Goal: Task Accomplishment & Management: Use online tool/utility

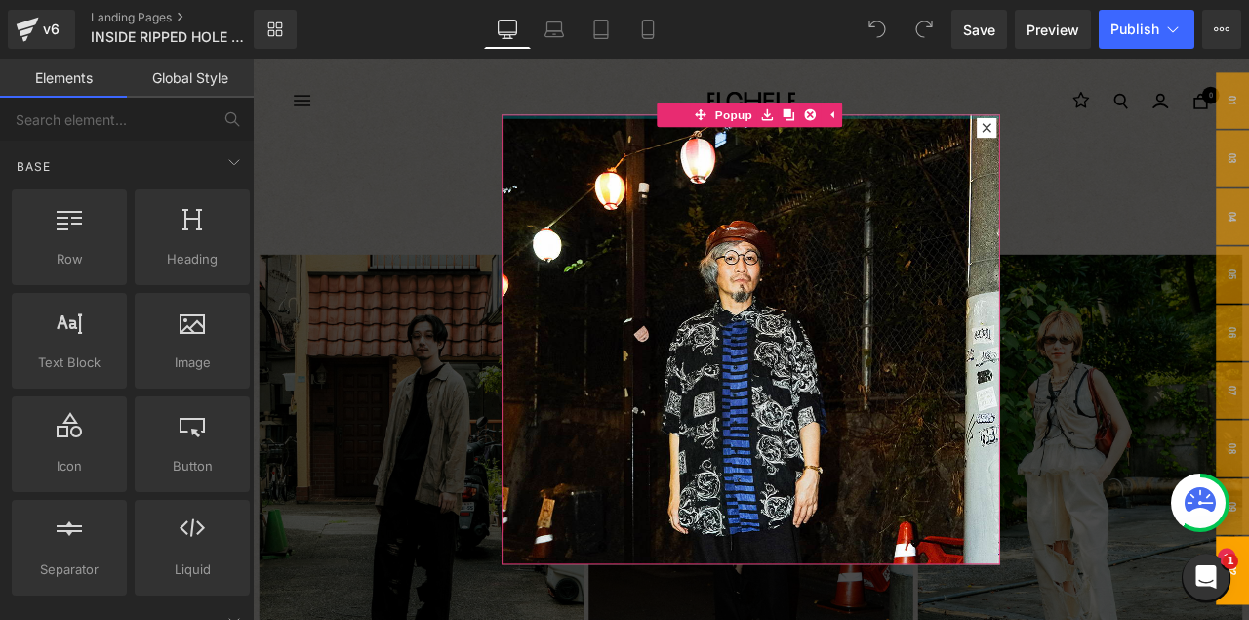
click at [1065, 103] on div at bounding box center [843, 110] width 590 height 29
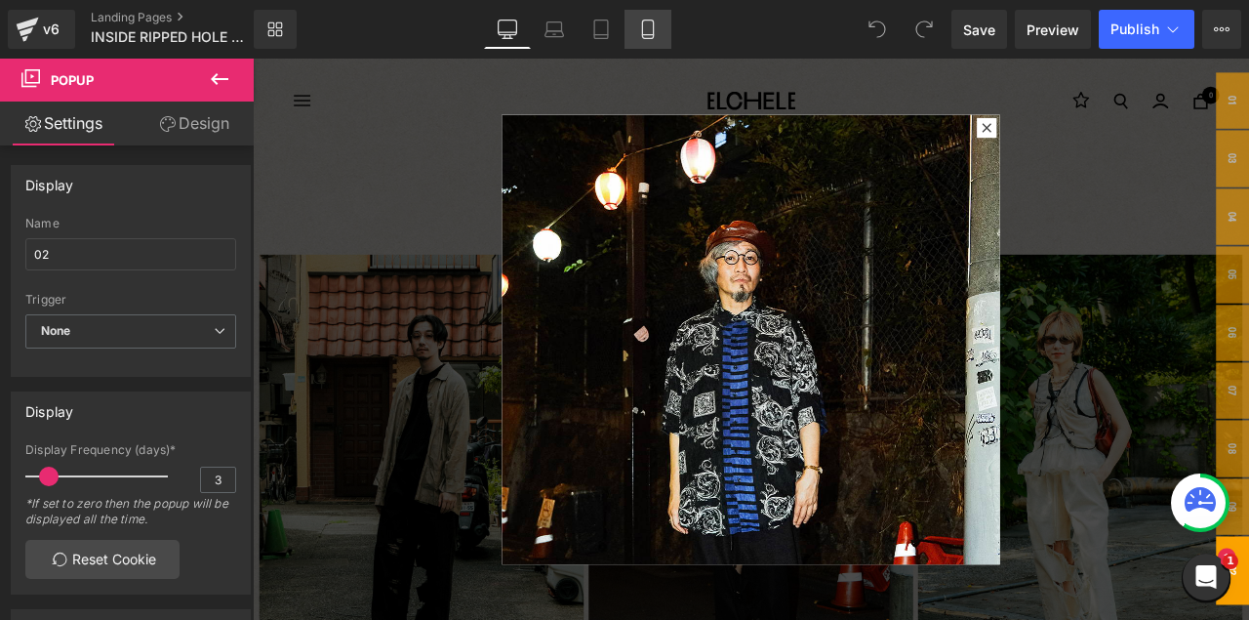
click at [655, 23] on icon at bounding box center [648, 30] width 20 height 20
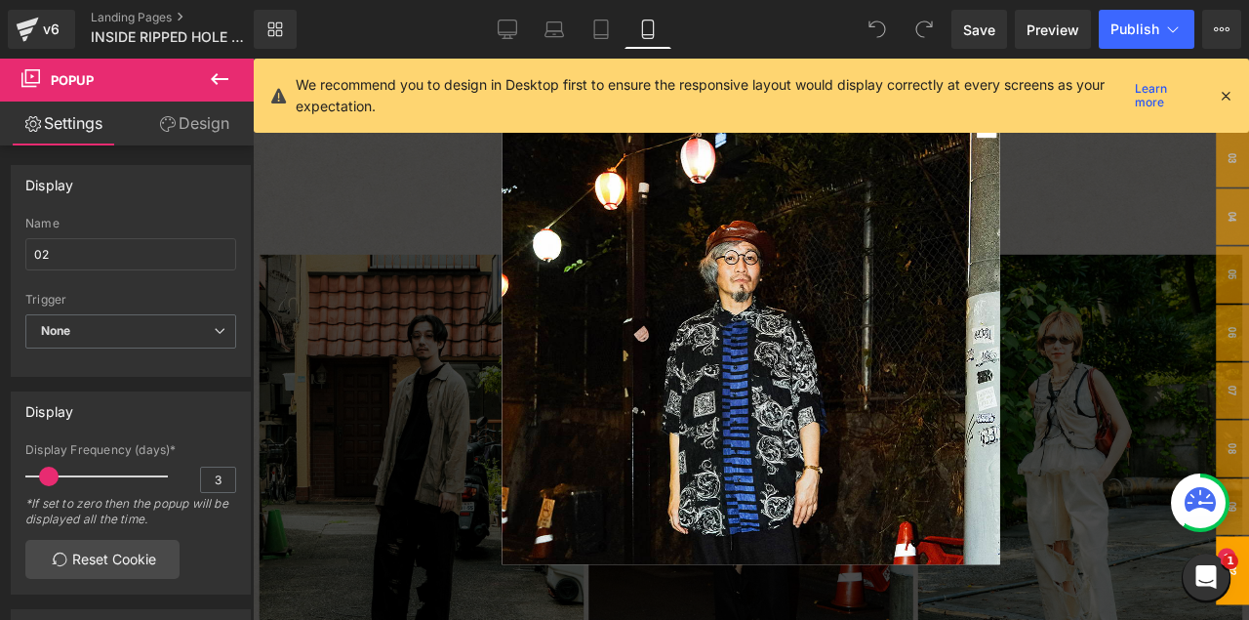
type input "70"
type input "60"
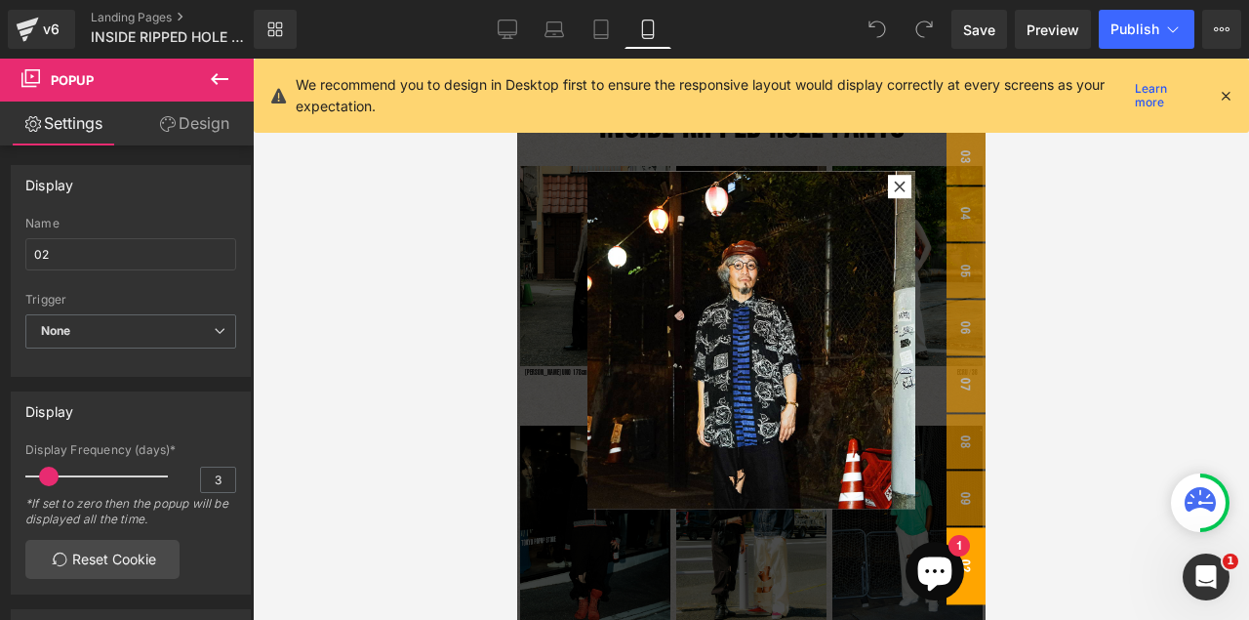
scroll to position [27, 0]
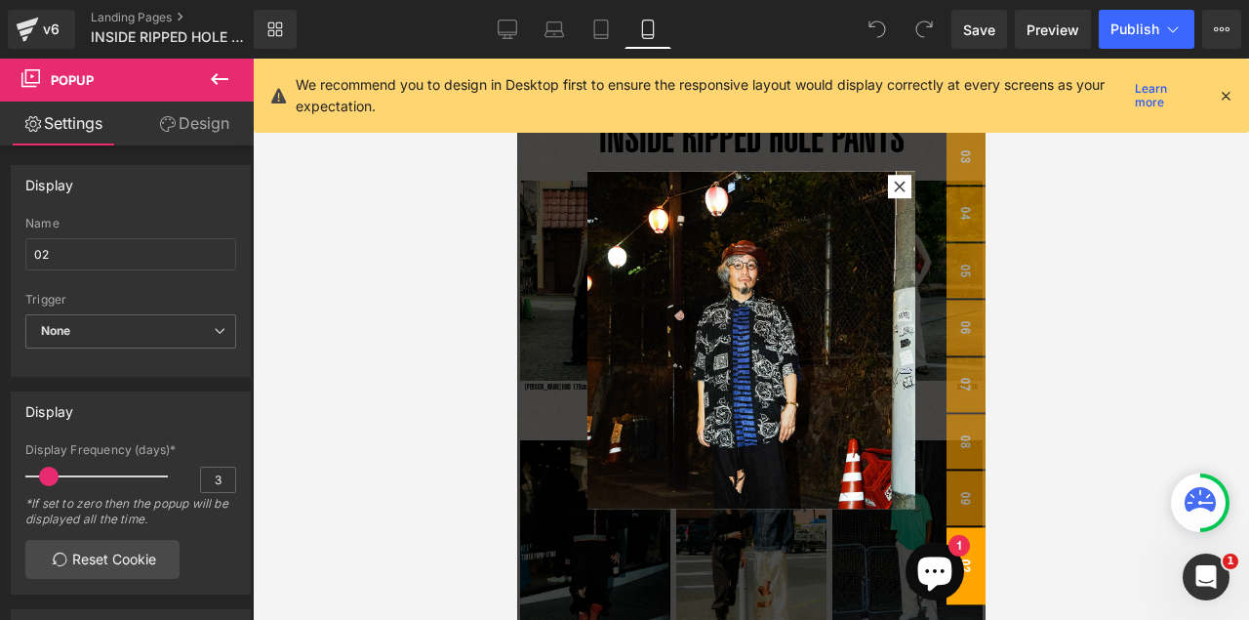
click at [1224, 95] on icon at bounding box center [1226, 96] width 18 height 18
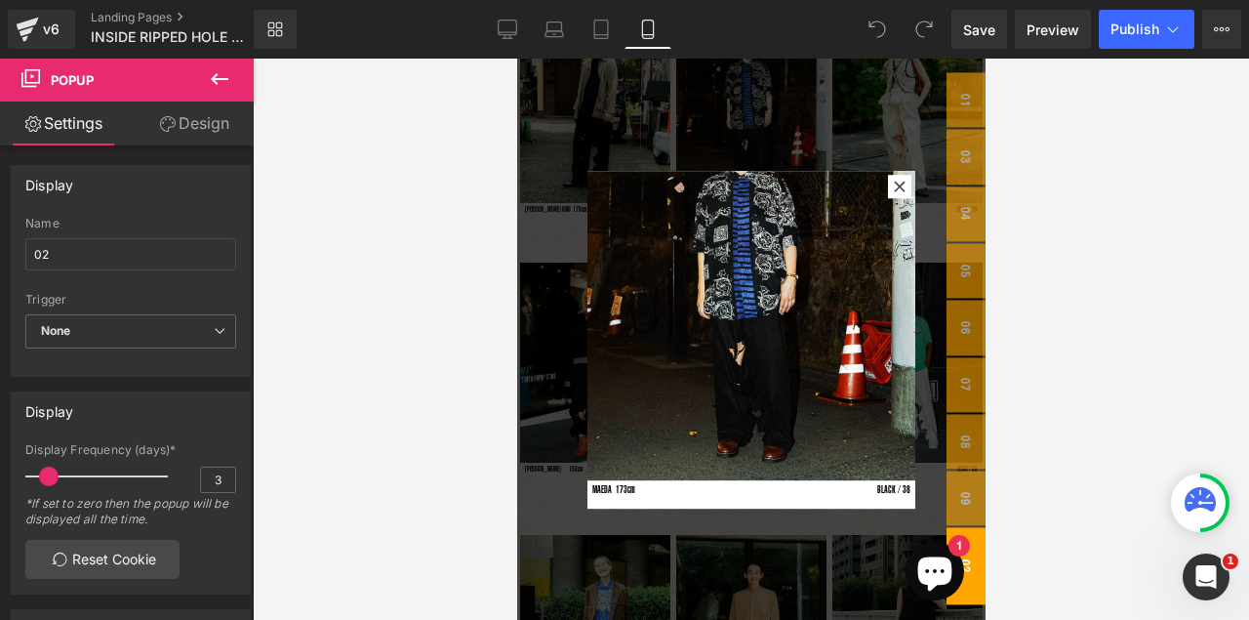
scroll to position [76, 0]
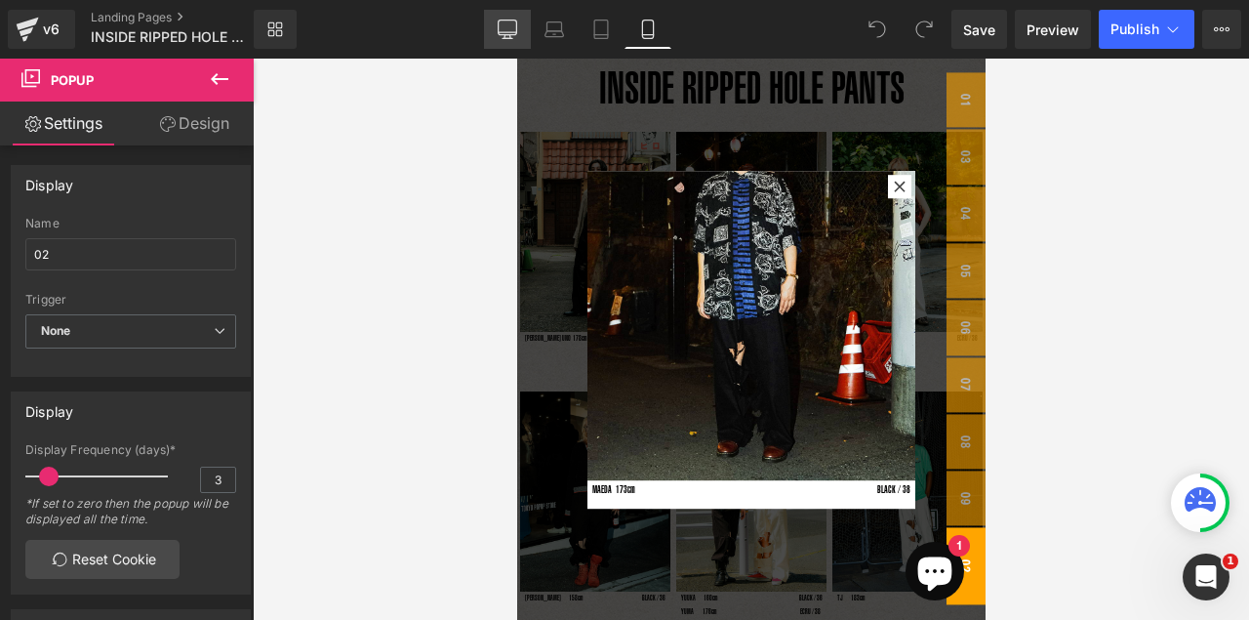
drag, startPoint x: 497, startPoint y: 29, endPoint x: 293, endPoint y: 57, distance: 205.7
click at [497, 29] on link "Desktop" at bounding box center [507, 29] width 47 height 39
type input "50"
type input "80"
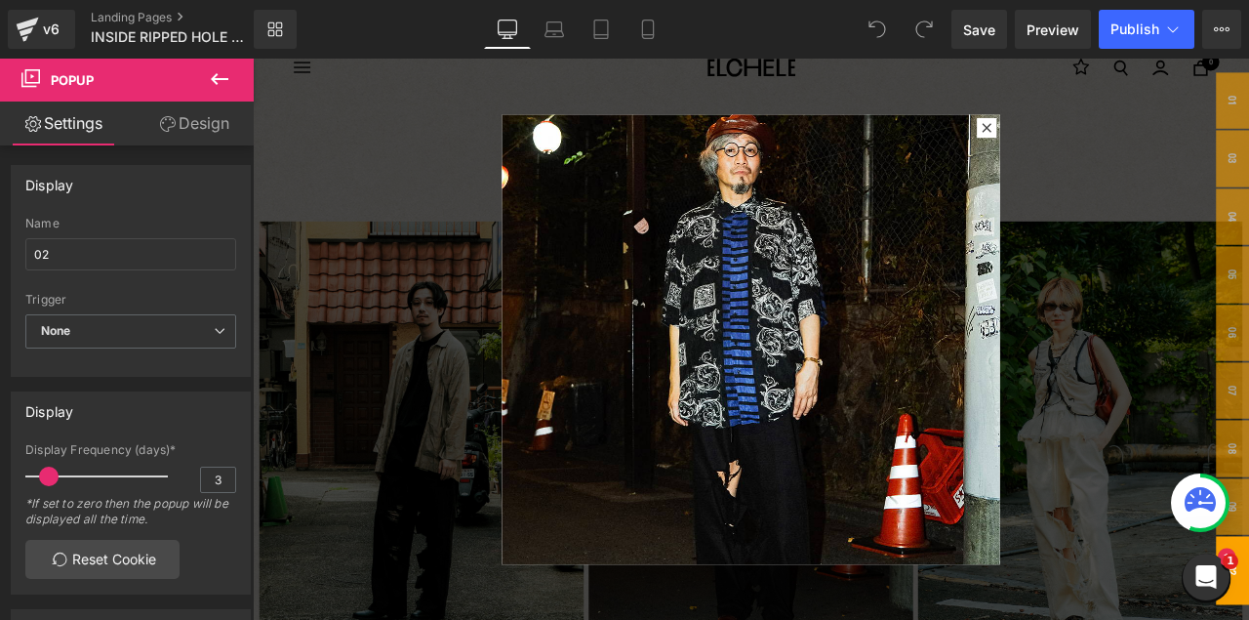
scroll to position [45, 0]
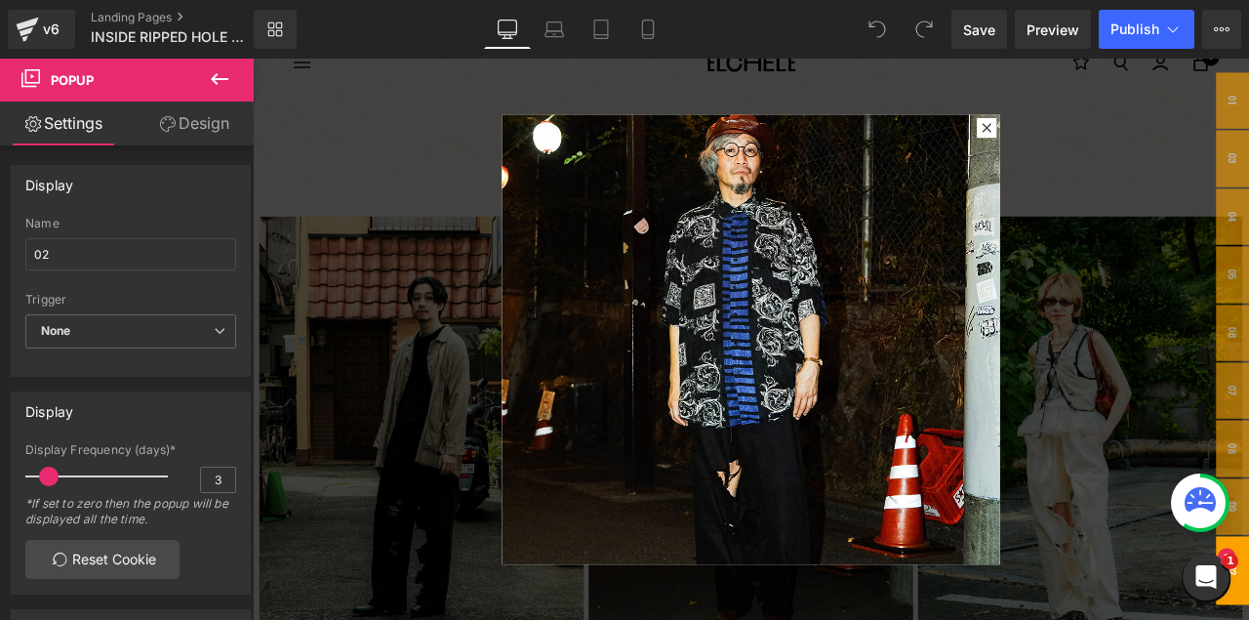
click at [516, 106] on div at bounding box center [843, 391] width 1181 height 665
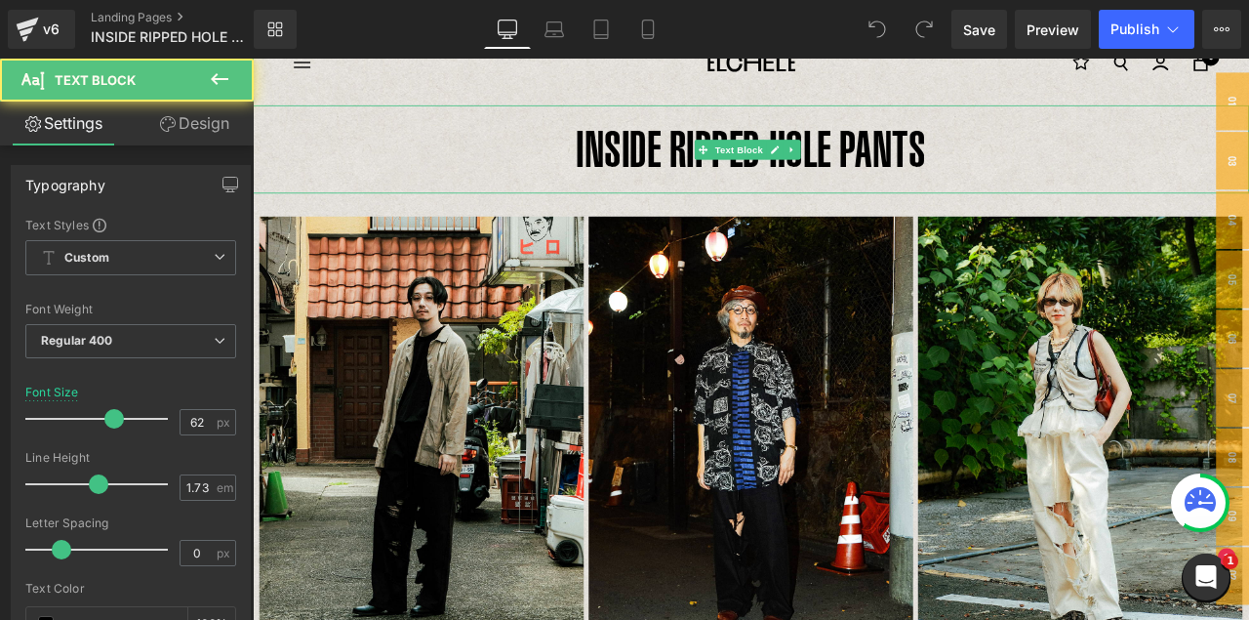
click at [646, 166] on p "INSIDE RIPPED HOLE PANTS" at bounding box center [843, 166] width 1181 height 104
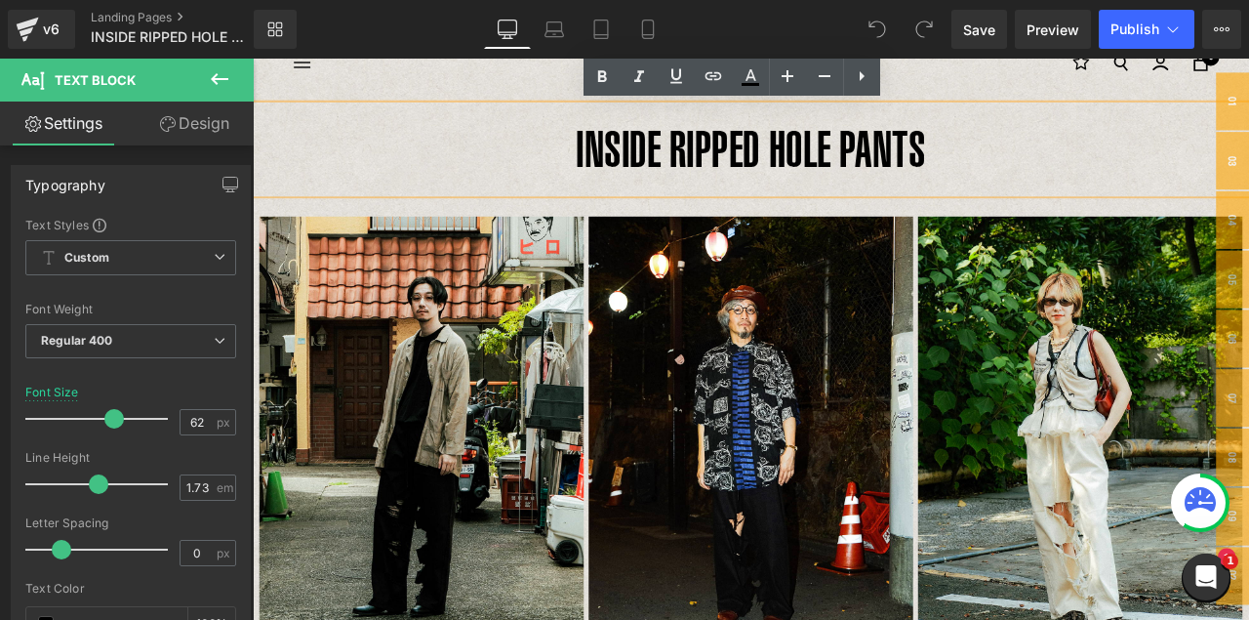
click at [1042, 177] on p "INSIDE RIPPED HOLE PANTS" at bounding box center [843, 166] width 1181 height 104
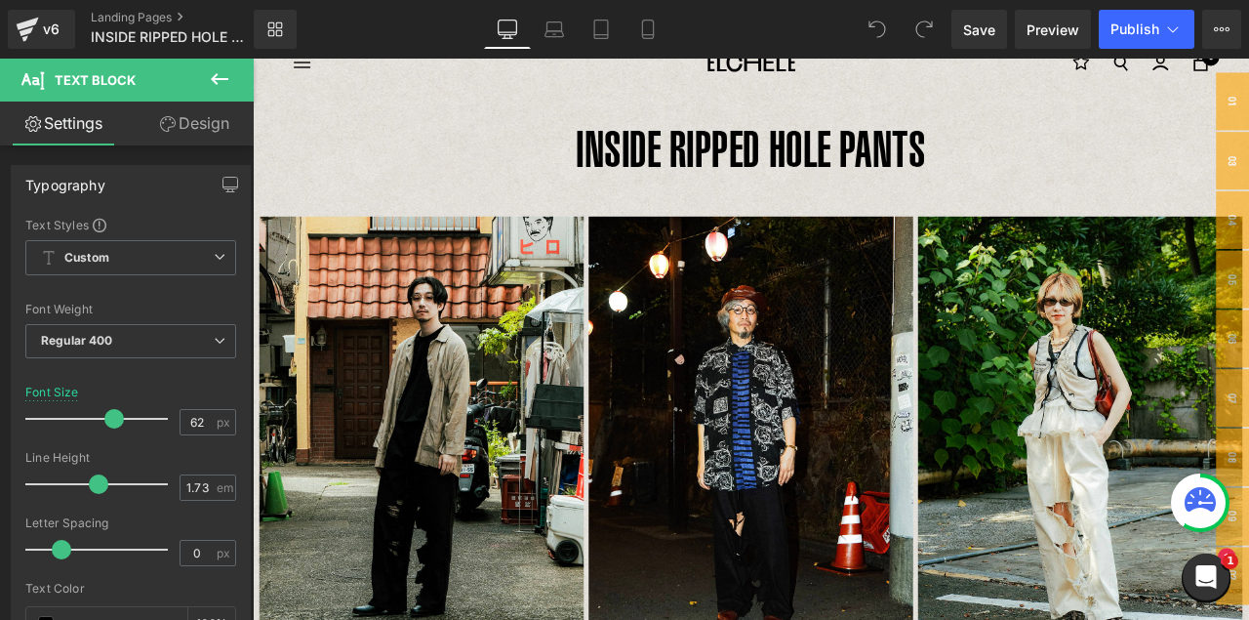
click at [207, 73] on button at bounding box center [219, 80] width 68 height 43
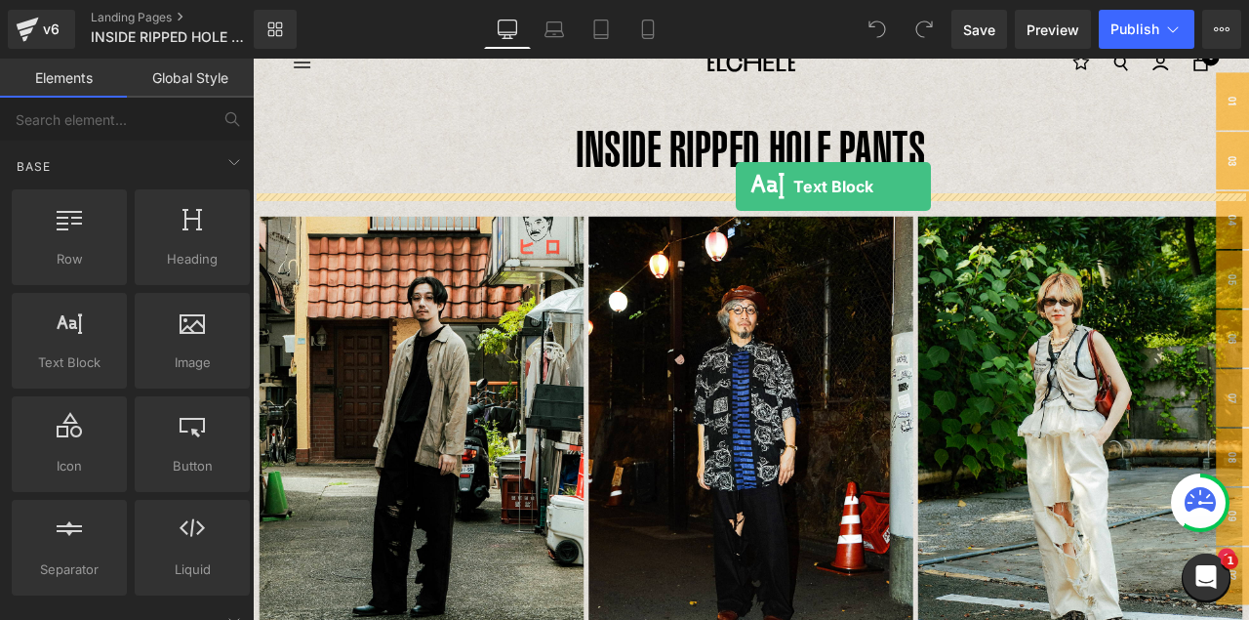
drag, startPoint x: 321, startPoint y: 396, endPoint x: 825, endPoint y: 210, distance: 537.8
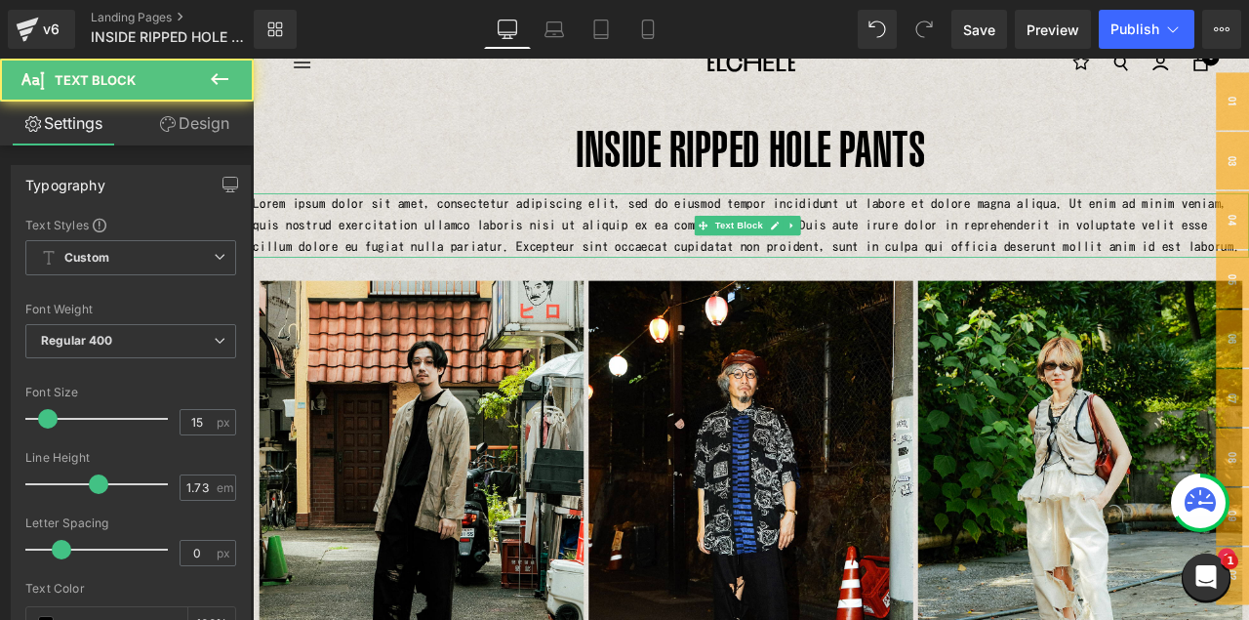
click at [655, 250] on p "Lorem ipsum dolor sit amet, consectetur adipiscing elit, sed do eiusmod tempor …" at bounding box center [843, 257] width 1181 height 76
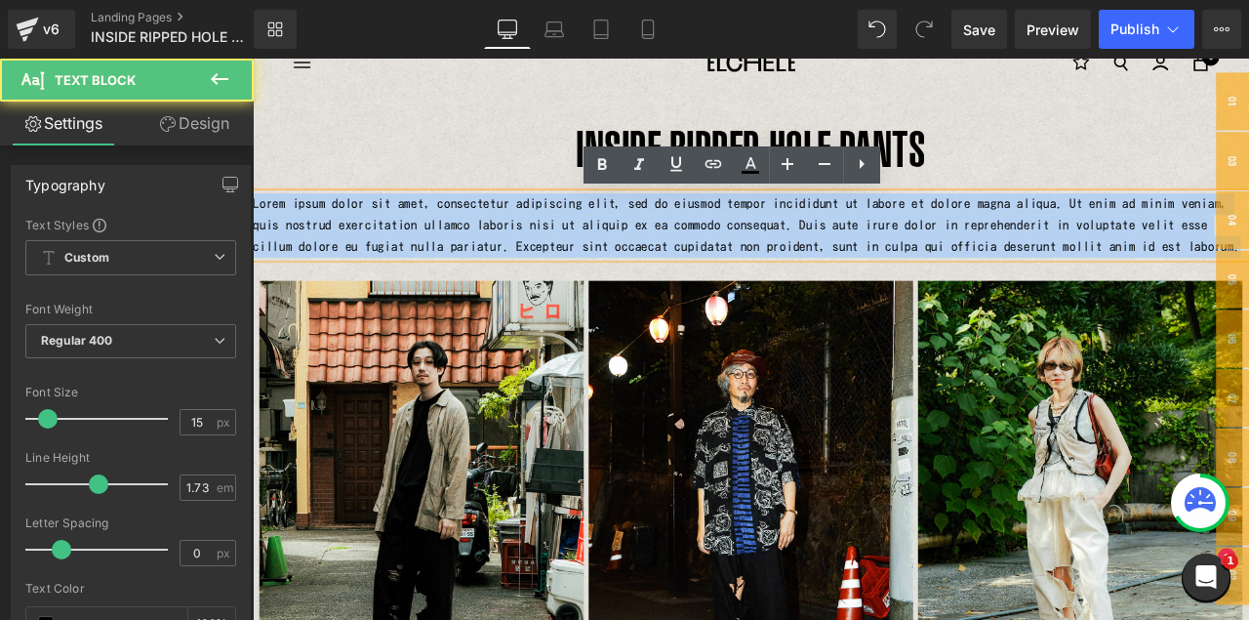
drag, startPoint x: 1230, startPoint y: 285, endPoint x: 196, endPoint y: 170, distance: 1040.6
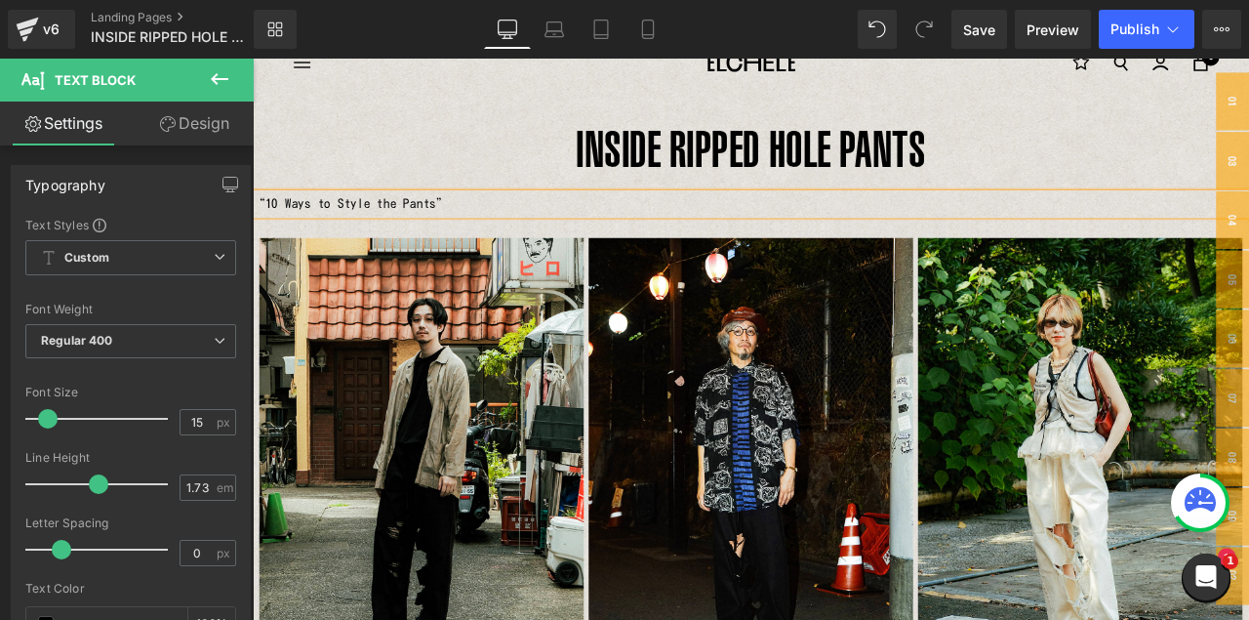
click at [384, 235] on p "“10 Ways to Style the Pants”" at bounding box center [843, 231] width 1181 height 25
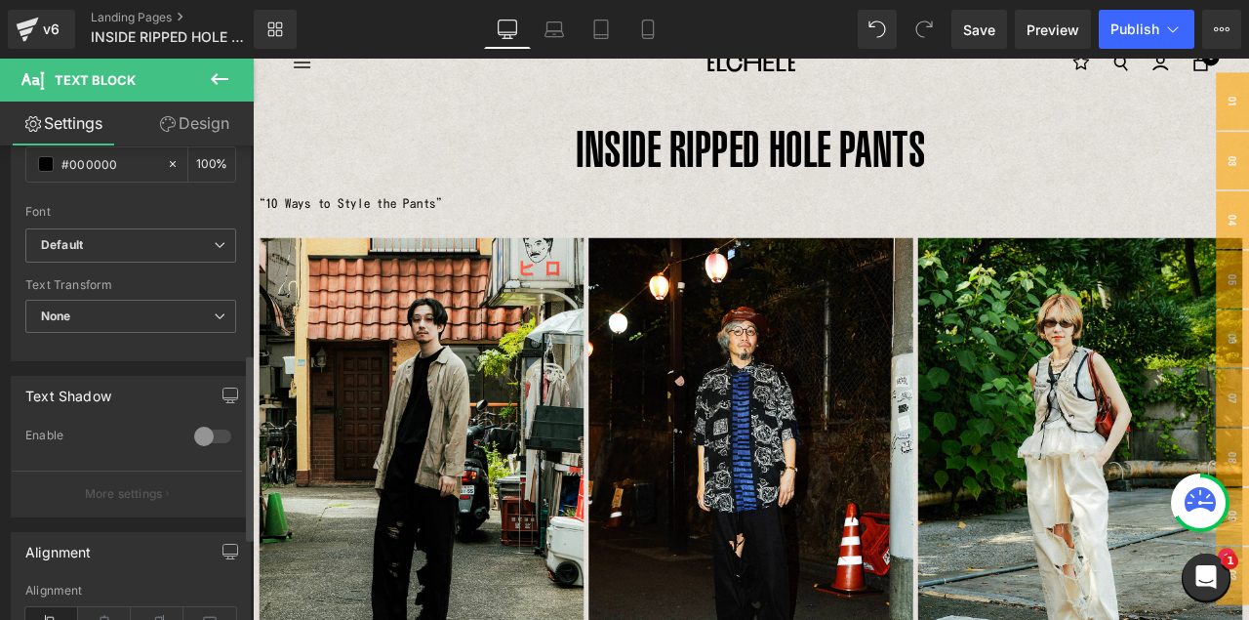
scroll to position [537, 0]
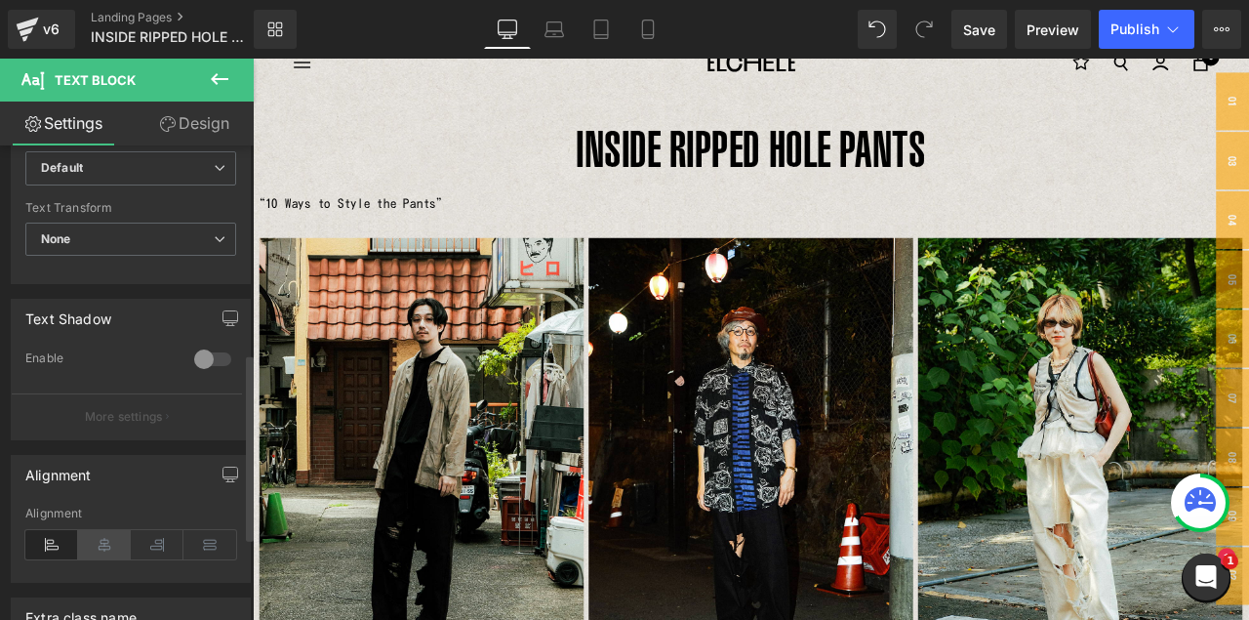
click at [105, 548] on icon at bounding box center [104, 544] width 53 height 29
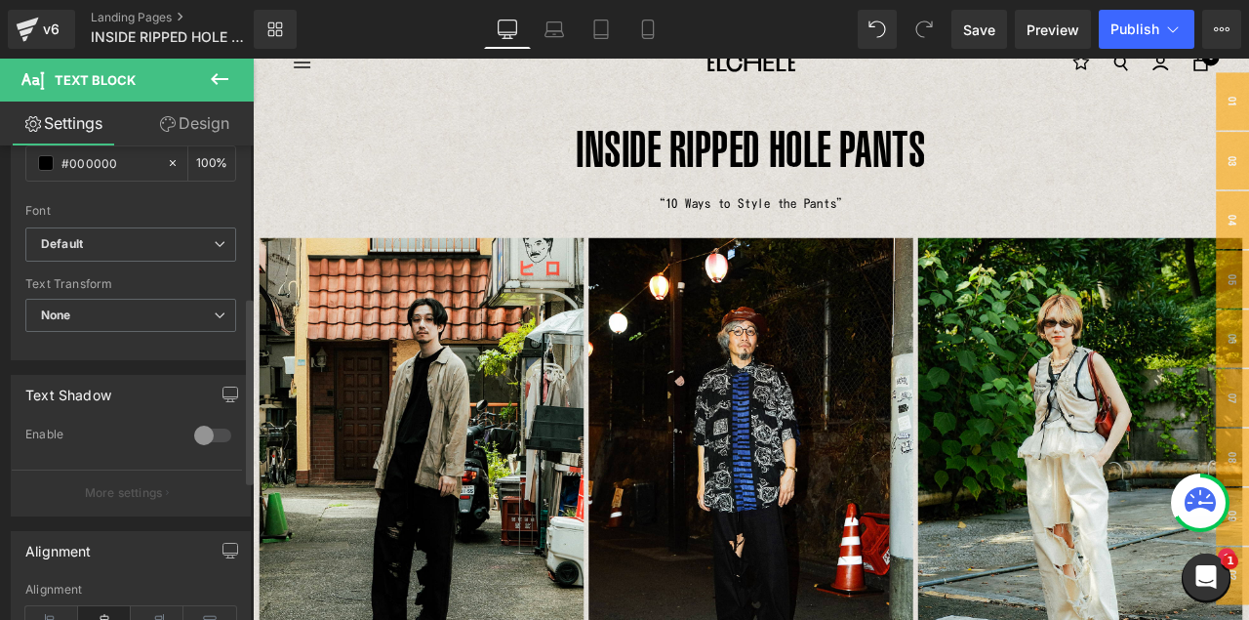
scroll to position [390, 0]
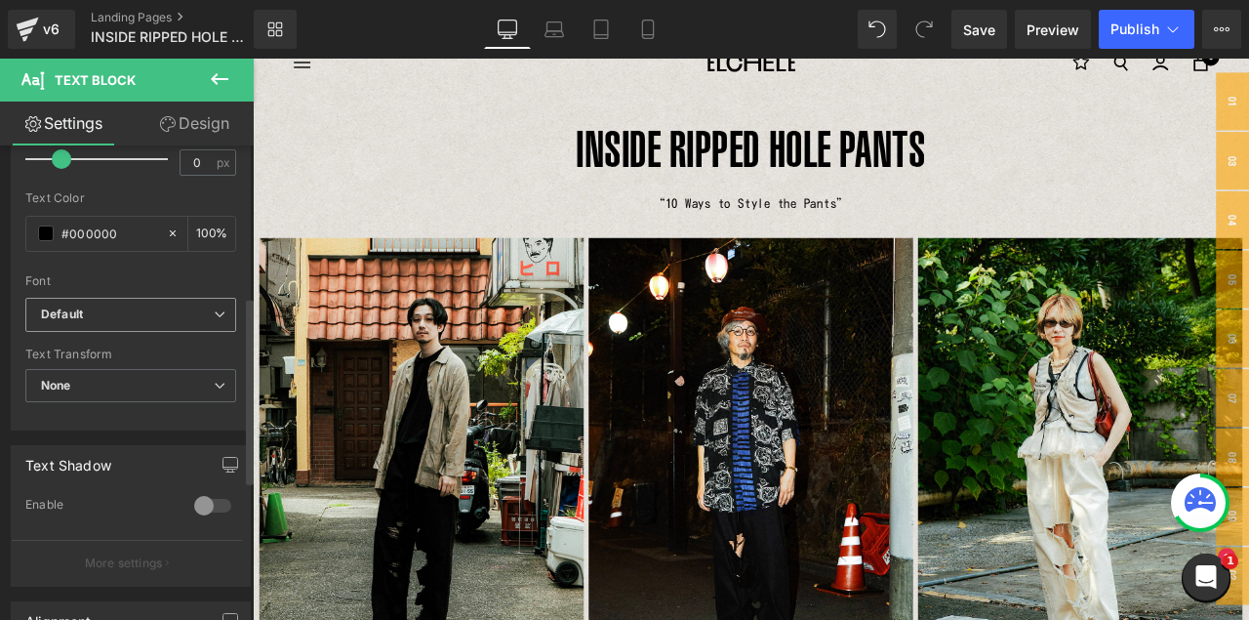
click at [113, 322] on span "Default" at bounding box center [130, 315] width 211 height 34
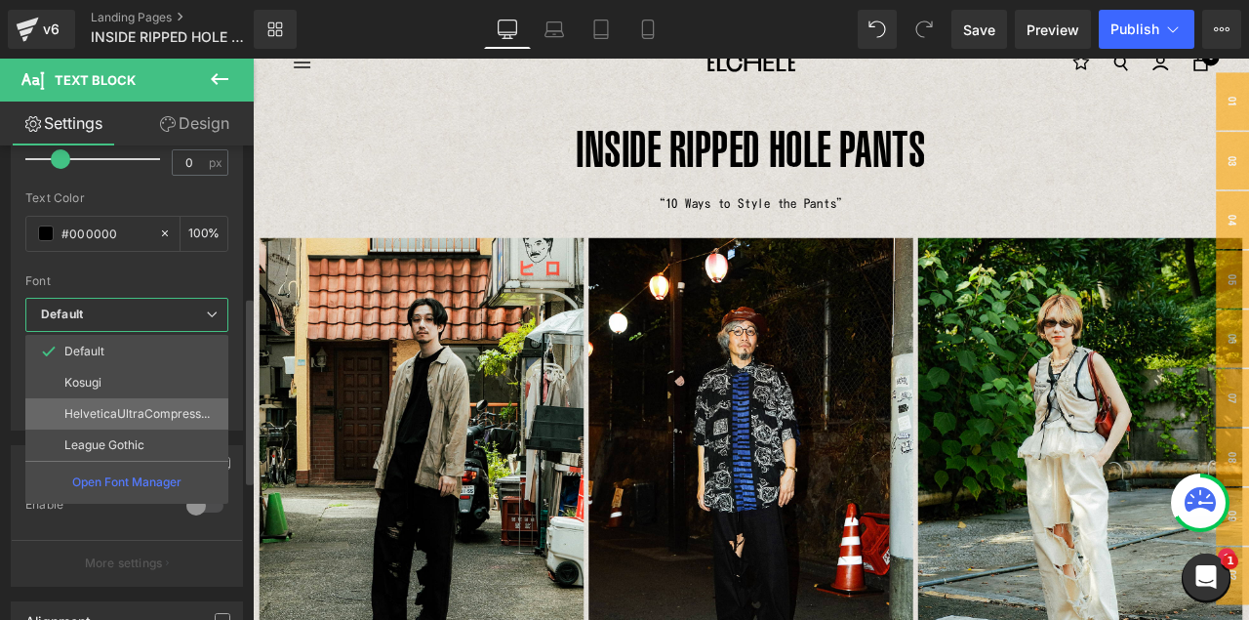
click at [91, 419] on p "HelveticaUltraCompressed" at bounding box center [138, 414] width 148 height 14
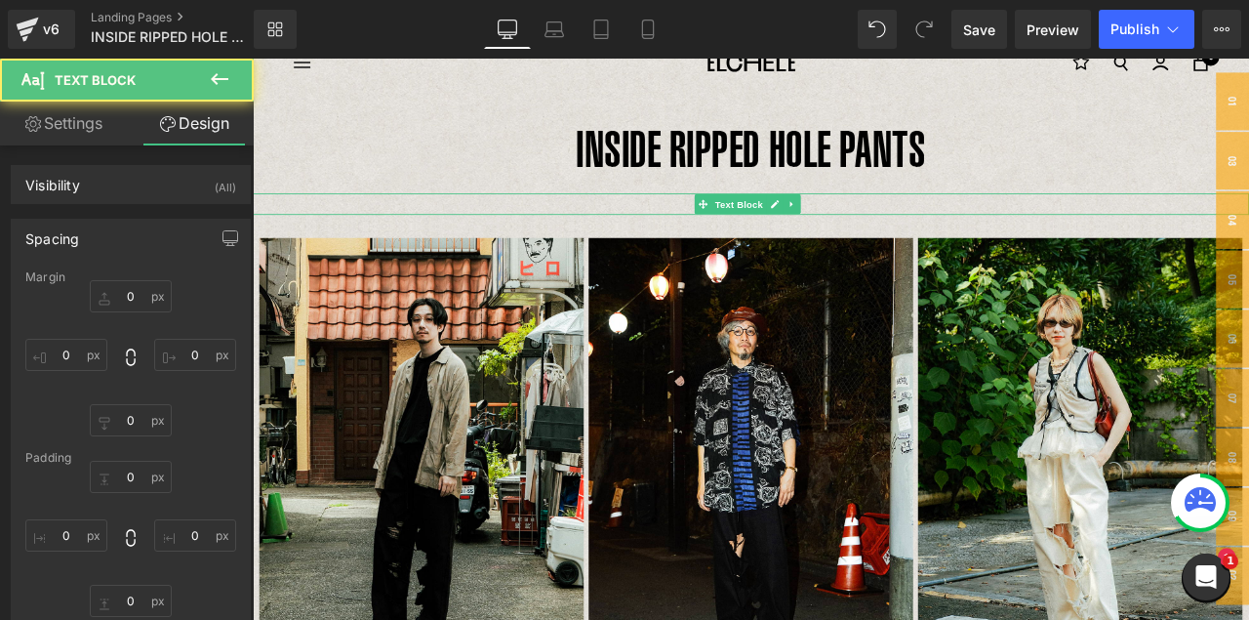
type input "0"
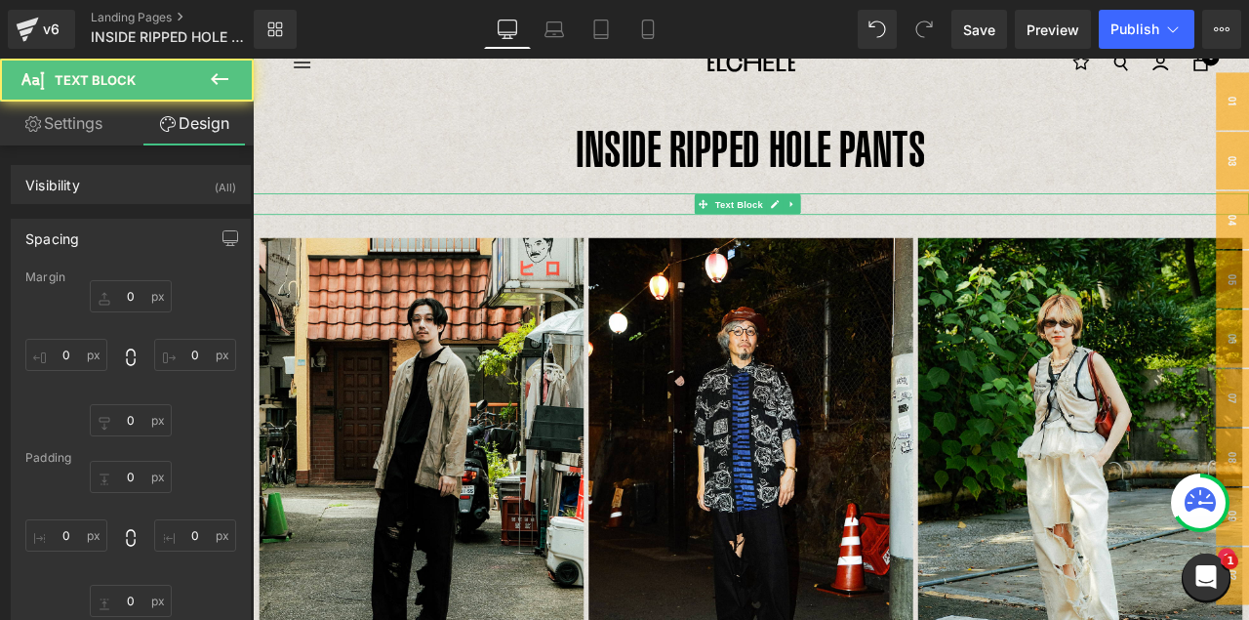
type input "0"
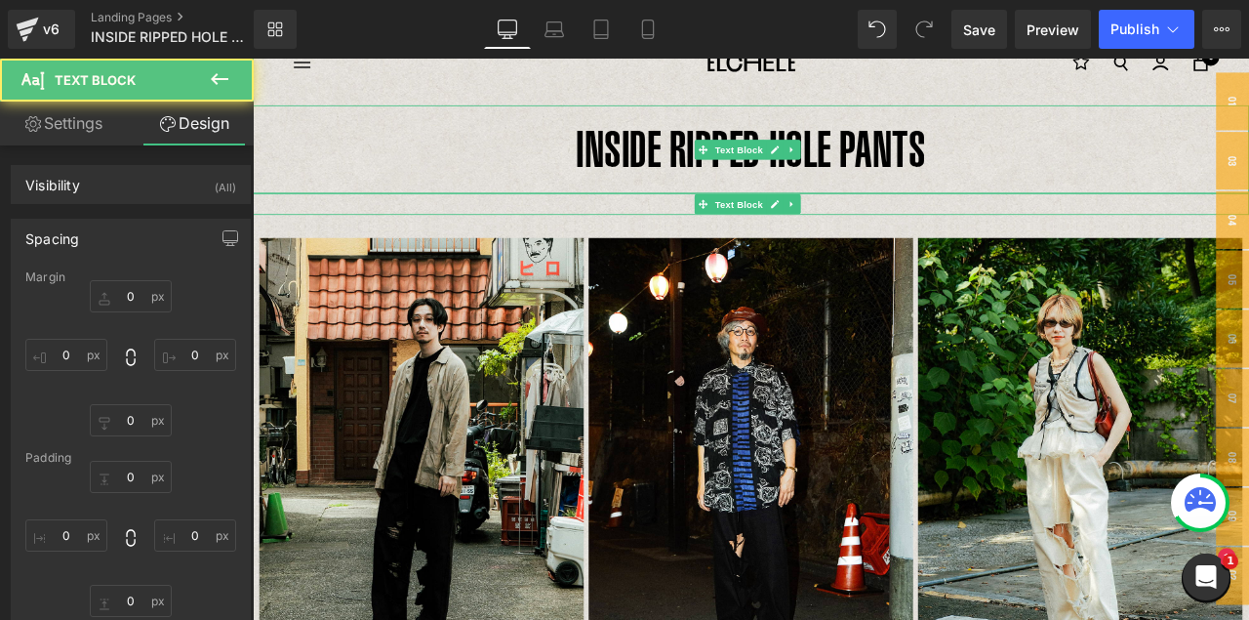
click at [905, 203] on p "INSIDE RIPPED HOLE PANTS" at bounding box center [843, 166] width 1181 height 104
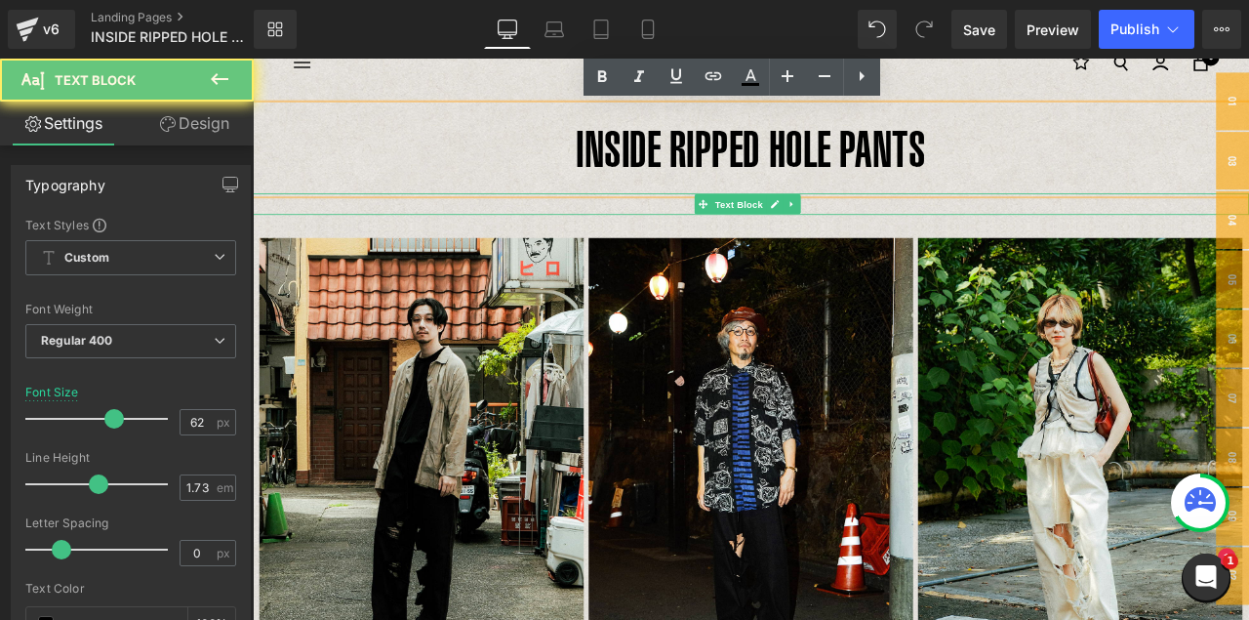
click at [903, 179] on p "INSIDE RIPPED HOLE PANTS" at bounding box center [843, 166] width 1181 height 104
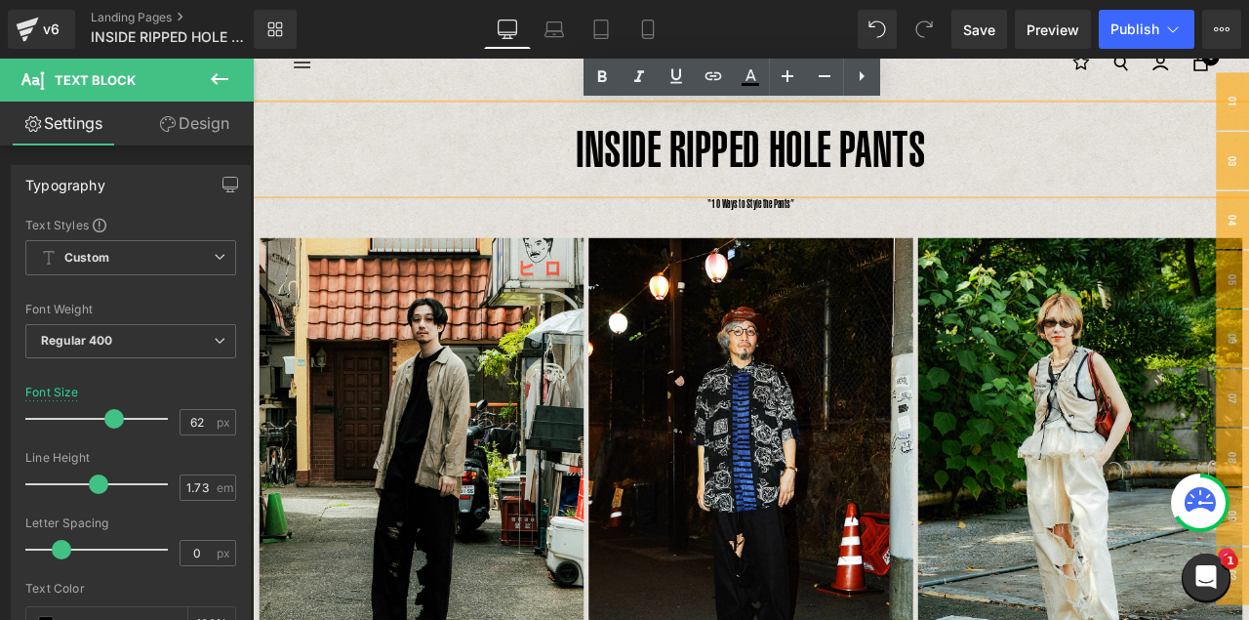
click at [915, 213] on p "INSIDE RIPPED HOLE PANTS" at bounding box center [843, 166] width 1181 height 104
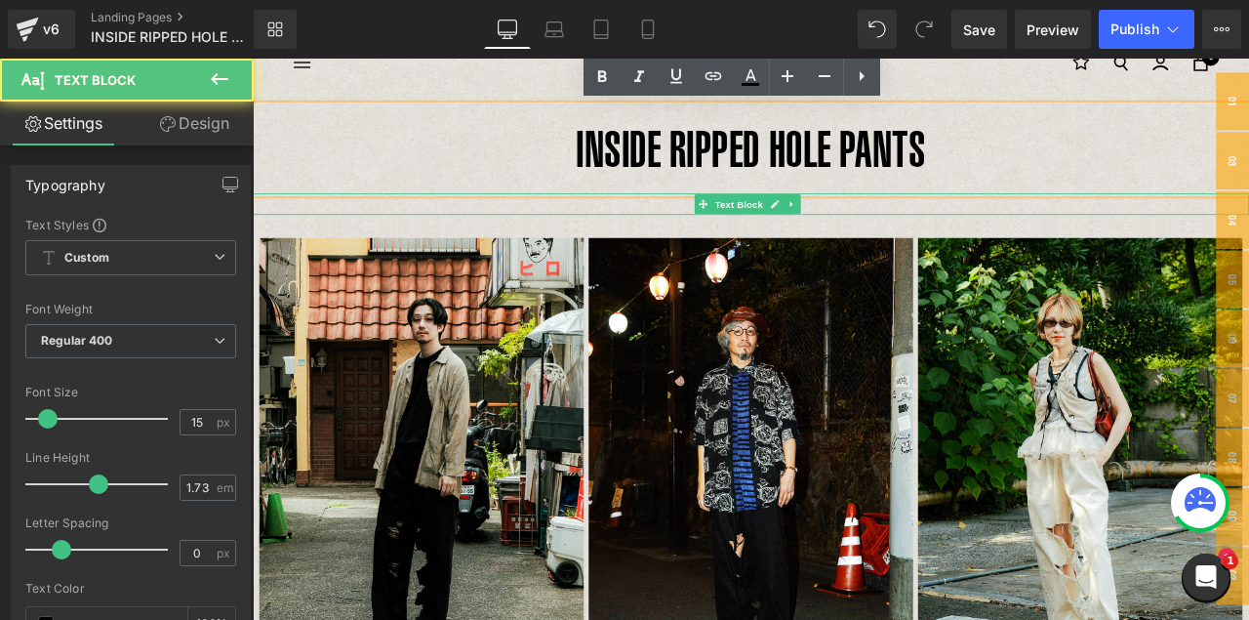
click at [761, 232] on p "“10 Ways to Style the Pants”" at bounding box center [843, 231] width 1181 height 25
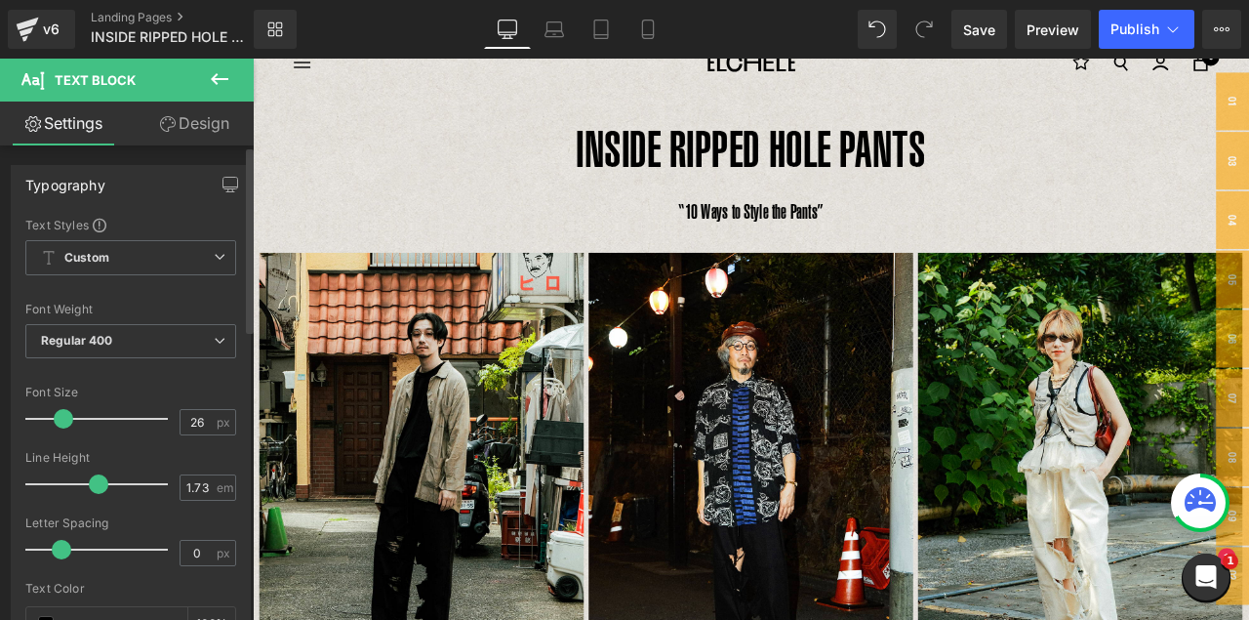
type input "27"
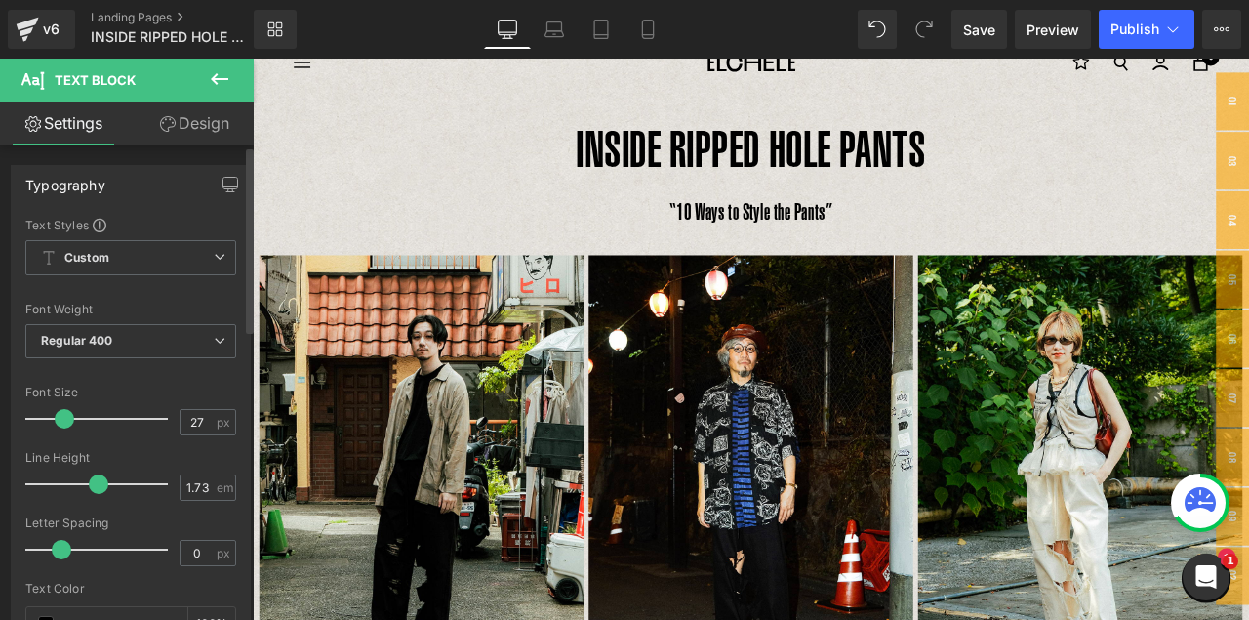
drag, startPoint x: 48, startPoint y: 414, endPoint x: 63, endPoint y: 416, distance: 15.7
click at [63, 416] on span at bounding box center [65, 419] width 20 height 20
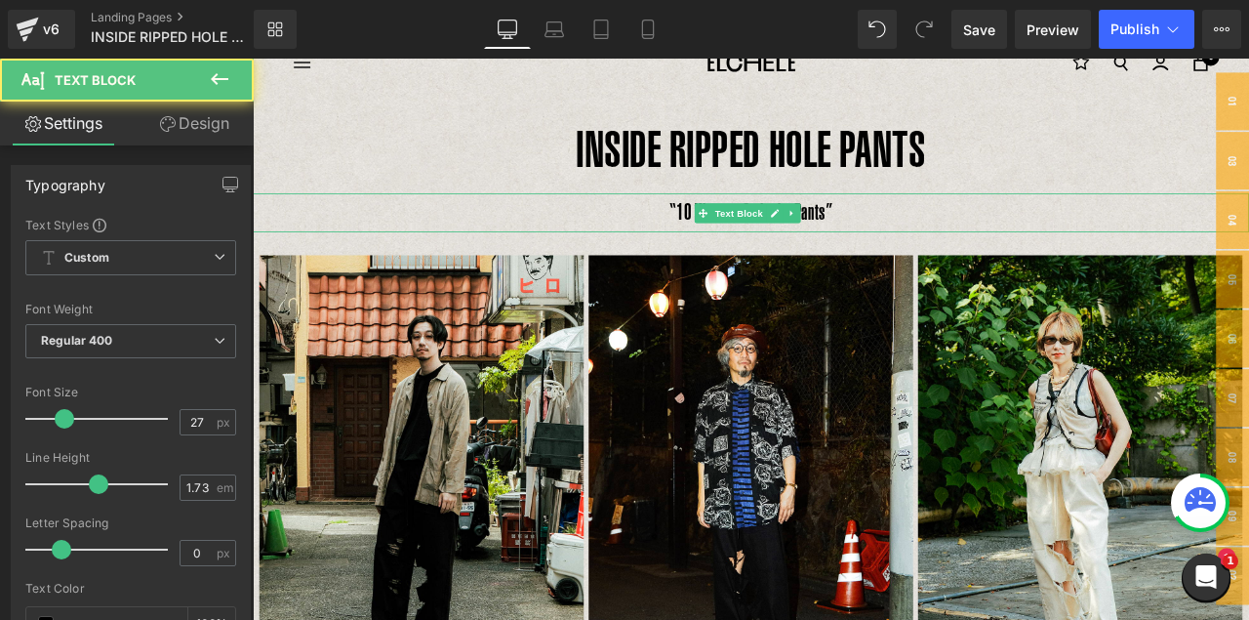
click at [863, 228] on p "“10 Ways to Style the Pants”" at bounding box center [843, 242] width 1181 height 46
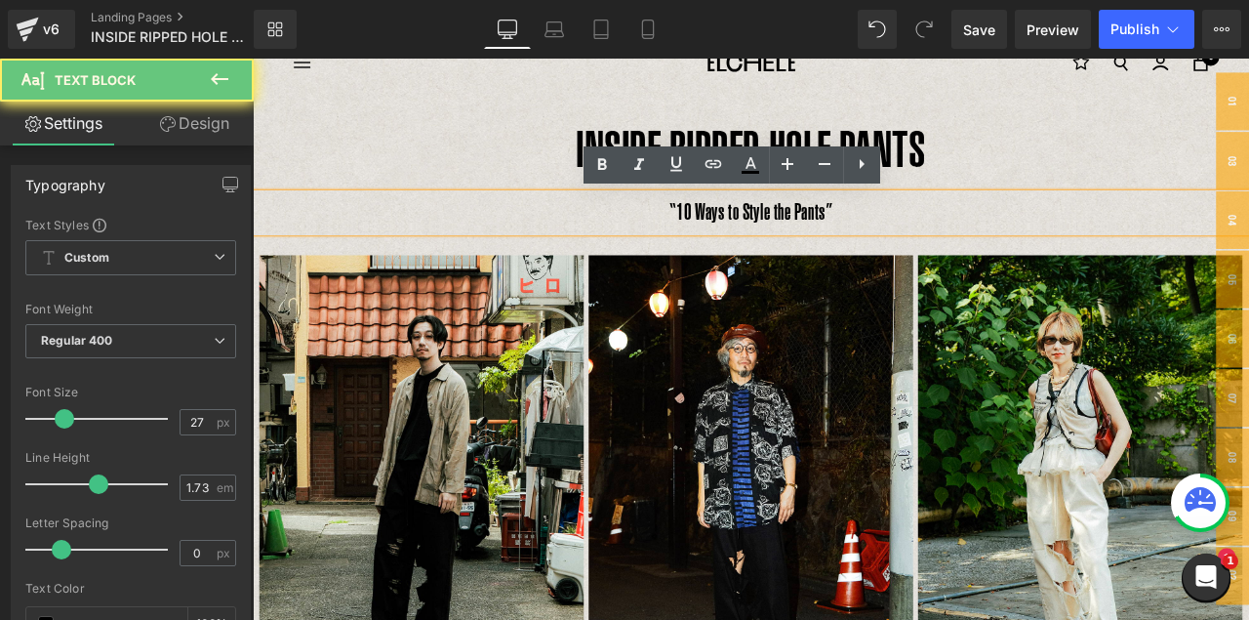
click at [858, 219] on p "“10 Ways to Style the Pants”" at bounding box center [843, 242] width 1181 height 46
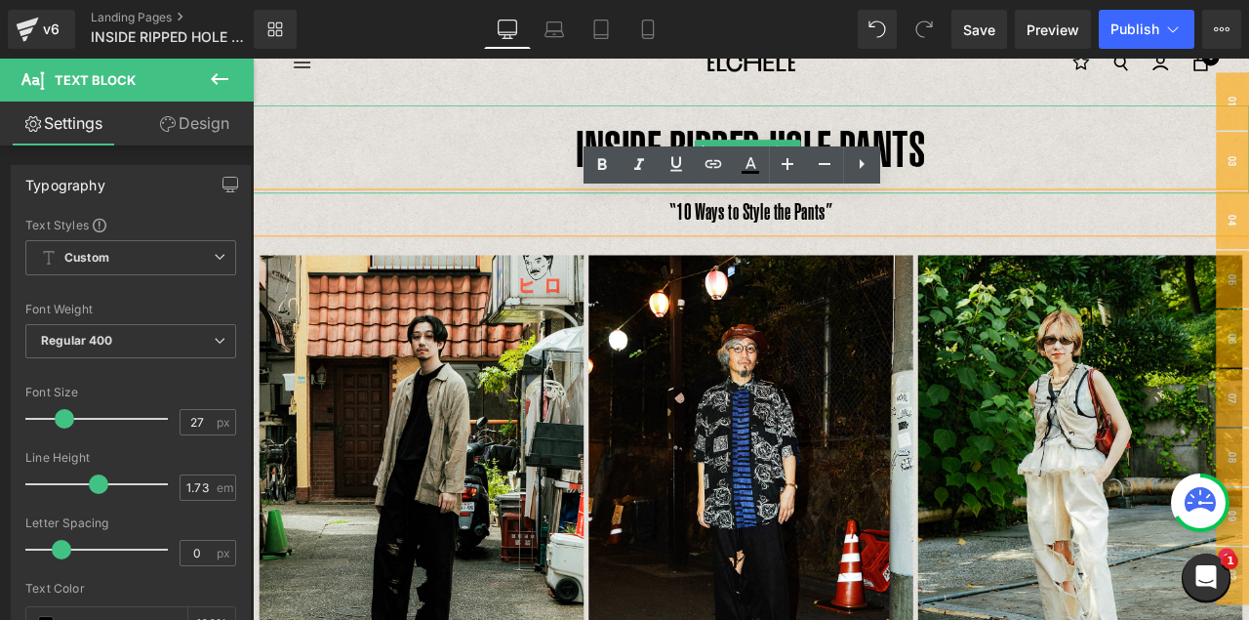
click at [882, 149] on p "INSIDE RIPPED HOLE PANTS" at bounding box center [843, 166] width 1181 height 104
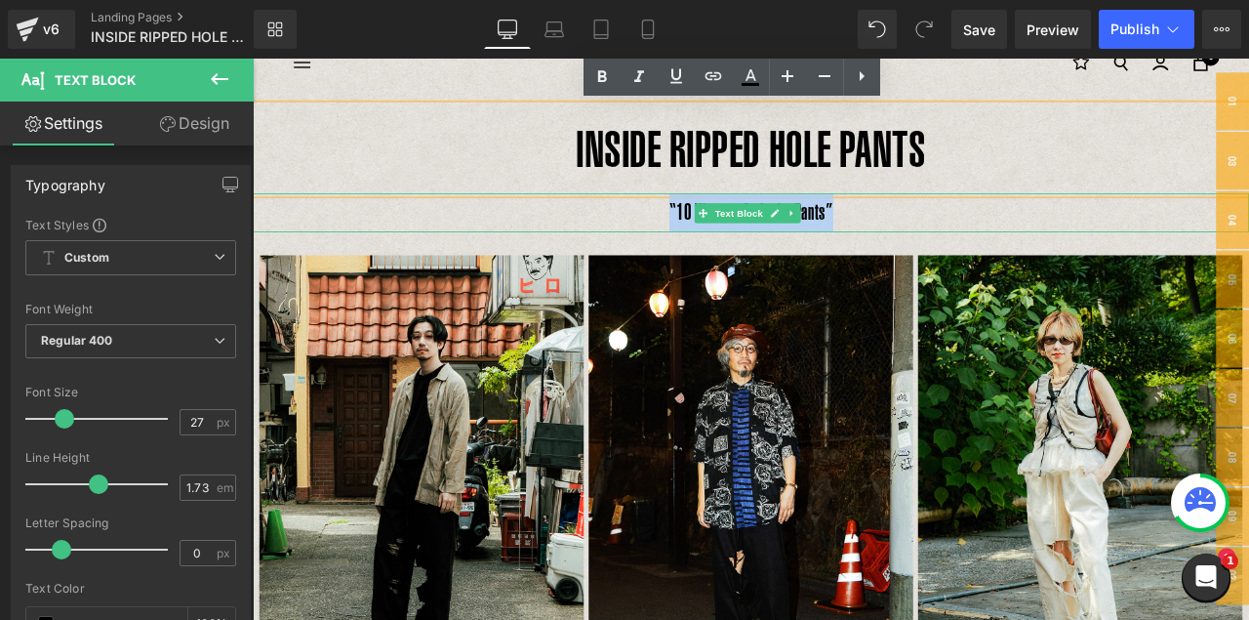
drag, startPoint x: 941, startPoint y: 241, endPoint x: 587, endPoint y: 240, distance: 353.2
click at [587, 240] on p "“10 Ways to Style the Pants”" at bounding box center [843, 242] width 1181 height 46
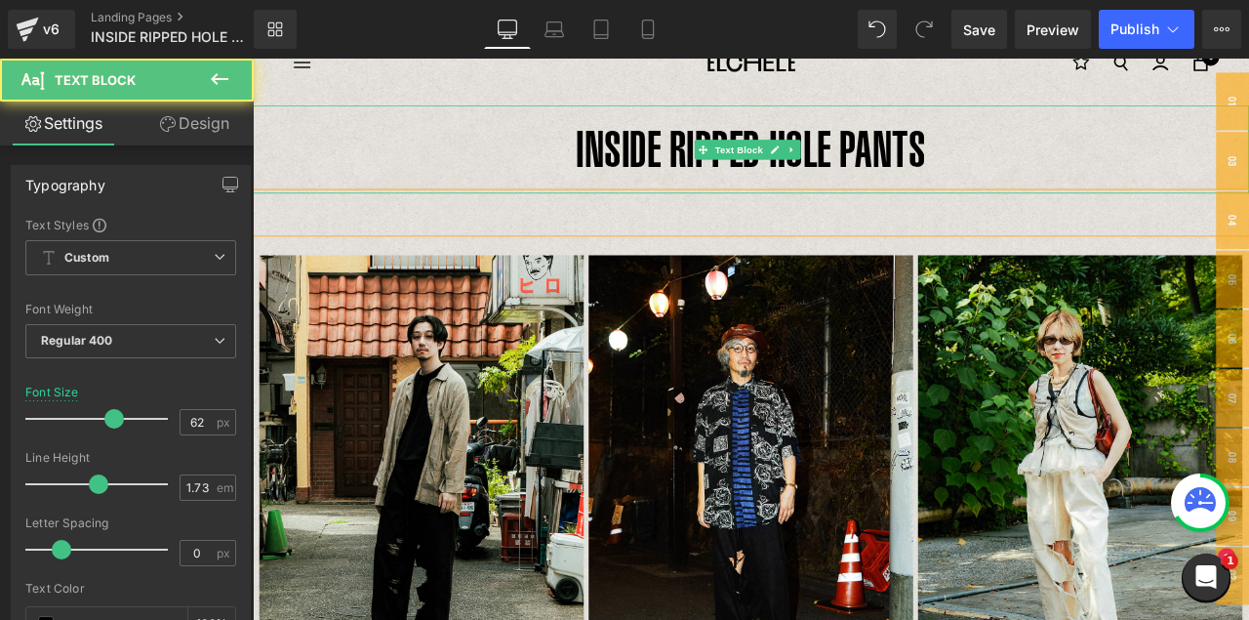
click at [1083, 154] on p "INSIDE RIPPED HOLE PANTS" at bounding box center [843, 166] width 1181 height 104
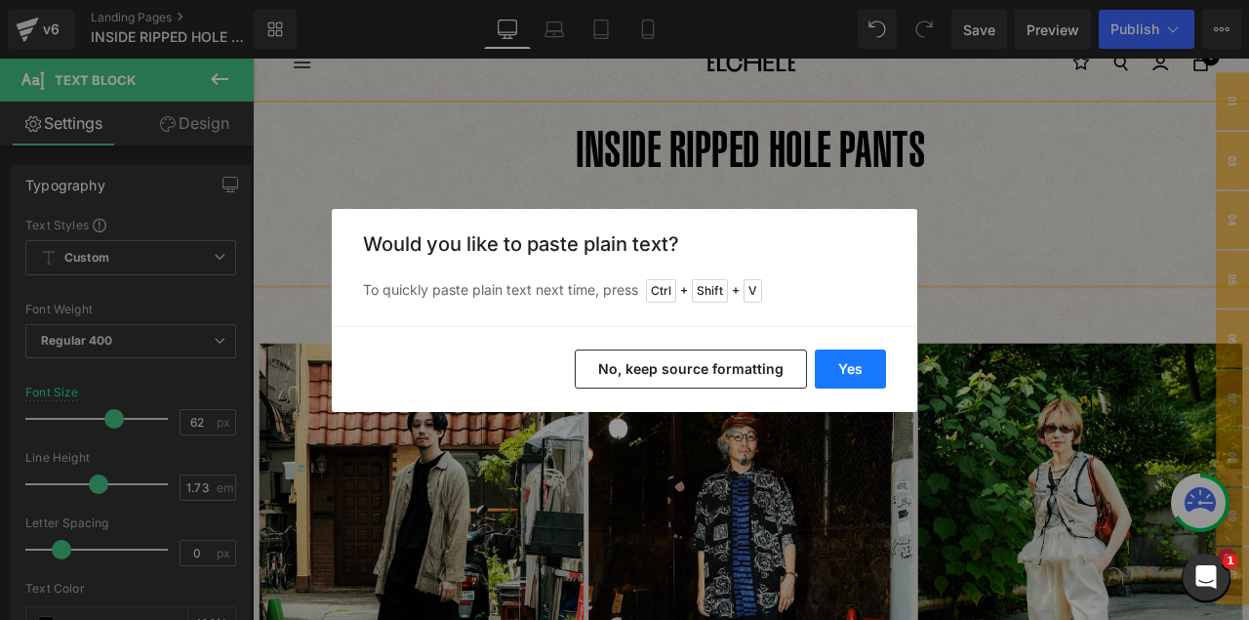
click at [866, 367] on button "Yes" at bounding box center [850, 368] width 71 height 39
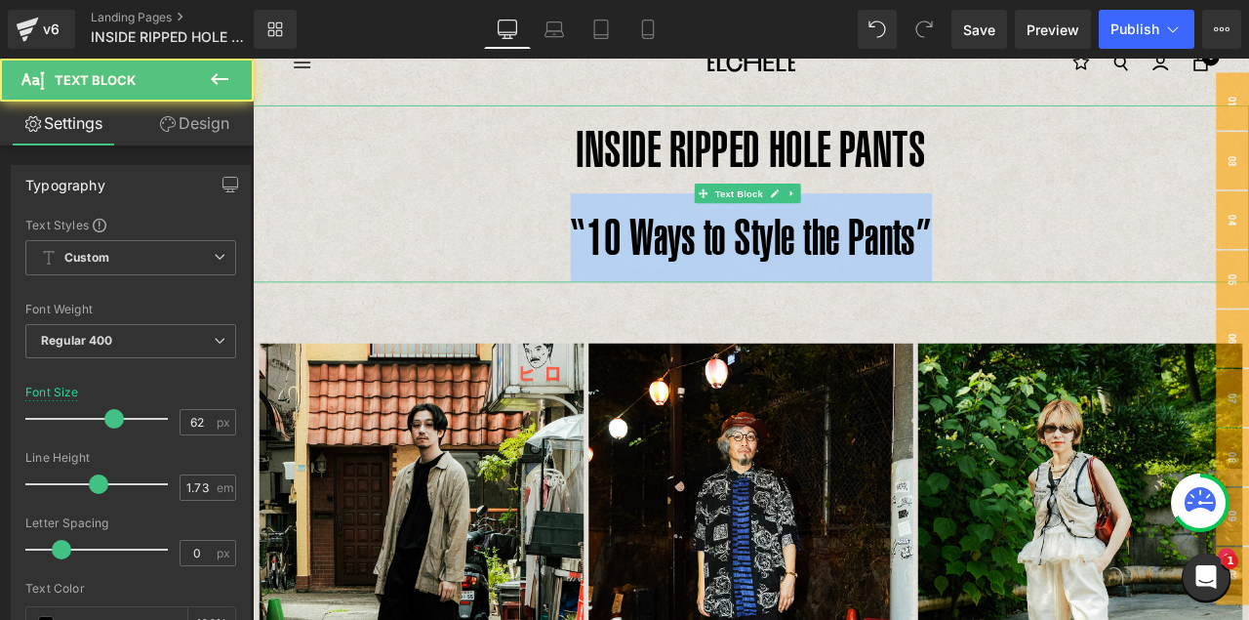
drag, startPoint x: 622, startPoint y: 262, endPoint x: 1104, endPoint y: 260, distance: 482.0
click at [1104, 260] on p "INSIDE RIPPED HOLE PANTS “10 Ways to Style the Pants”" at bounding box center [843, 219] width 1181 height 210
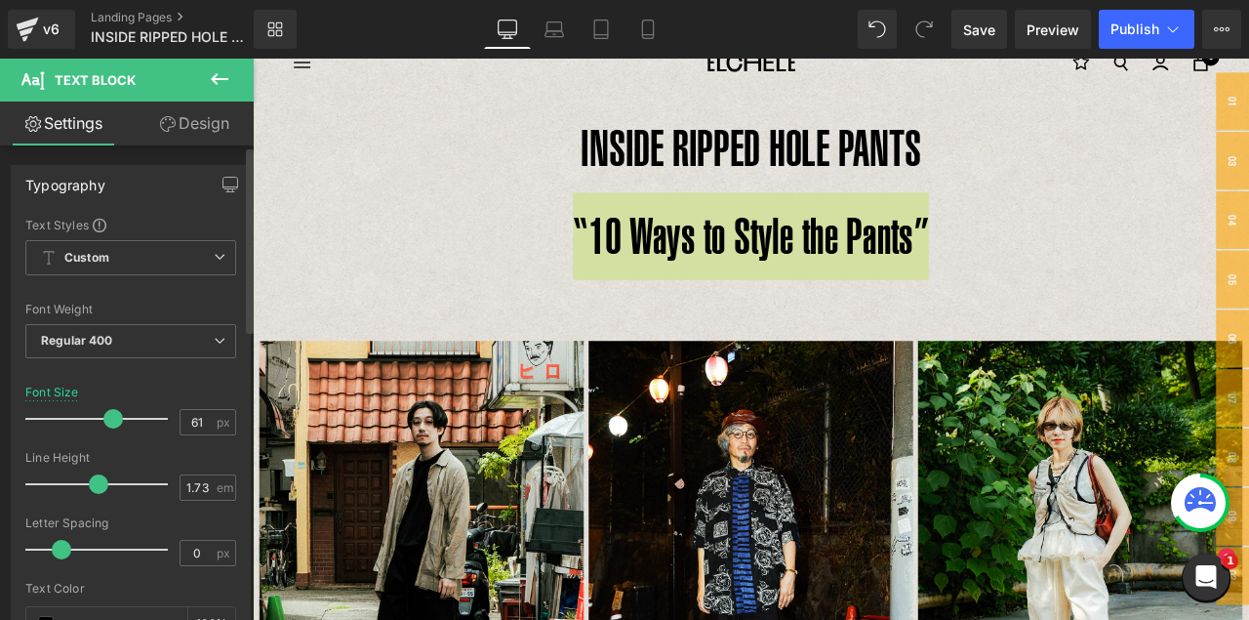
click at [108, 419] on span at bounding box center [113, 419] width 20 height 20
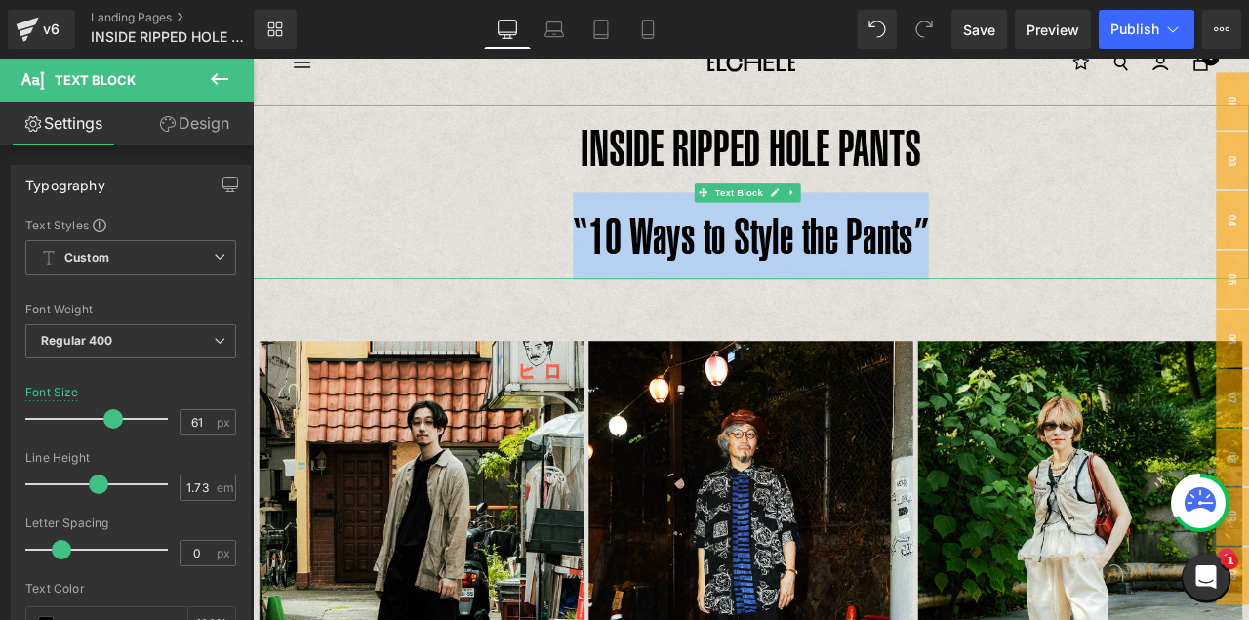
click at [673, 253] on p "INSIDE RIPPED HOLE PANTS “10 Ways to Style the Pants”" at bounding box center [843, 217] width 1181 height 206
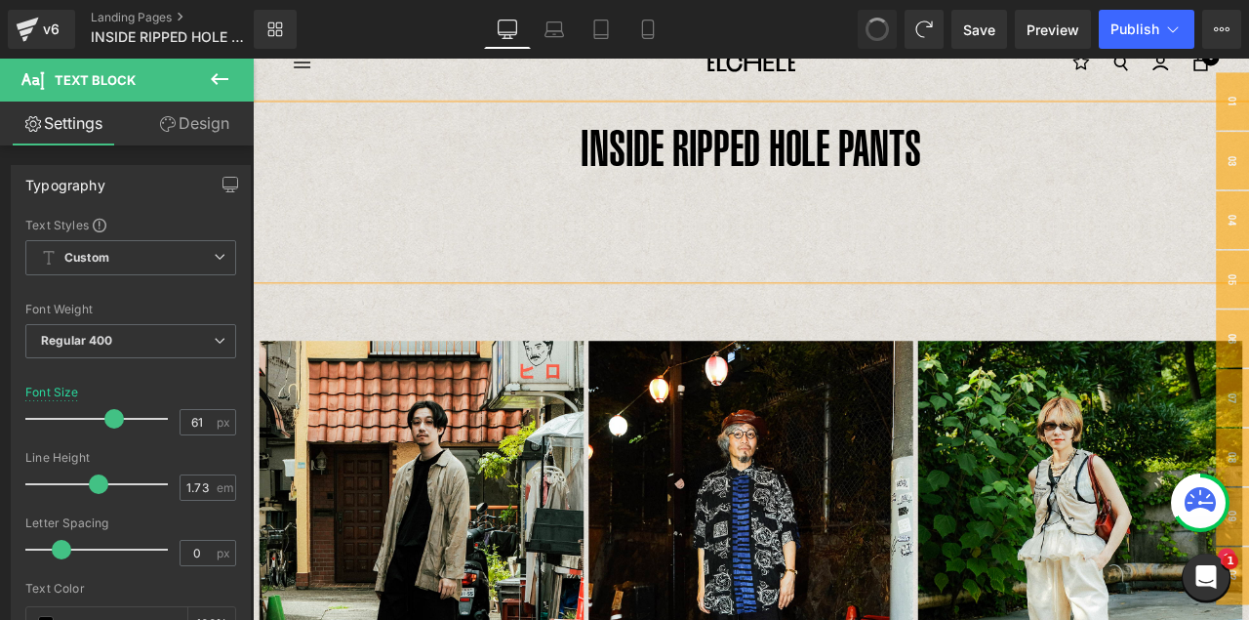
type input "62"
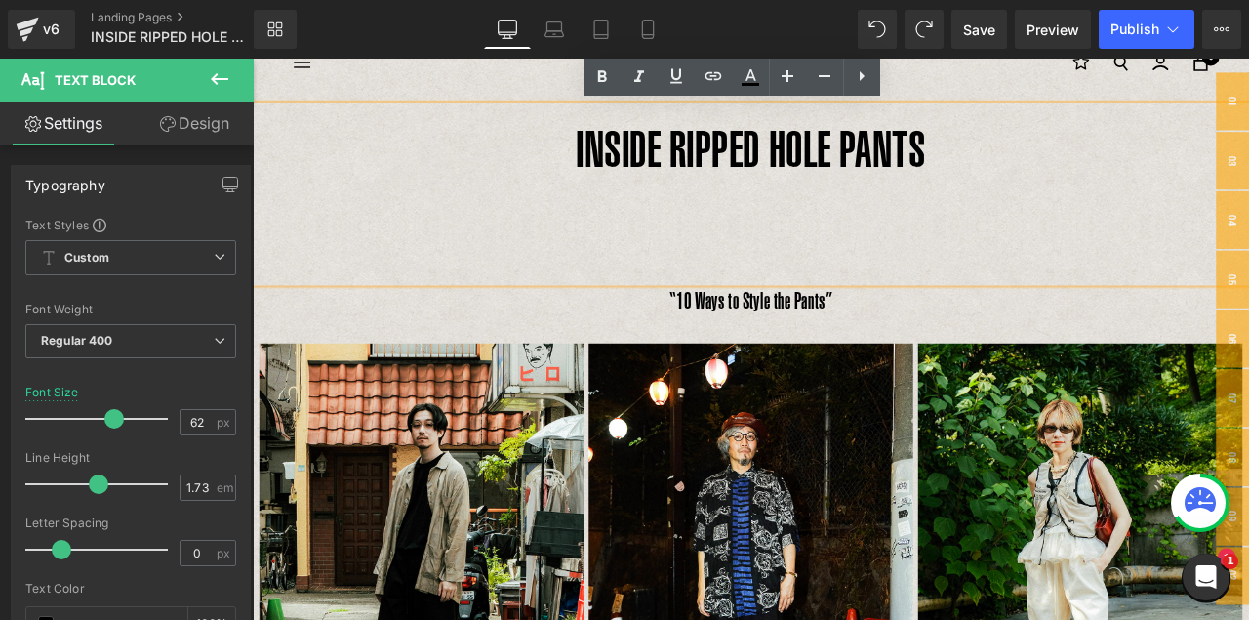
scroll to position [0, 0]
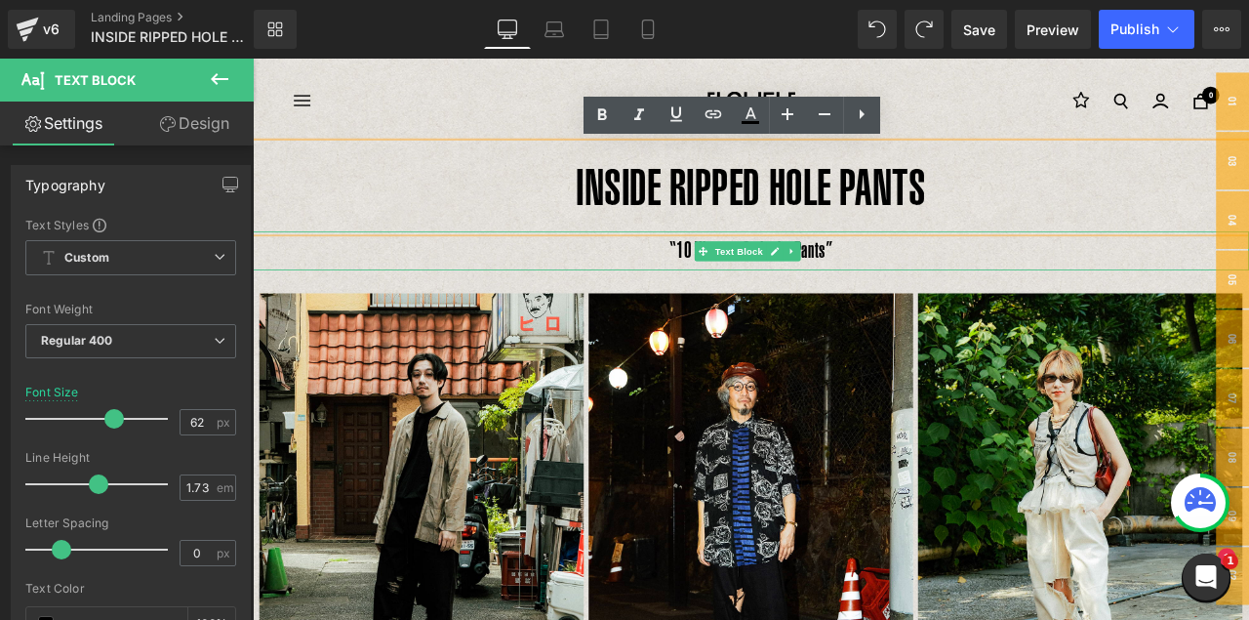
click at [724, 297] on p "“10 Ways to Style the Pants”" at bounding box center [843, 286] width 1181 height 46
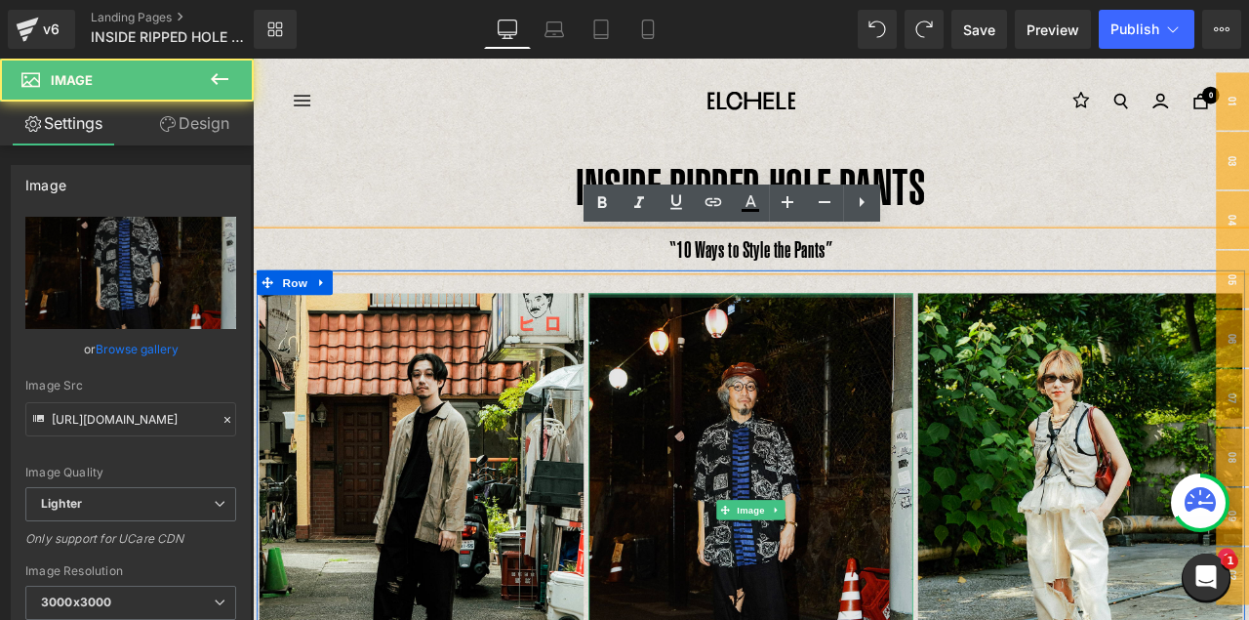
click at [952, 337] on div at bounding box center [843, 339] width 384 height 5
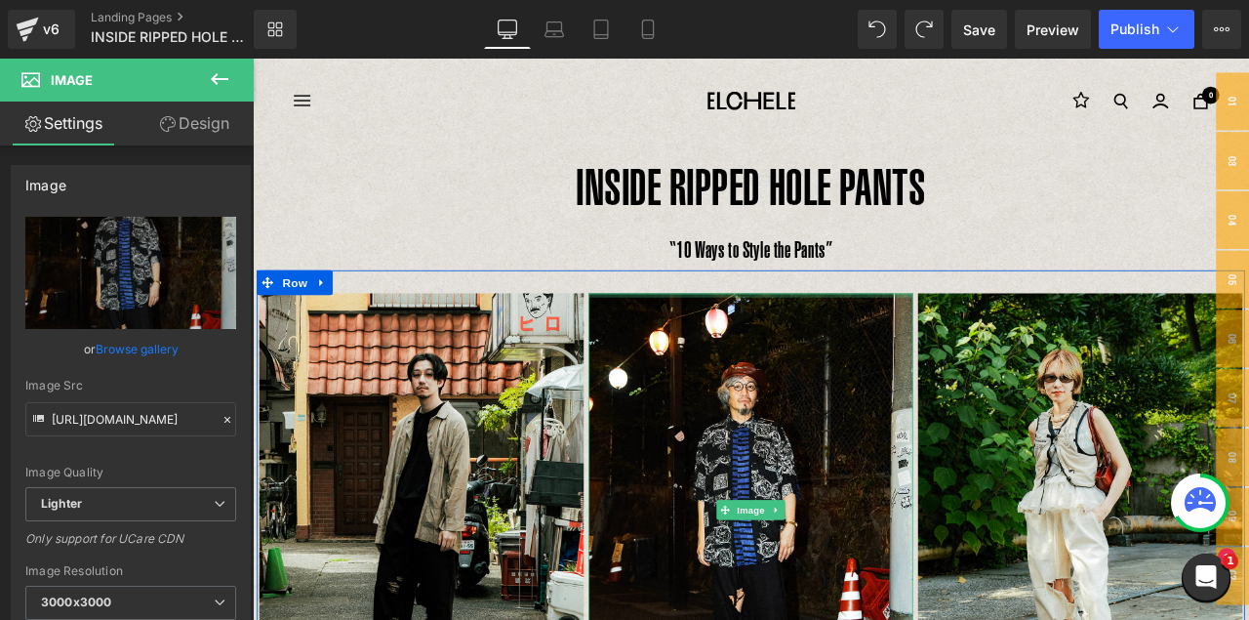
click at [952, 328] on div "Image [PERSON_NAME] UNO 178cm Text Block BLACK / 38 Text Block Row Image MAEDA　…" at bounding box center [843, 610] width 1171 height 602
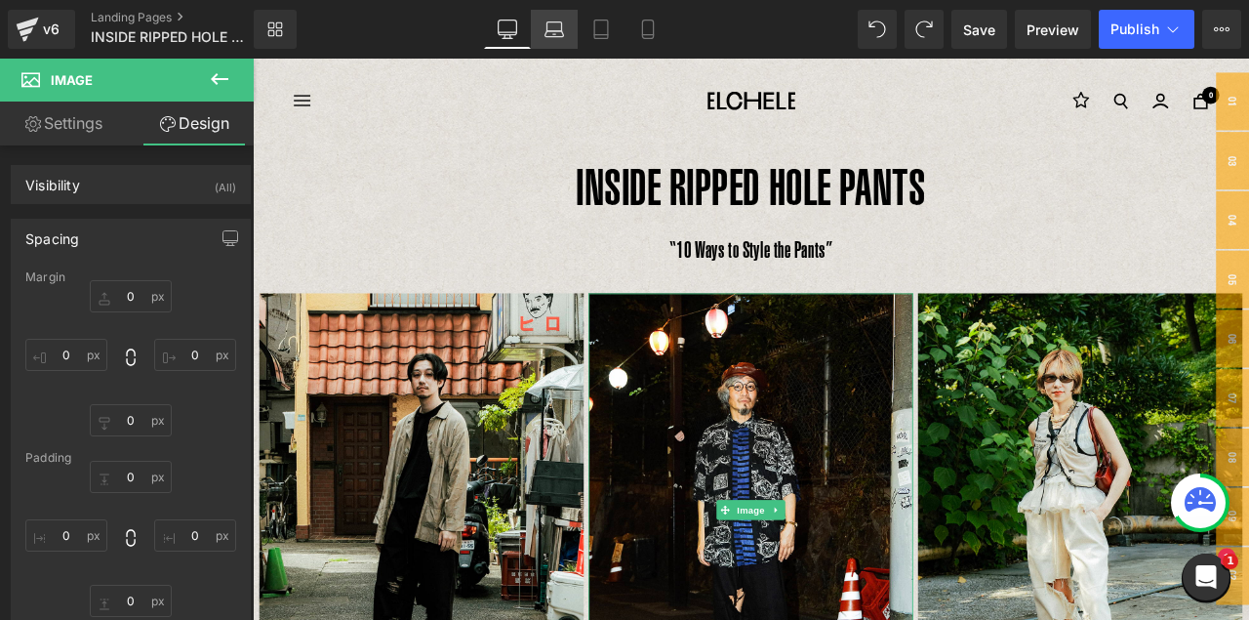
click at [563, 30] on icon at bounding box center [554, 30] width 20 height 20
type input "0"
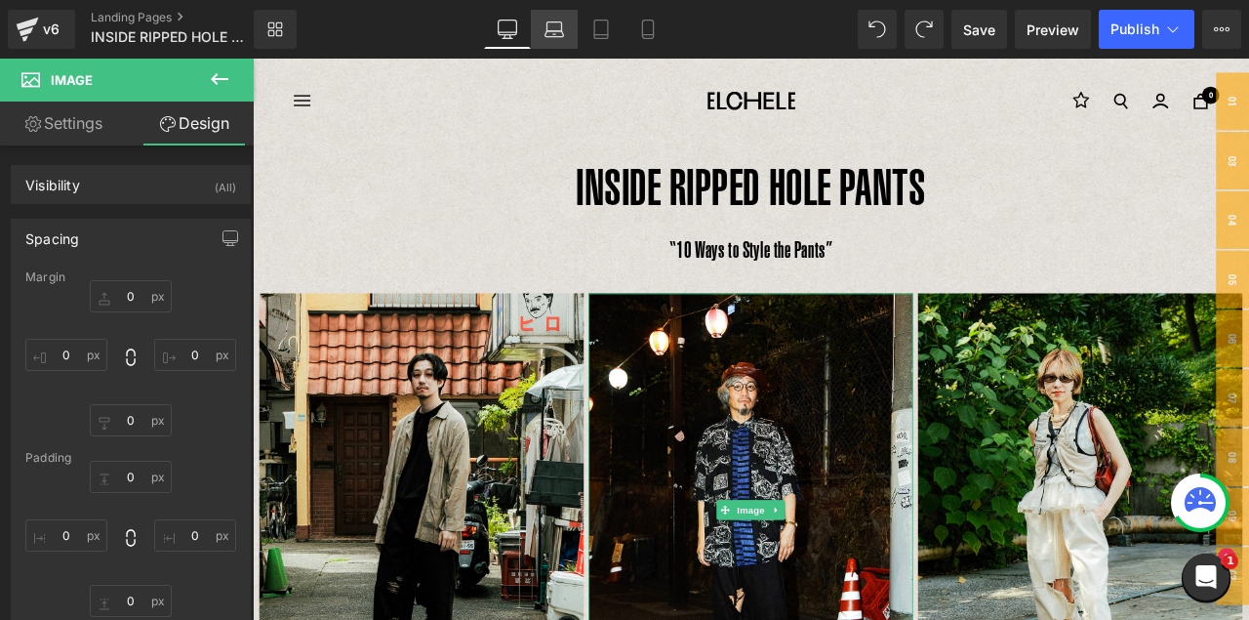
type input "0"
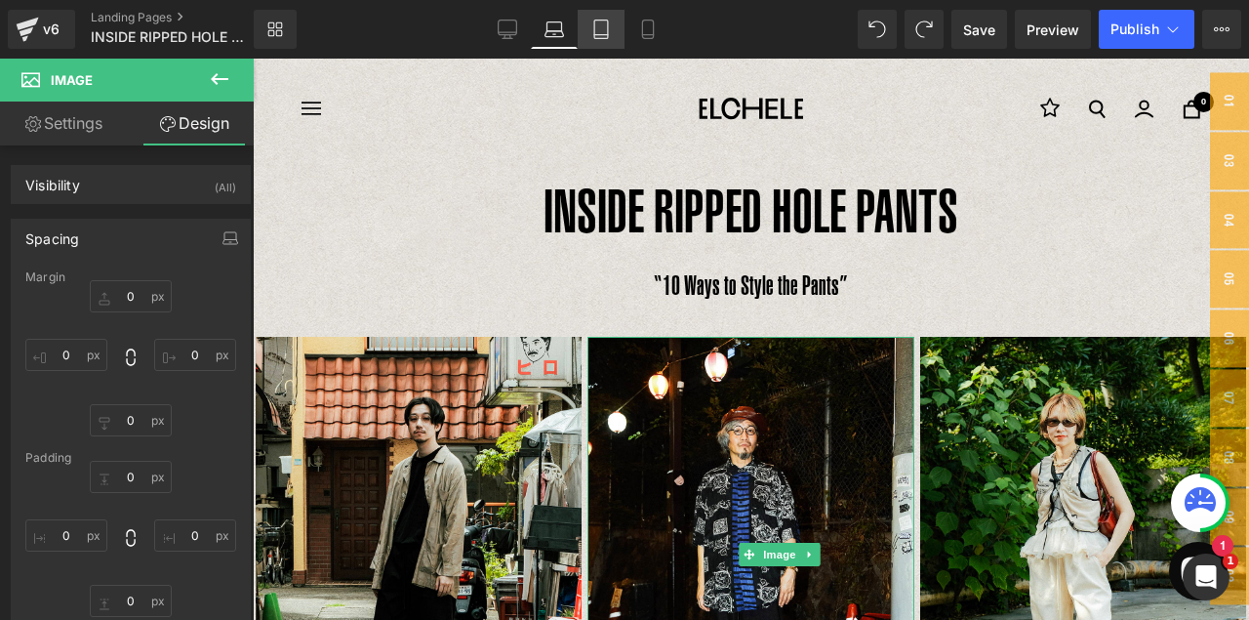
click at [601, 32] on icon at bounding box center [601, 30] width 20 height 20
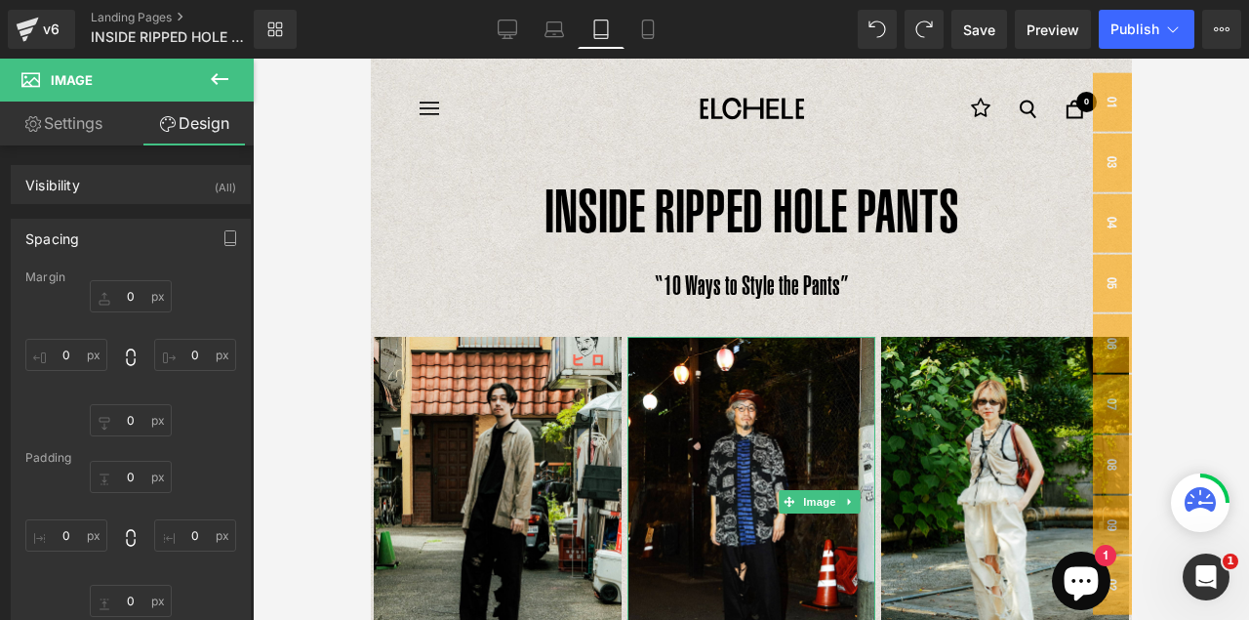
type input "0"
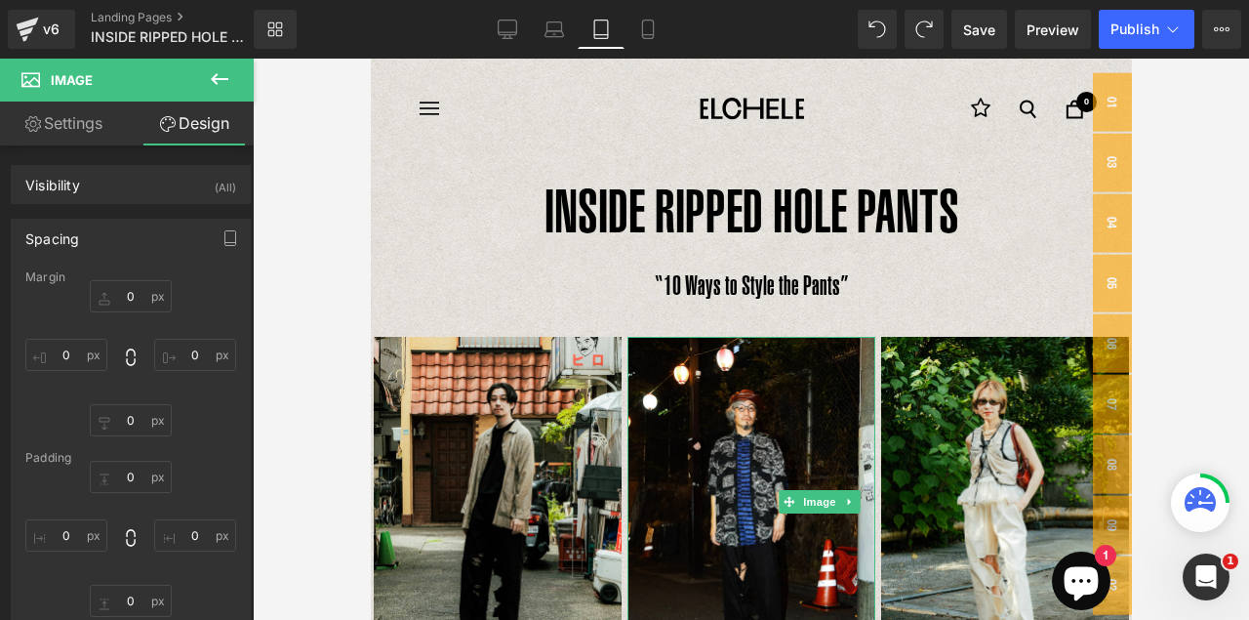
type input "0"
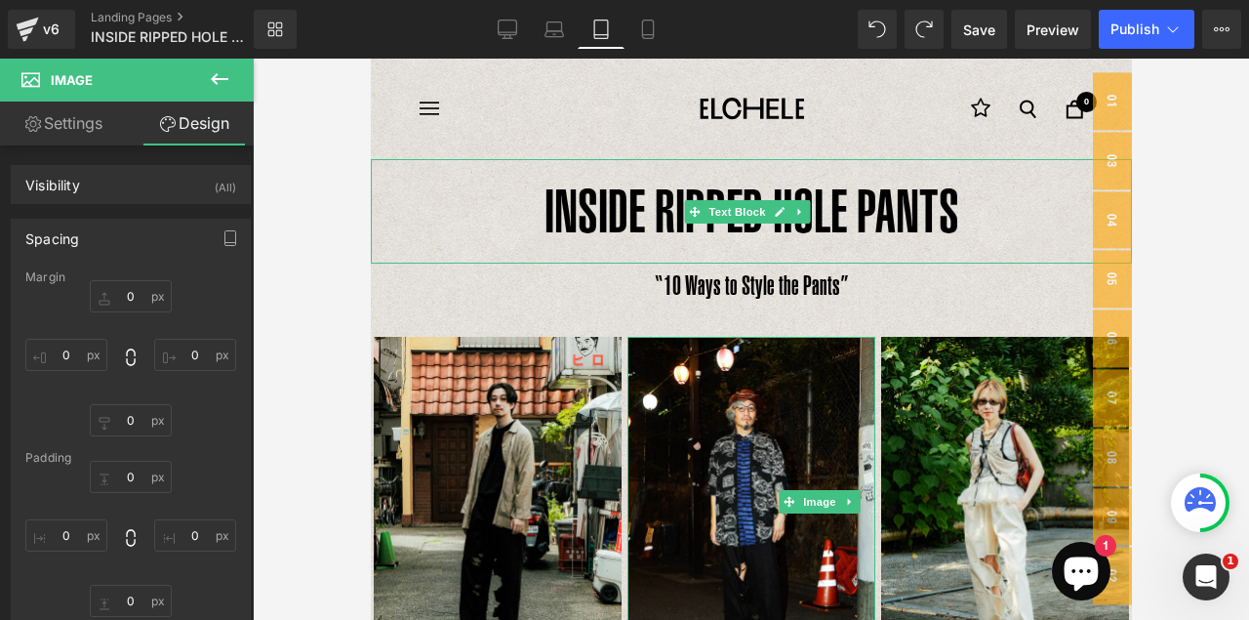
click at [616, 203] on p "INSIDE RIPPED HOLE PANTS" at bounding box center [750, 211] width 761 height 104
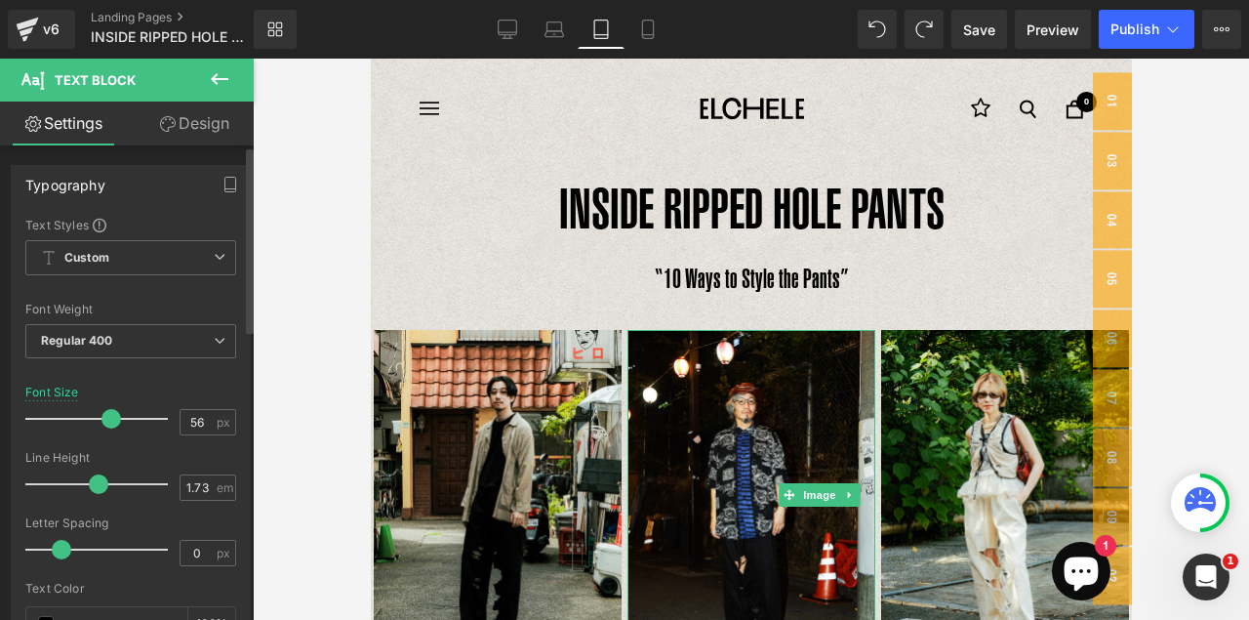
type input "55"
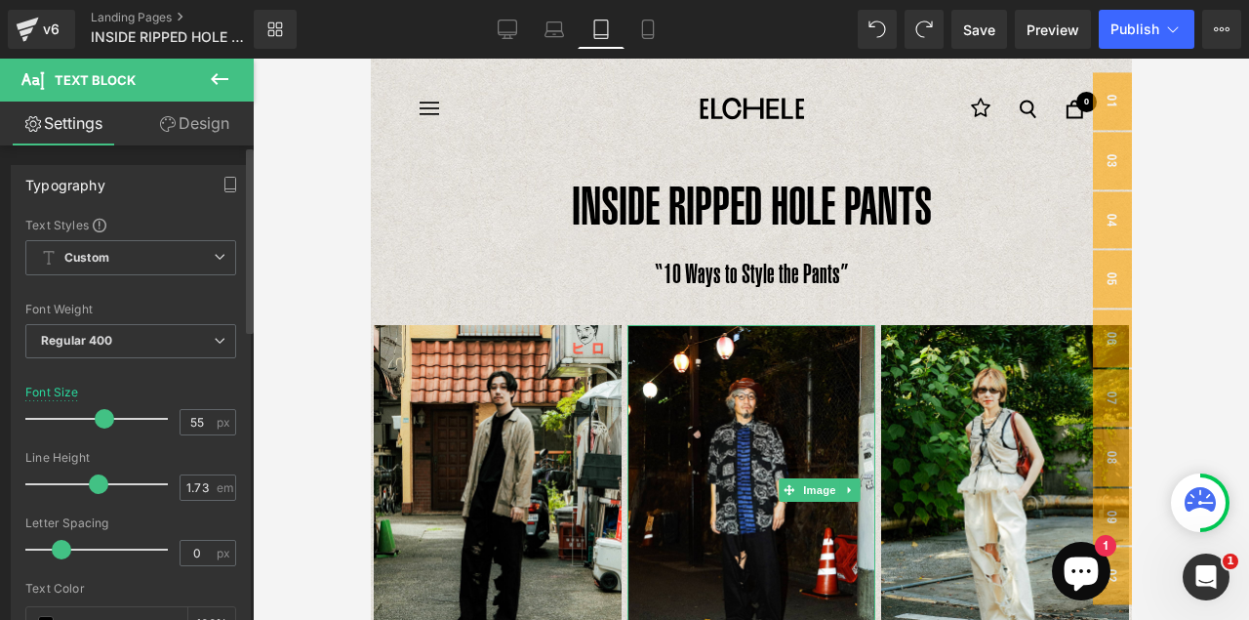
drag, startPoint x: 110, startPoint y: 421, endPoint x: 100, endPoint y: 420, distance: 9.8
click at [100, 420] on span at bounding box center [105, 419] width 20 height 20
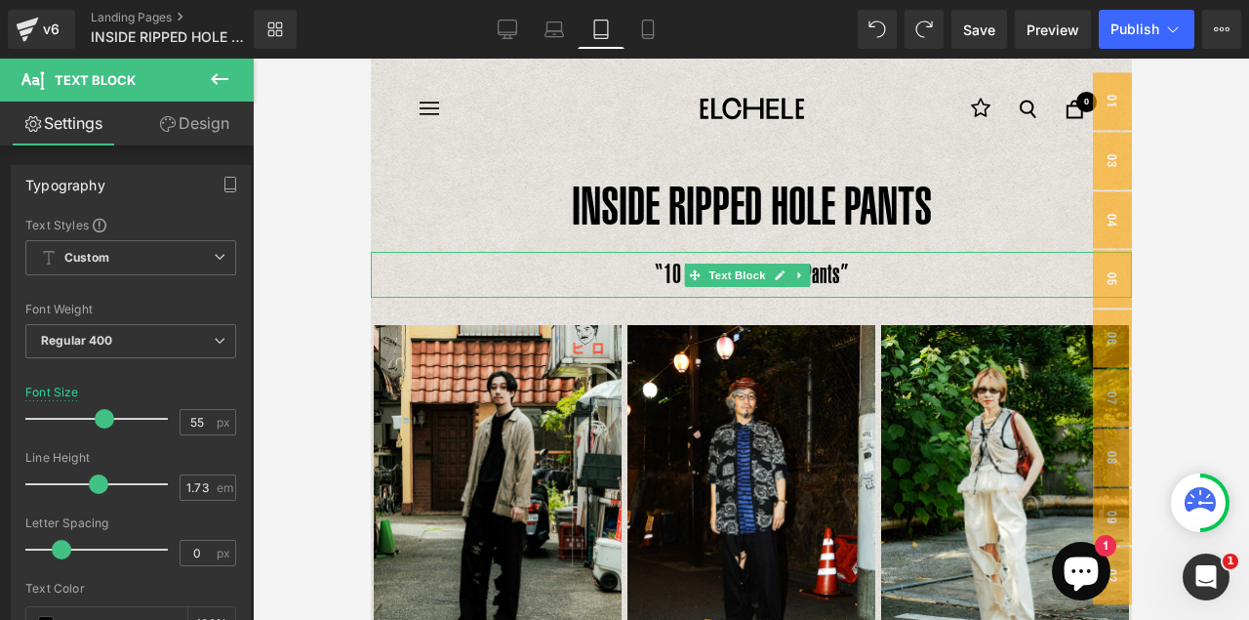
click at [851, 266] on p "“10 Ways to Style the Pants”" at bounding box center [750, 275] width 761 height 46
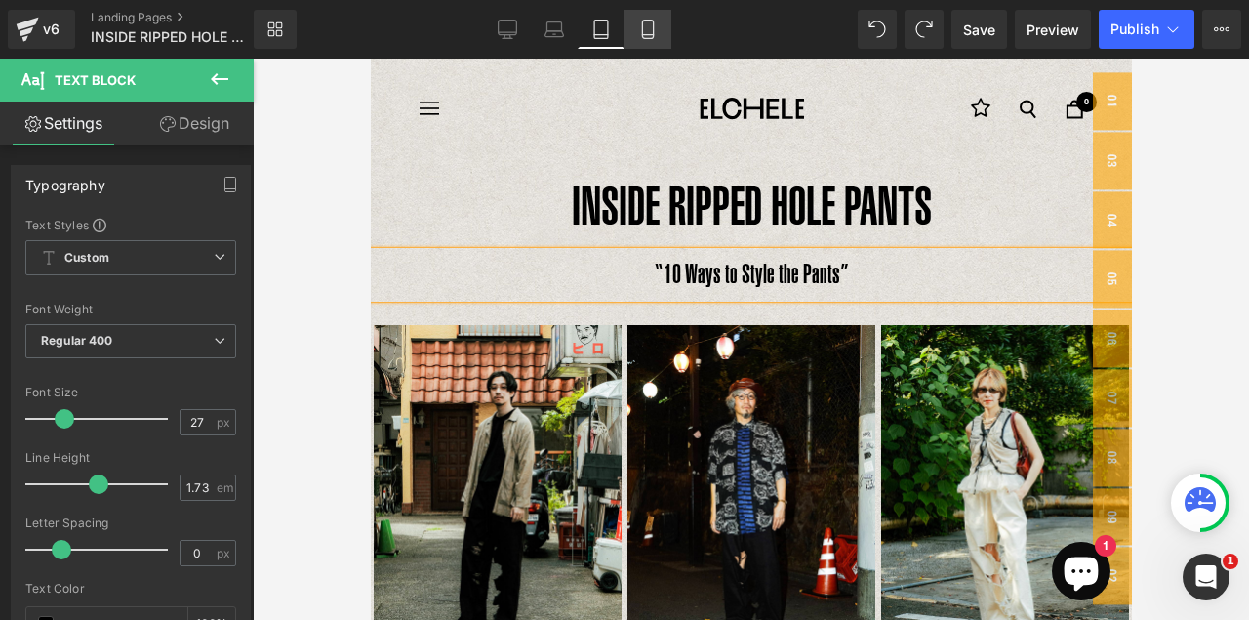
click at [653, 20] on icon at bounding box center [647, 29] width 11 height 19
type input "100"
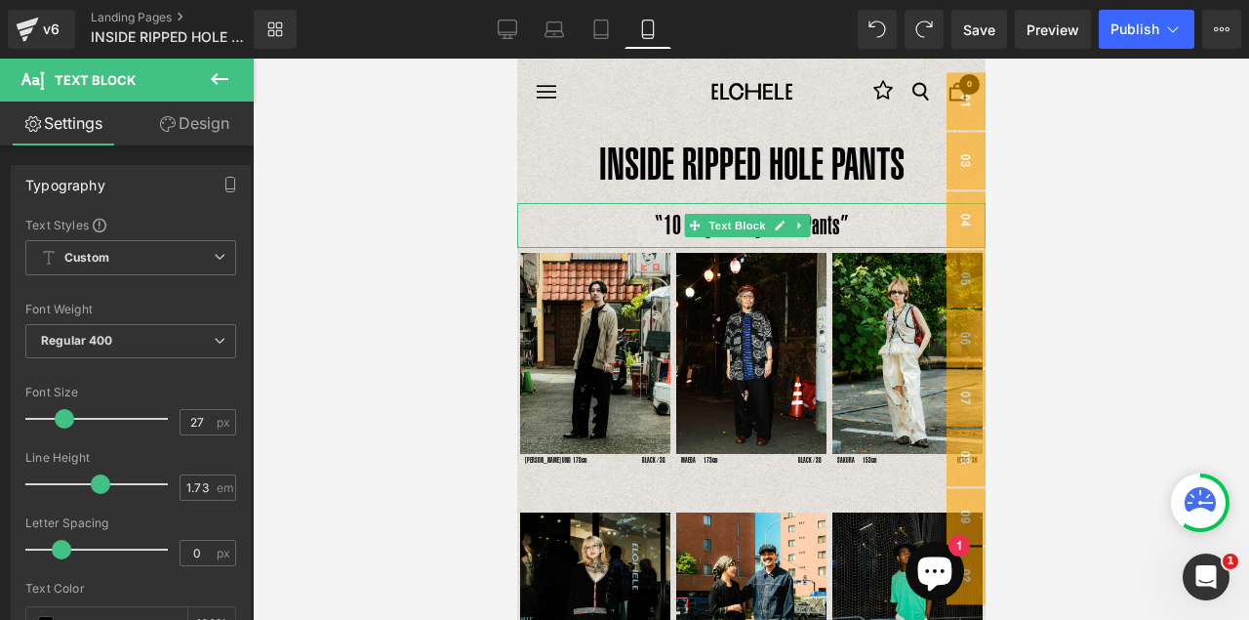
click at [824, 224] on p "“10 Ways to Style the Pants”" at bounding box center [750, 226] width 468 height 46
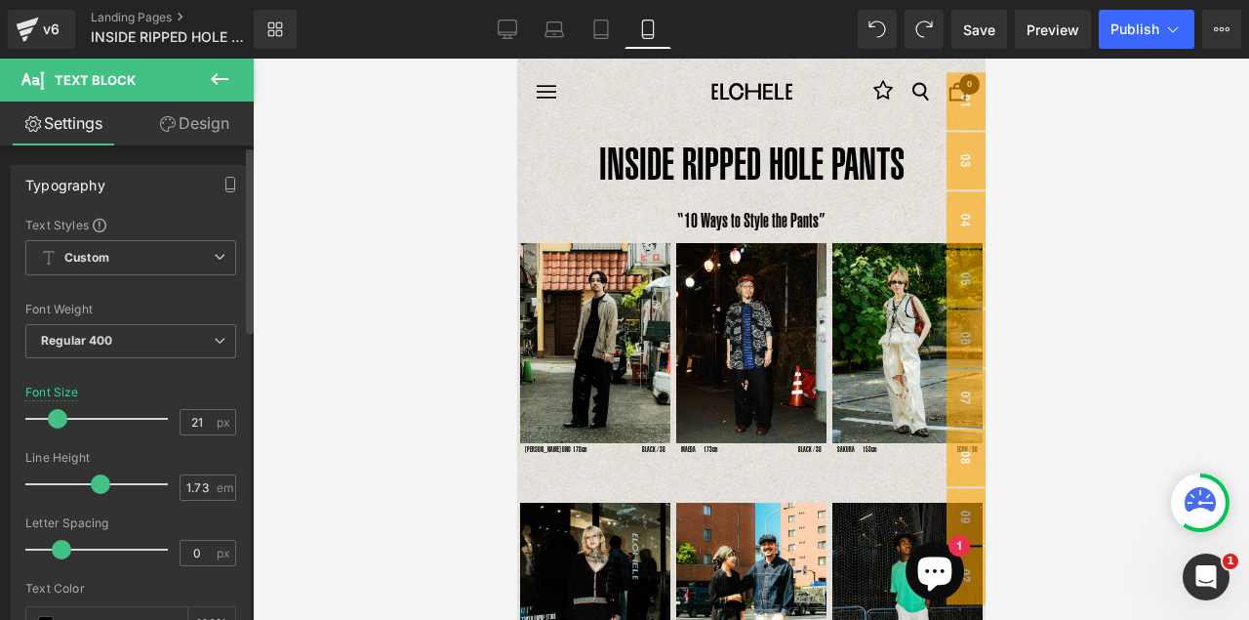
type input "20"
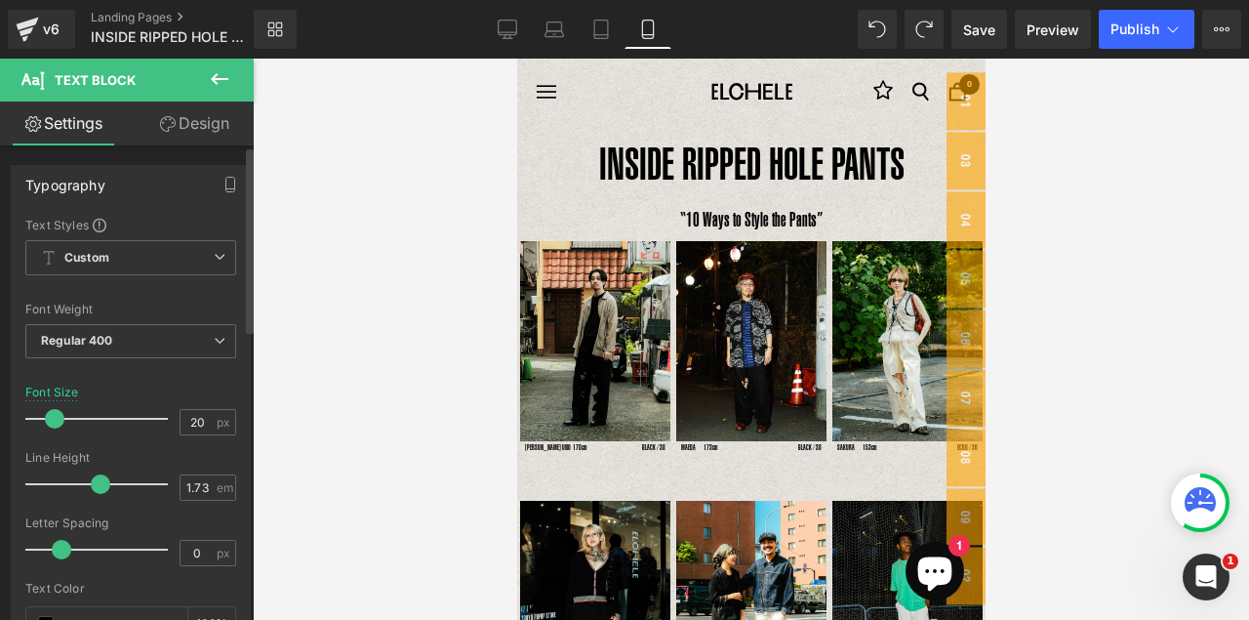
drag, startPoint x: 61, startPoint y: 423, endPoint x: 52, endPoint y: 416, distance: 12.5
click at [52, 416] on span at bounding box center [55, 419] width 20 height 20
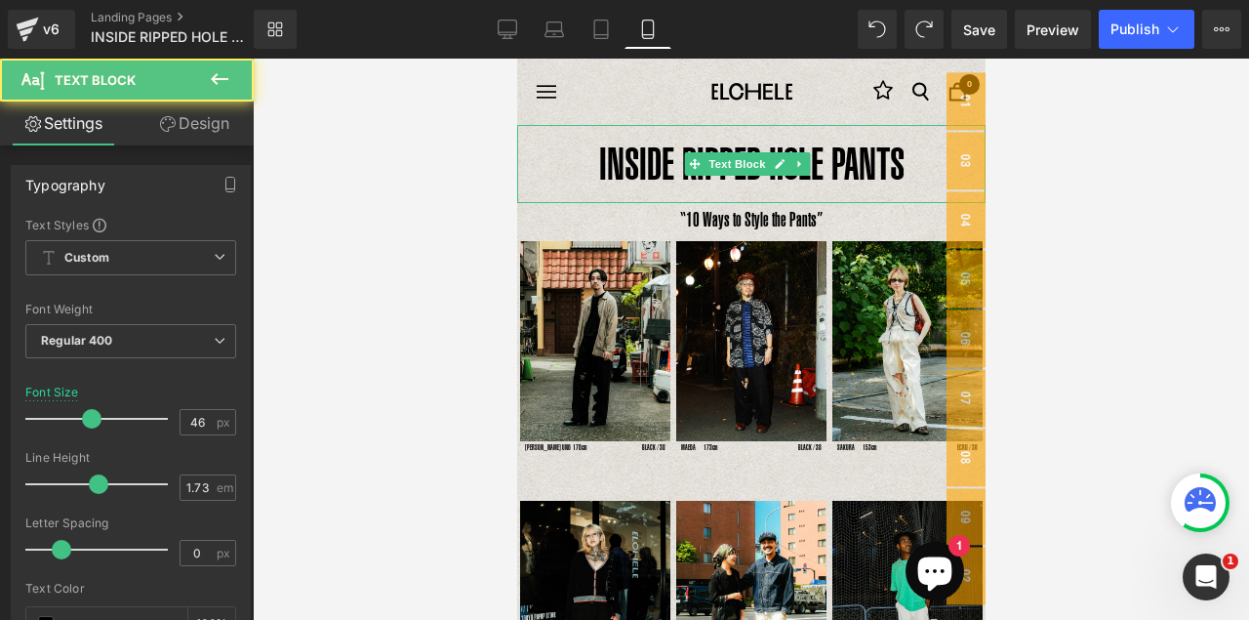
click at [765, 194] on p "INSIDE RIPPED HOLE PANTS" at bounding box center [750, 164] width 468 height 78
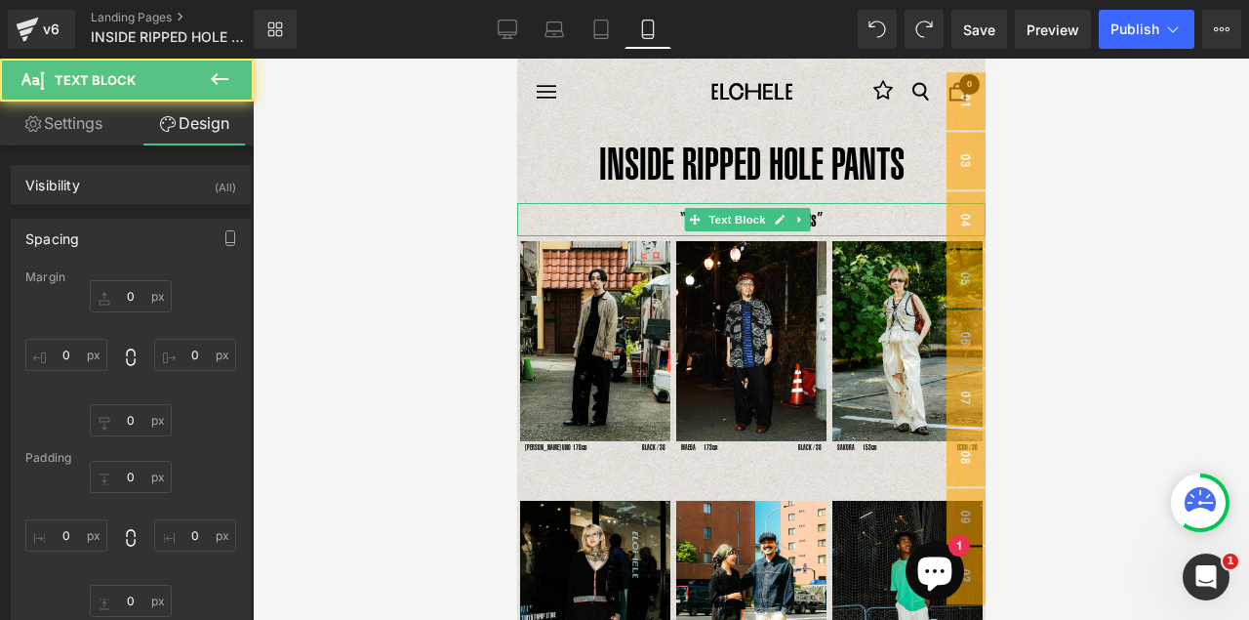
click at [845, 225] on p "“10 Ways to Style the Pants”" at bounding box center [750, 220] width 468 height 34
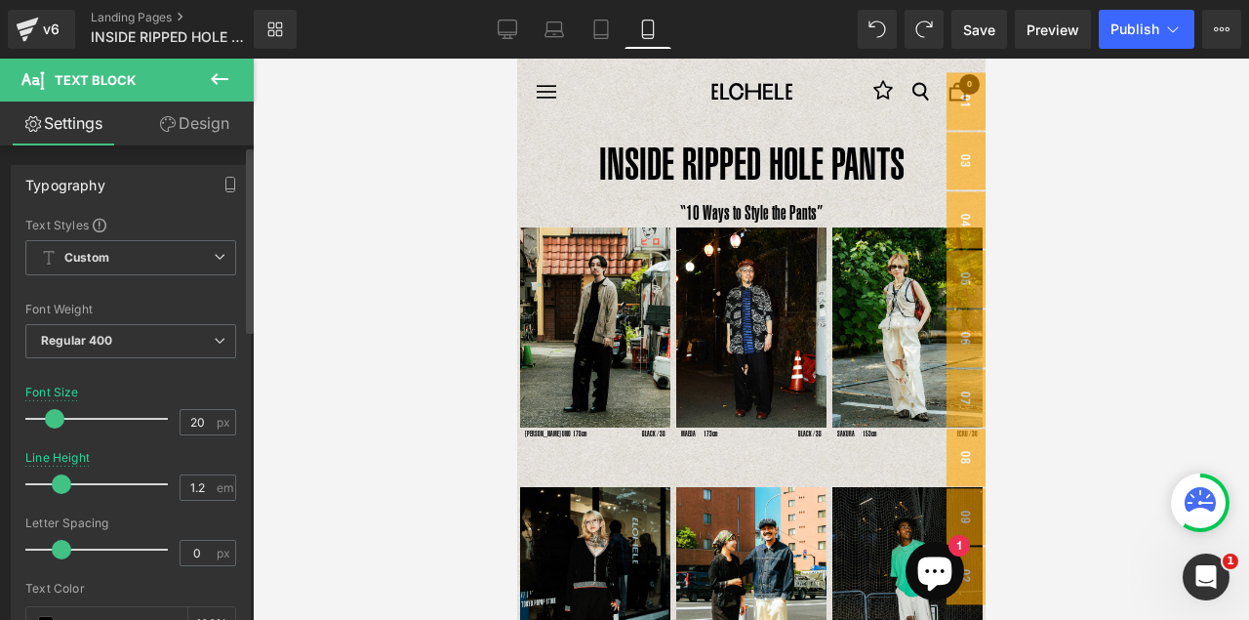
type input "1.3"
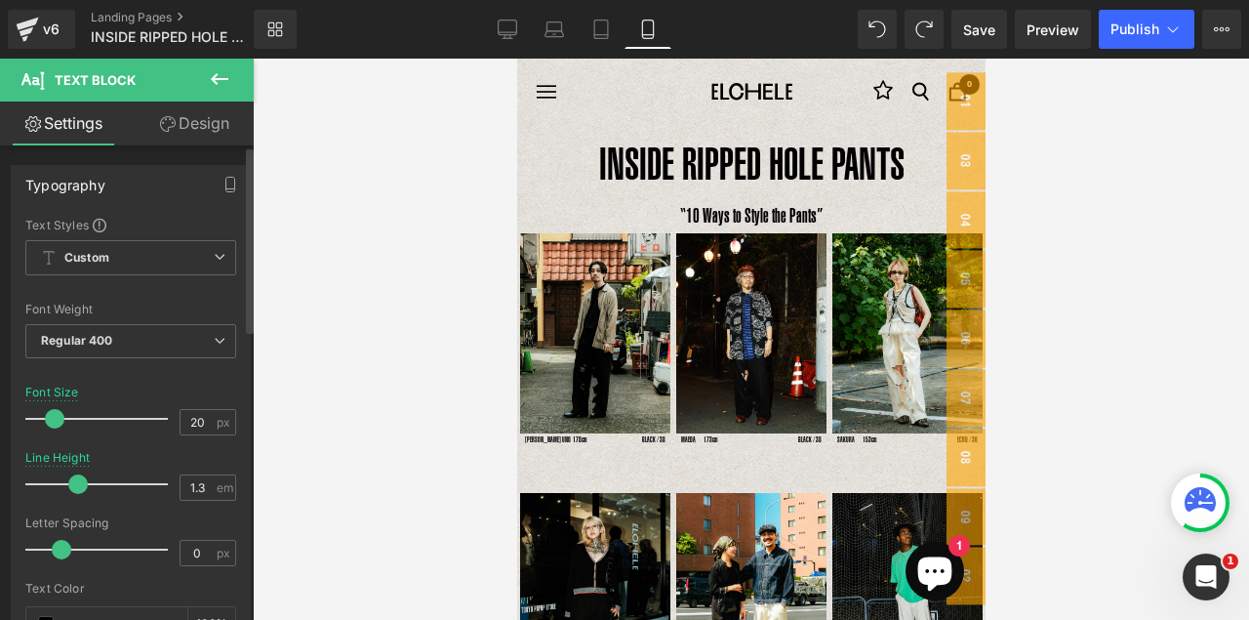
drag, startPoint x: 93, startPoint y: 486, endPoint x: 72, endPoint y: 481, distance: 21.1
click at [72, 481] on span at bounding box center [78, 484] width 20 height 20
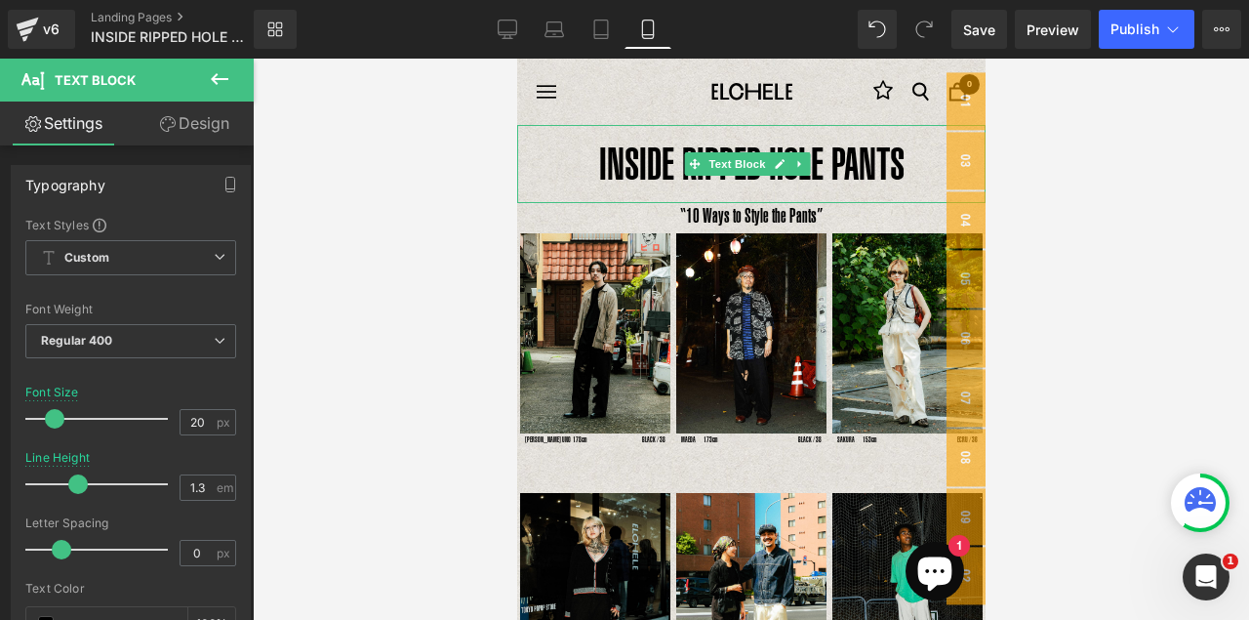
click at [773, 184] on p "INSIDE RIPPED HOLE PANTS" at bounding box center [750, 164] width 468 height 78
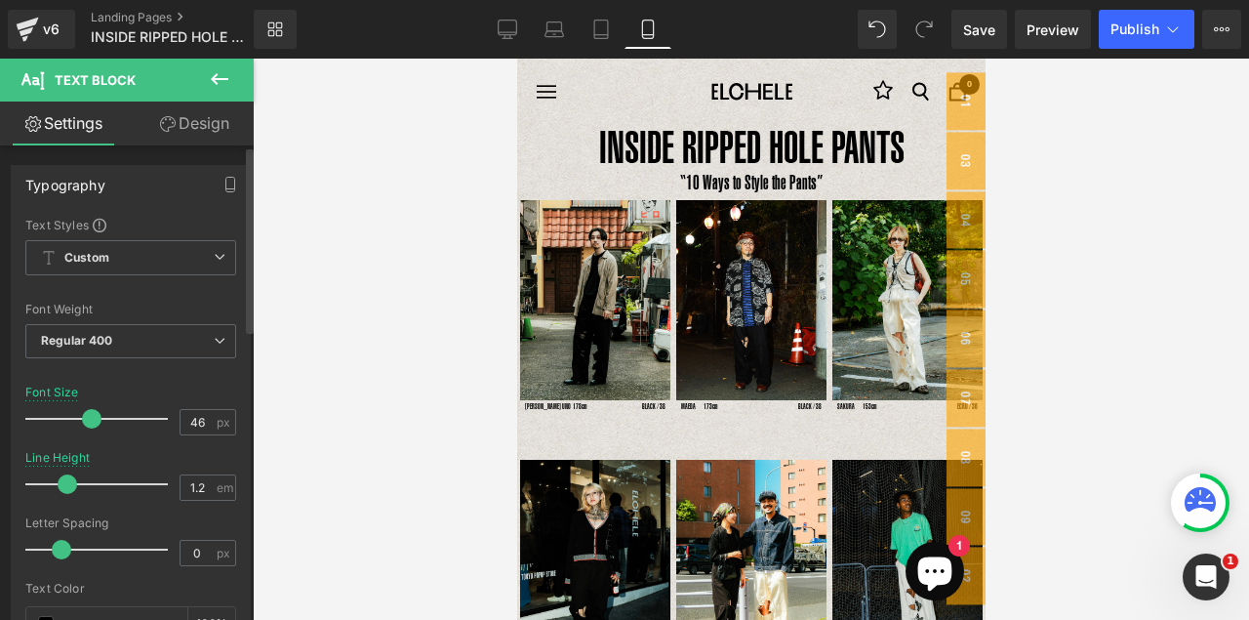
type input "1.3"
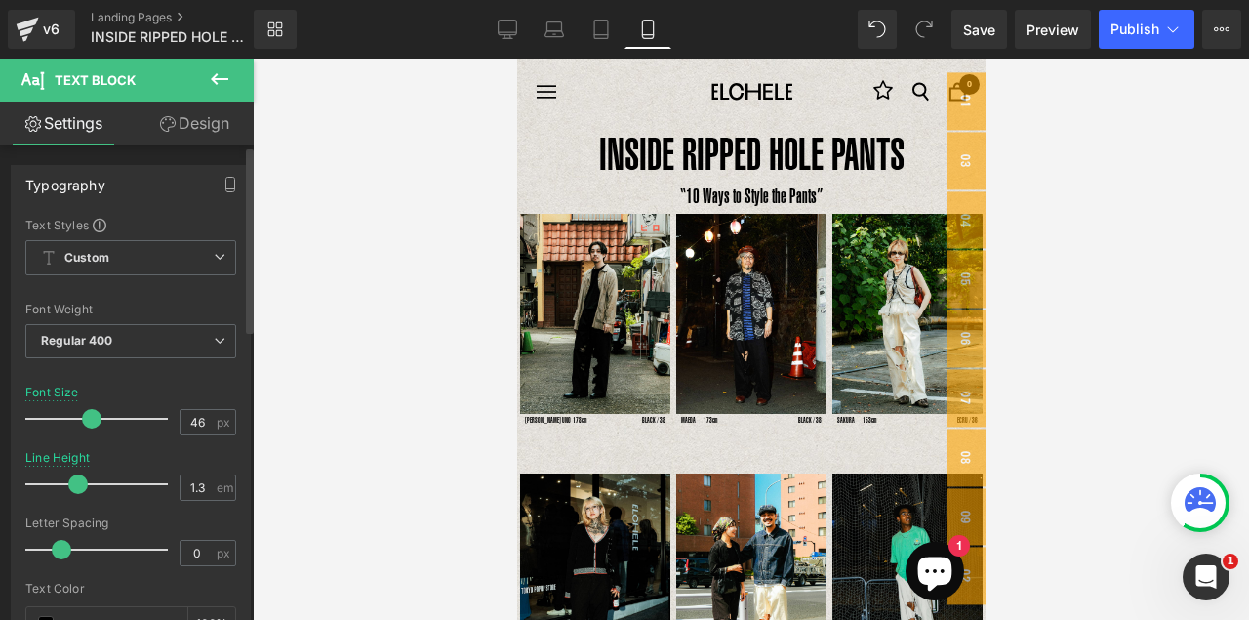
drag, startPoint x: 97, startPoint y: 483, endPoint x: 78, endPoint y: 481, distance: 18.6
click at [78, 481] on span at bounding box center [78, 484] width 20 height 20
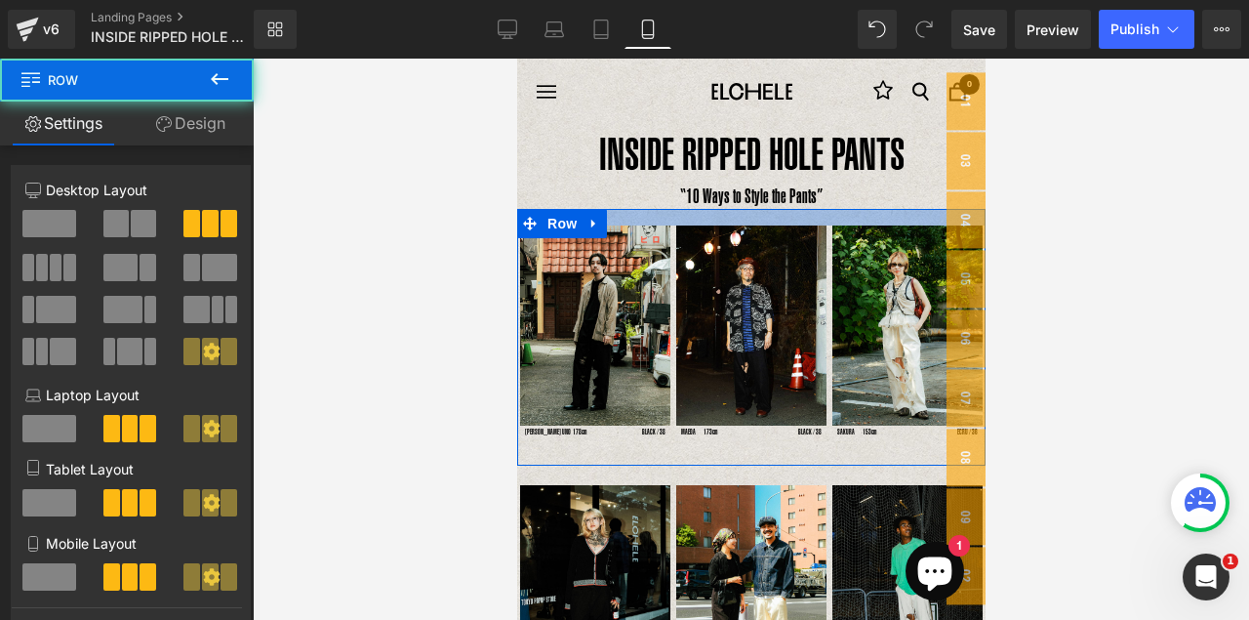
drag, startPoint x: 779, startPoint y: 209, endPoint x: 779, endPoint y: 221, distance: 11.7
click at [779, 221] on div at bounding box center [750, 217] width 468 height 17
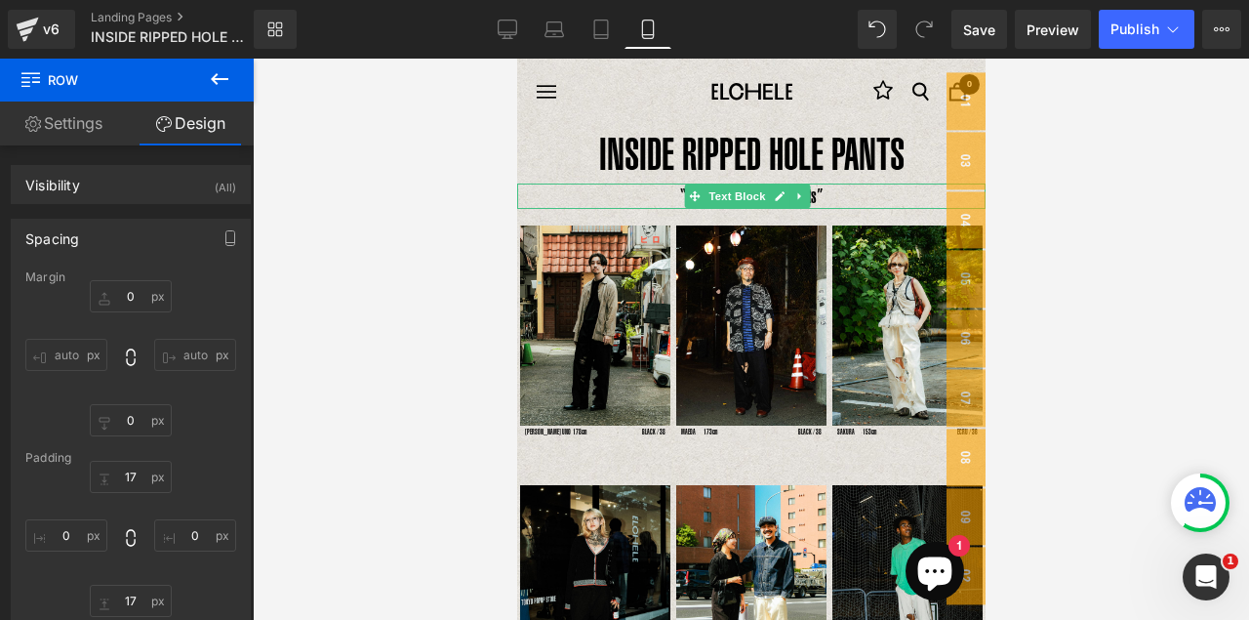
click at [830, 201] on p "“10 Ways to Style the Pants”" at bounding box center [750, 195] width 468 height 25
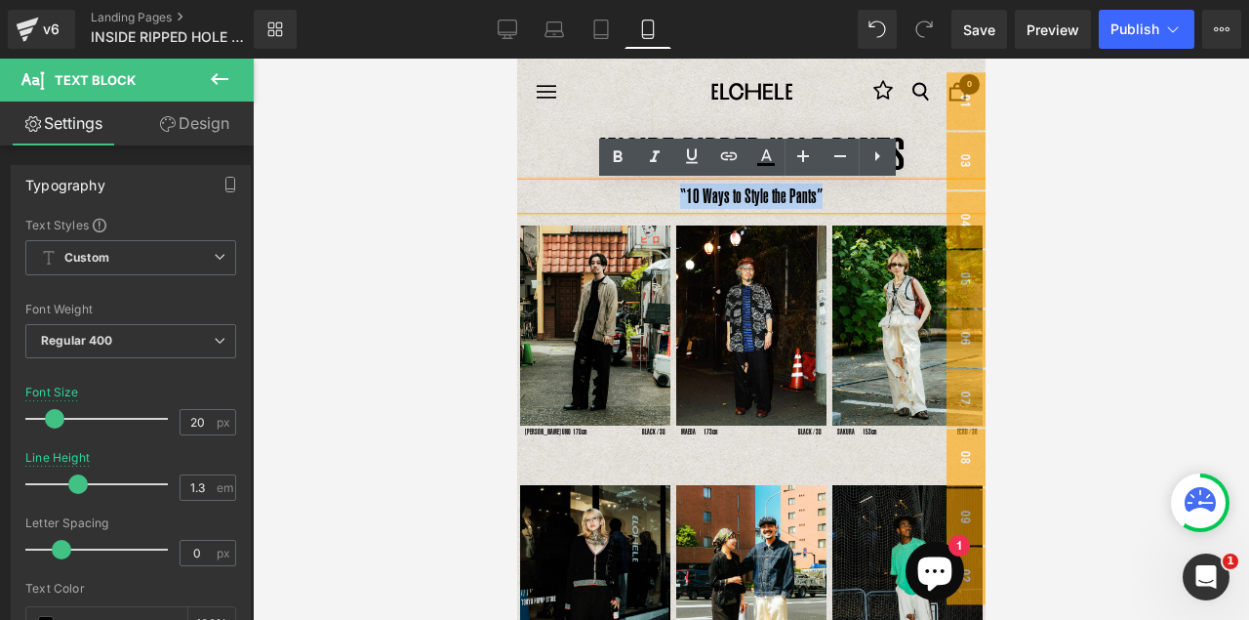
drag, startPoint x: 832, startPoint y: 196, endPoint x: 639, endPoint y: 195, distance: 193.2
click at [639, 195] on p "“10 Ways to Style the Pants”" at bounding box center [750, 195] width 468 height 25
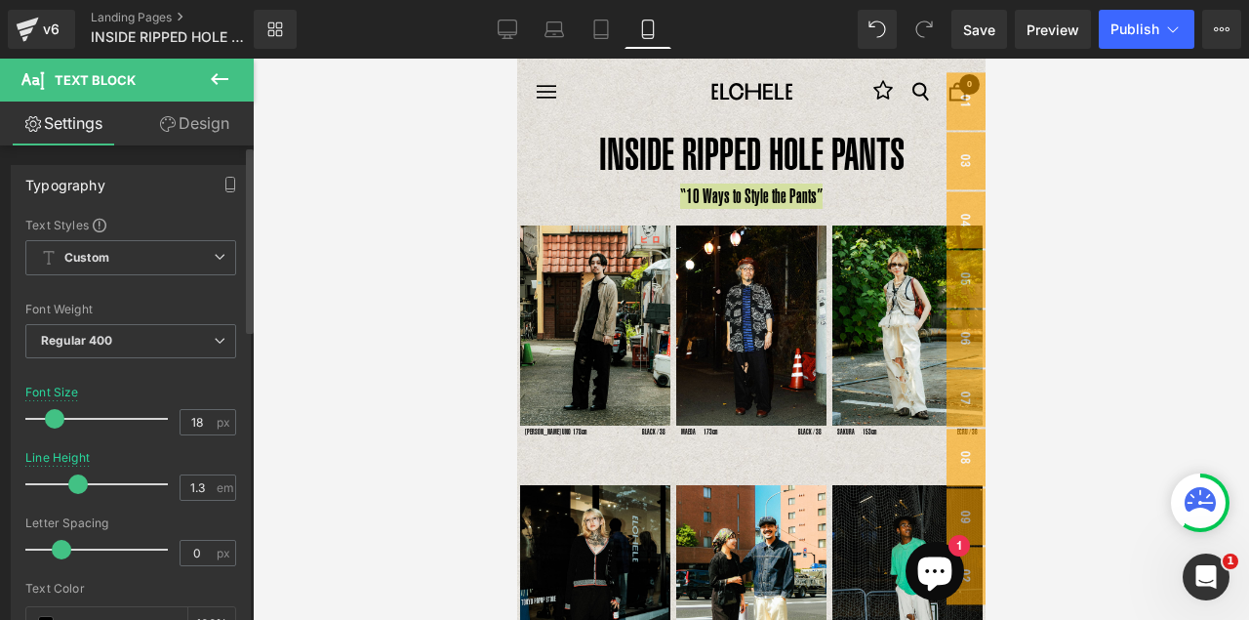
type input "17"
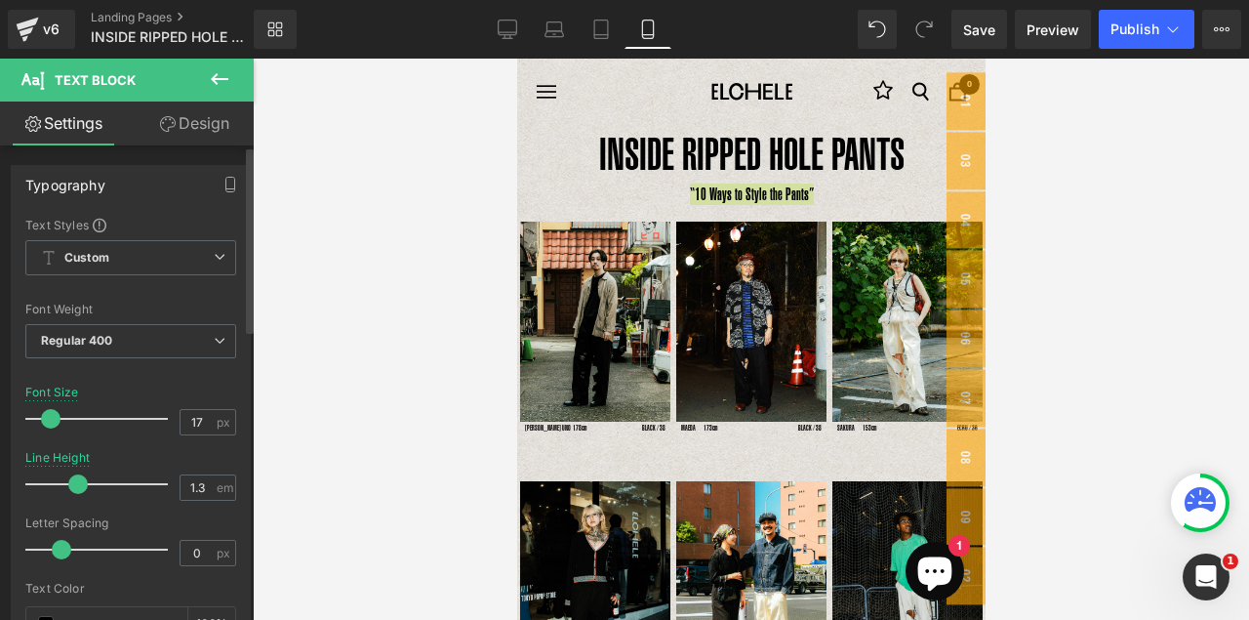
click at [48, 416] on span at bounding box center [51, 419] width 20 height 20
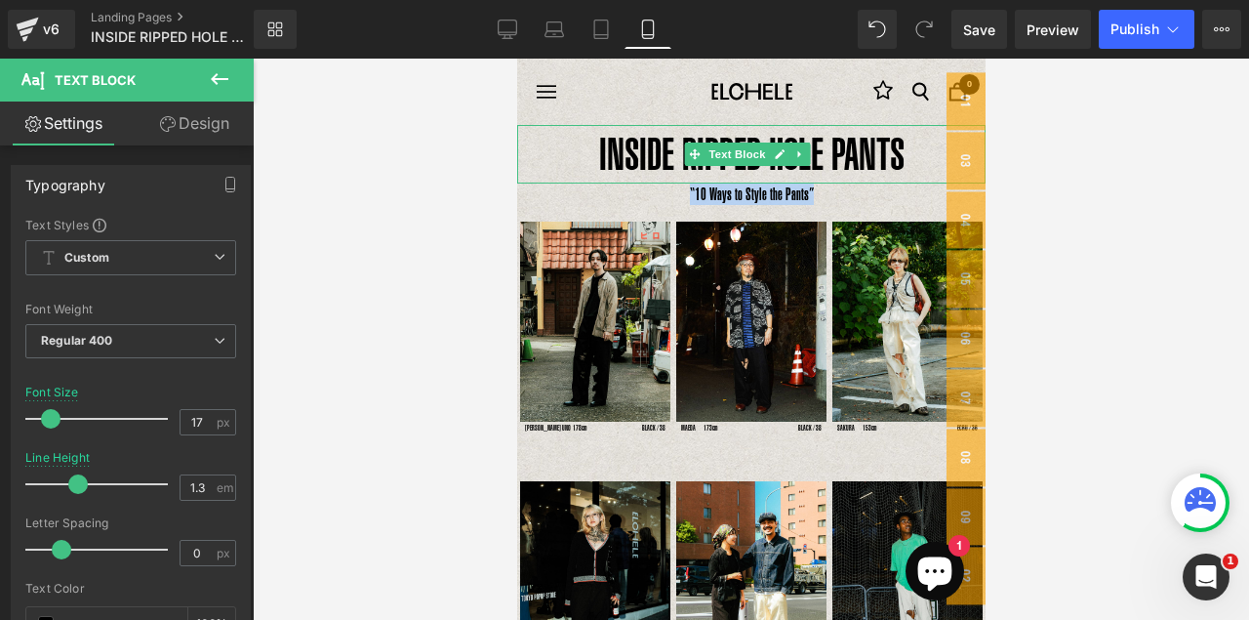
click at [630, 149] on p "INSIDE RIPPED HOLE PANTS" at bounding box center [750, 154] width 468 height 59
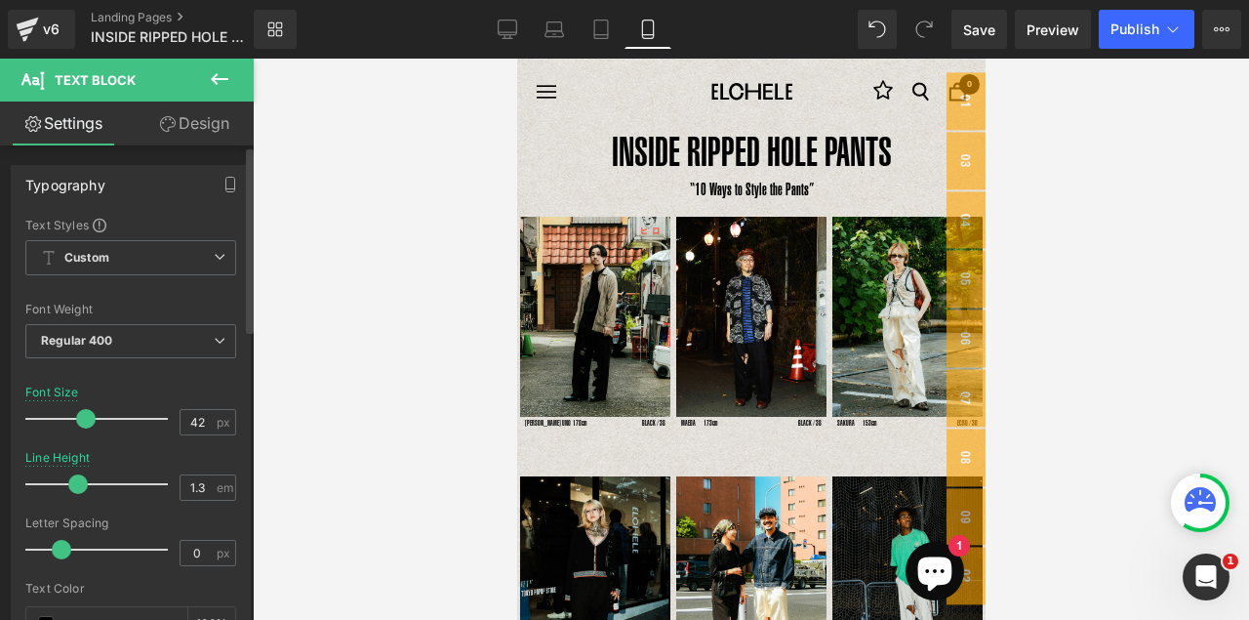
click at [77, 411] on span at bounding box center [86, 419] width 20 height 20
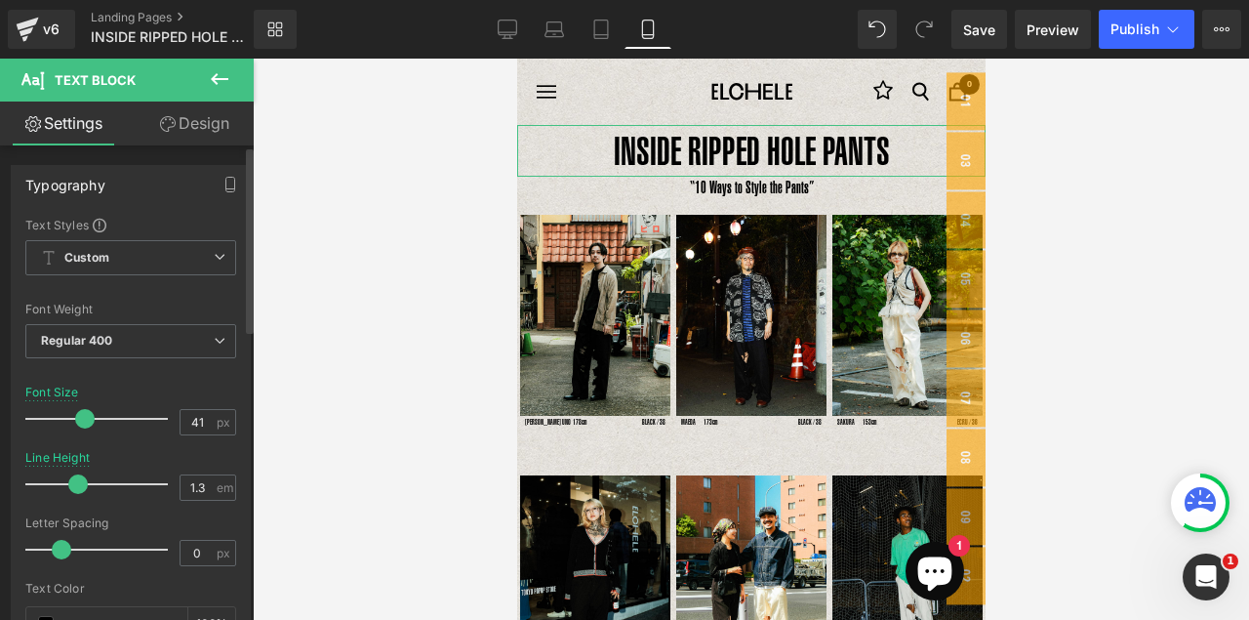
click at [83, 415] on span at bounding box center [85, 419] width 20 height 20
click at [519, 28] on link "Desktop" at bounding box center [507, 29] width 47 height 39
type input "62"
type input "1.73"
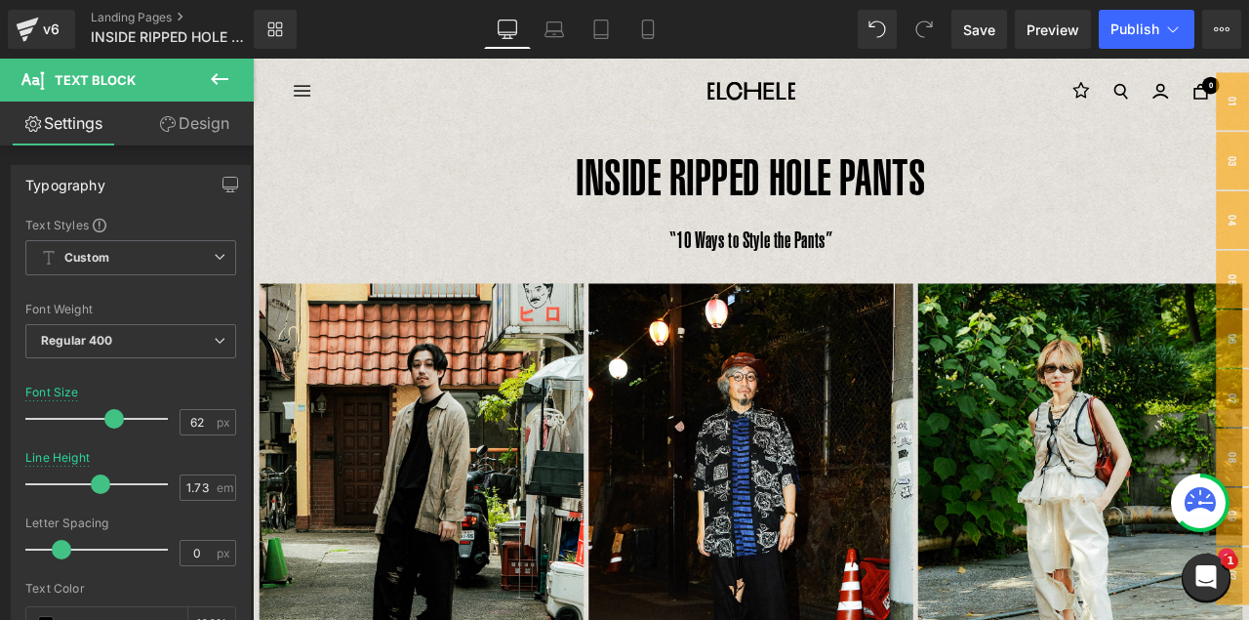
scroll to position [26, 0]
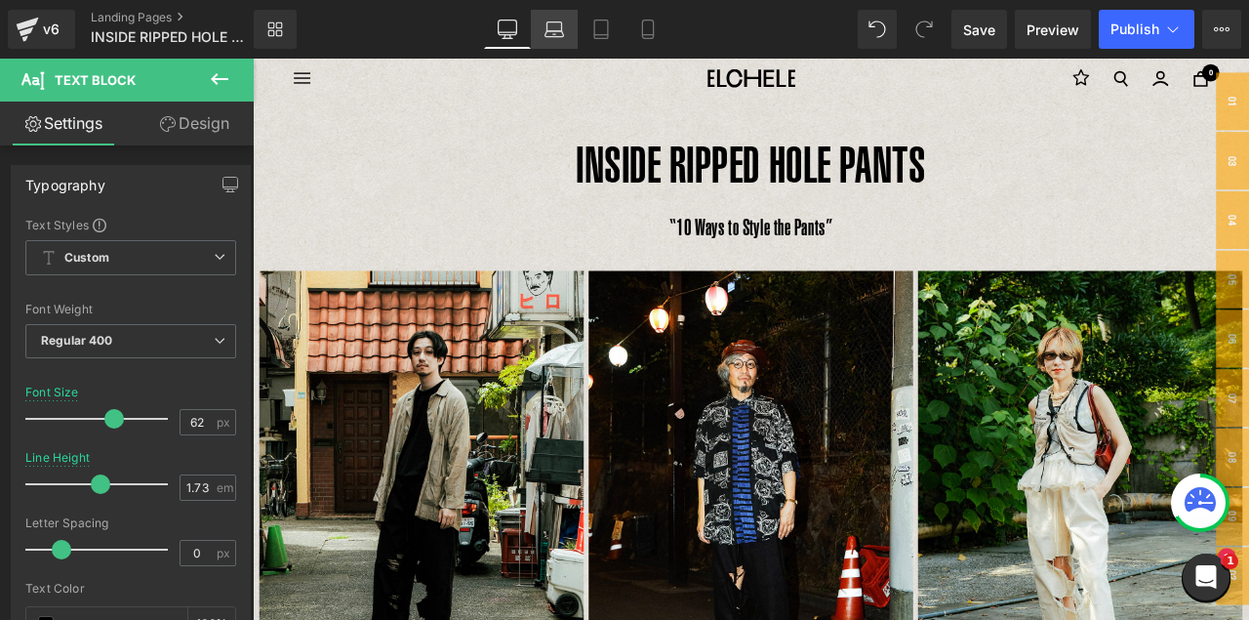
drag, startPoint x: 556, startPoint y: 34, endPoint x: 575, endPoint y: 36, distance: 18.6
click at [556, 34] on icon at bounding box center [554, 30] width 20 height 20
type input "100"
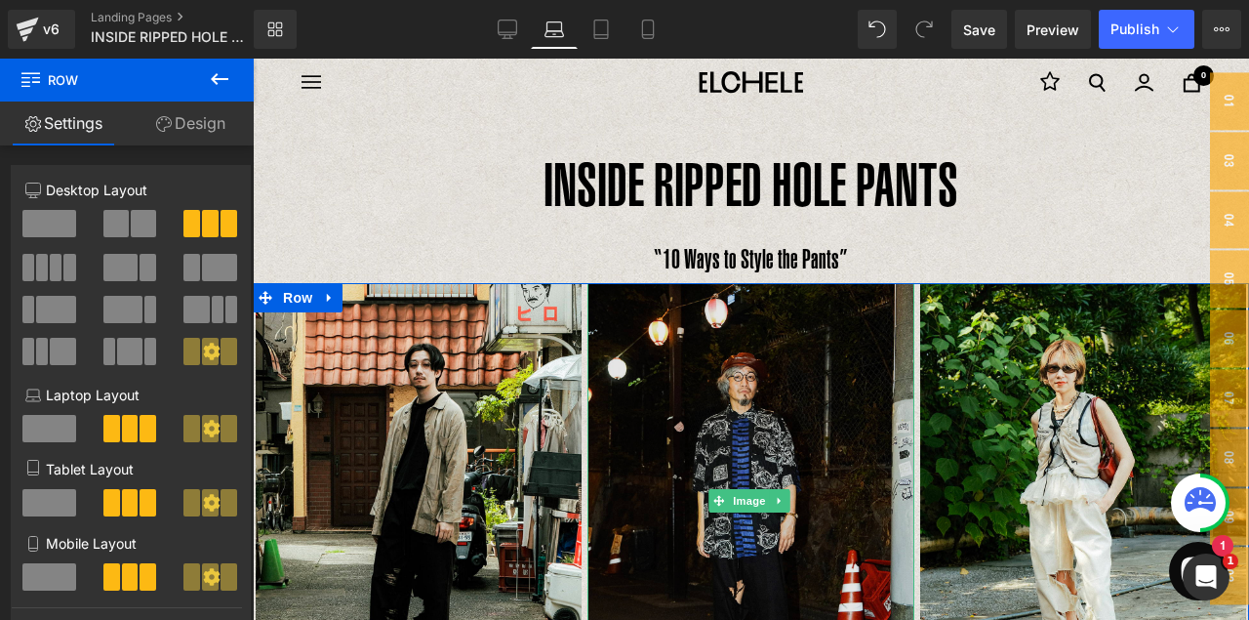
drag, startPoint x: 755, startPoint y: 307, endPoint x: 755, endPoint y: 291, distance: 16.6
click at [751, 298] on div "Image [PERSON_NAME] UNO 178cm Text Block BLACK / 38 Text Block Row Image MAEDA　…" at bounding box center [751, 527] width 996 height 488
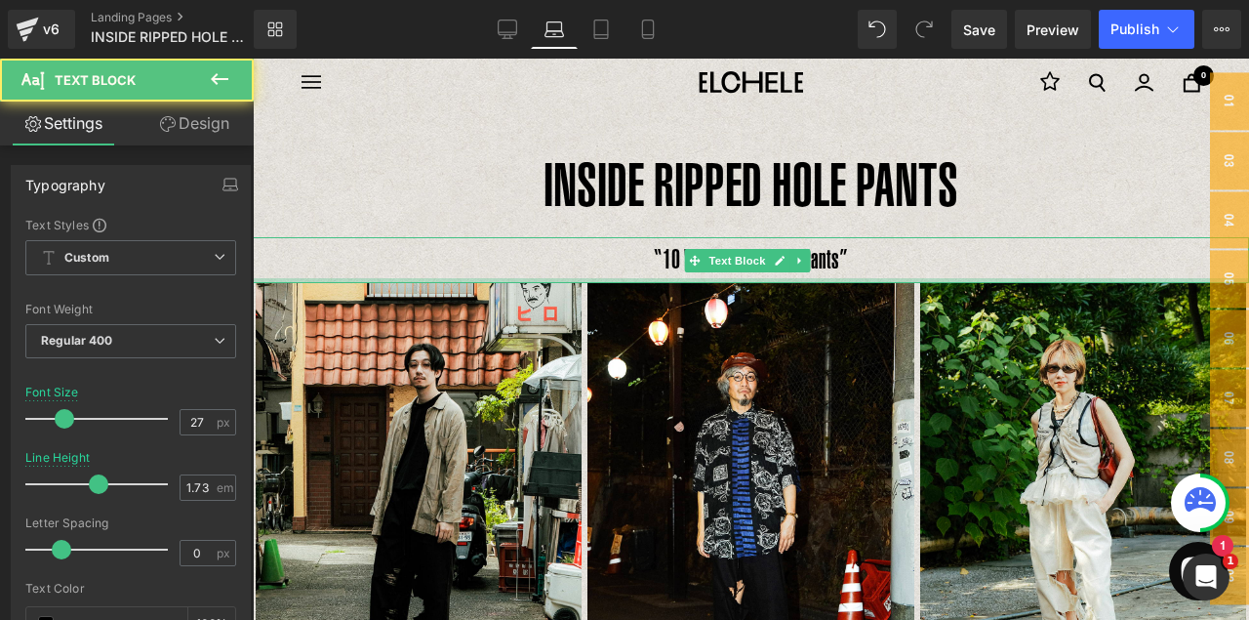
click at [763, 281] on div at bounding box center [751, 280] width 996 height 5
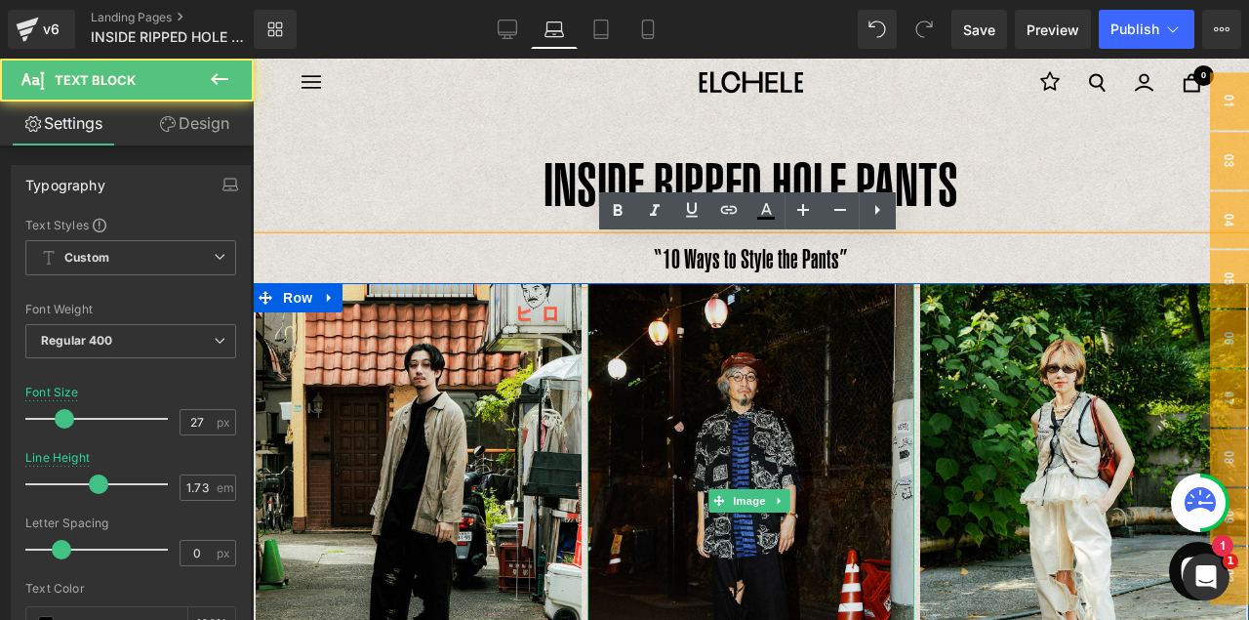
click at [768, 288] on img at bounding box center [750, 500] width 326 height 435
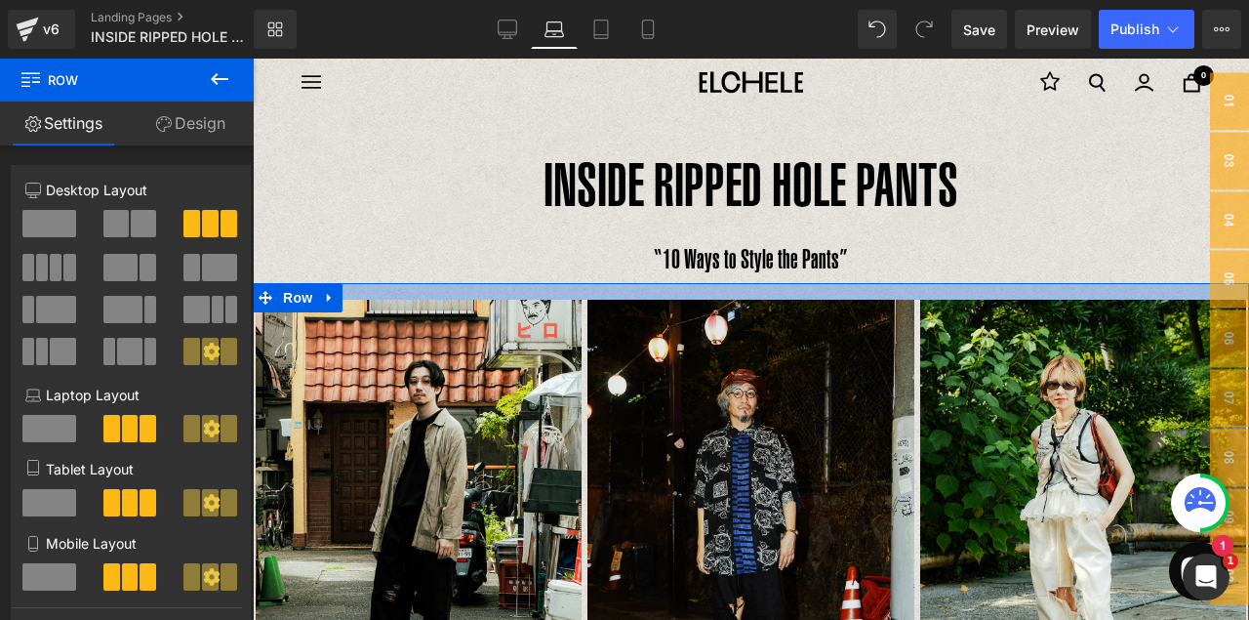
drag, startPoint x: 770, startPoint y: 283, endPoint x: 766, endPoint y: 300, distance: 17.0
click at [766, 300] on div "Image [PERSON_NAME] UNO 178cm Text Block BLACK / 38 Text Block Row Image MAEDA　…" at bounding box center [751, 535] width 996 height 504
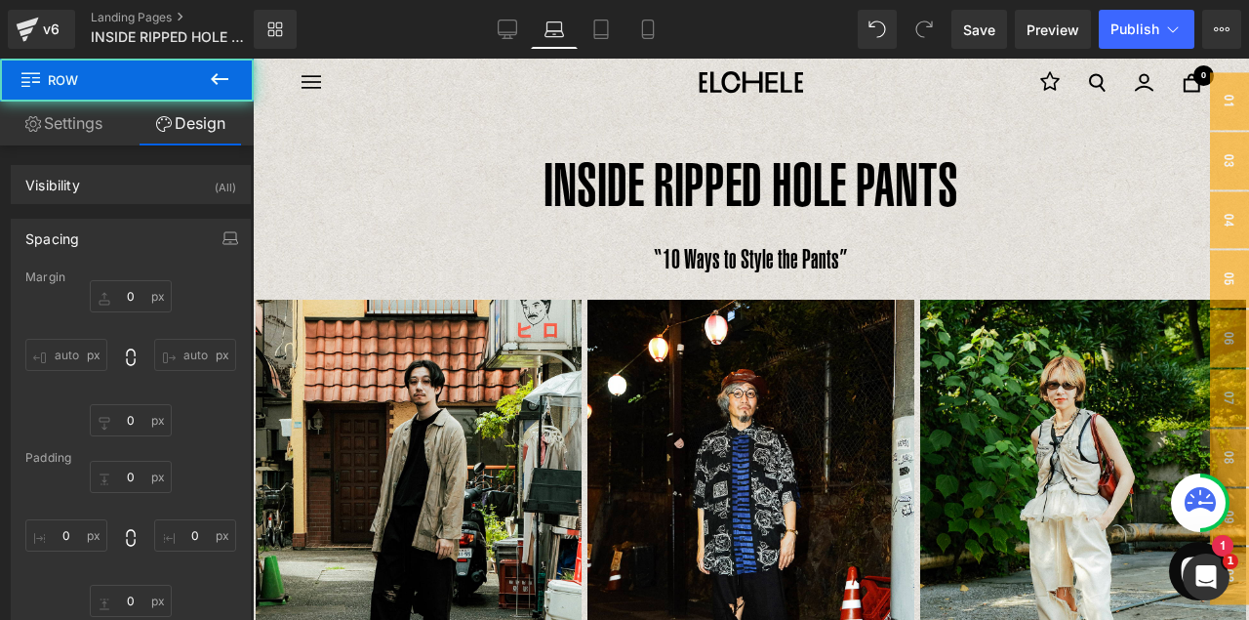
type input "0"
type input "17"
type input "0"
type input "10"
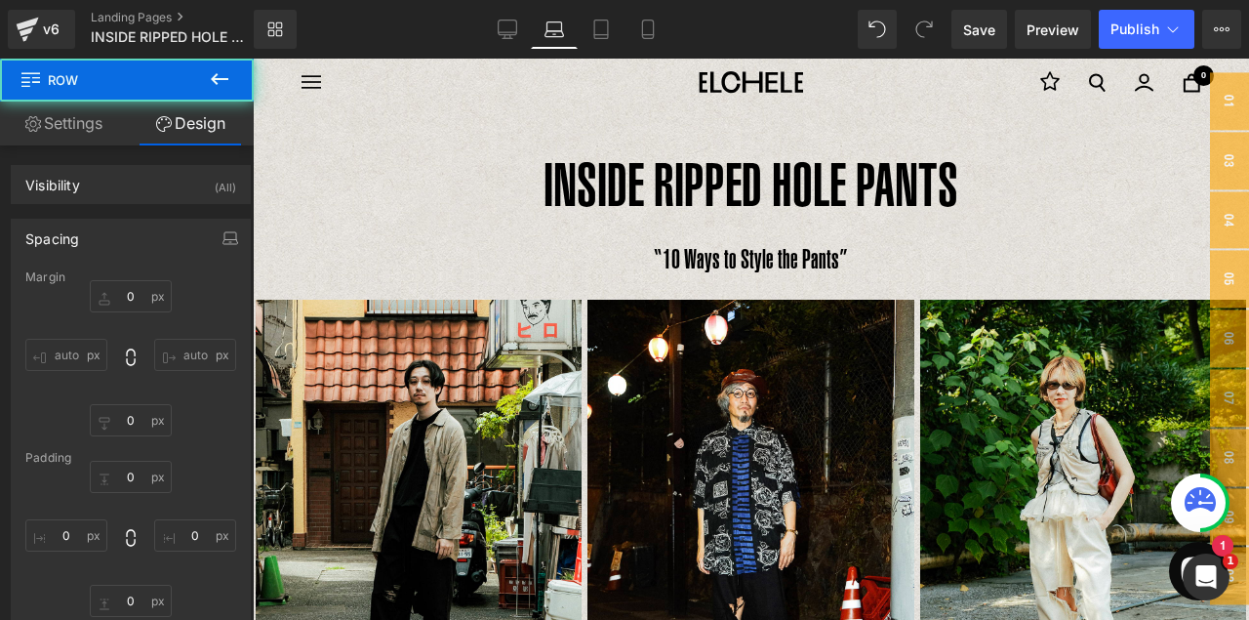
type input "0"
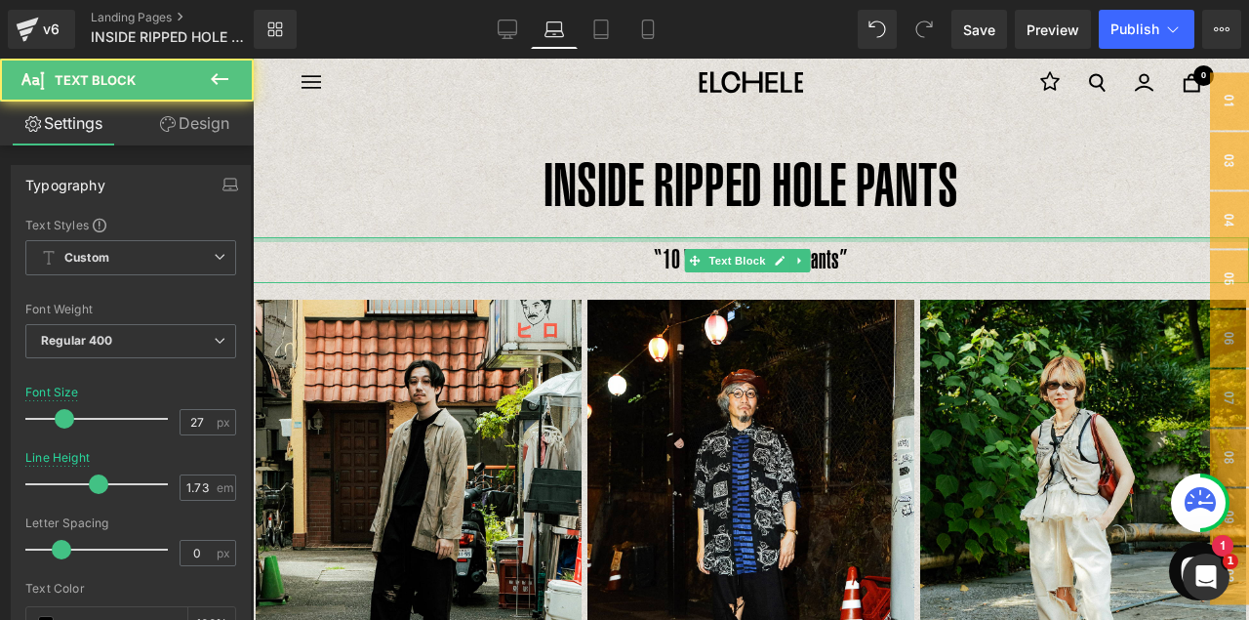
click at [767, 241] on div "“10 Ways to Style the Pants” Text Block" at bounding box center [751, 260] width 996 height 46
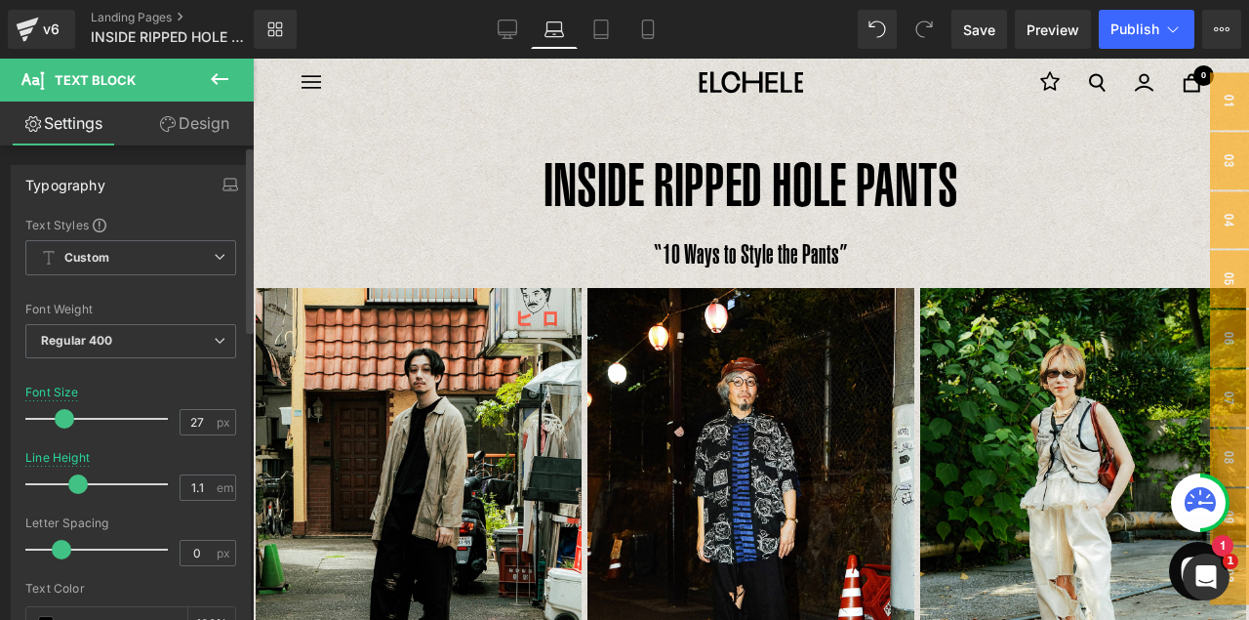
type input "1"
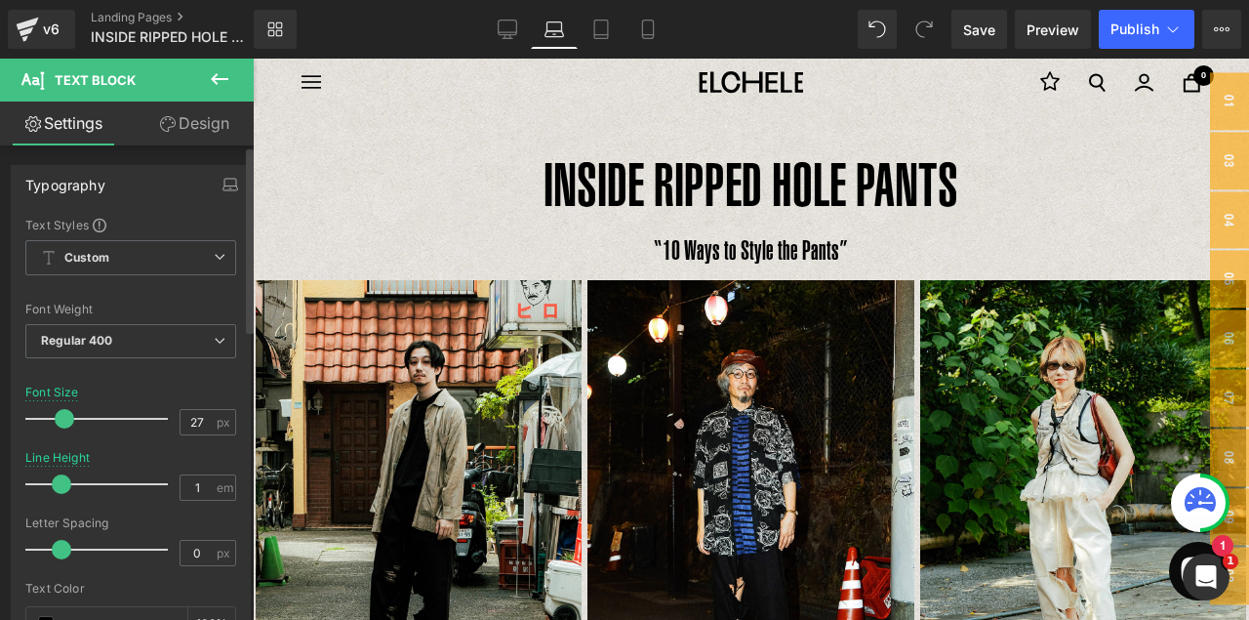
drag, startPoint x: 91, startPoint y: 482, endPoint x: 56, endPoint y: 478, distance: 35.3
click at [56, 478] on span at bounding box center [62, 484] width 20 height 20
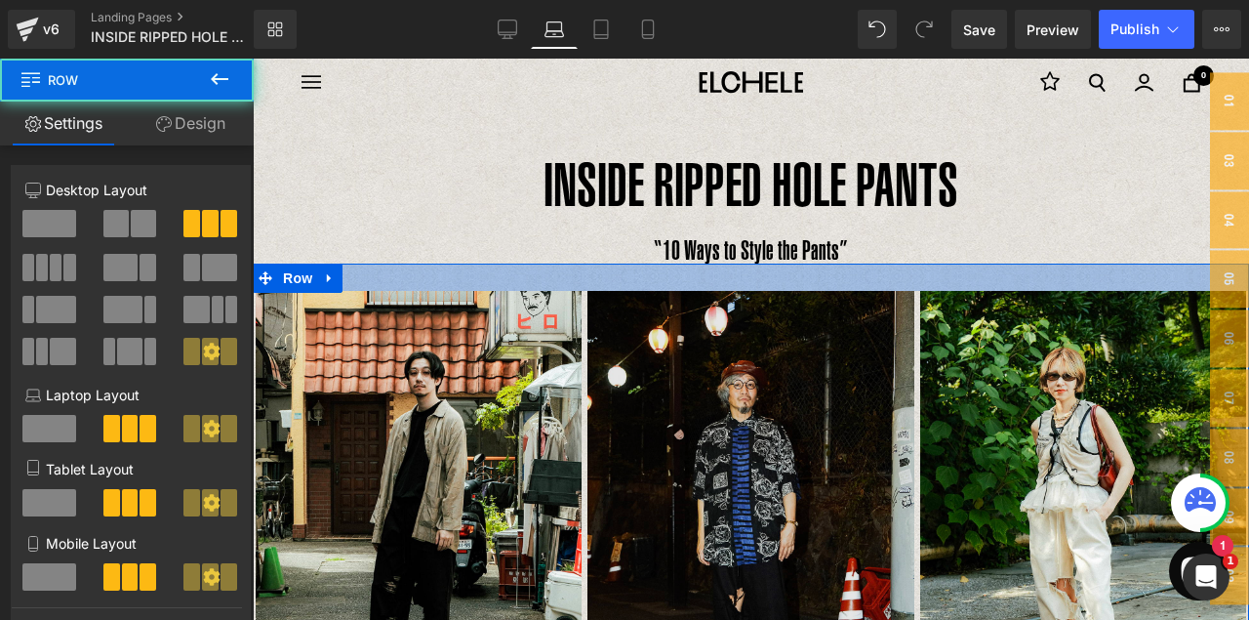
drag, startPoint x: 793, startPoint y: 280, endPoint x: 789, endPoint y: 291, distance: 11.4
click at [789, 291] on div "Image [PERSON_NAME] UNO 178cm Text Block BLACK / 38 Text Block Row Image MAEDA　…" at bounding box center [751, 520] width 996 height 515
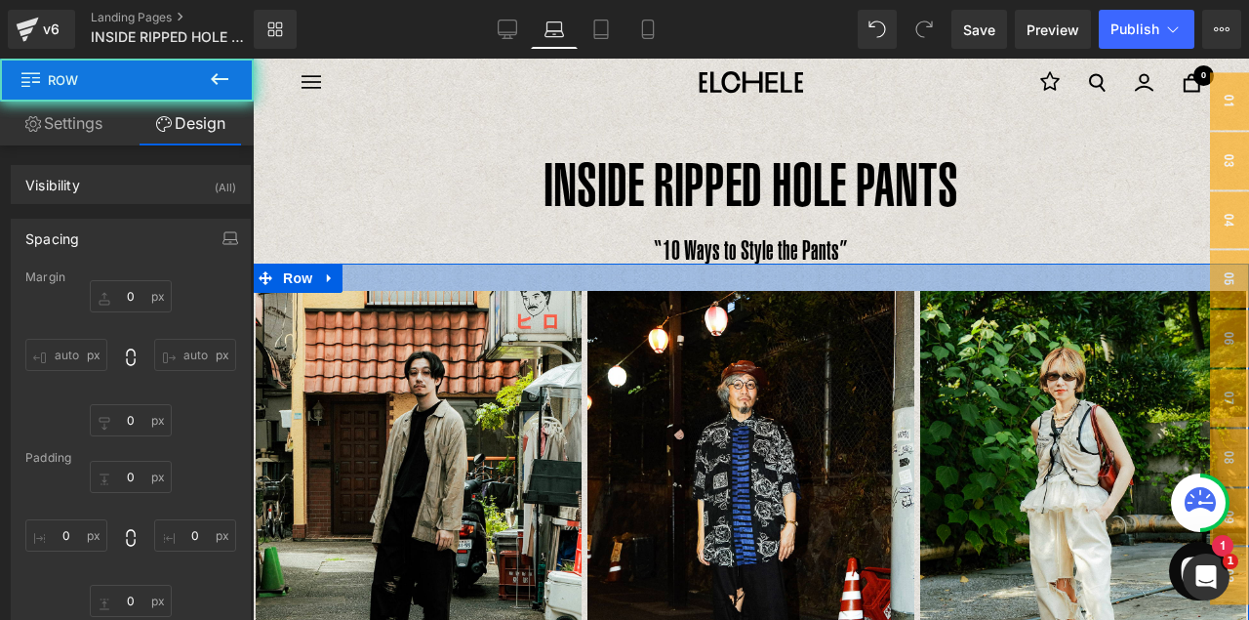
type input "0"
type input "28"
type input "0"
type input "10"
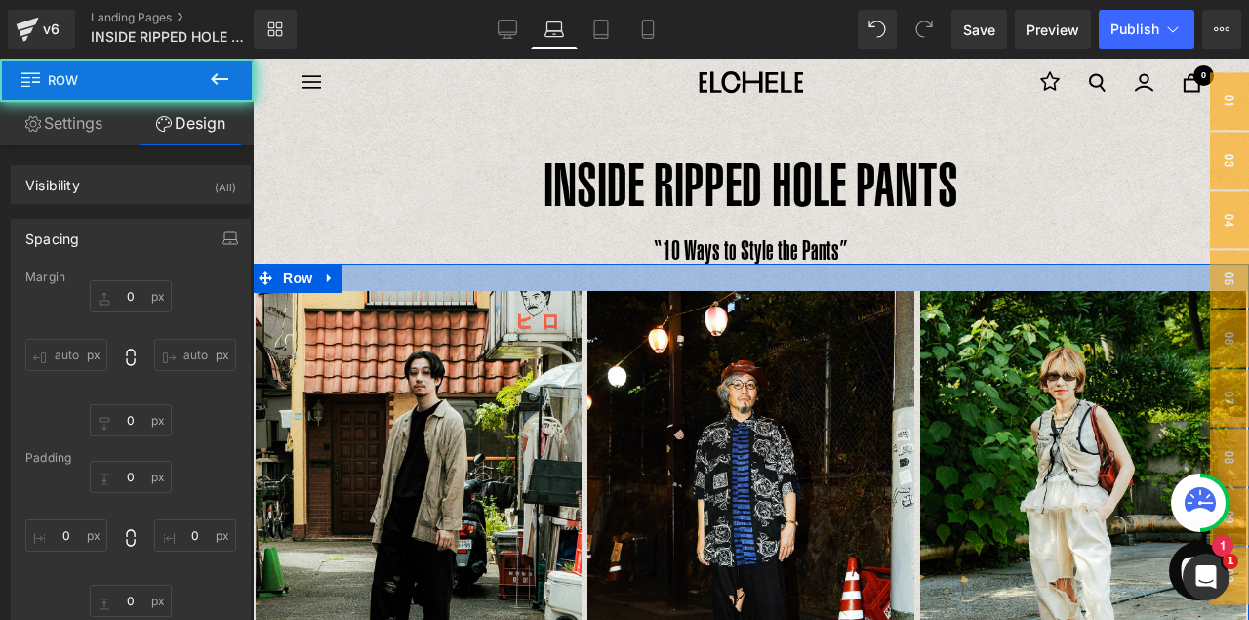
type input "0"
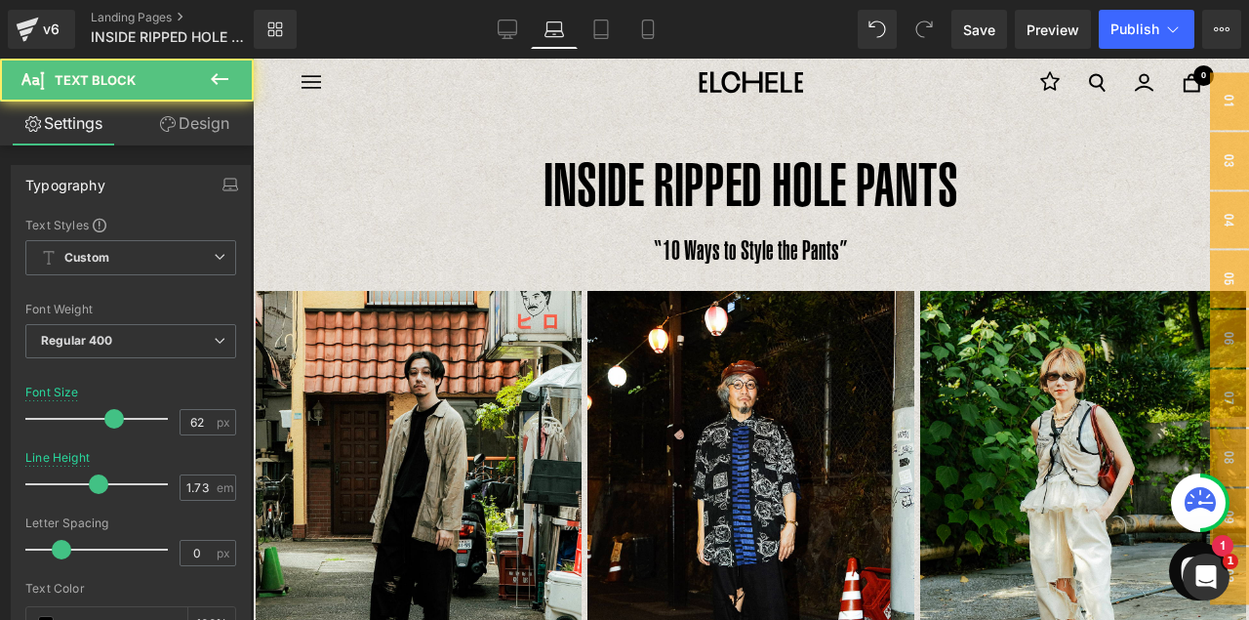
click at [758, 221] on p "INSIDE RIPPED HOLE PANTS" at bounding box center [751, 185] width 996 height 104
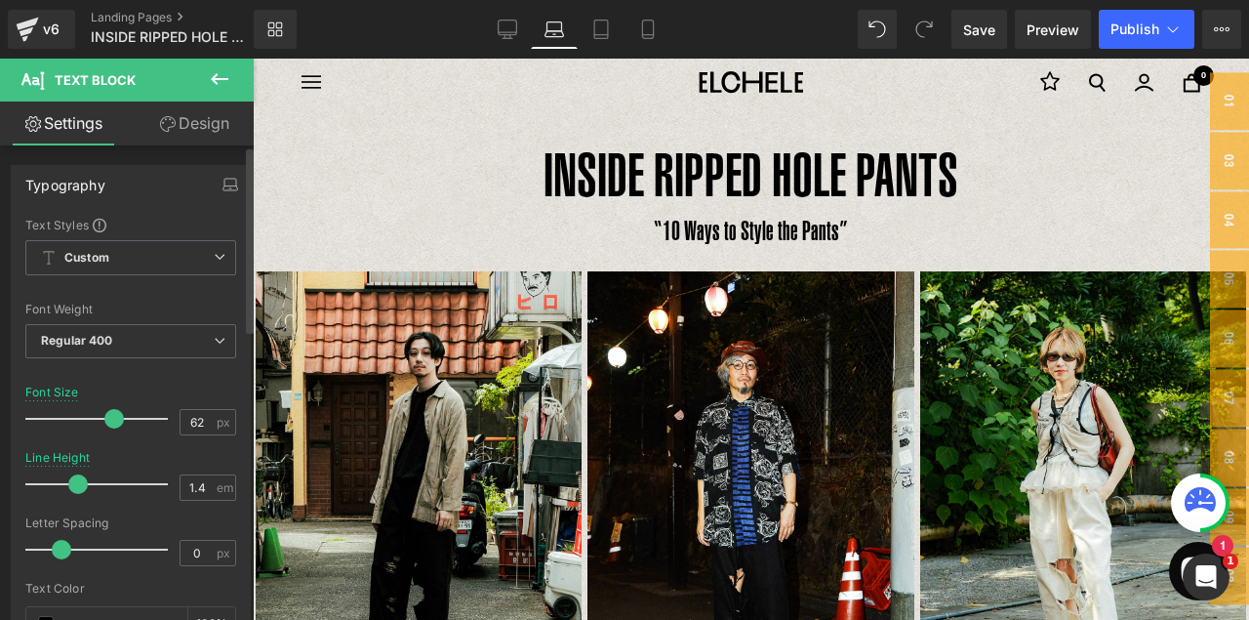
type input "1.5"
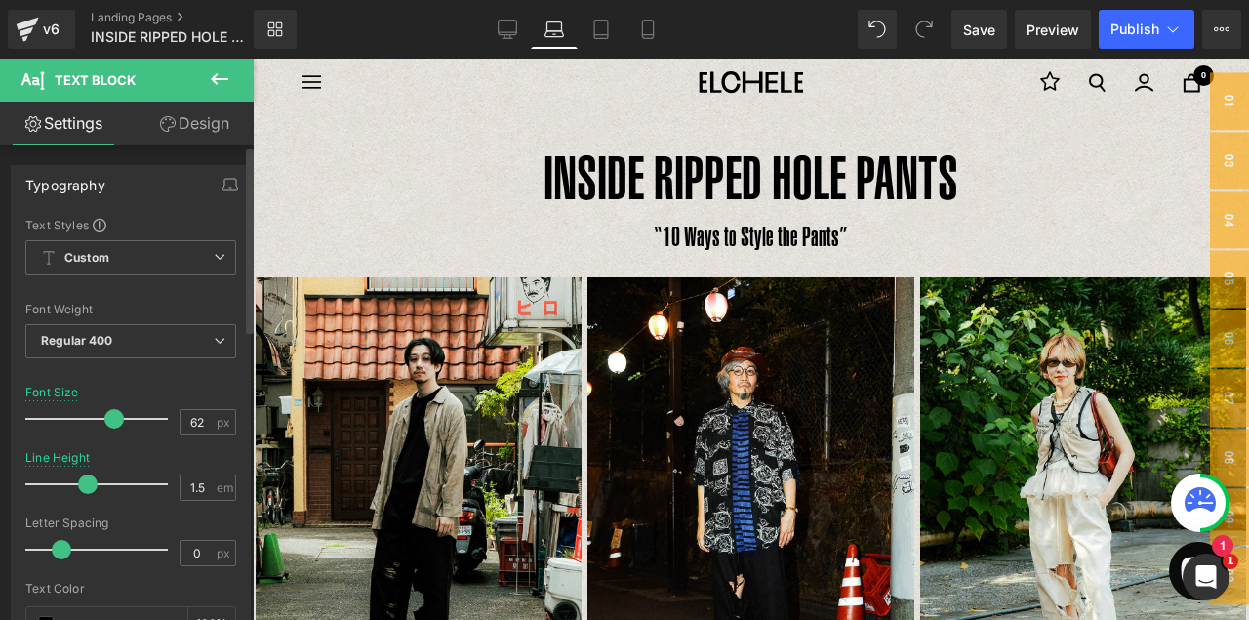
drag, startPoint x: 92, startPoint y: 481, endPoint x: 80, endPoint y: 478, distance: 12.1
click at [80, 478] on span at bounding box center [88, 484] width 20 height 20
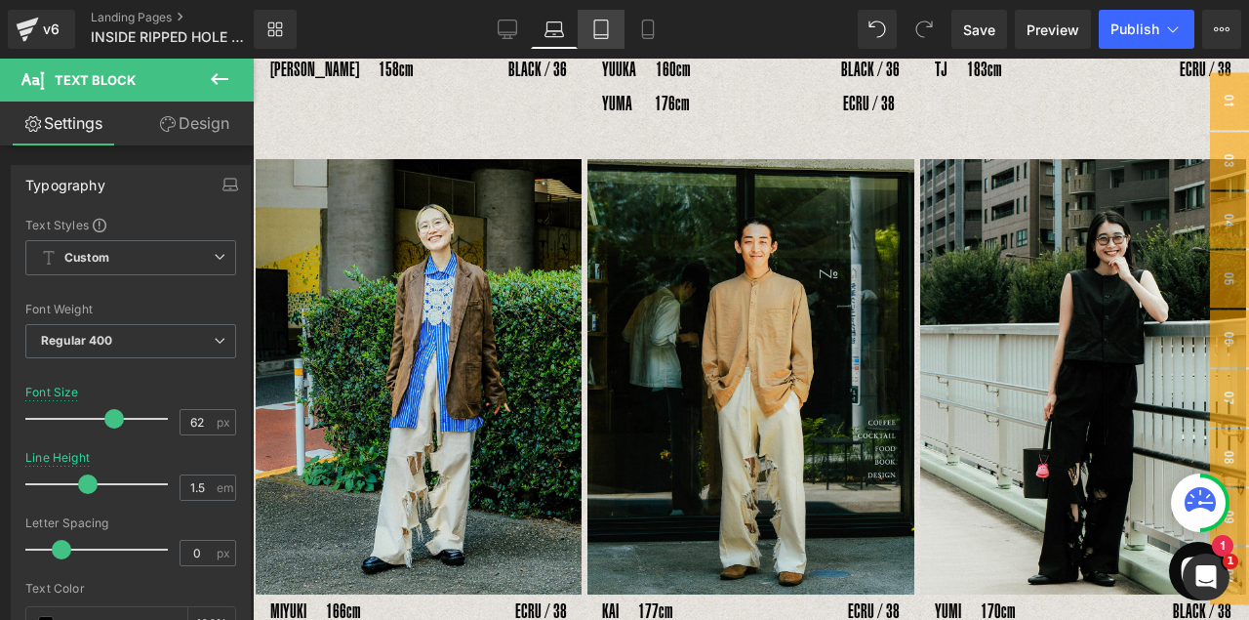
click at [607, 39] on link "Tablet" at bounding box center [601, 29] width 47 height 39
type input "55"
type input "1.73"
type input "100"
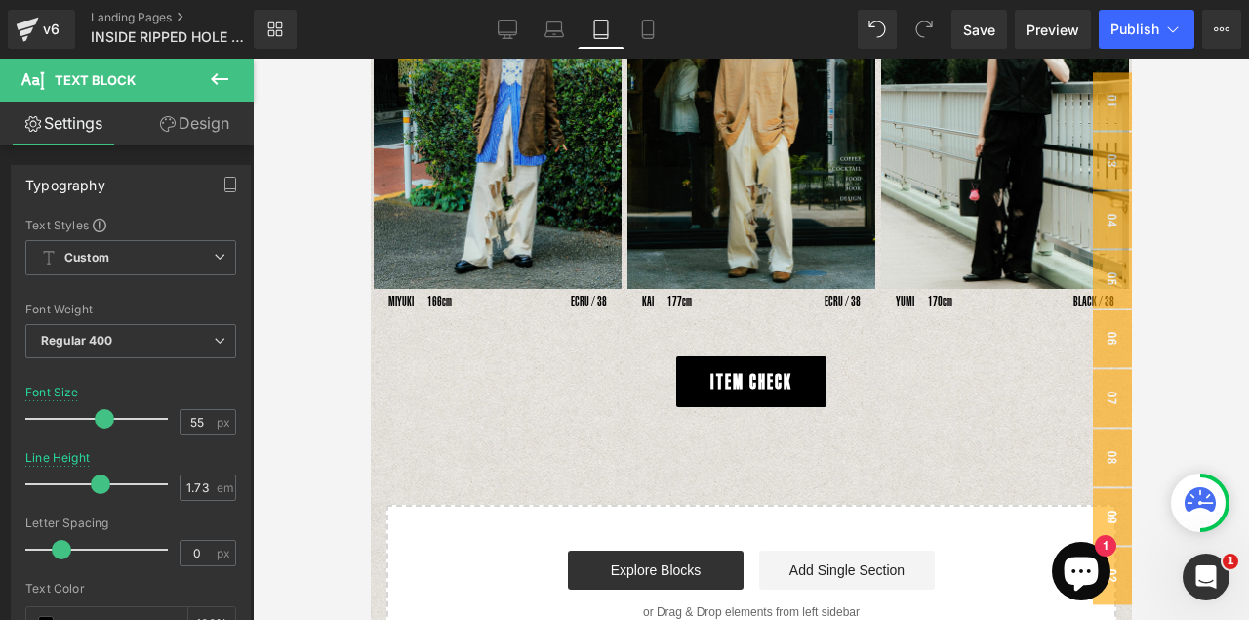
scroll to position [1052, 0]
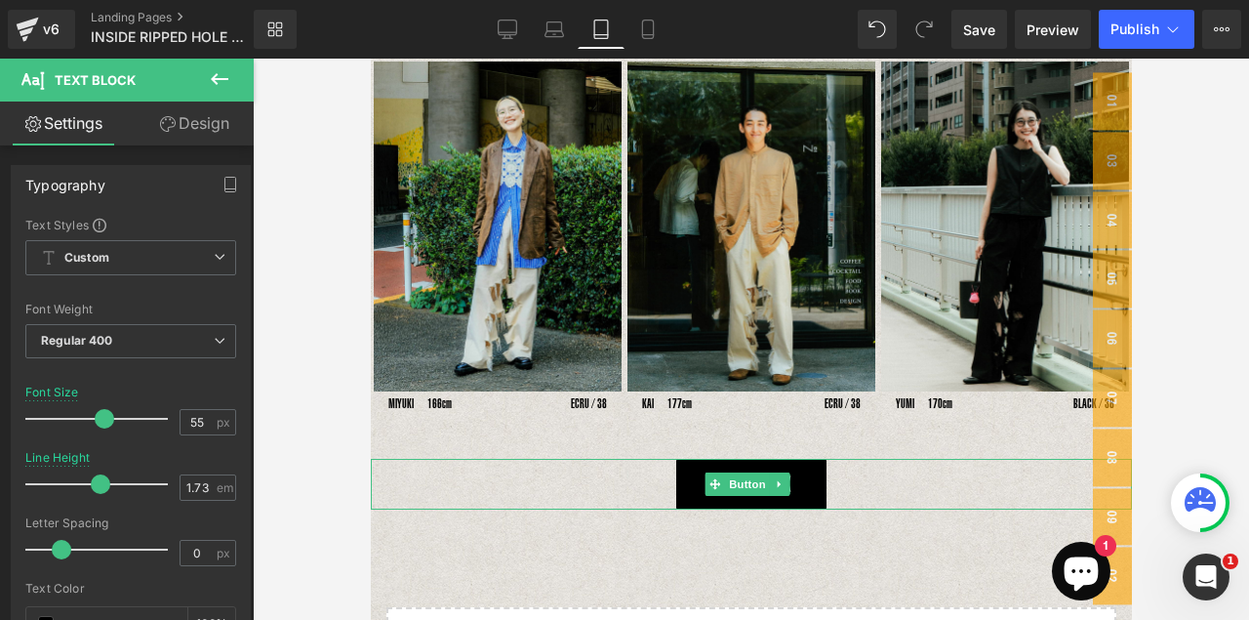
click at [802, 476] on link "ITEM CHECK" at bounding box center [750, 484] width 150 height 51
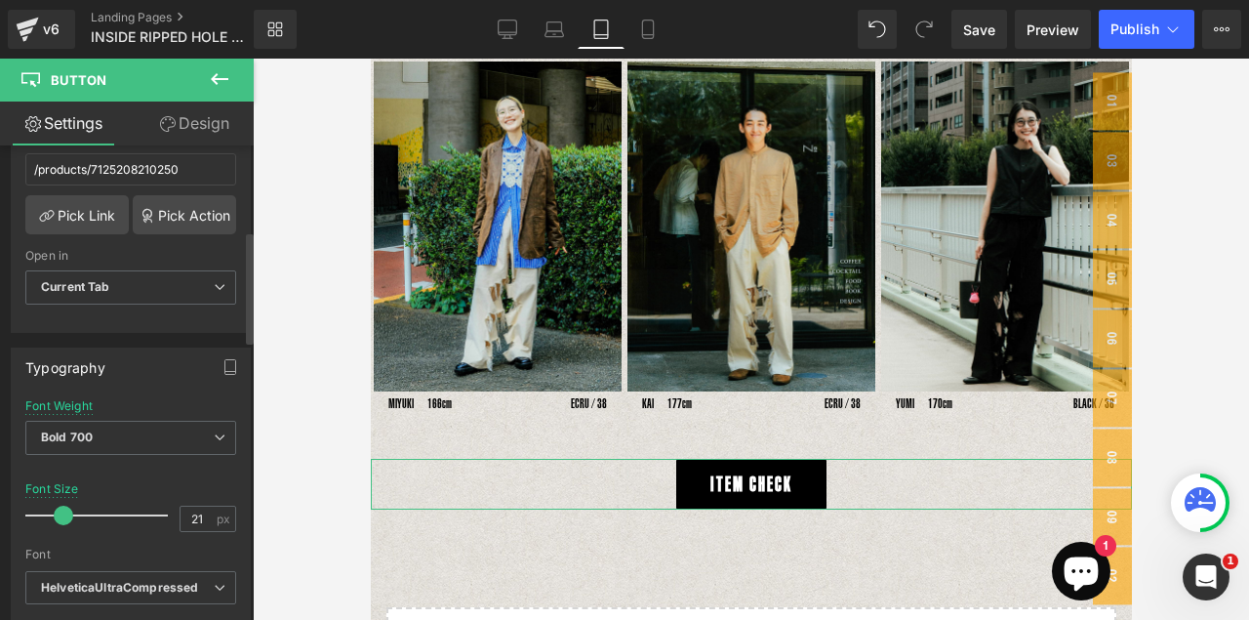
scroll to position [390, 0]
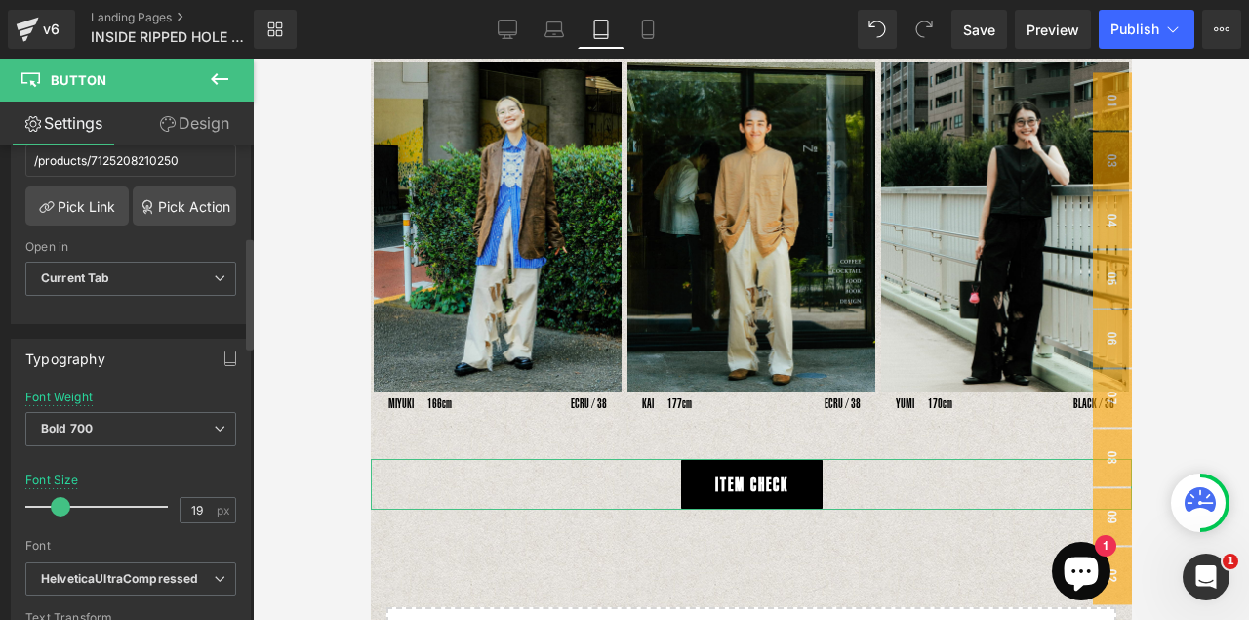
click at [60, 507] on span at bounding box center [61, 507] width 20 height 20
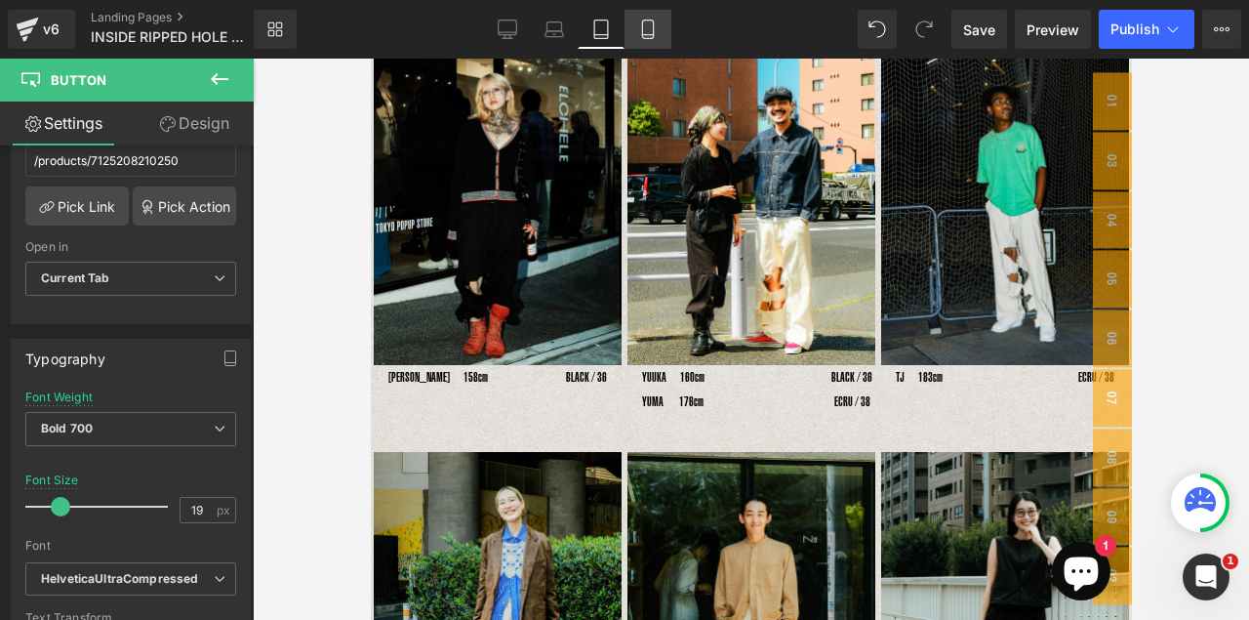
click at [646, 33] on icon at bounding box center [648, 30] width 20 height 20
type input "13"
type input "#000000"
type input "100"
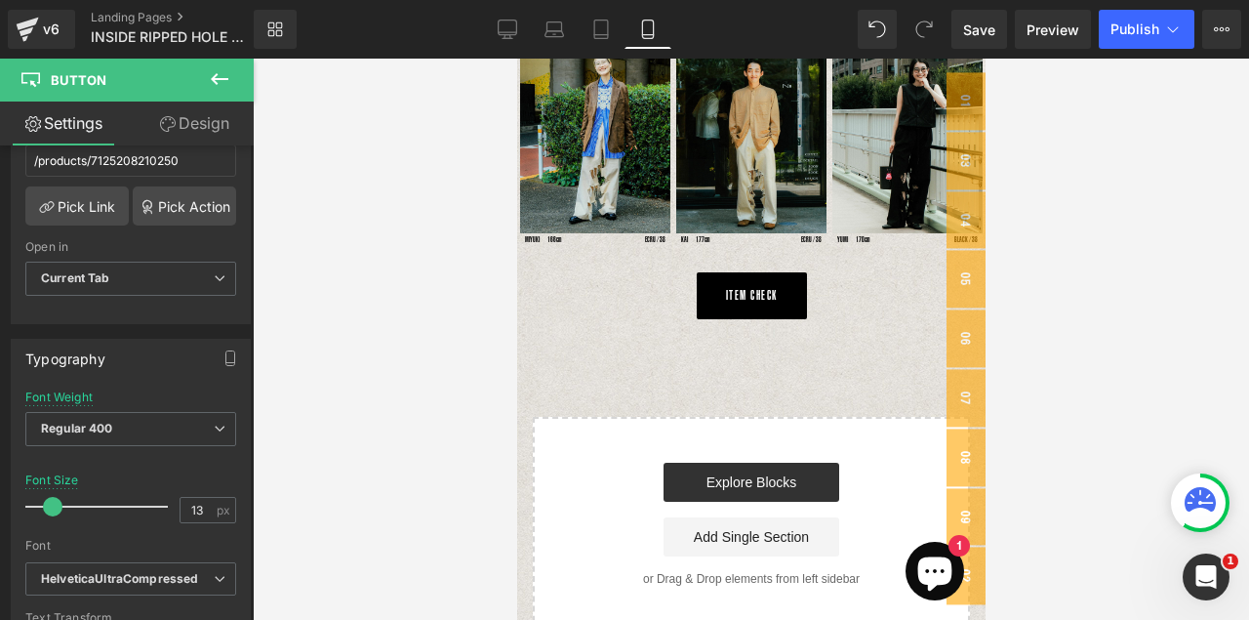
scroll to position [616, 0]
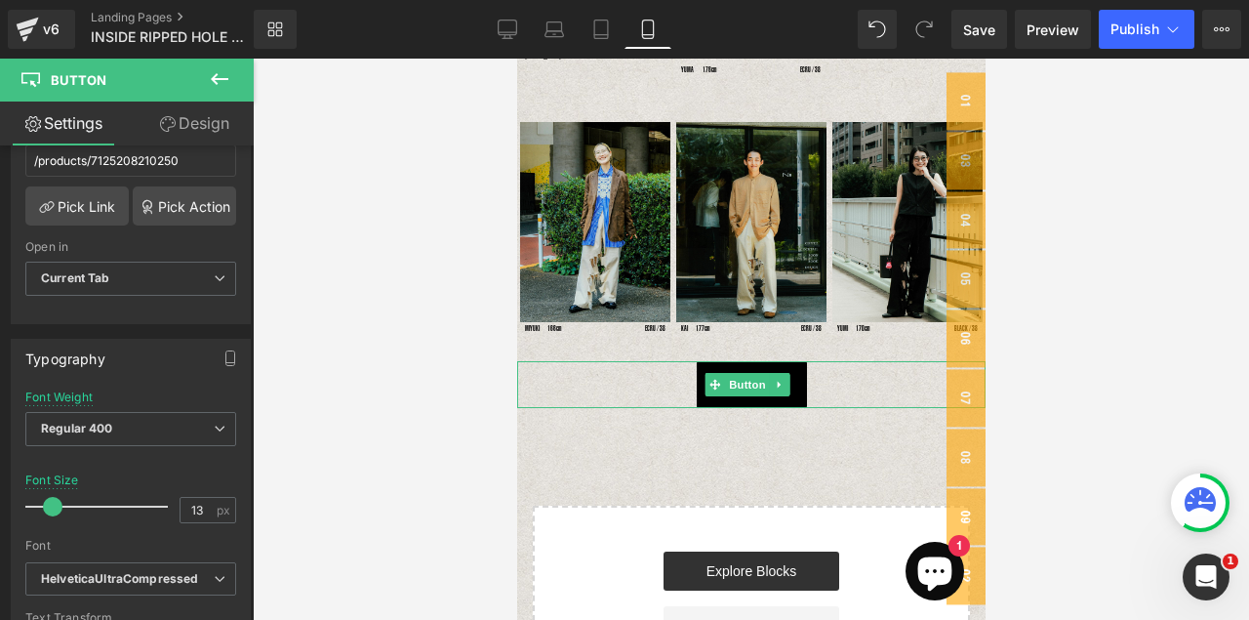
click at [744, 380] on span "Button" at bounding box center [746, 384] width 45 height 23
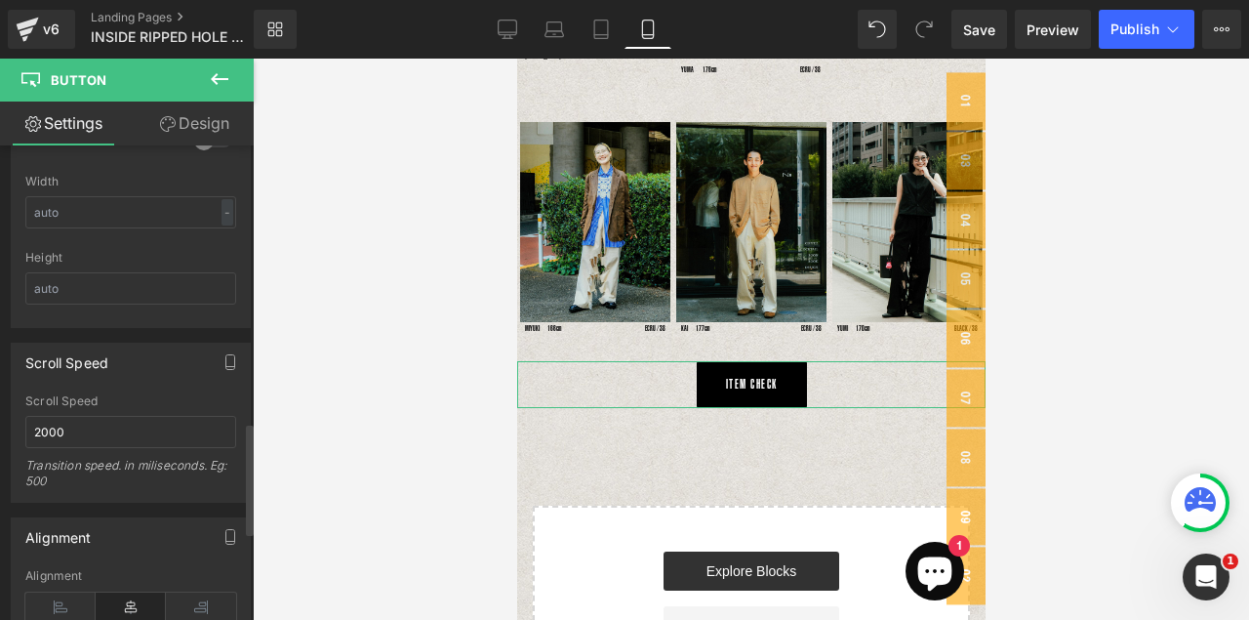
scroll to position [1171, 0]
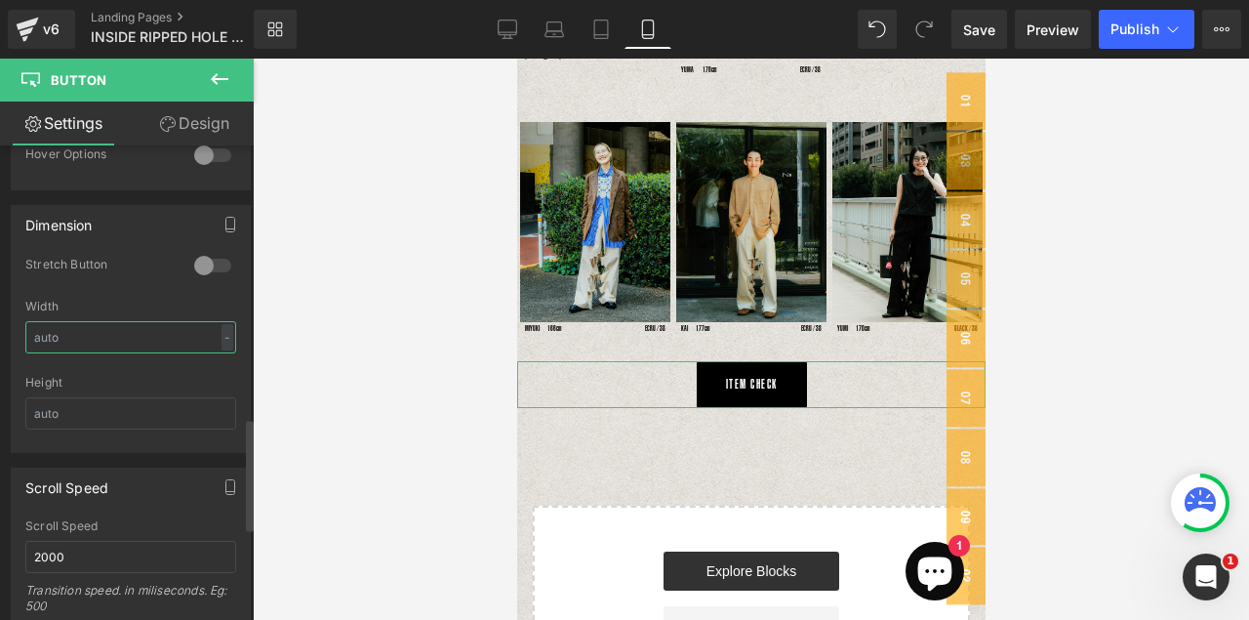
click at [52, 323] on input "text" at bounding box center [130, 337] width 211 height 32
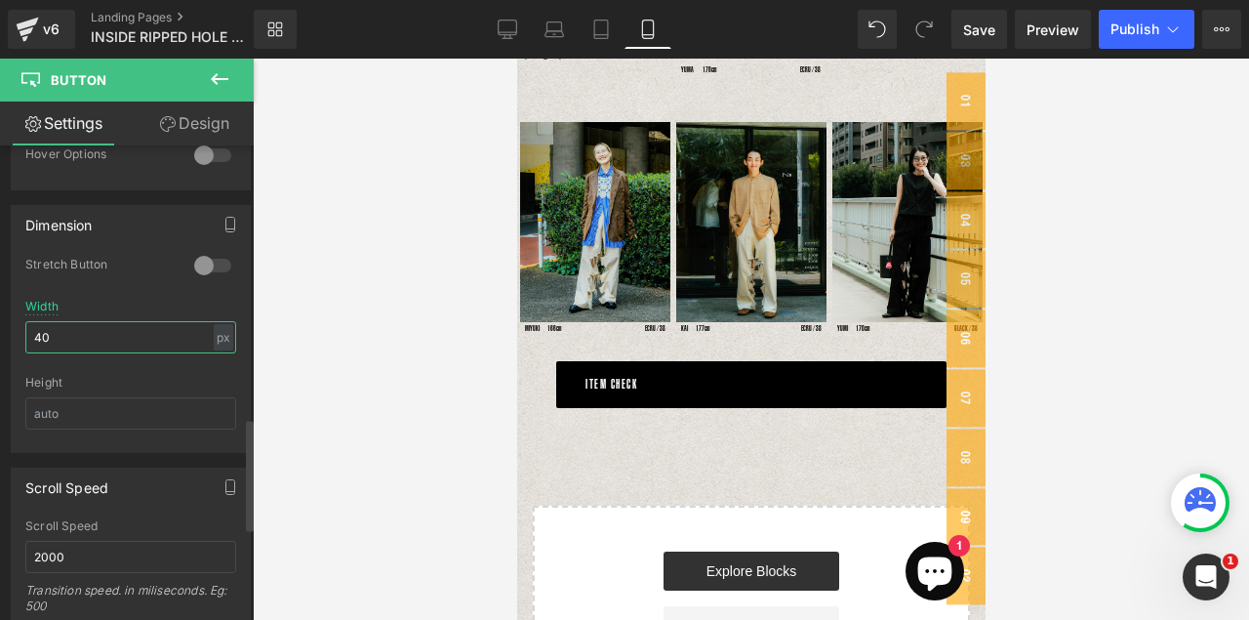
type input "4"
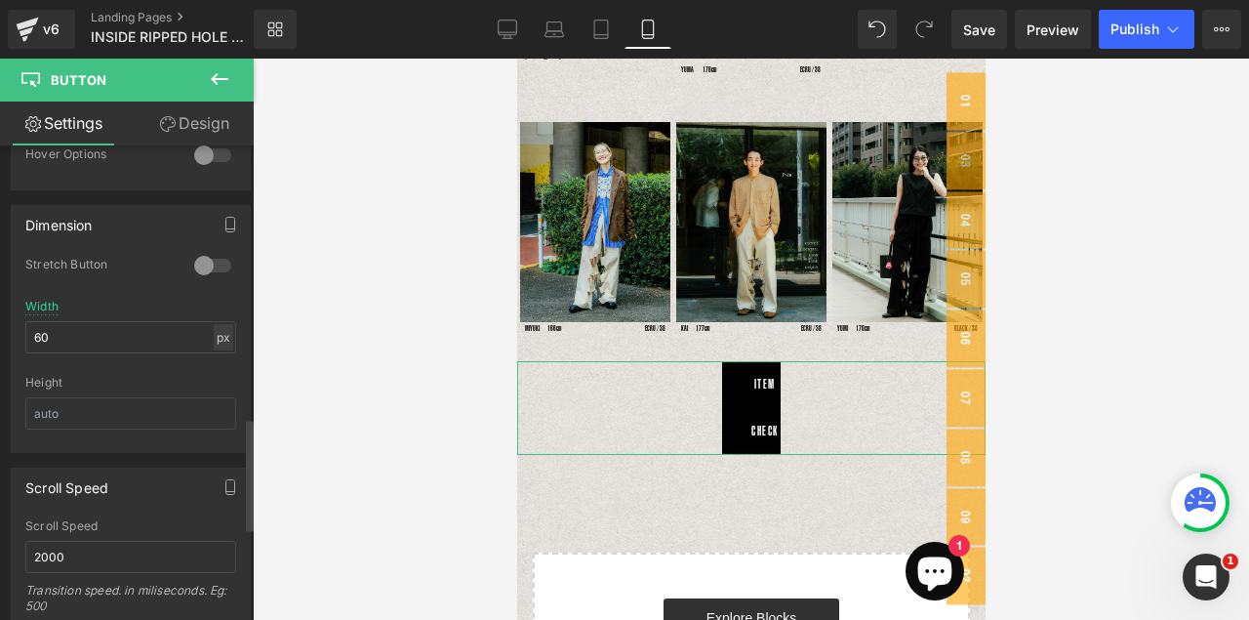
click at [223, 333] on div "px" at bounding box center [224, 337] width 20 height 26
click at [218, 366] on li "%" at bounding box center [223, 367] width 24 height 28
drag, startPoint x: 74, startPoint y: 339, endPoint x: -5, endPoint y: 335, distance: 79.1
click at [0, 335] on html "Button You are previewing how the will restyle your page. You can not edit Elem…" at bounding box center [624, 310] width 1249 height 620
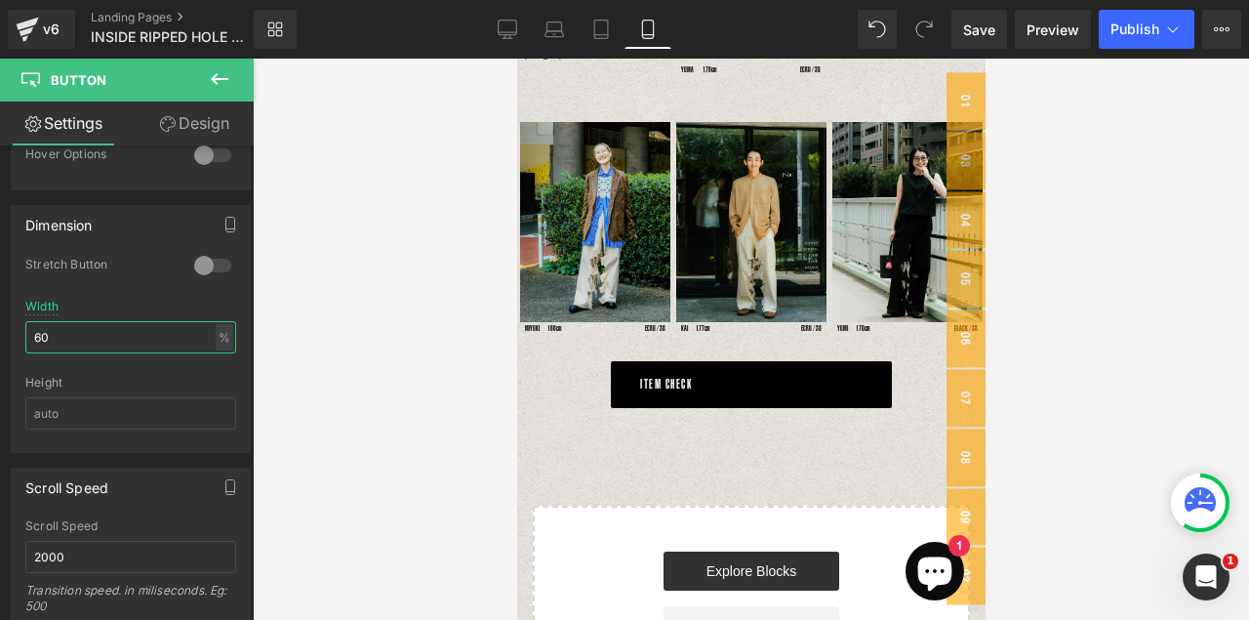
type input "6"
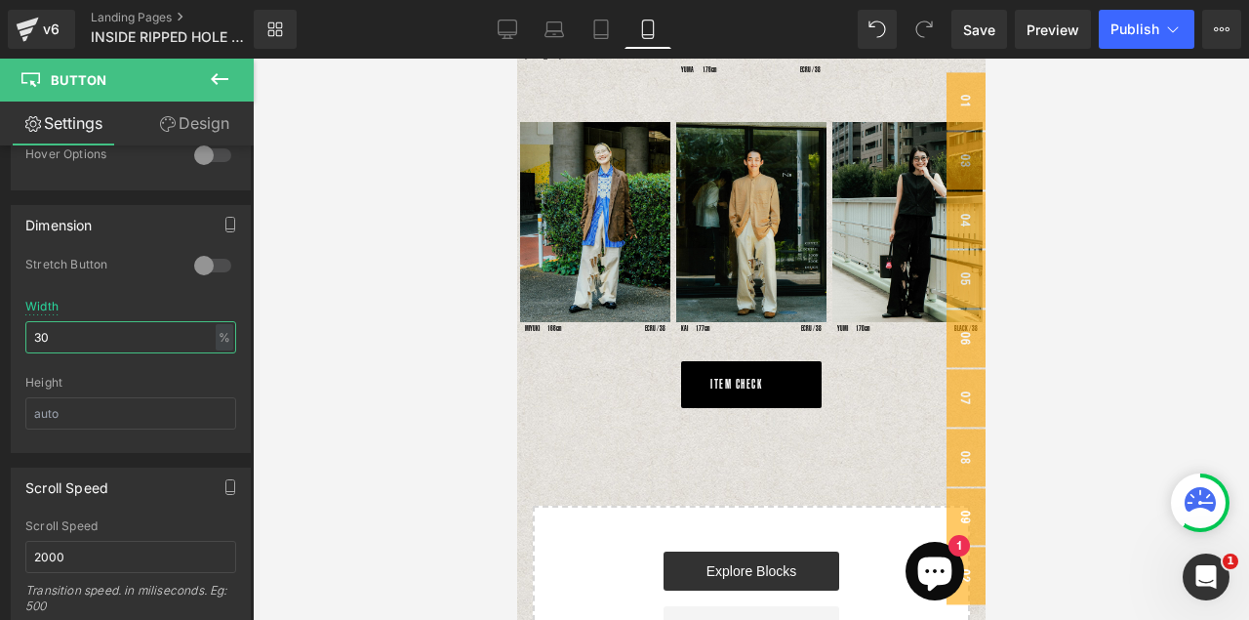
type input "3"
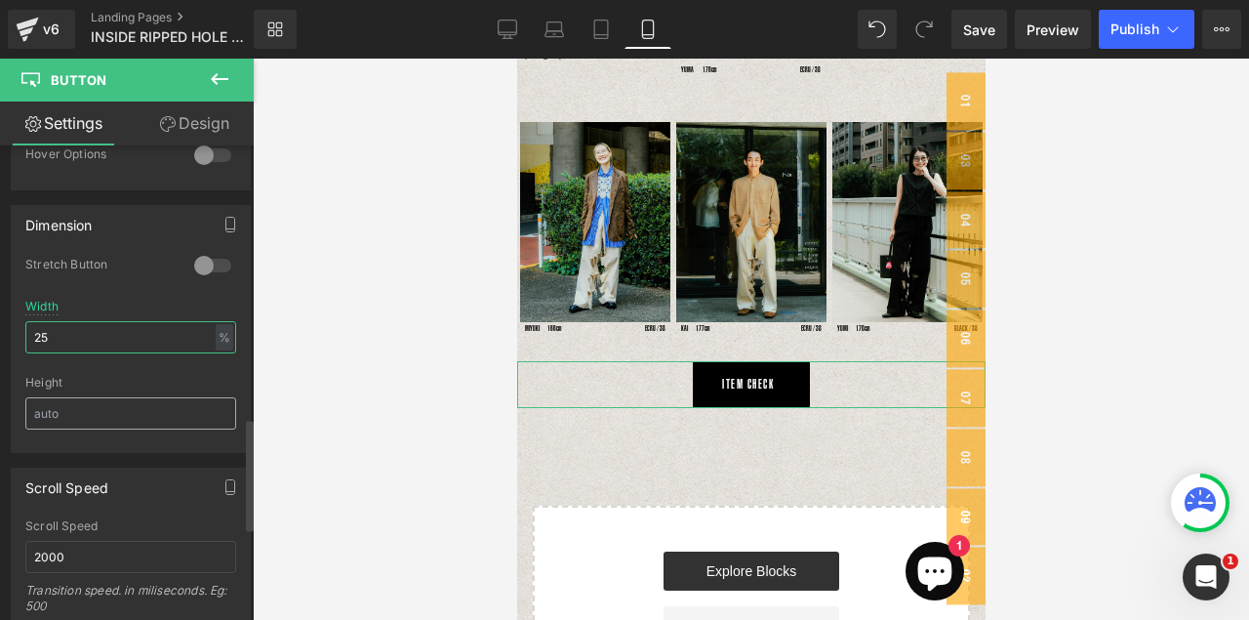
type input "25"
drag, startPoint x: 70, startPoint y: 426, endPoint x: 79, endPoint y: 412, distance: 17.1
click at [70, 425] on input "text" at bounding box center [130, 413] width 211 height 32
click at [79, 411] on input "text" at bounding box center [130, 413] width 211 height 32
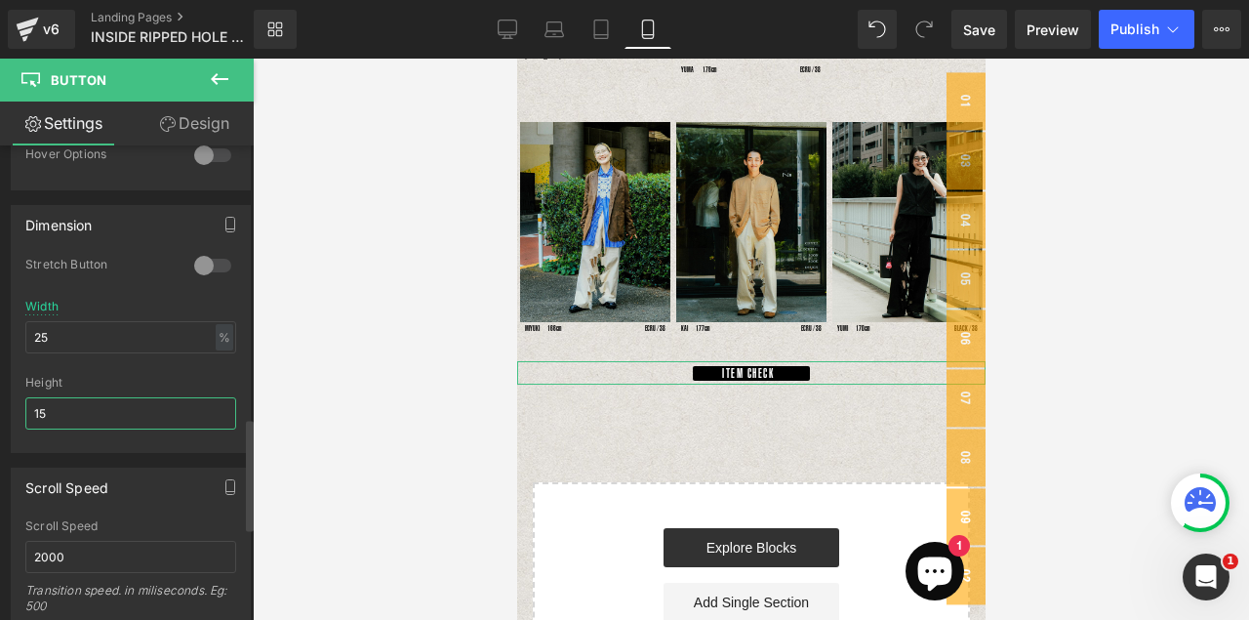
type input "1"
type input "2"
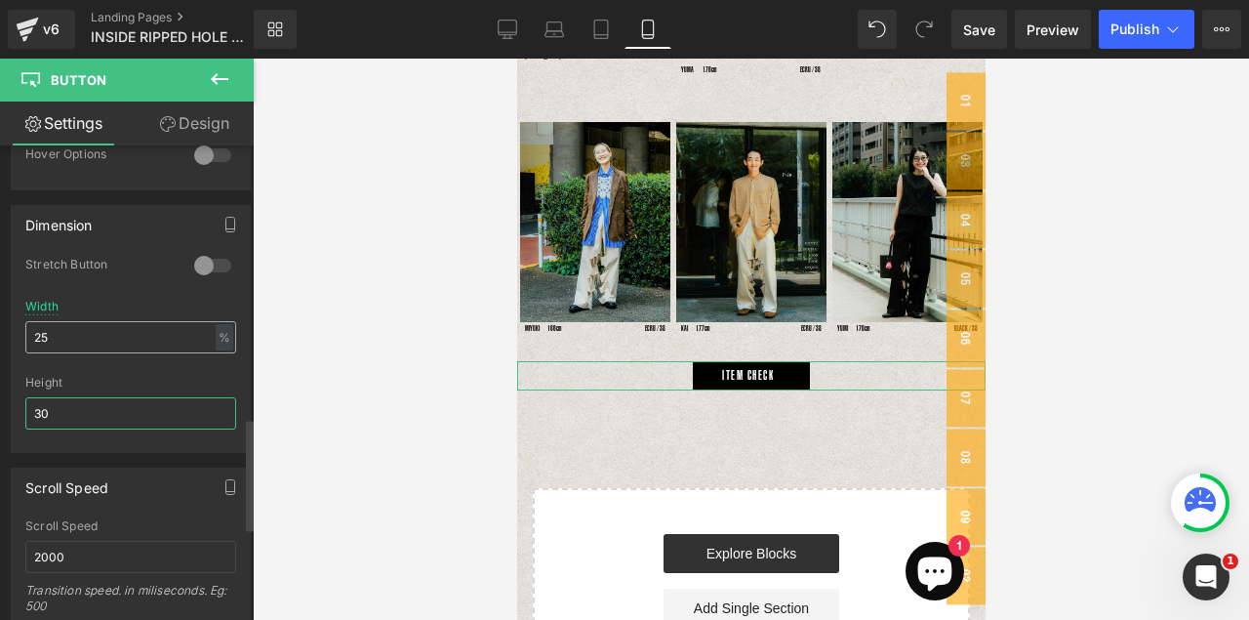
type input "30"
click at [60, 341] on input "25" at bounding box center [130, 337] width 211 height 32
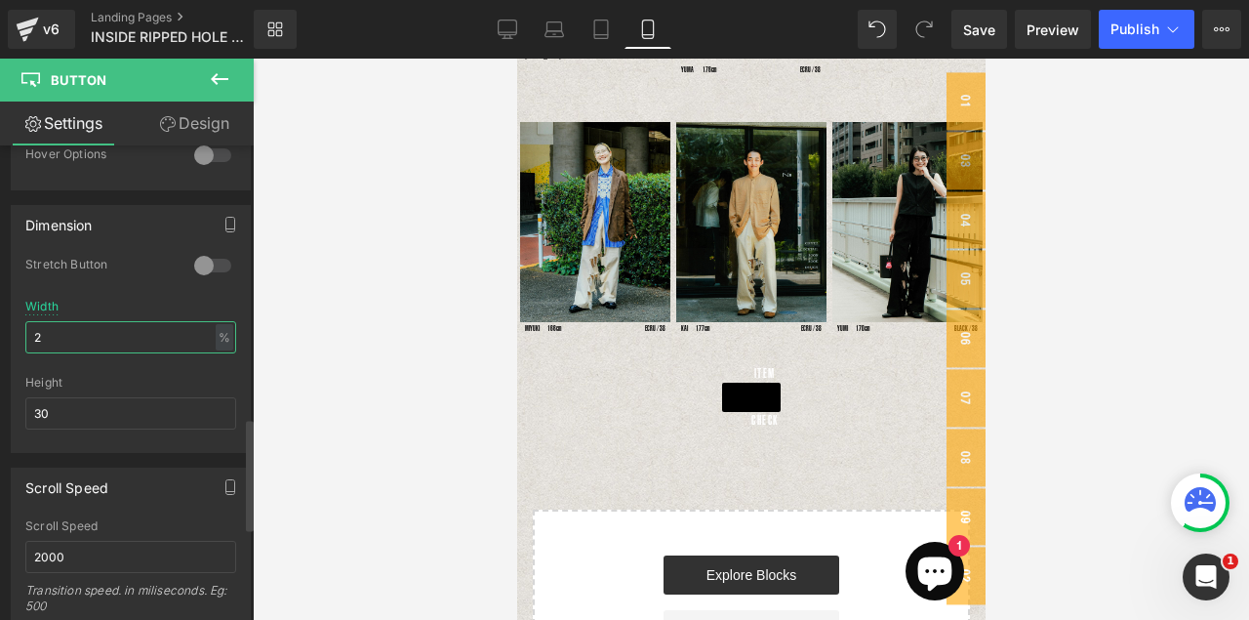
type input "25"
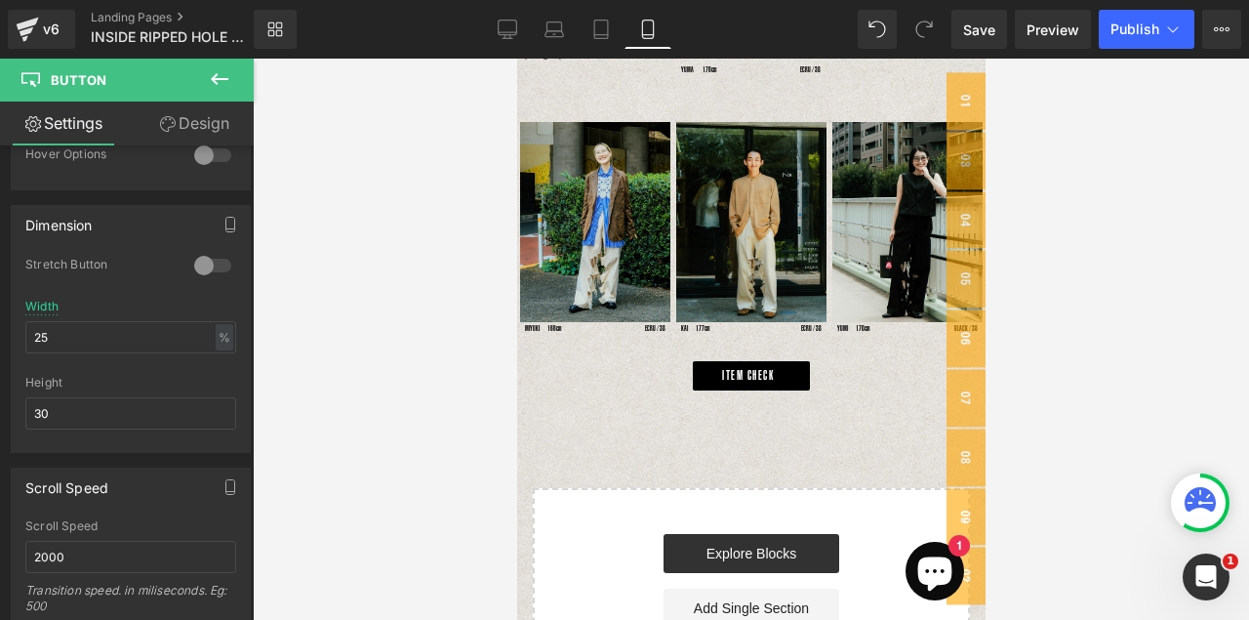
click at [819, 427] on div "INSIDE RIPPED HOLE PANTS Text Block “10 Ways to Style the Pants” Text Block Ima…" at bounding box center [750, 100] width 468 height 1203
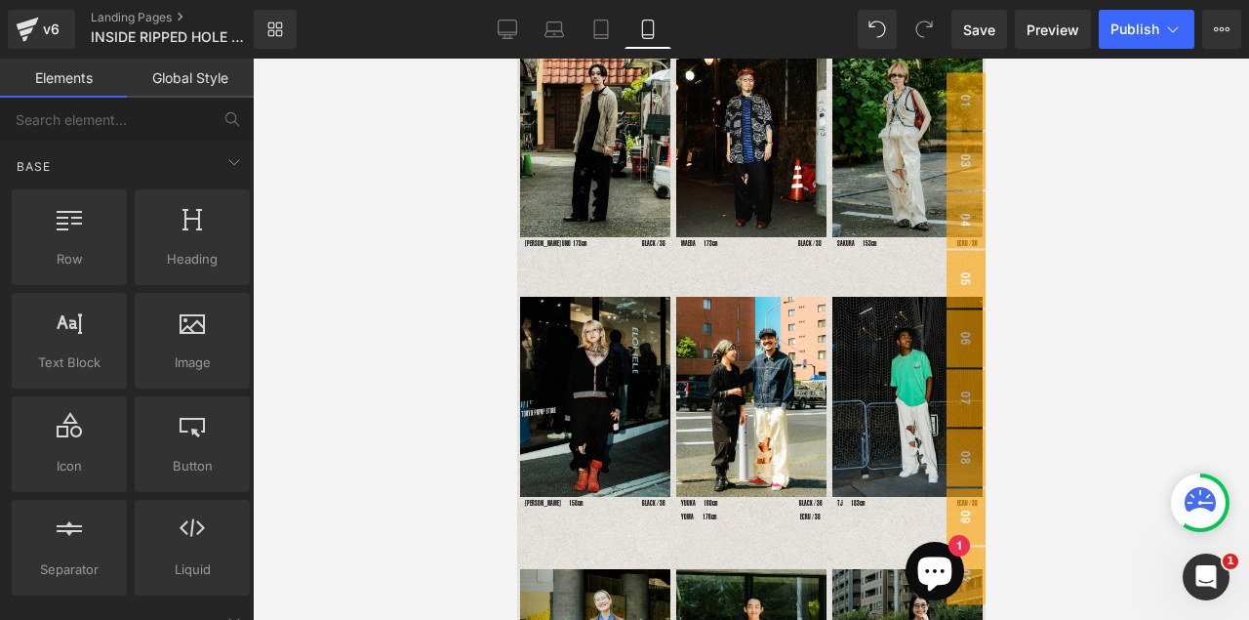
scroll to position [138, 0]
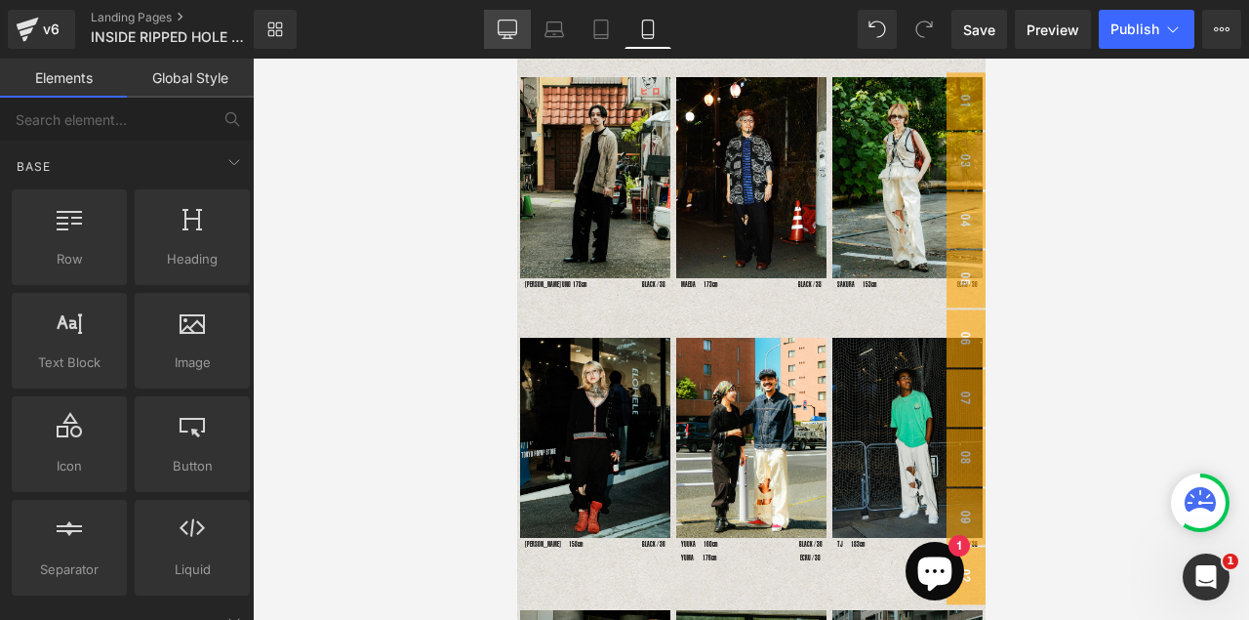
click at [499, 32] on icon at bounding box center [507, 27] width 19 height 15
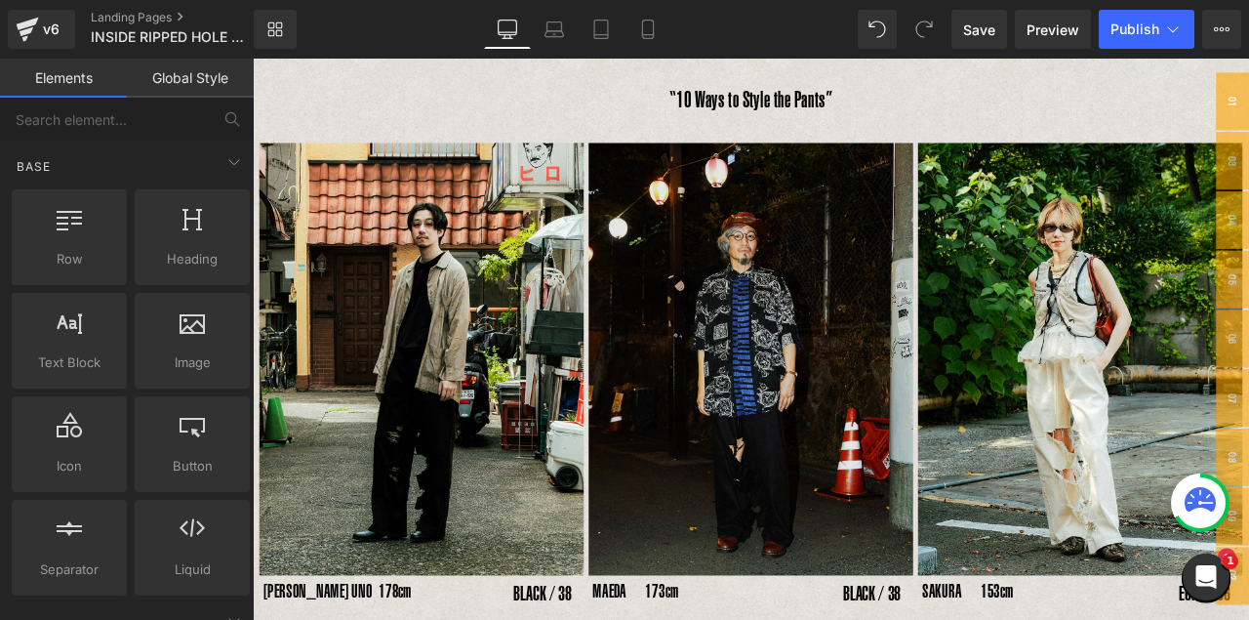
scroll to position [0, 0]
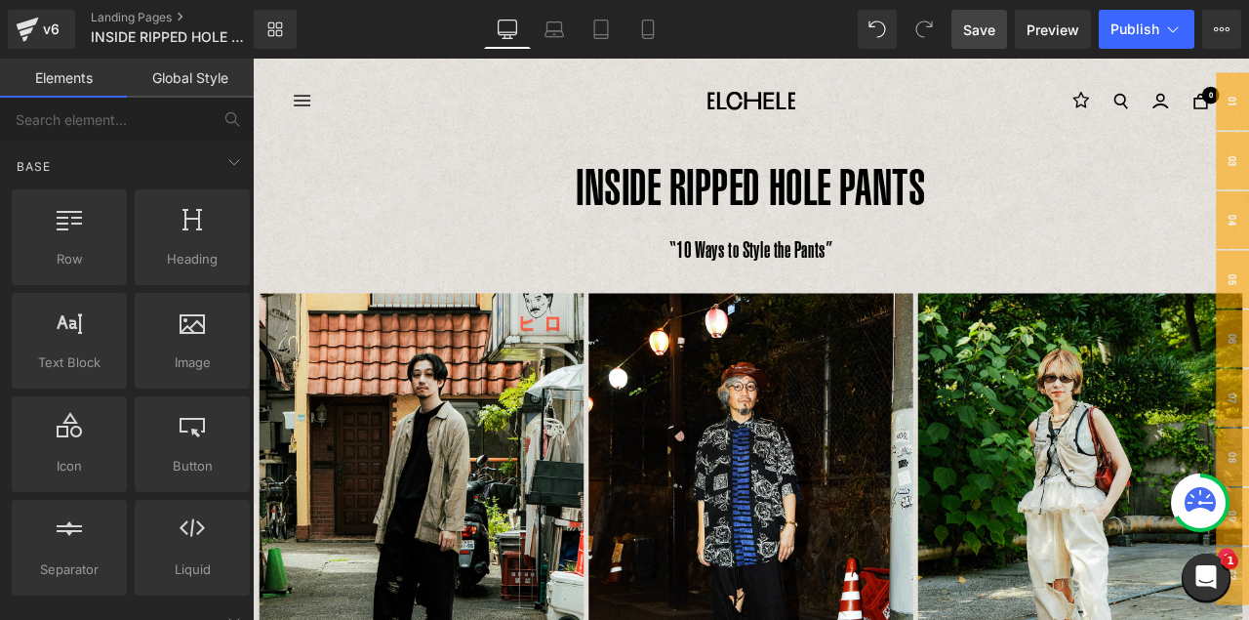
click at [979, 30] on span "Save" at bounding box center [979, 30] width 32 height 20
click at [1133, 31] on span "Publish" at bounding box center [1134, 29] width 49 height 16
click at [1146, 34] on span "Publish" at bounding box center [1134, 29] width 49 height 16
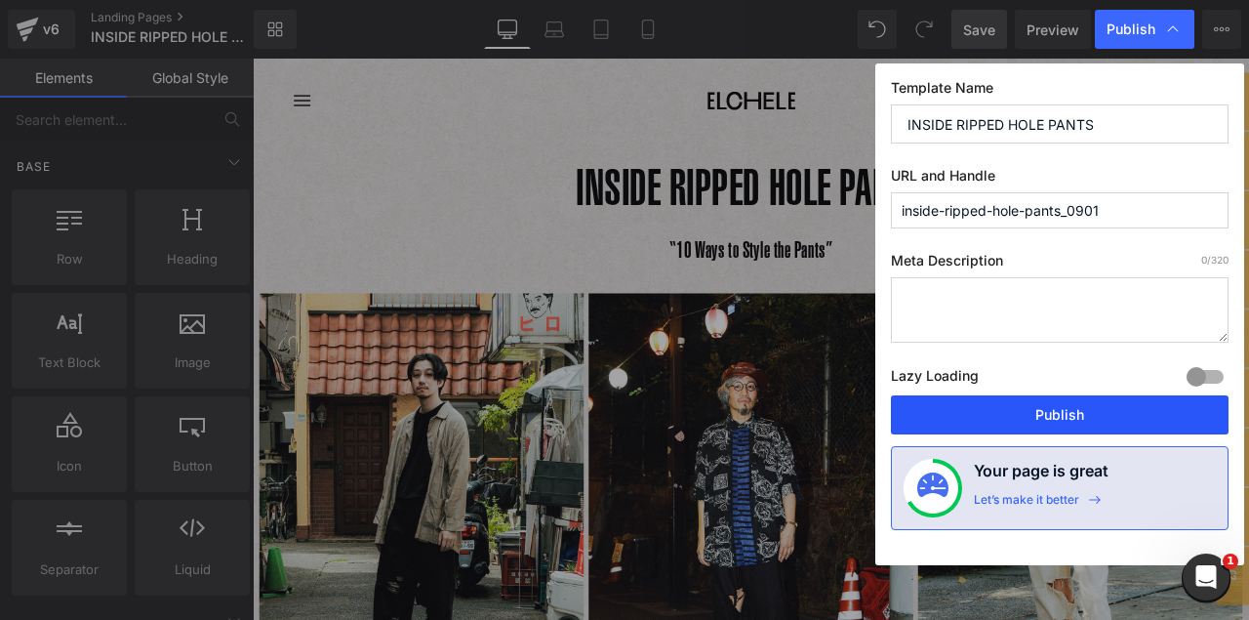
click at [1051, 425] on button "Publish" at bounding box center [1060, 414] width 338 height 39
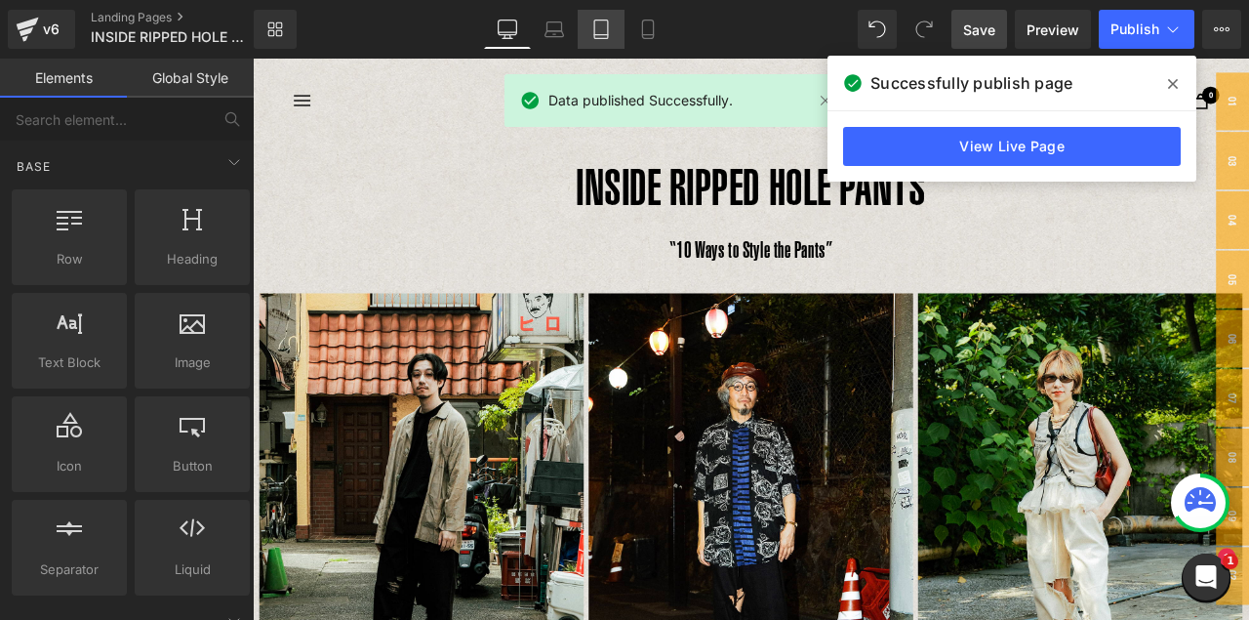
click at [624, 30] on link "Tablet" at bounding box center [601, 29] width 47 height 39
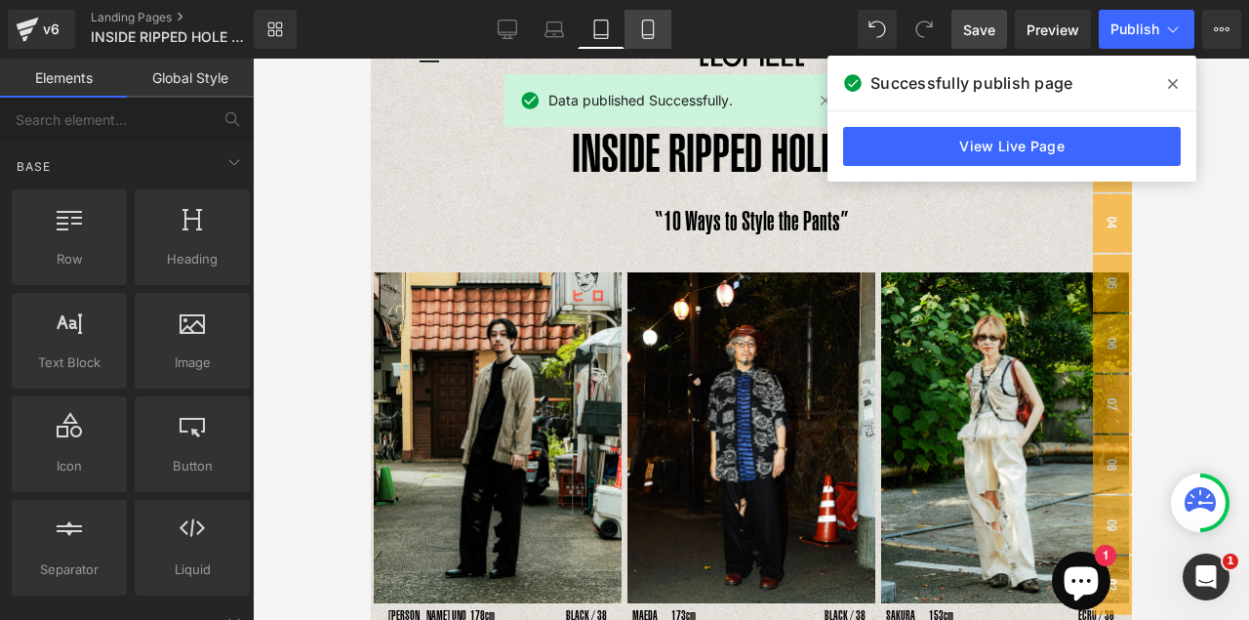
scroll to position [100, 0]
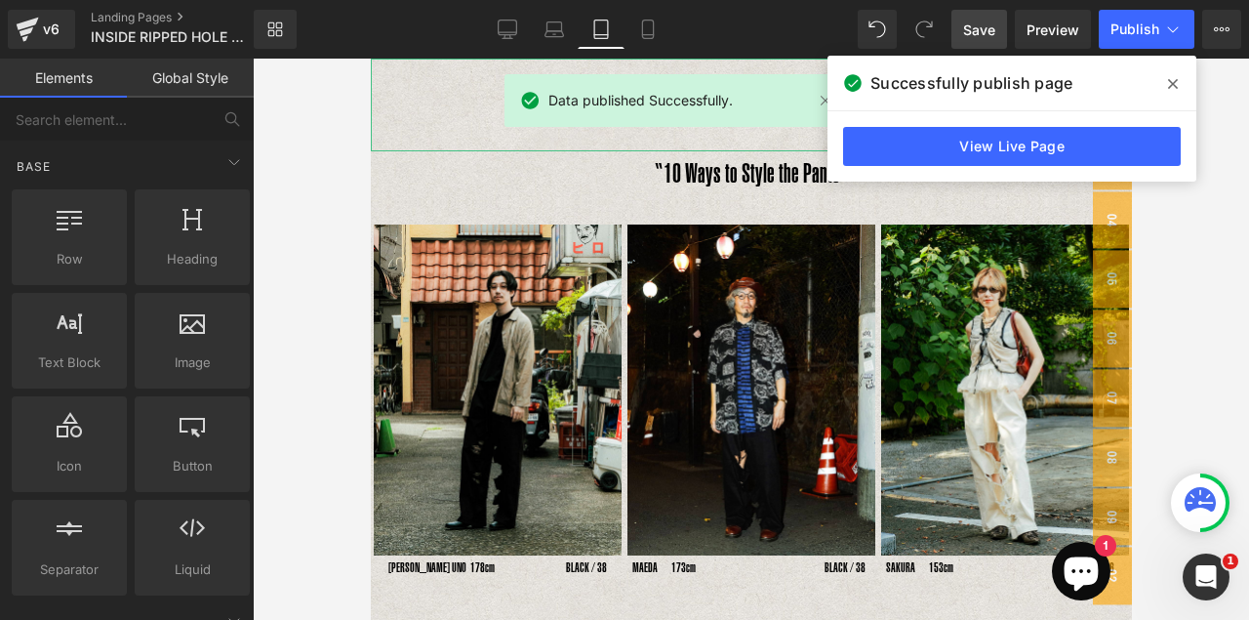
click at [715, 142] on p "INSIDE RIPPED HOLE PANTS" at bounding box center [750, 105] width 761 height 93
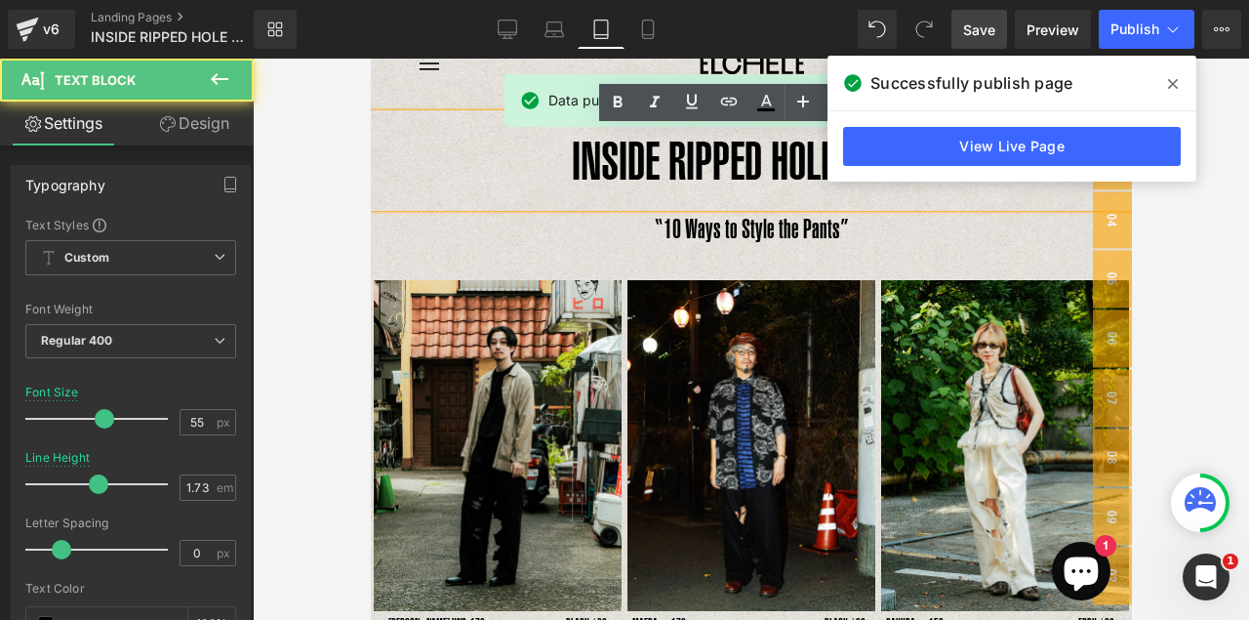
scroll to position [0, 0]
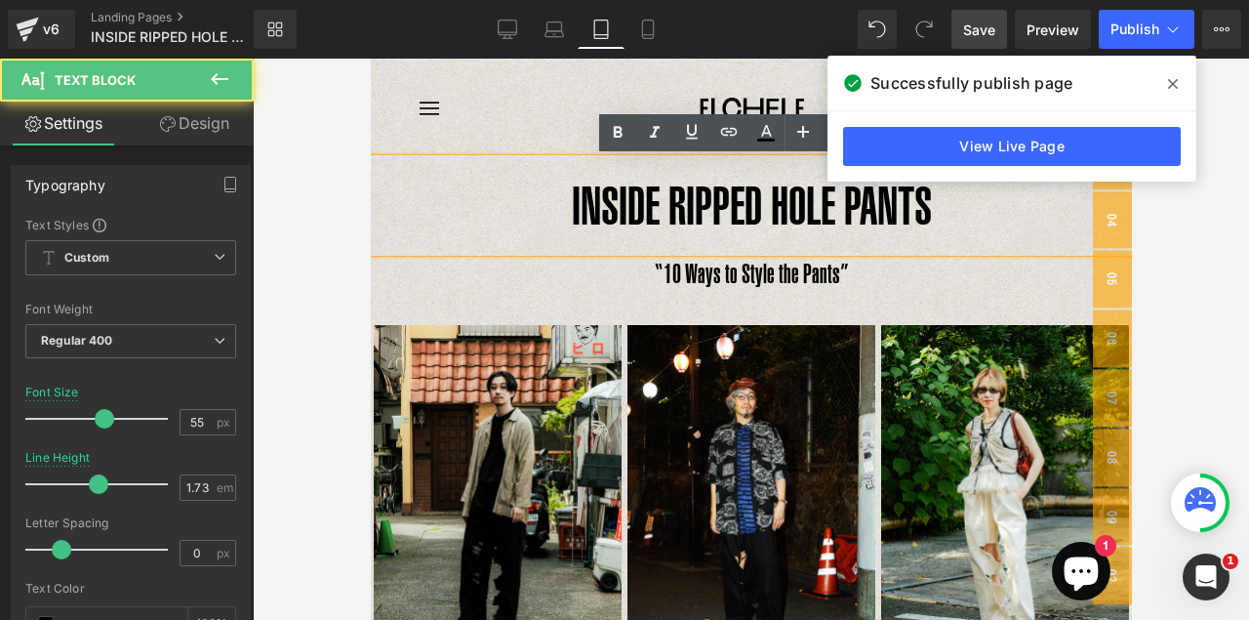
click at [665, 219] on p "INSIDE RIPPED HOLE PANTS" at bounding box center [750, 205] width 761 height 93
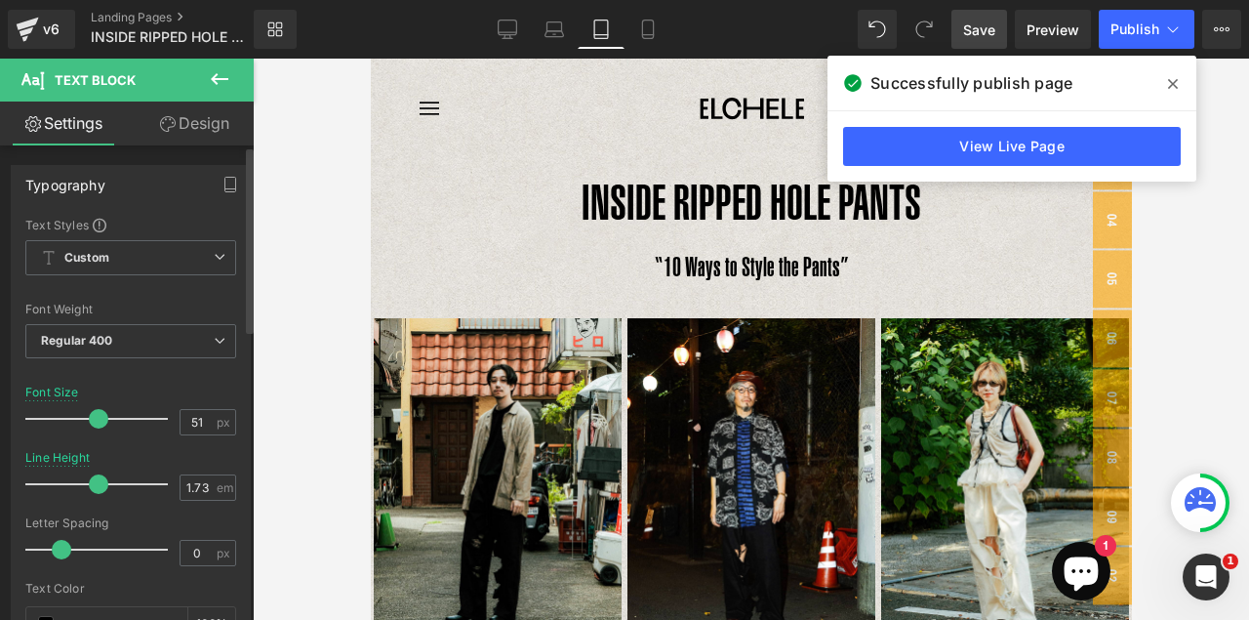
click at [92, 420] on span at bounding box center [99, 419] width 20 height 20
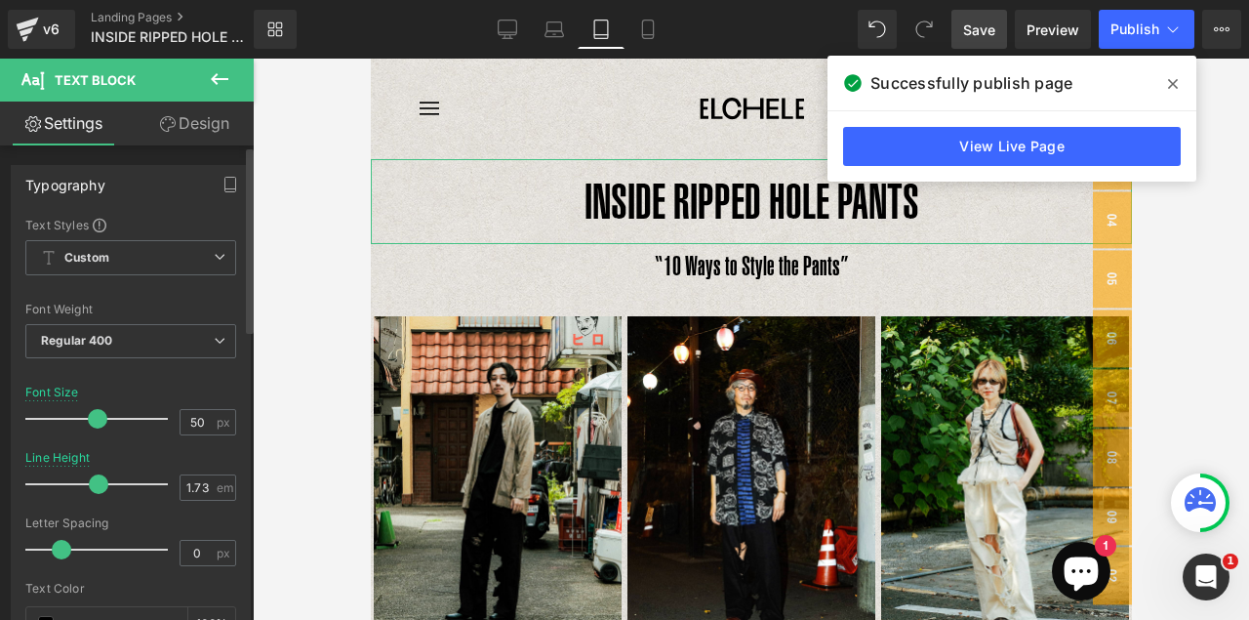
click at [92, 417] on span at bounding box center [98, 419] width 20 height 20
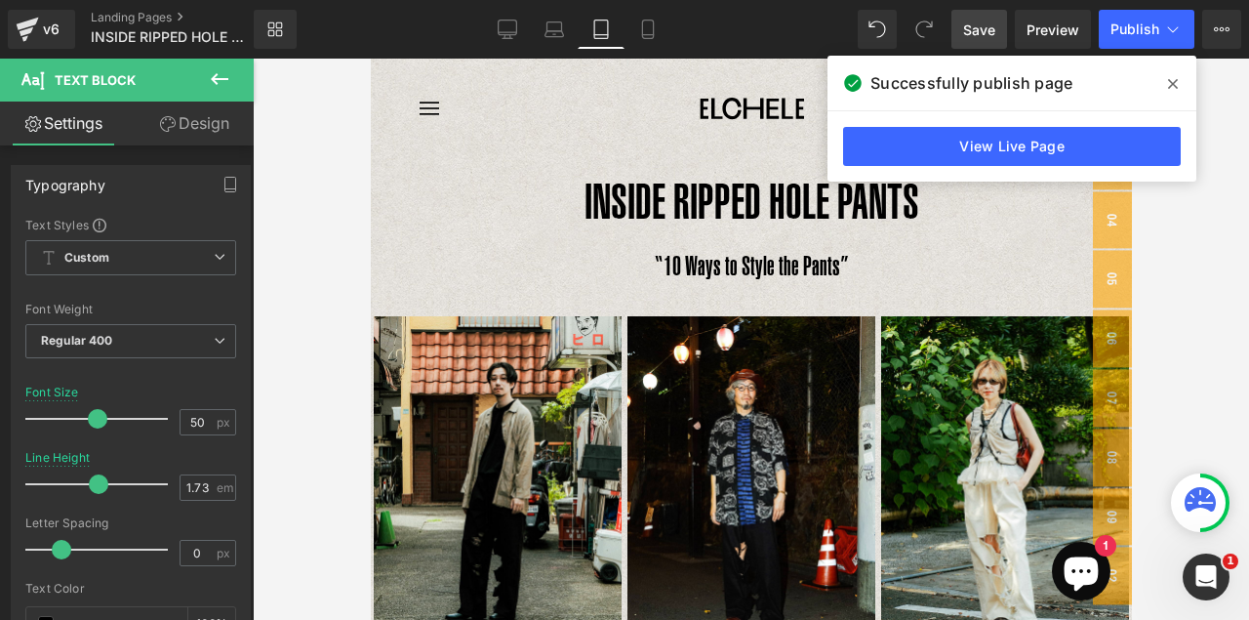
click at [1179, 84] on span at bounding box center [1172, 83] width 31 height 31
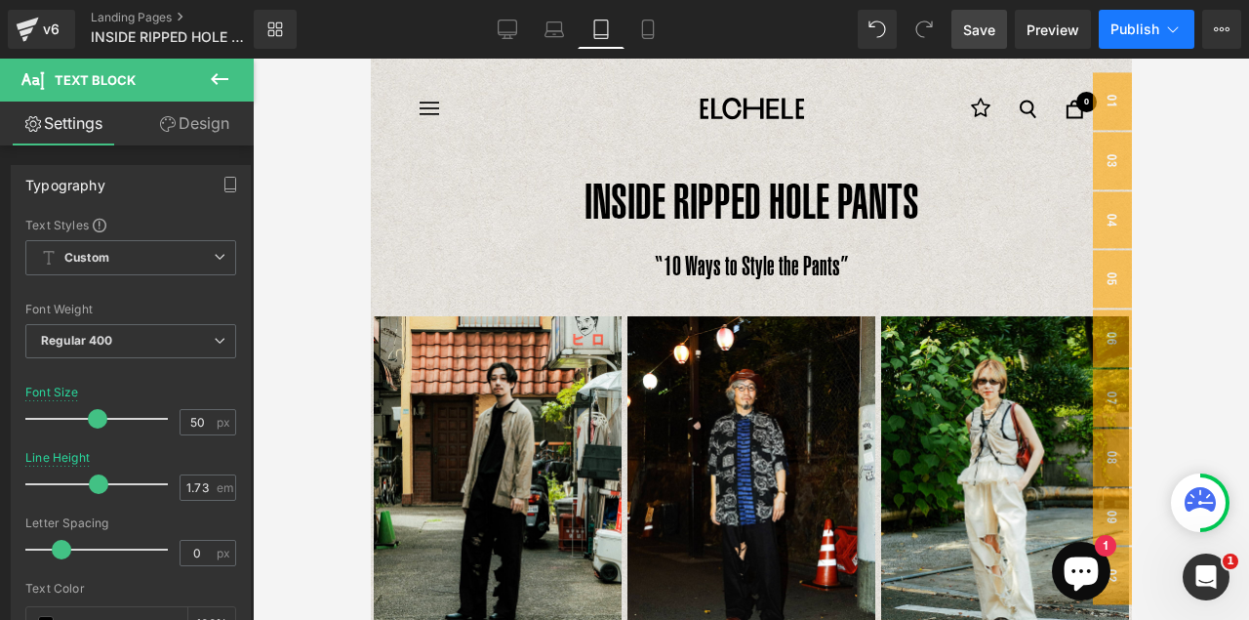
click at [1149, 26] on span "Publish" at bounding box center [1134, 29] width 49 height 16
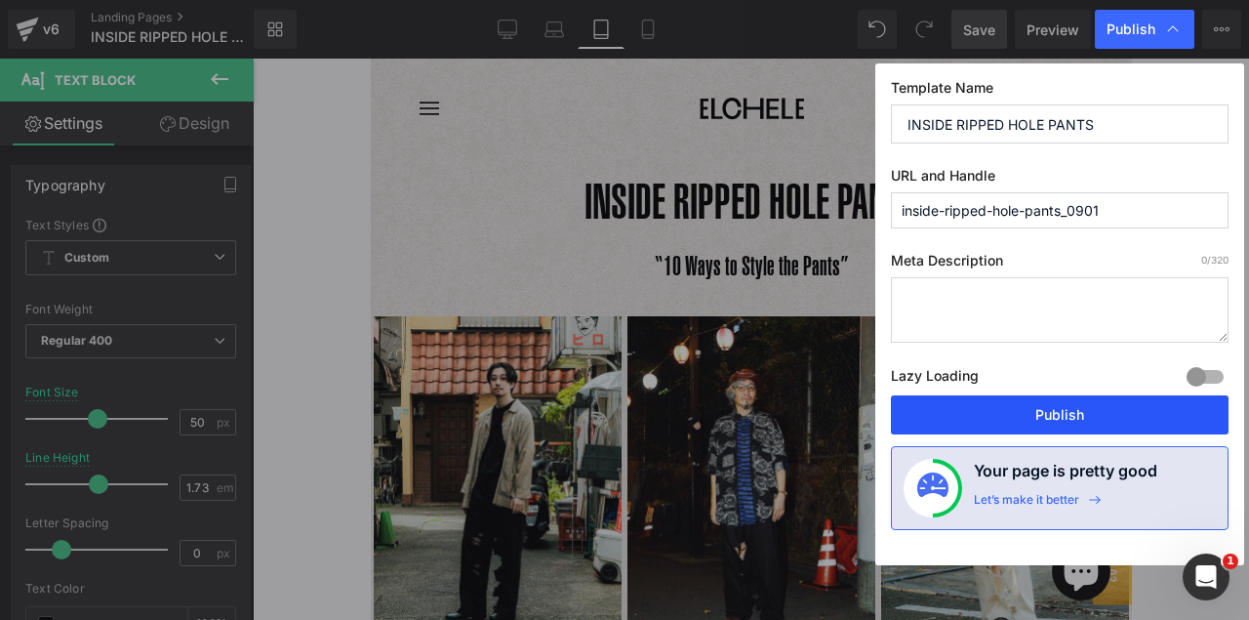
click at [1055, 415] on button "Publish" at bounding box center [1060, 414] width 338 height 39
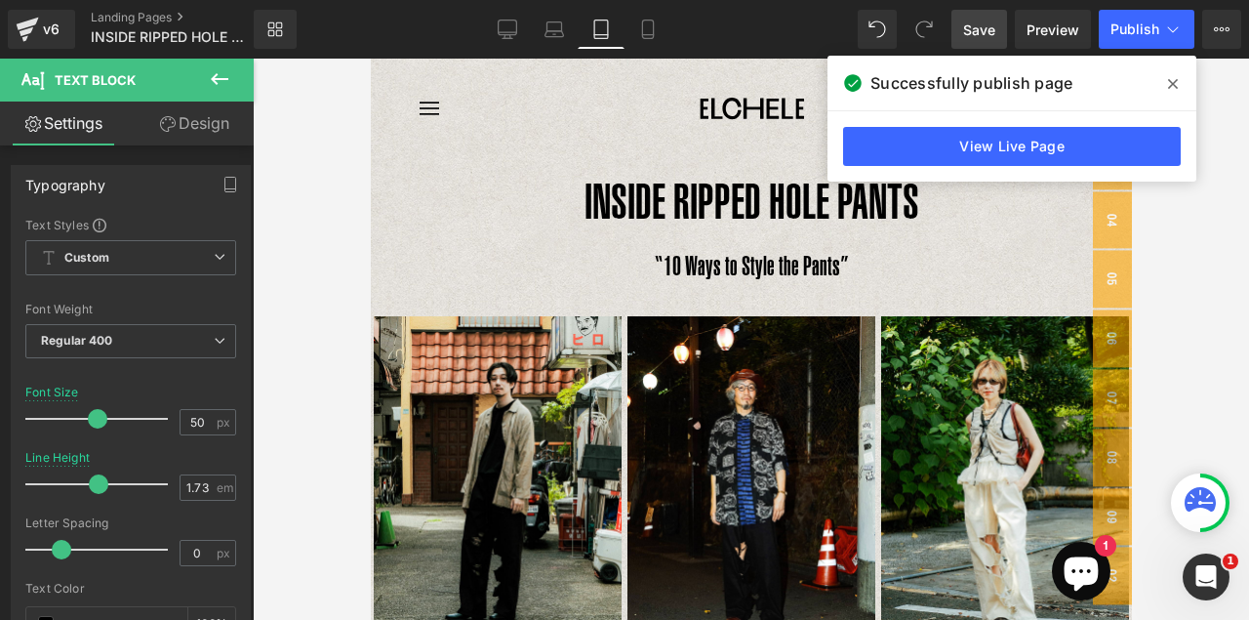
click at [1176, 80] on icon at bounding box center [1173, 84] width 10 height 10
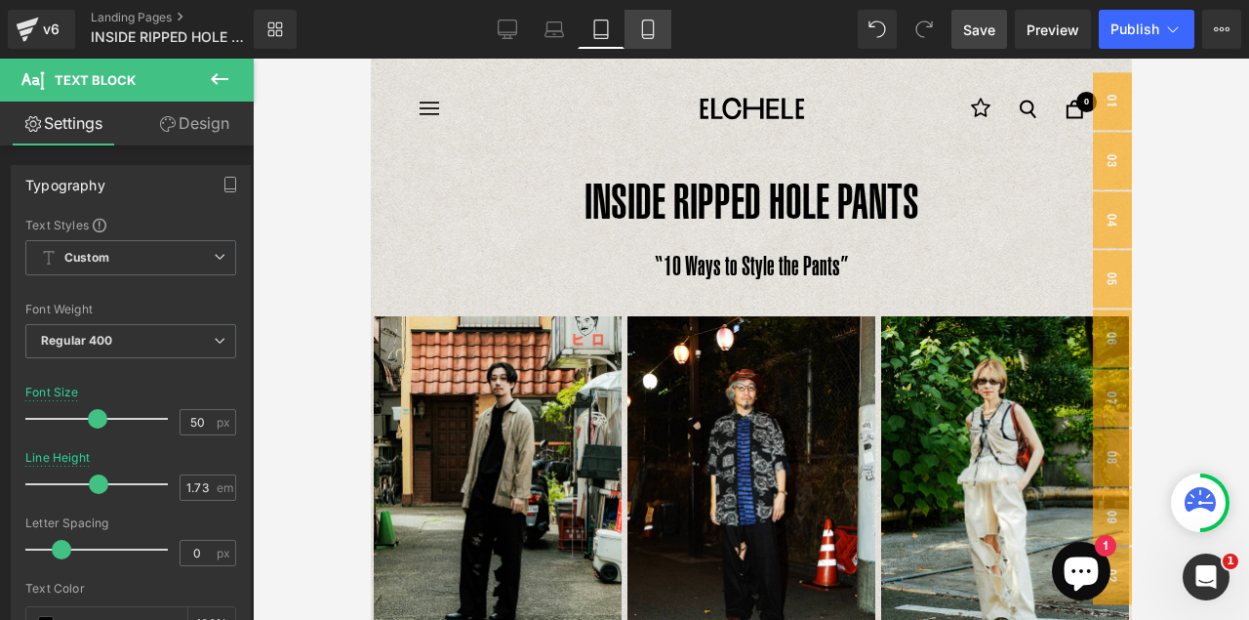
click at [657, 29] on icon at bounding box center [648, 30] width 20 height 20
type input "41"
type input "1.3"
type input "100"
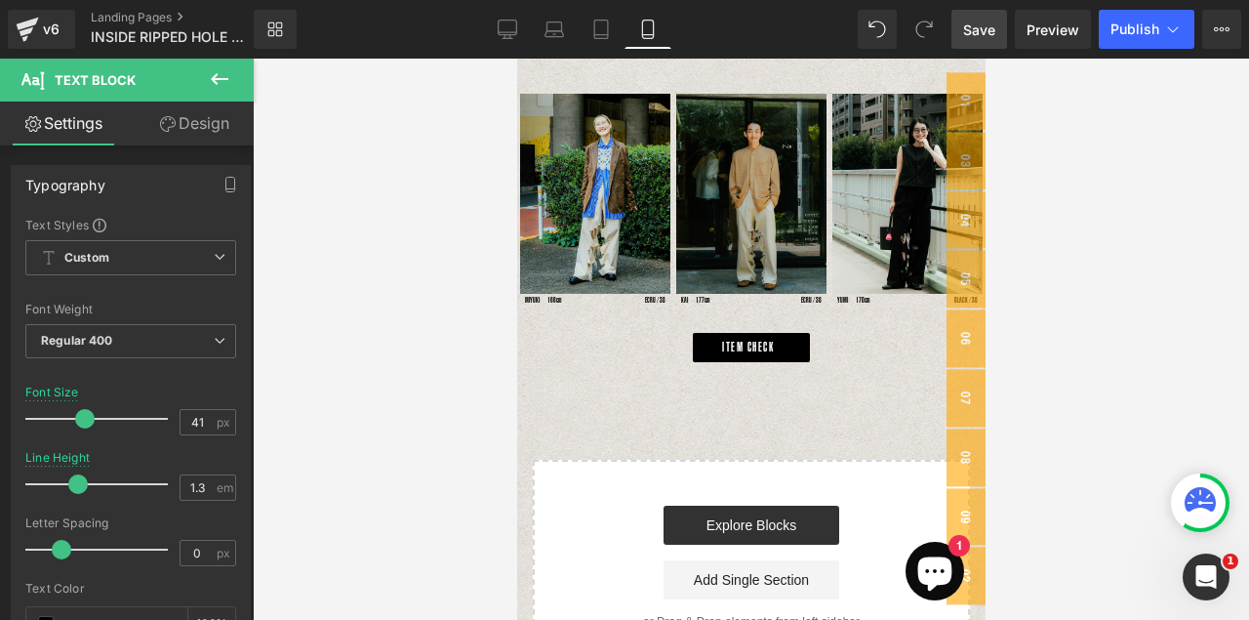
scroll to position [641, 0]
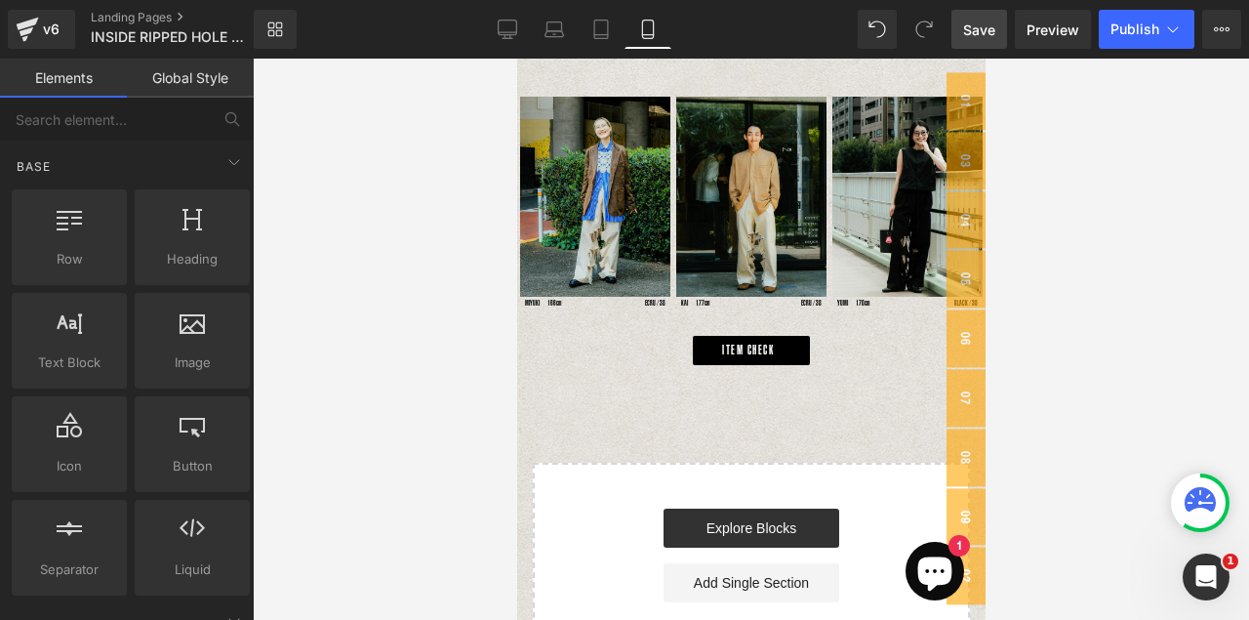
click at [829, 425] on div "INSIDE RIPPED HOLE PANTS Text Block “10 Ways to Style the Pants” Text Block Ima…" at bounding box center [750, 75] width 468 height 1203
click at [797, 341] on link "ITEM CHECK" at bounding box center [750, 350] width 117 height 29
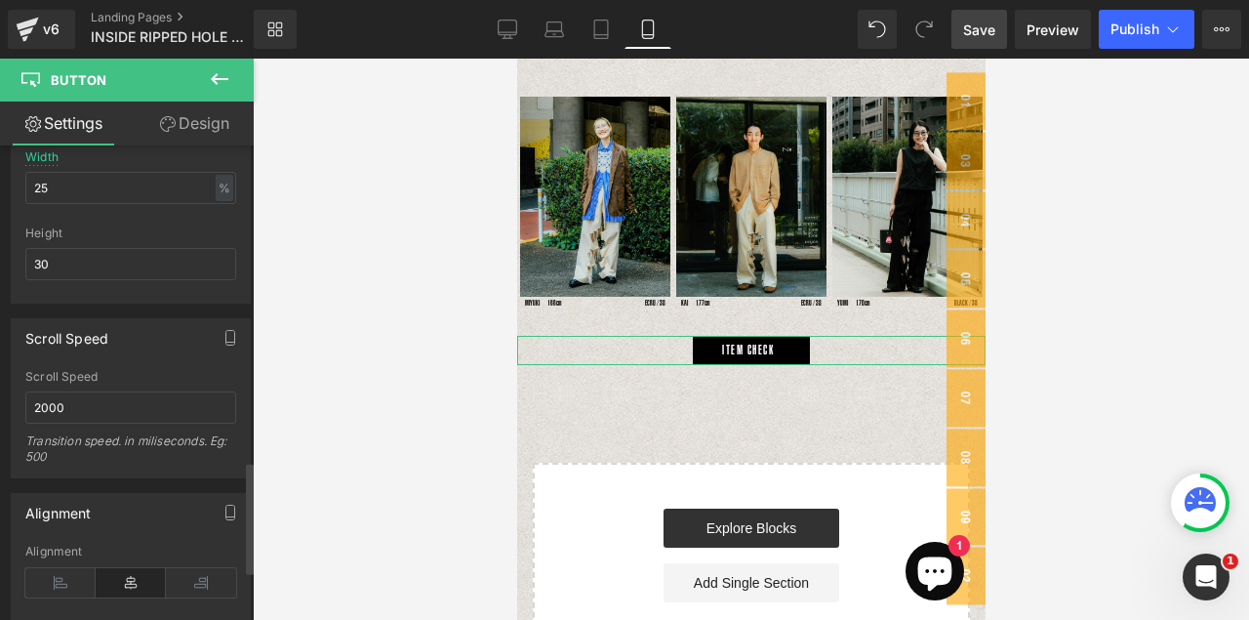
scroll to position [1268, 0]
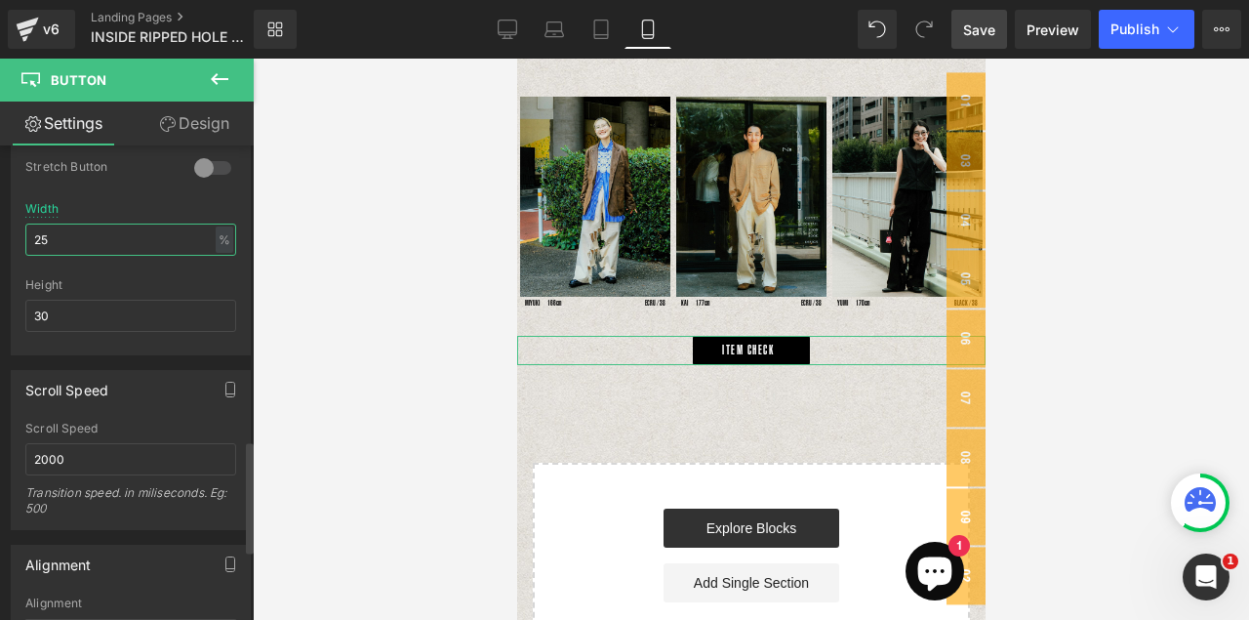
click at [55, 241] on input "25" at bounding box center [130, 239] width 211 height 32
drag, startPoint x: 54, startPoint y: 241, endPoint x: 27, endPoint y: 245, distance: 26.6
click at [30, 240] on input "25" at bounding box center [130, 239] width 211 height 32
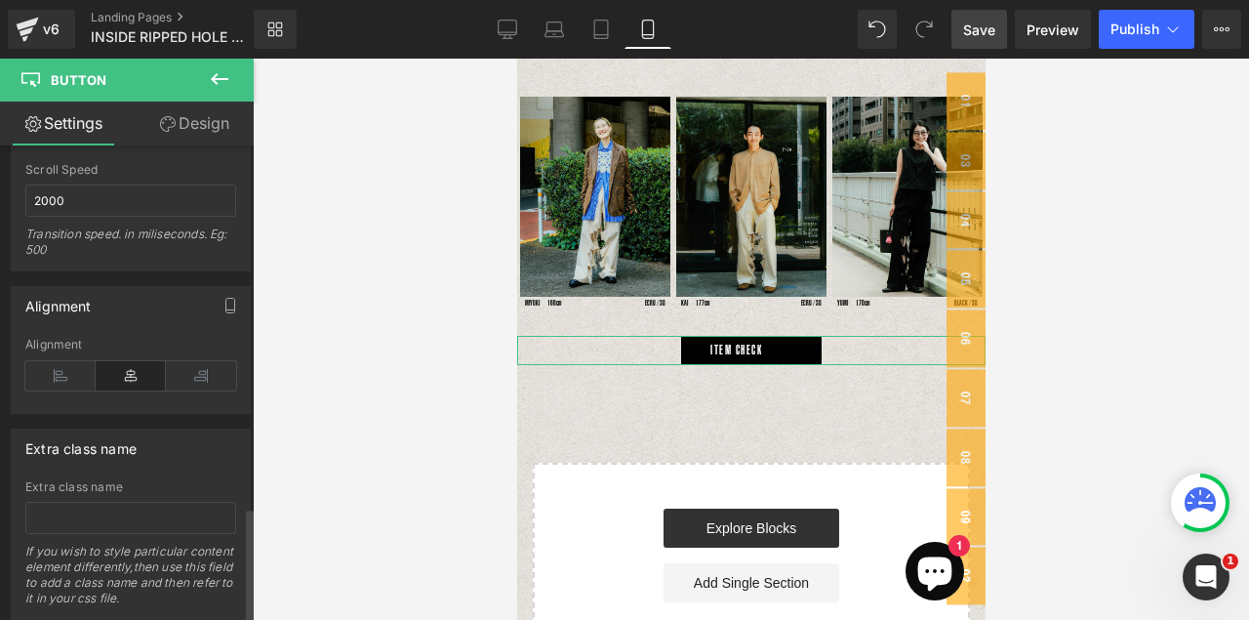
scroll to position [1572, 0]
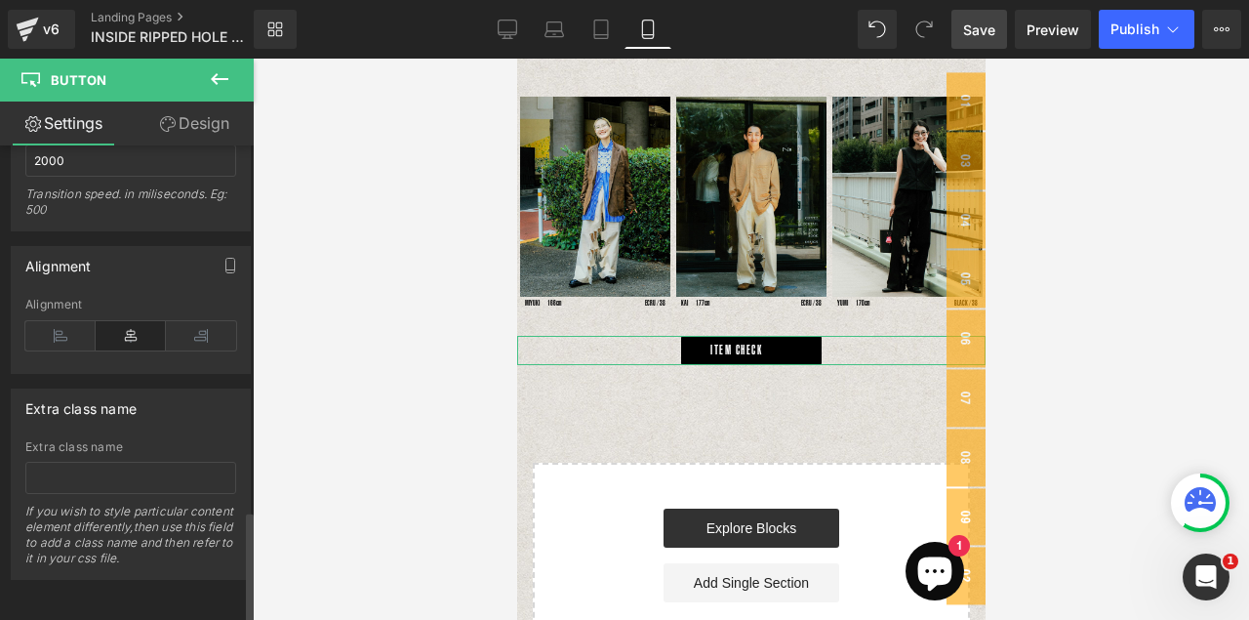
type input "30"
click at [133, 328] on icon at bounding box center [131, 335] width 70 height 29
click at [132, 328] on icon at bounding box center [131, 335] width 70 height 29
click at [140, 330] on icon at bounding box center [131, 335] width 70 height 29
click at [47, 326] on icon at bounding box center [60, 335] width 70 height 29
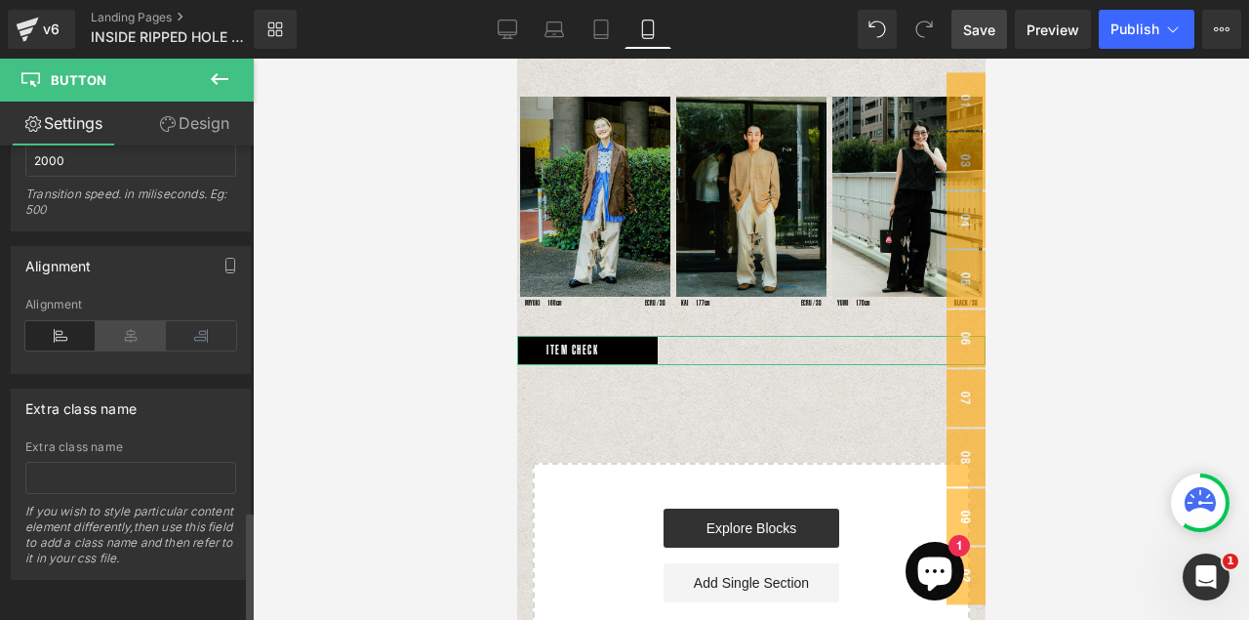
click at [118, 330] on icon at bounding box center [131, 335] width 70 height 29
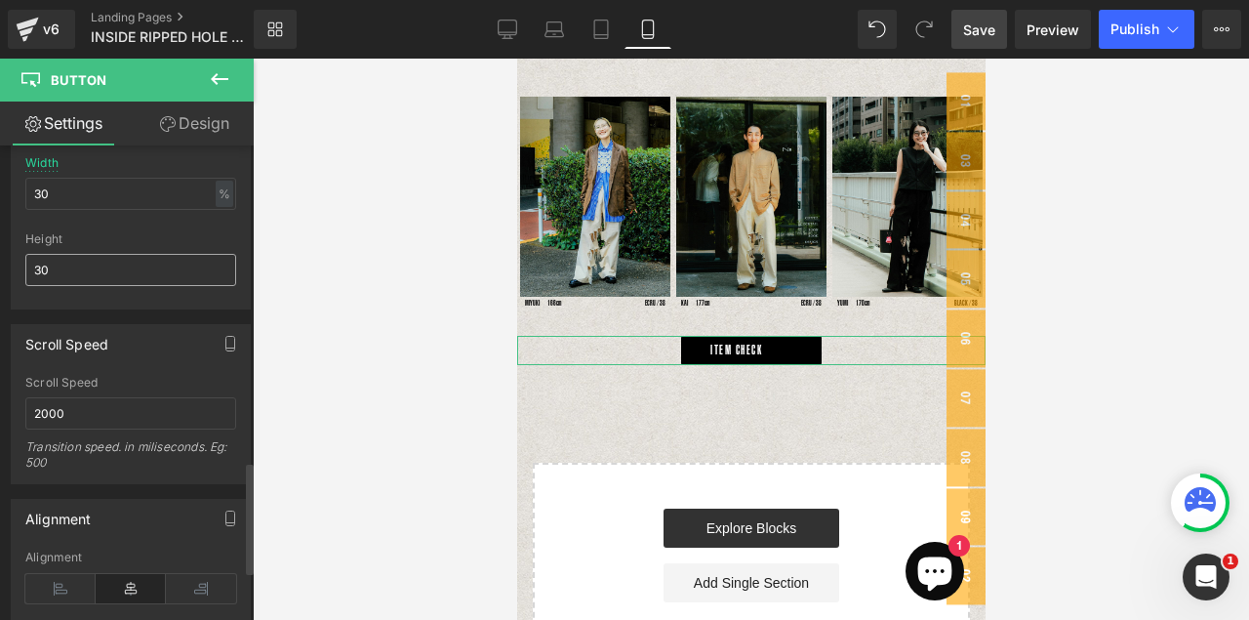
scroll to position [1279, 0]
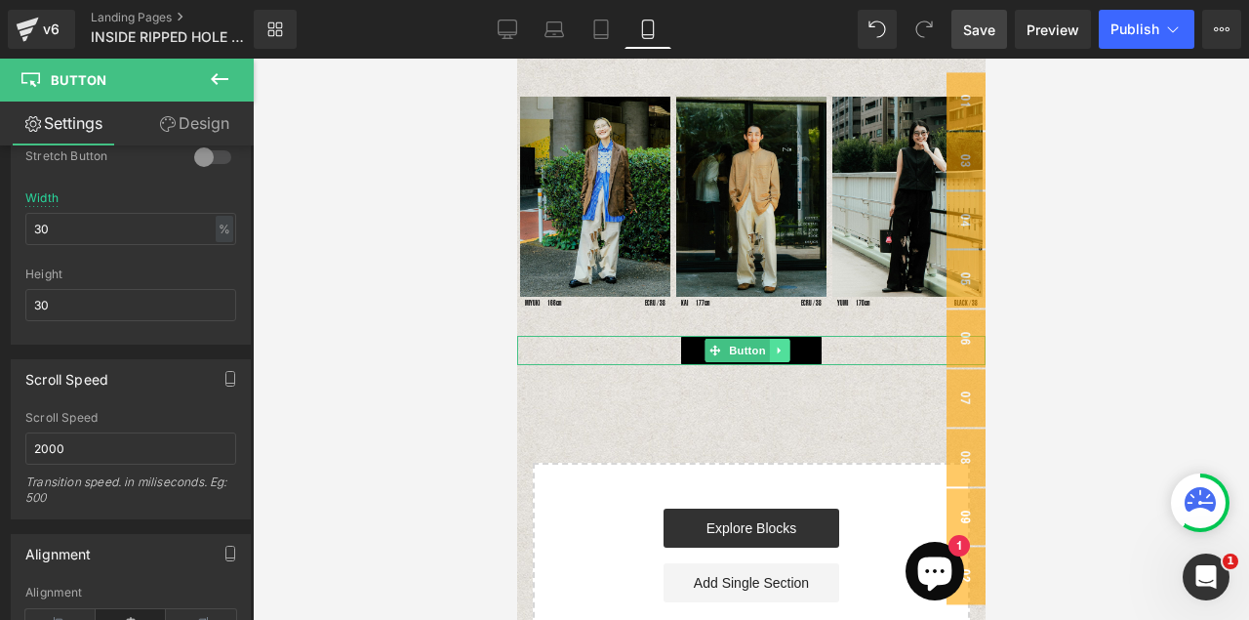
click at [778, 346] on icon at bounding box center [778, 349] width 3 height 7
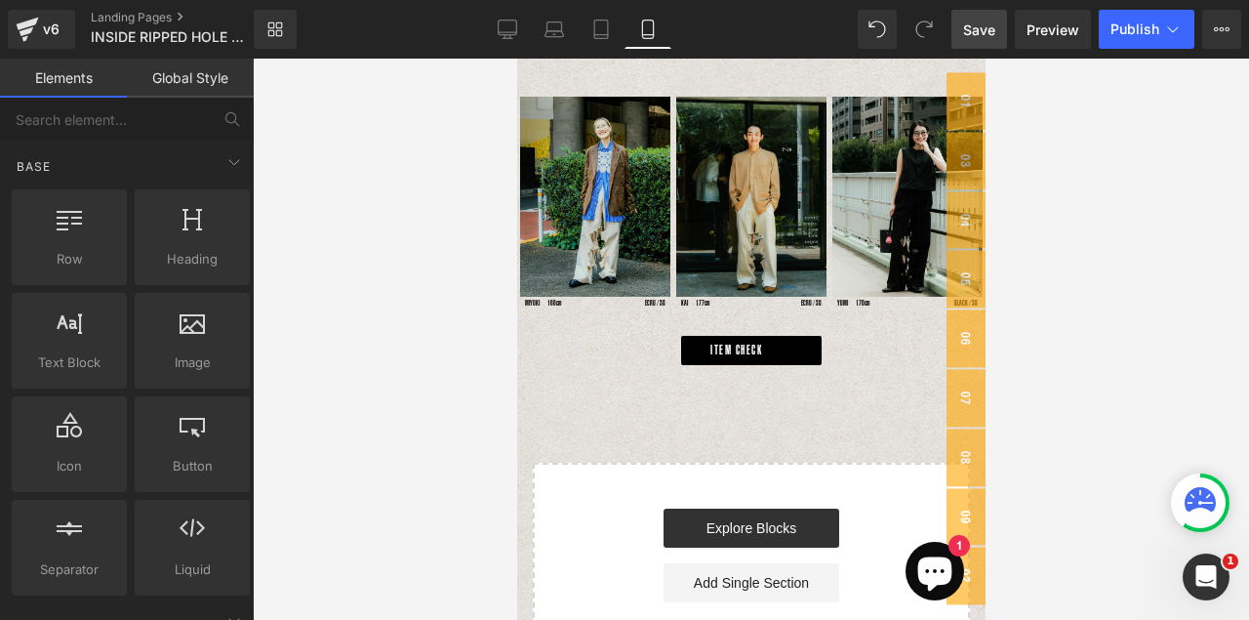
click at [772, 371] on div "INSIDE RIPPED HOLE PANTS Text Block “10 Ways to Style the Pants” Text Block Ima…" at bounding box center [750, 75] width 468 height 1203
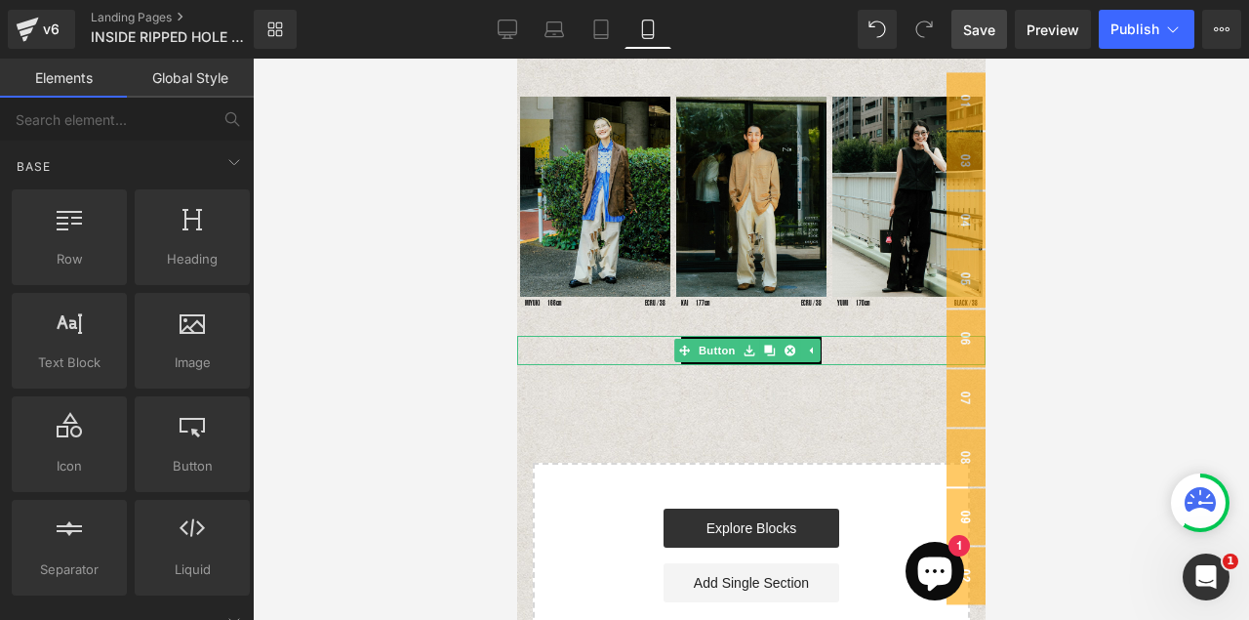
click at [709, 327] on span "ITEM CHECK" at bounding box center [735, 350] width 52 height 47
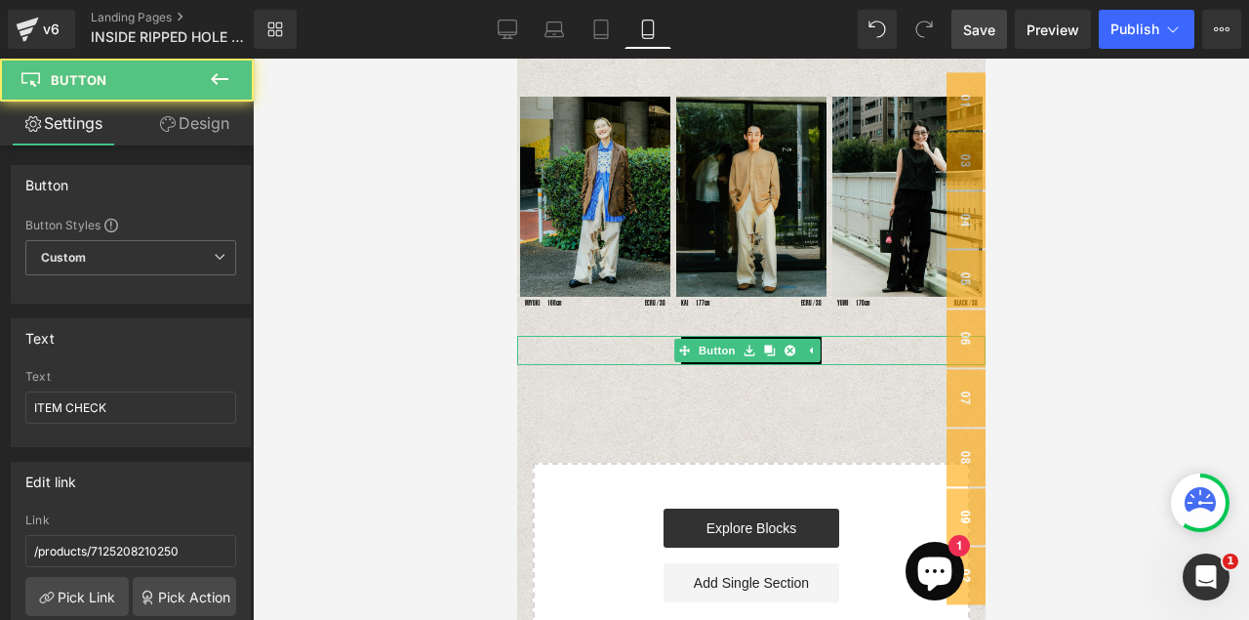
click at [652, 343] on div "ITEM CHECK" at bounding box center [750, 350] width 468 height 29
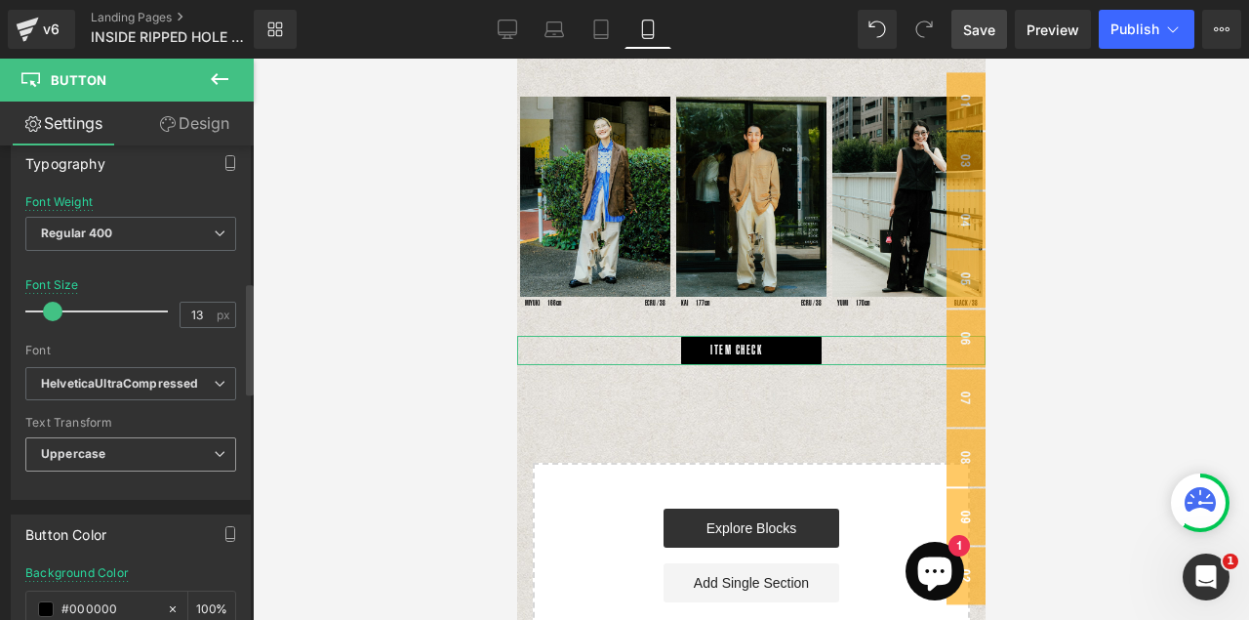
scroll to position [683, 0]
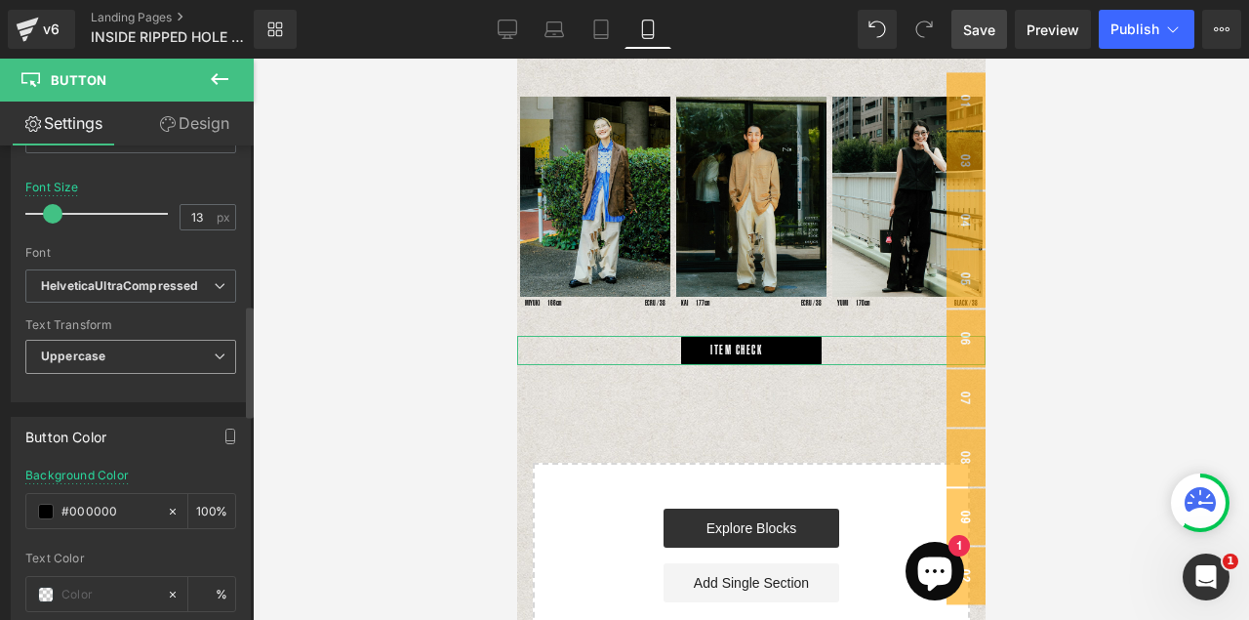
click at [135, 363] on span "Uppercase" at bounding box center [130, 357] width 211 height 34
click at [150, 313] on div "Default [GEOGRAPHIC_DATA] HelveticaUltraCompressed League Gothic HelveticaUltra…" at bounding box center [130, 294] width 211 height 50
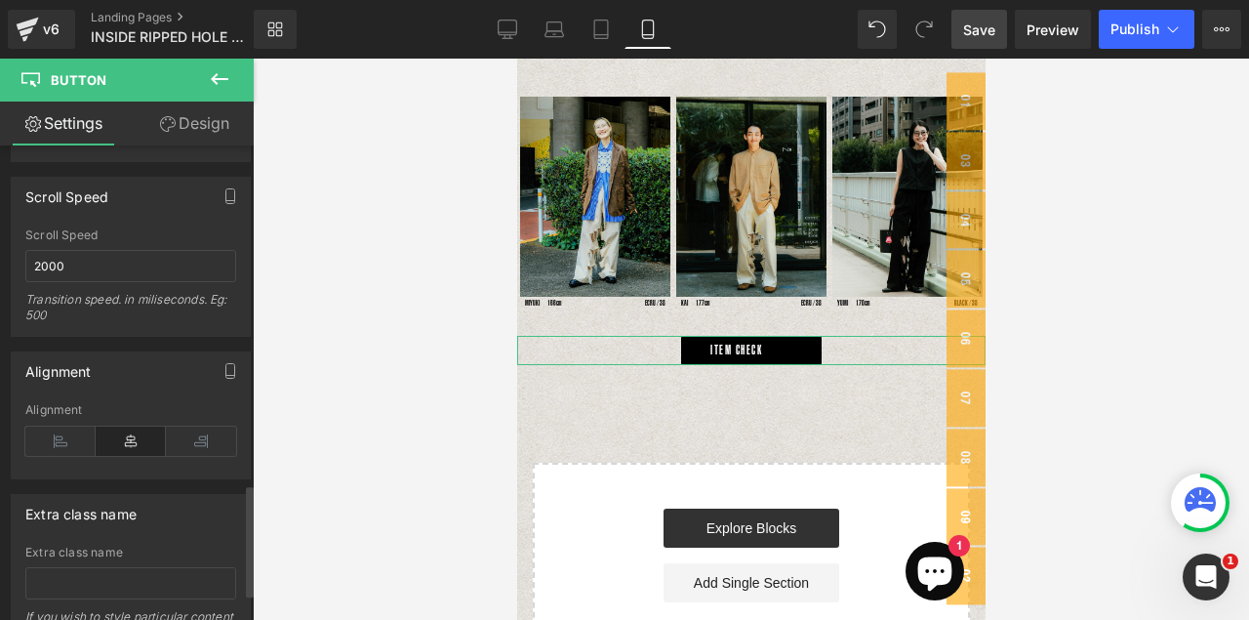
scroll to position [1464, 0]
click at [131, 437] on icon at bounding box center [131, 438] width 70 height 29
click at [726, 339] on span "Button" at bounding box center [716, 350] width 45 height 23
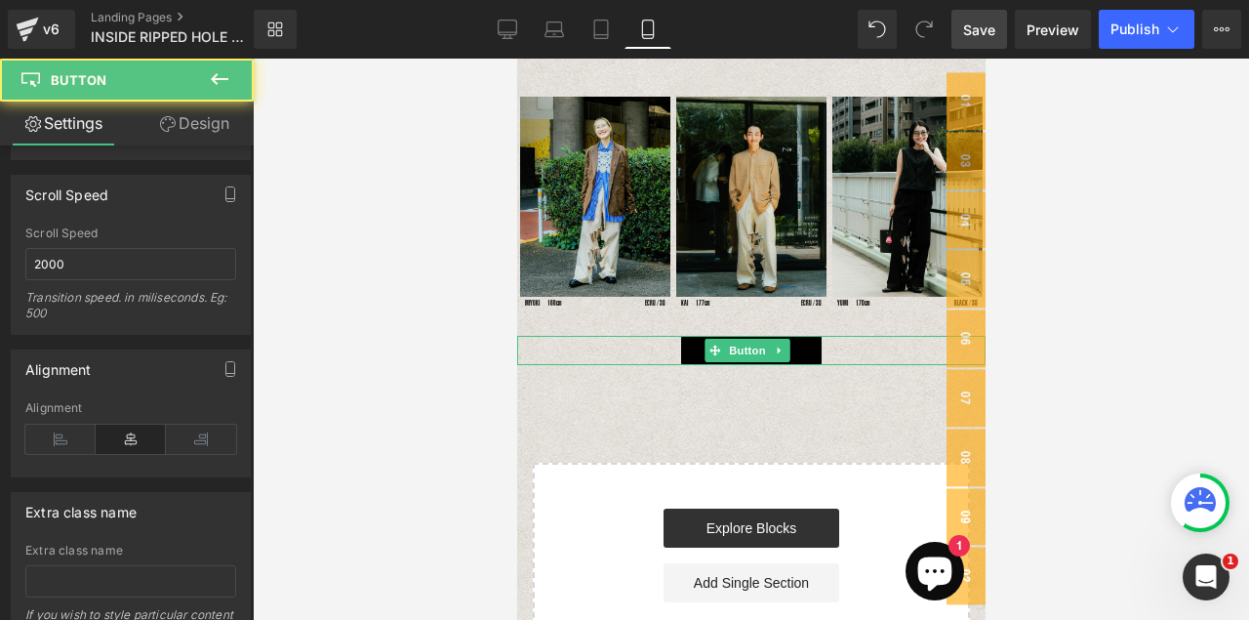
click at [691, 341] on link "ITEM CHECK" at bounding box center [750, 350] width 140 height 29
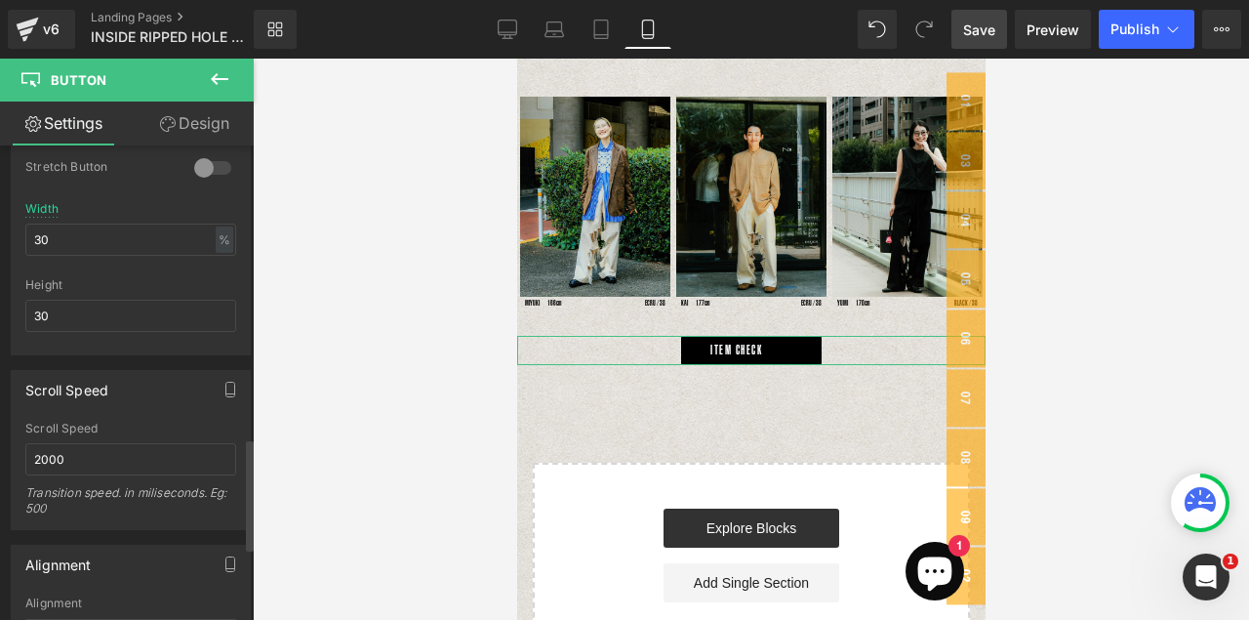
scroll to position [1122, 0]
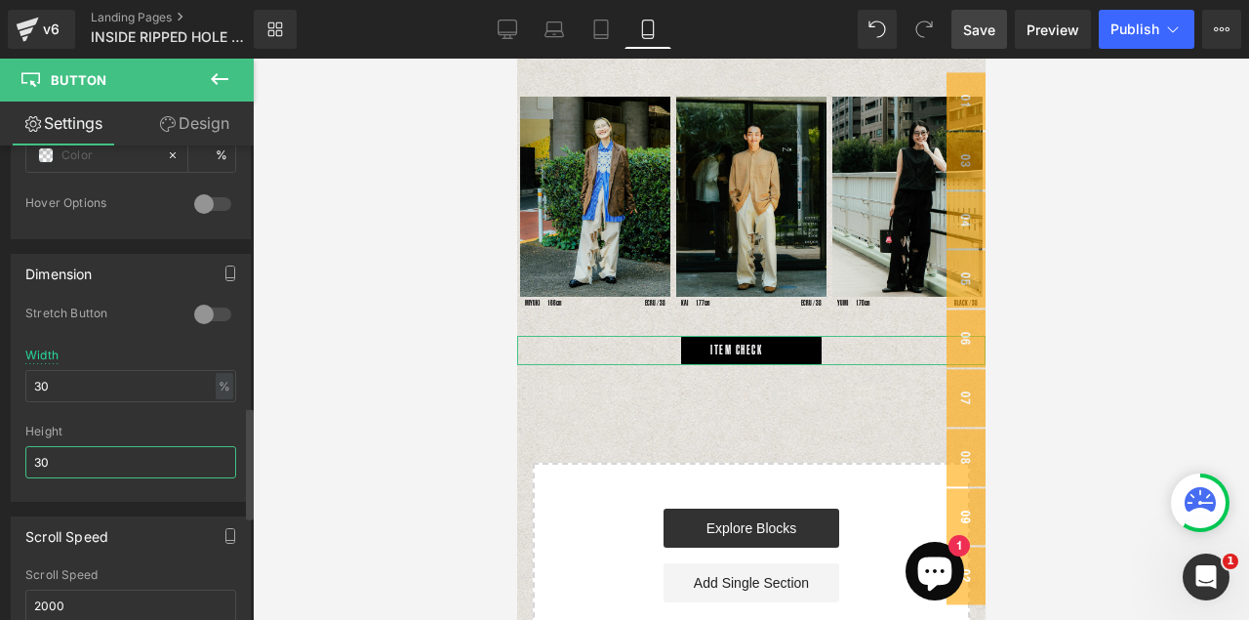
click at [50, 467] on input "30" at bounding box center [130, 462] width 211 height 32
drag, startPoint x: 96, startPoint y: 469, endPoint x: -22, endPoint y: 474, distance: 118.2
click at [0, 474] on html "Button You are previewing how the will restyle your page. You can not edit Elem…" at bounding box center [624, 310] width 1249 height 620
drag, startPoint x: 60, startPoint y: 379, endPoint x: 14, endPoint y: 384, distance: 46.2
click at [14, 384] on div "0 Stretch Button 30% Width 30 % % px 30px Height 30" at bounding box center [131, 402] width 238 height 195
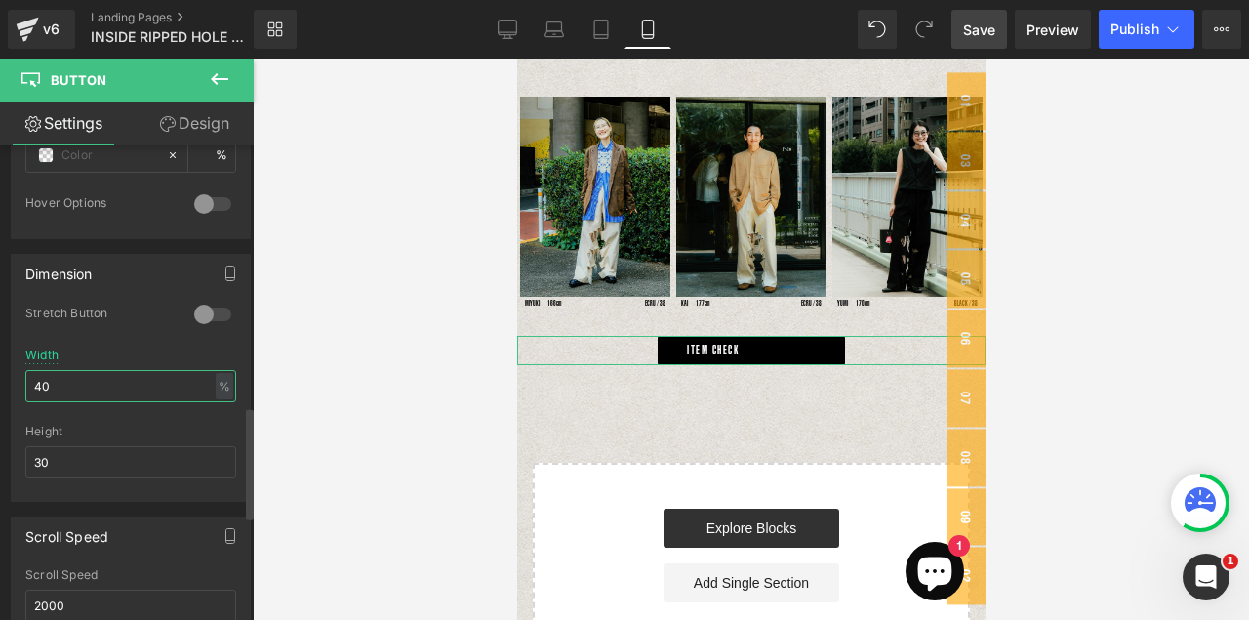
drag, startPoint x: 66, startPoint y: 391, endPoint x: 15, endPoint y: 389, distance: 51.7
click at [15, 389] on div "0 Stretch Button 40% Width 40 % % px 30px Height 30" at bounding box center [131, 402] width 238 height 195
type input "40"
click at [228, 275] on icon "button" at bounding box center [230, 273] width 16 height 16
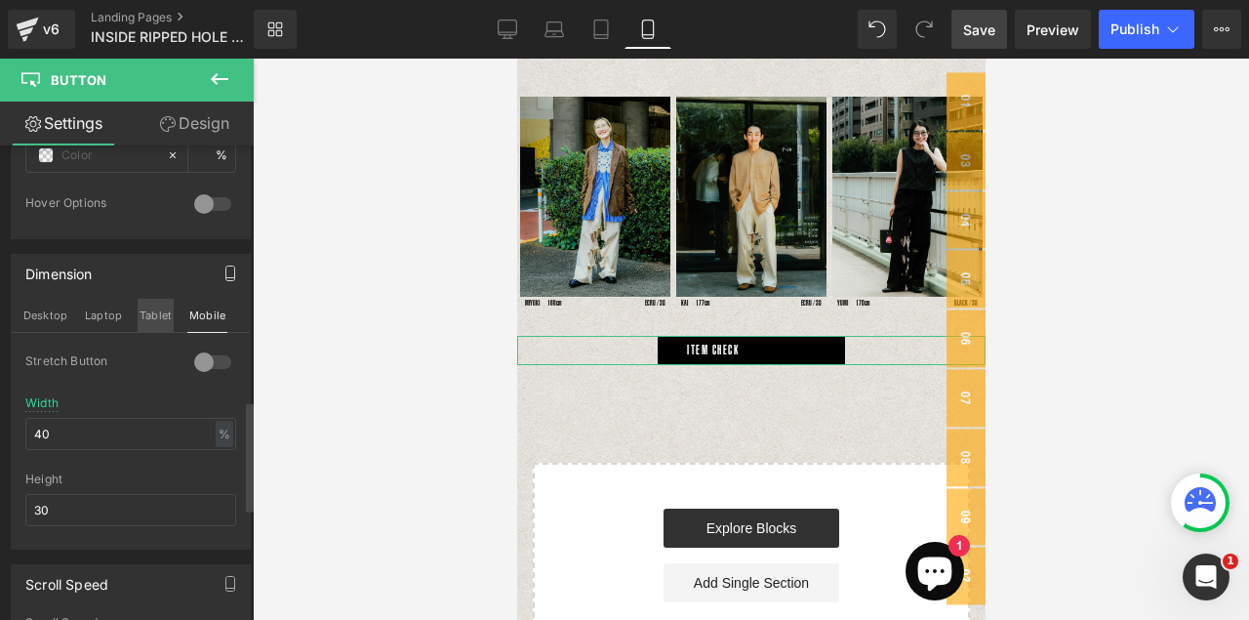
click at [159, 317] on button "Tablet" at bounding box center [156, 315] width 36 height 33
type input "19"
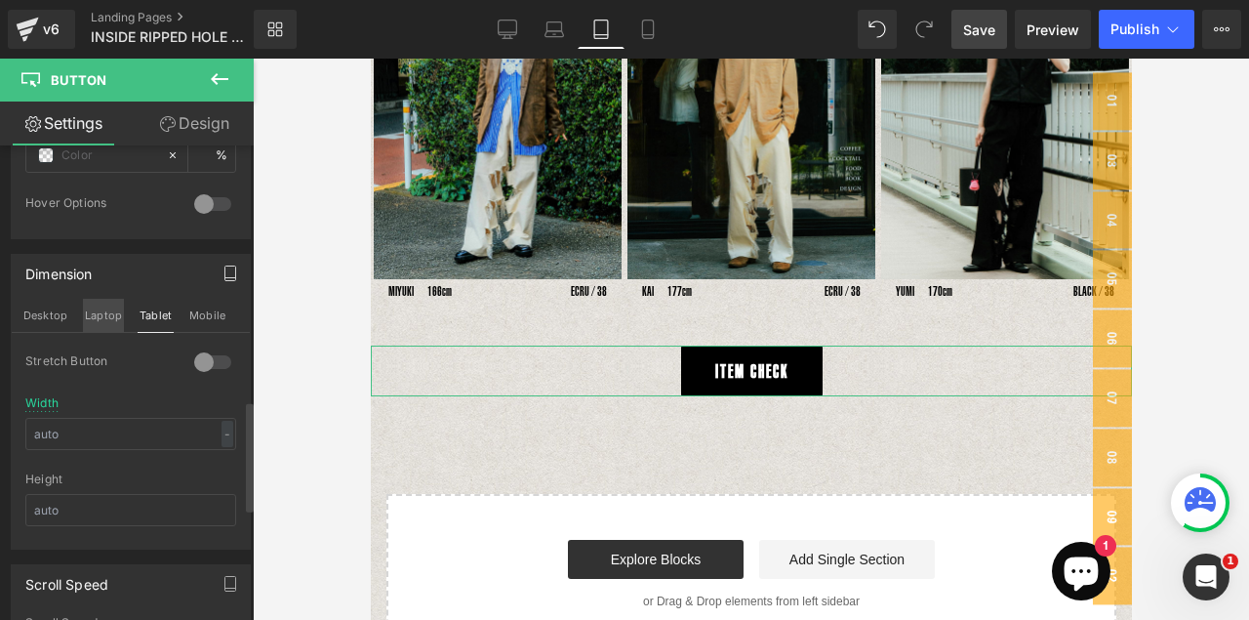
click at [109, 317] on button "Laptop" at bounding box center [103, 315] width 41 height 33
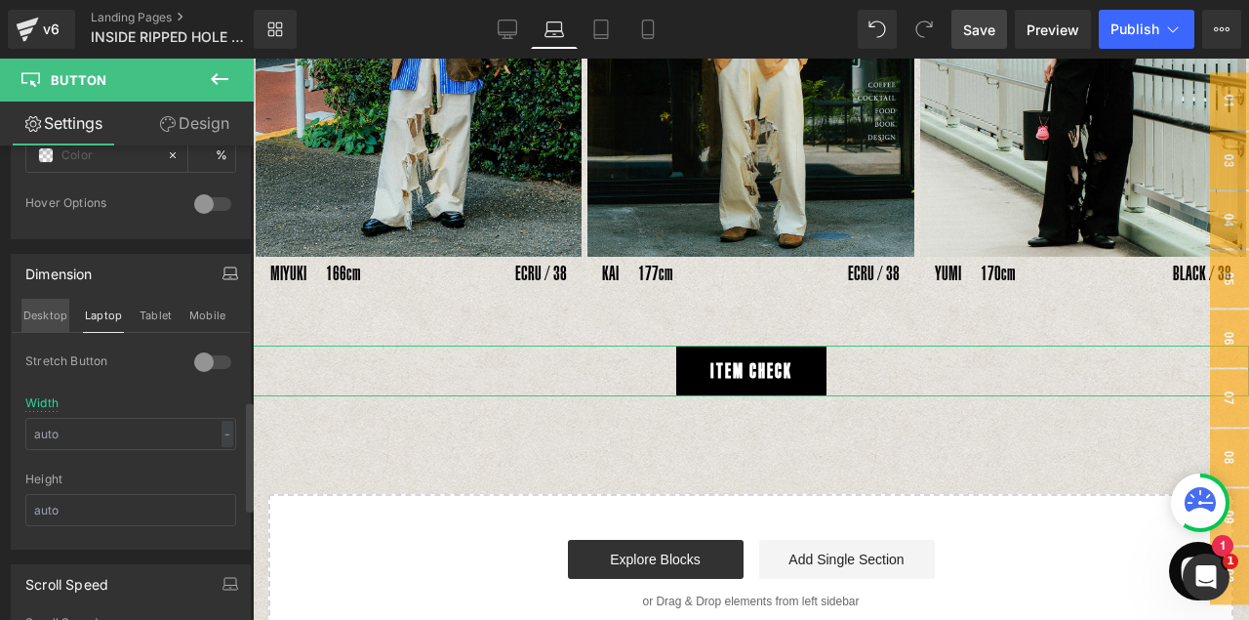
click at [44, 311] on button "Desktop" at bounding box center [45, 315] width 48 height 33
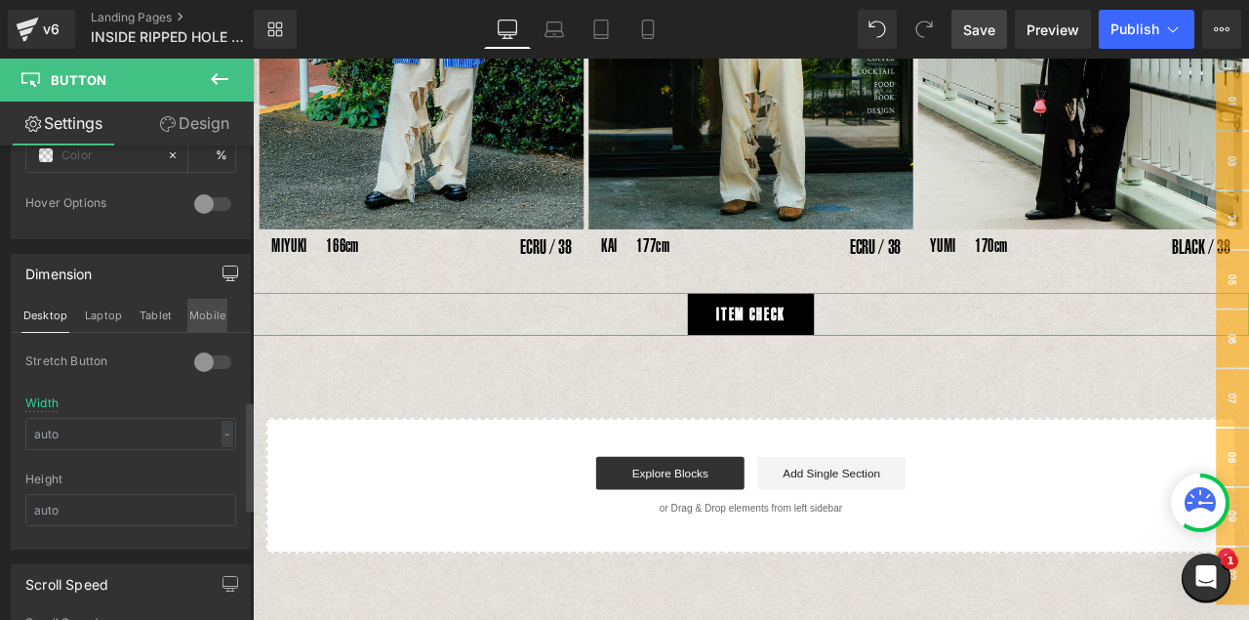
click at [191, 310] on button "Mobile" at bounding box center [207, 315] width 40 height 33
type input "13"
type input "100"
type input "40"
type input "30"
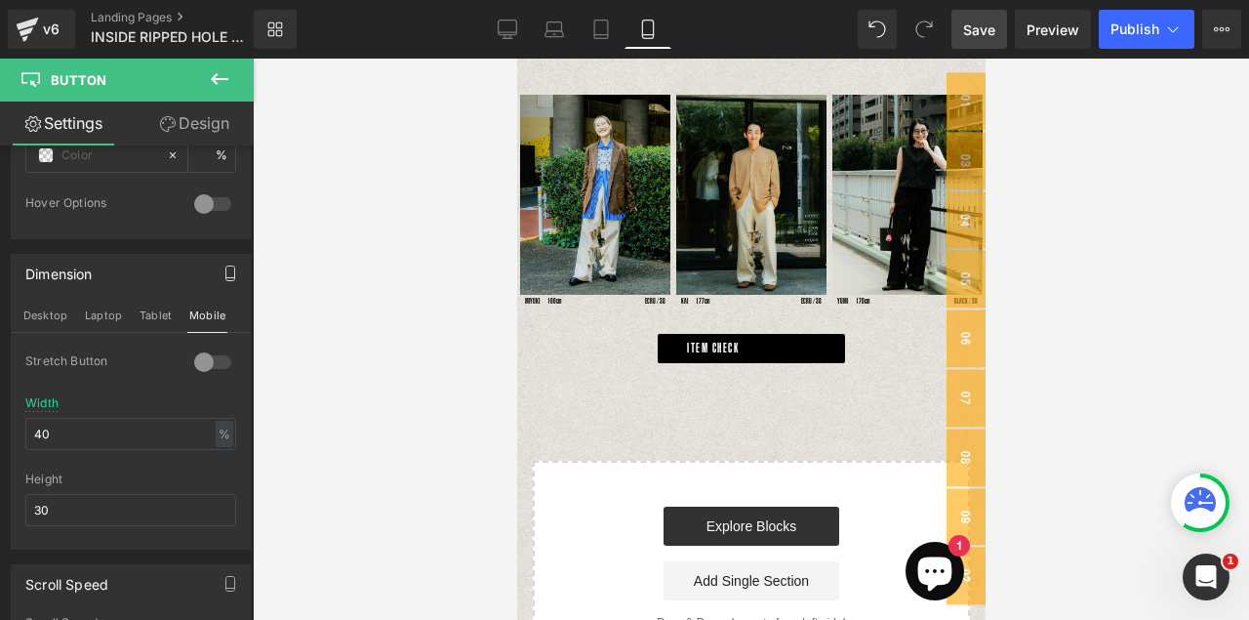
scroll to position [641, 0]
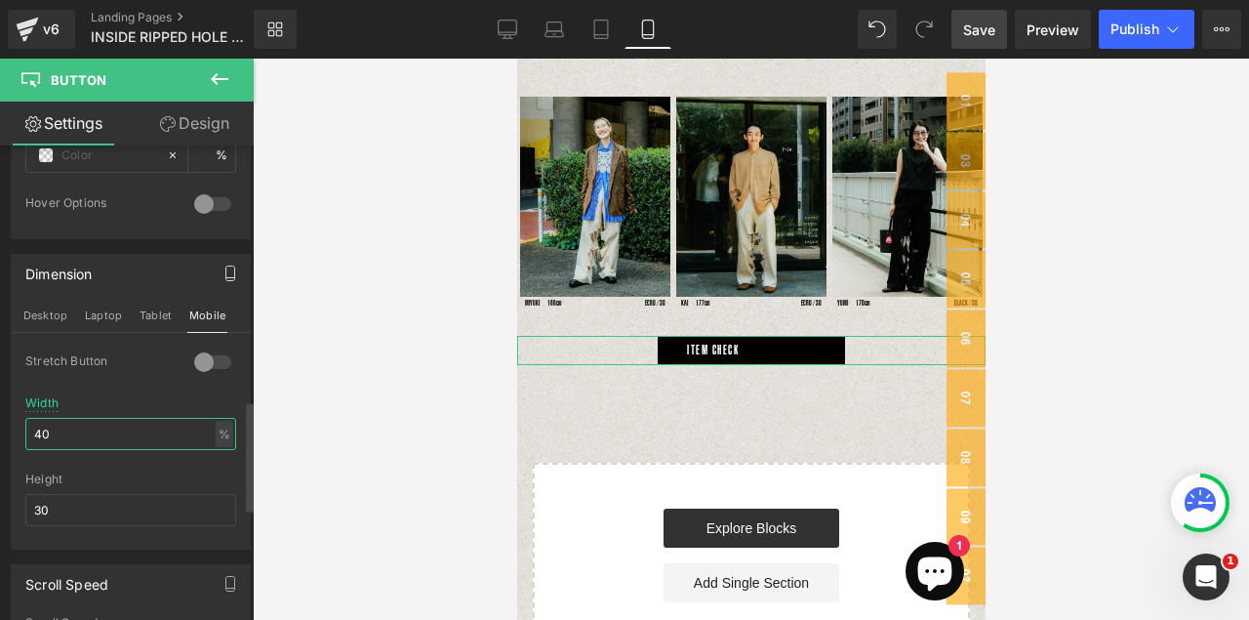
drag, startPoint x: 70, startPoint y: 436, endPoint x: 21, endPoint y: 434, distance: 48.8
click at [21, 434] on div "0 Stretch Button 40% Width 40 % % px 30px Height 30" at bounding box center [131, 450] width 238 height 195
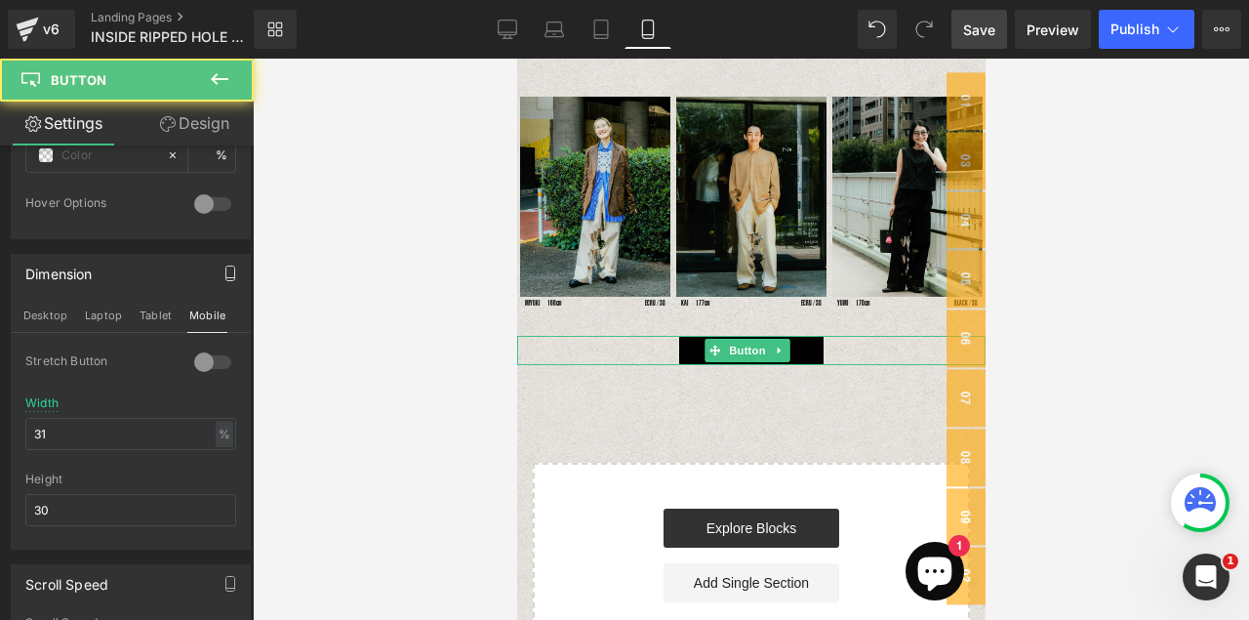
click at [806, 345] on link "ITEM CHECK" at bounding box center [750, 350] width 145 height 29
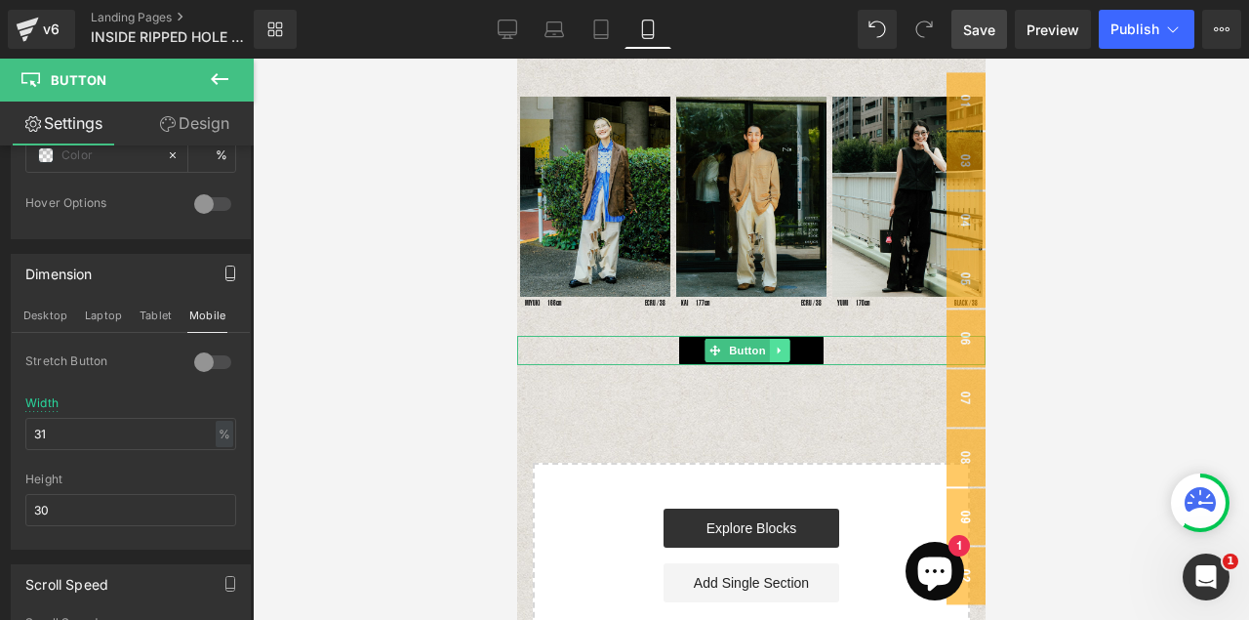
click at [782, 344] on icon at bounding box center [779, 350] width 11 height 12
click at [708, 345] on link "Button" at bounding box center [705, 350] width 64 height 23
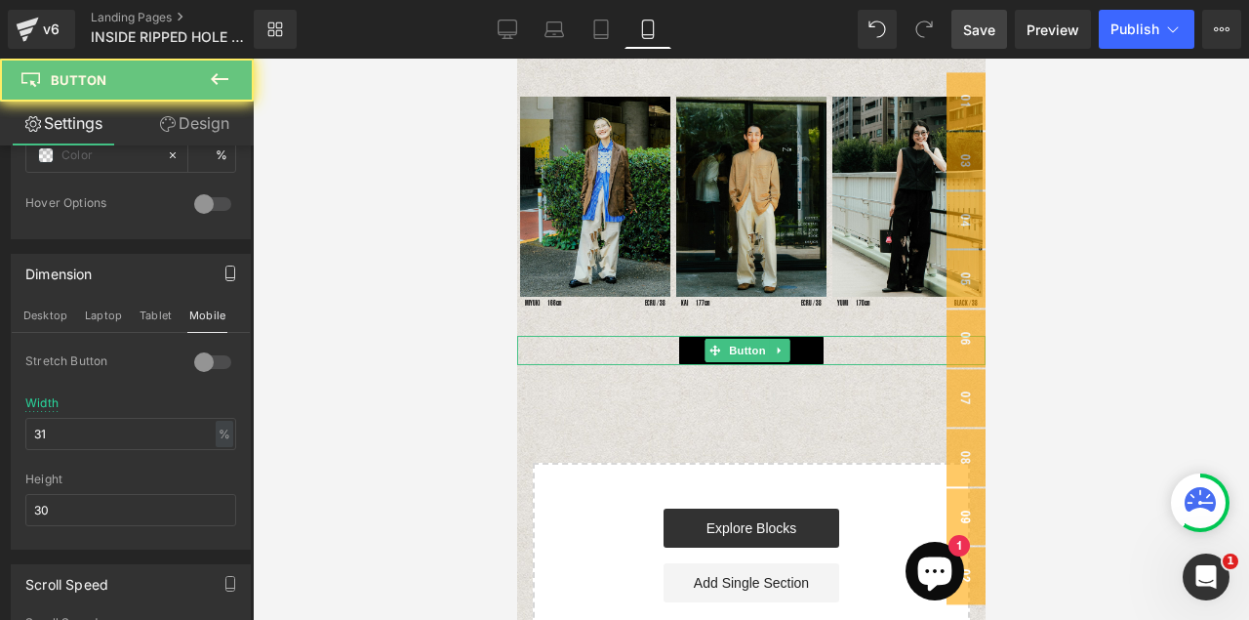
click at [682, 341] on link "ITEM CHECK" at bounding box center [750, 350] width 145 height 29
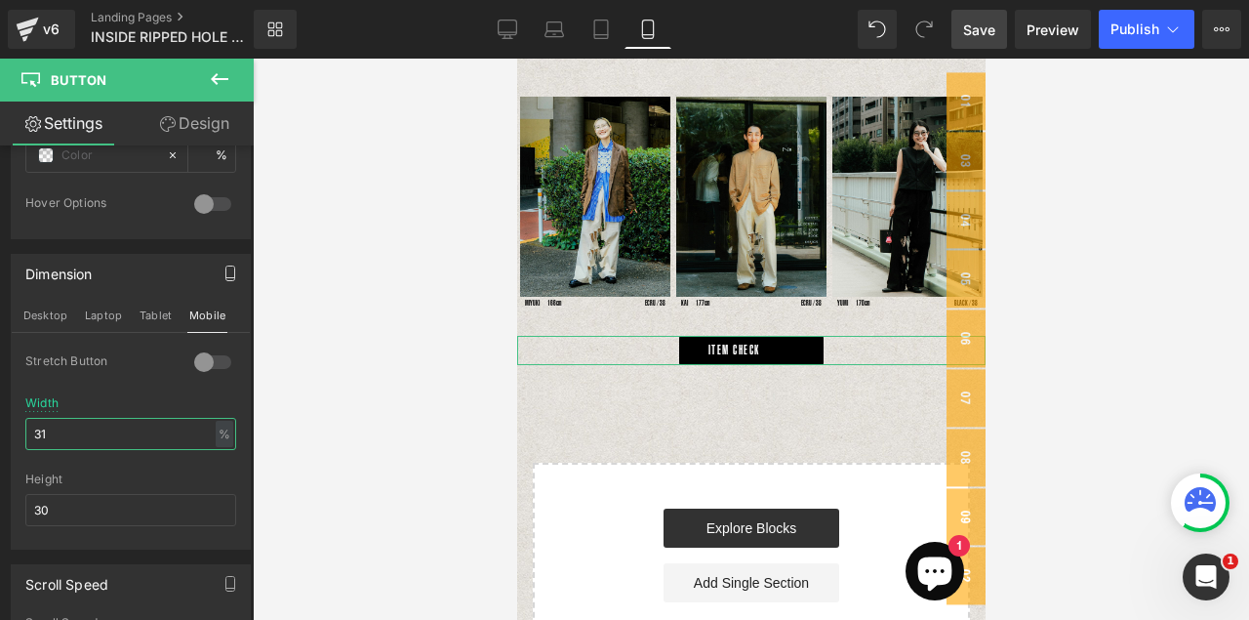
drag, startPoint x: 80, startPoint y: 440, endPoint x: -6, endPoint y: 436, distance: 85.9
click at [0, 436] on html "Button You are previewing how the will restyle your page. You can not edit Elem…" at bounding box center [624, 310] width 1249 height 620
click at [216, 437] on div "%" at bounding box center [225, 434] width 18 height 26
click at [217, 493] on li "px" at bounding box center [223, 492] width 24 height 28
drag, startPoint x: 105, startPoint y: 438, endPoint x: 8, endPoint y: 437, distance: 97.6
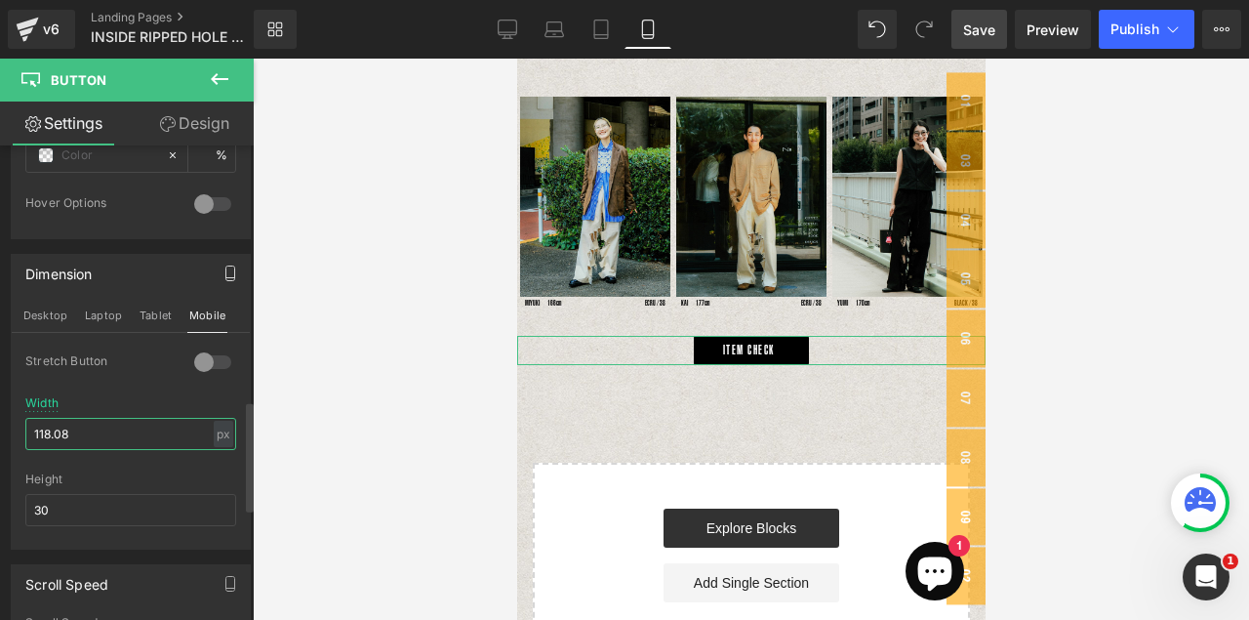
click at [8, 437] on div "Dimension Desktop Laptop Tablet Mobile 0 Stretch Button 118.08px Width 118.08 p…" at bounding box center [131, 394] width 262 height 310
type input "2"
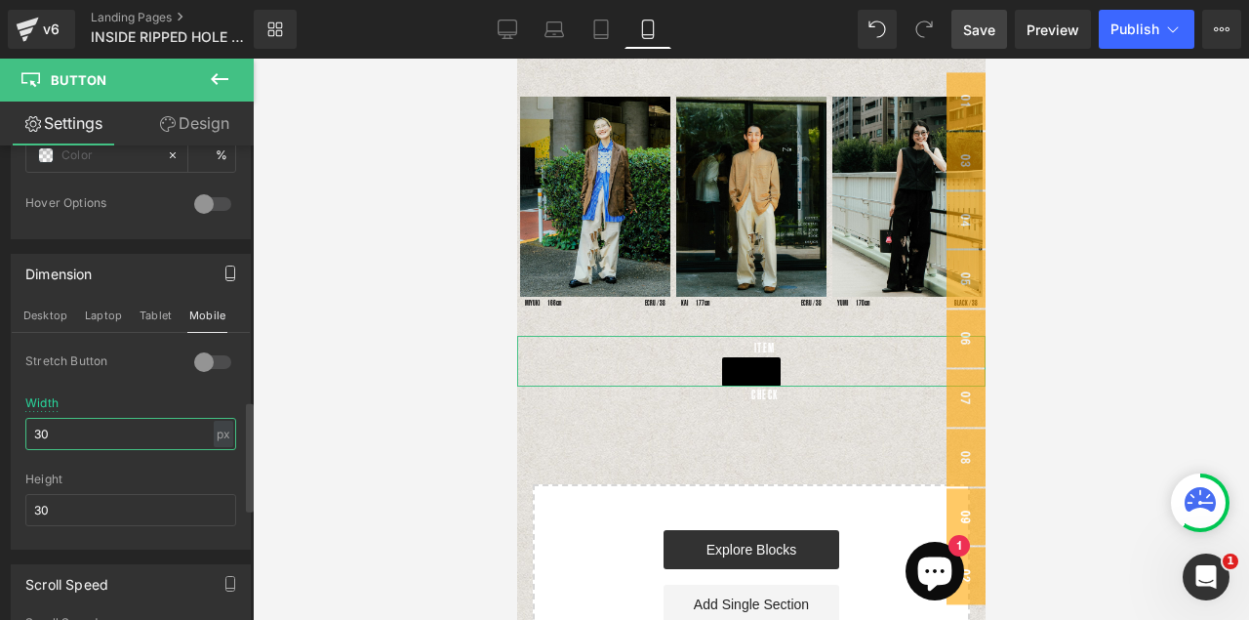
type input "3"
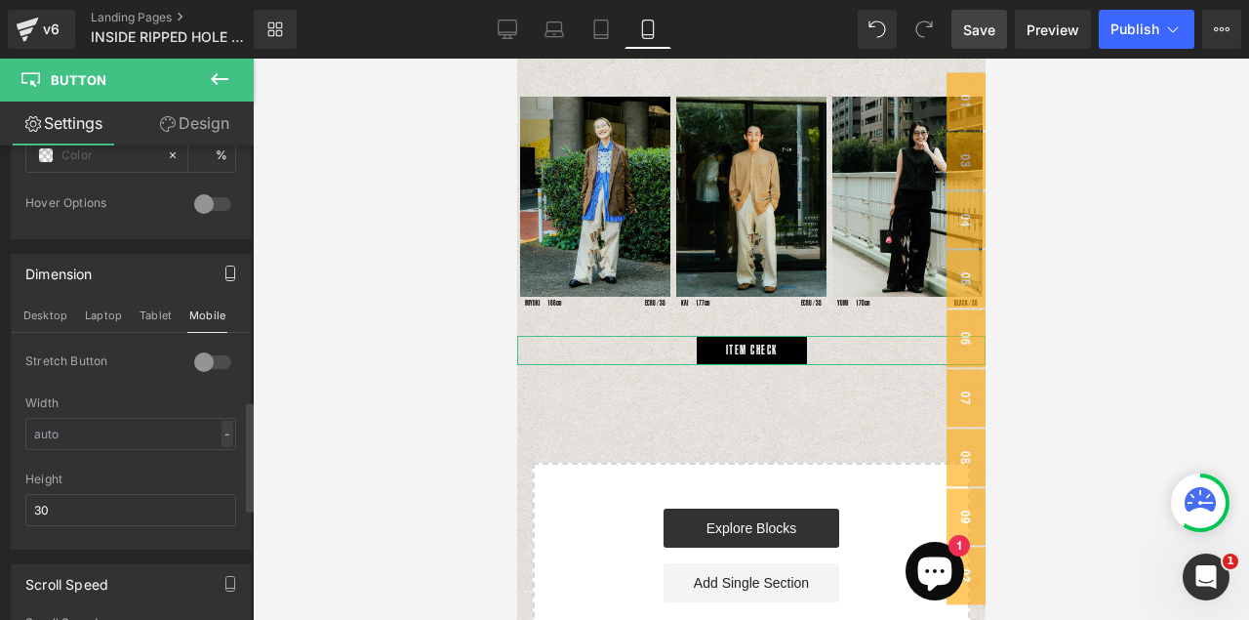
click at [224, 438] on div "-" at bounding box center [227, 434] width 12 height 26
click at [217, 462] on li "%" at bounding box center [223, 464] width 24 height 28
click at [126, 436] on input "text" at bounding box center [130, 434] width 211 height 32
type input "3"
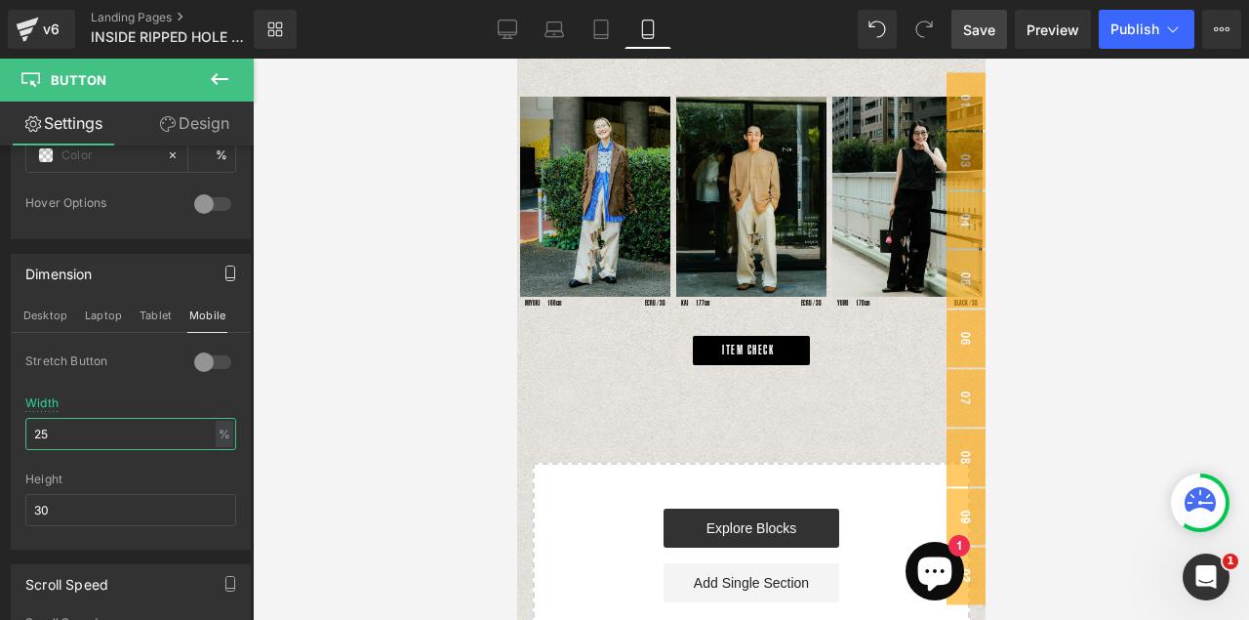
type input "25"
click at [794, 341] on link "ITEM CHECK" at bounding box center [750, 350] width 117 height 29
click at [79, 365] on div "Stretch Button" at bounding box center [99, 363] width 149 height 20
click at [193, 361] on div at bounding box center [212, 361] width 47 height 31
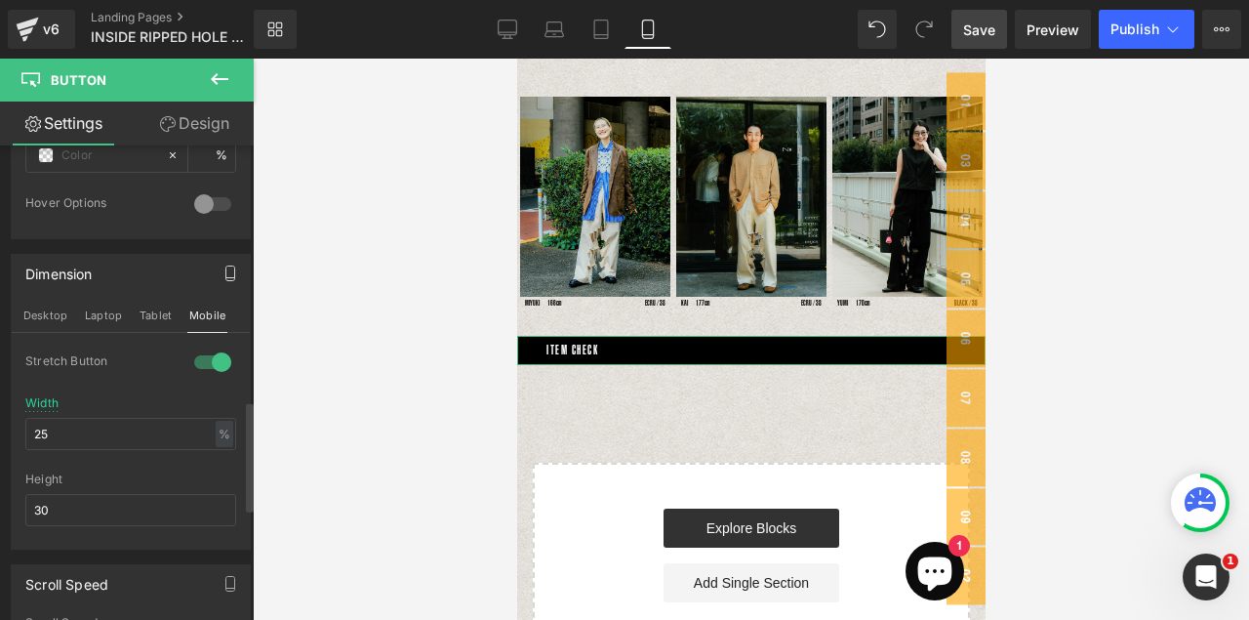
click at [193, 361] on div at bounding box center [212, 361] width 47 height 31
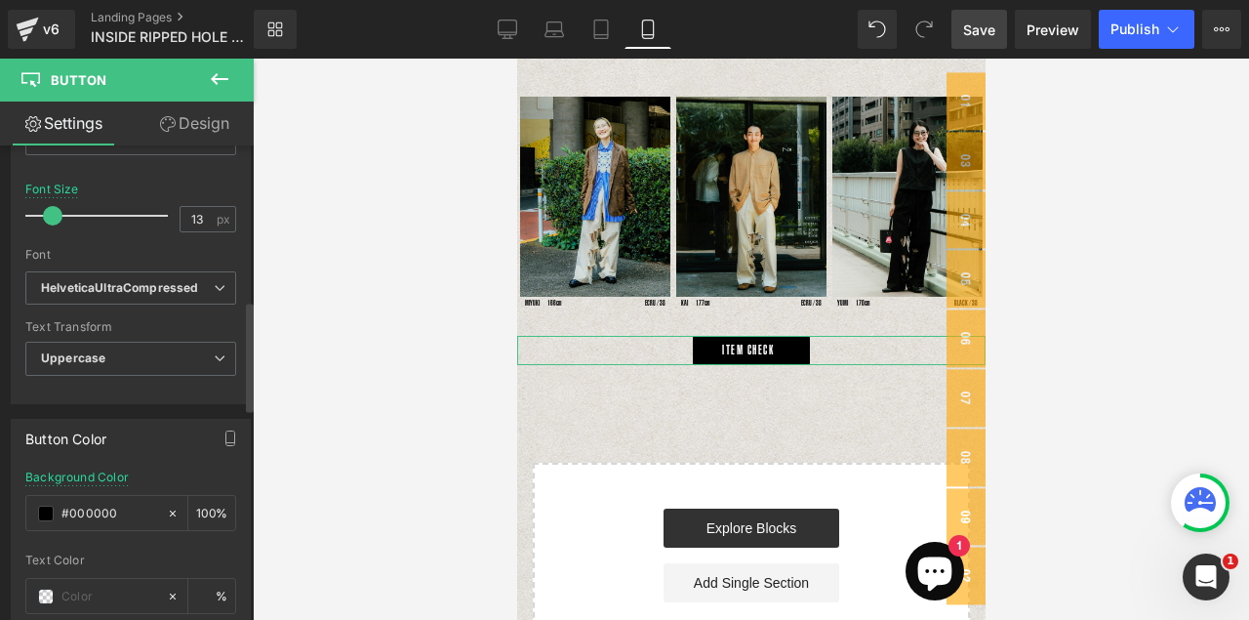
scroll to position [595, 0]
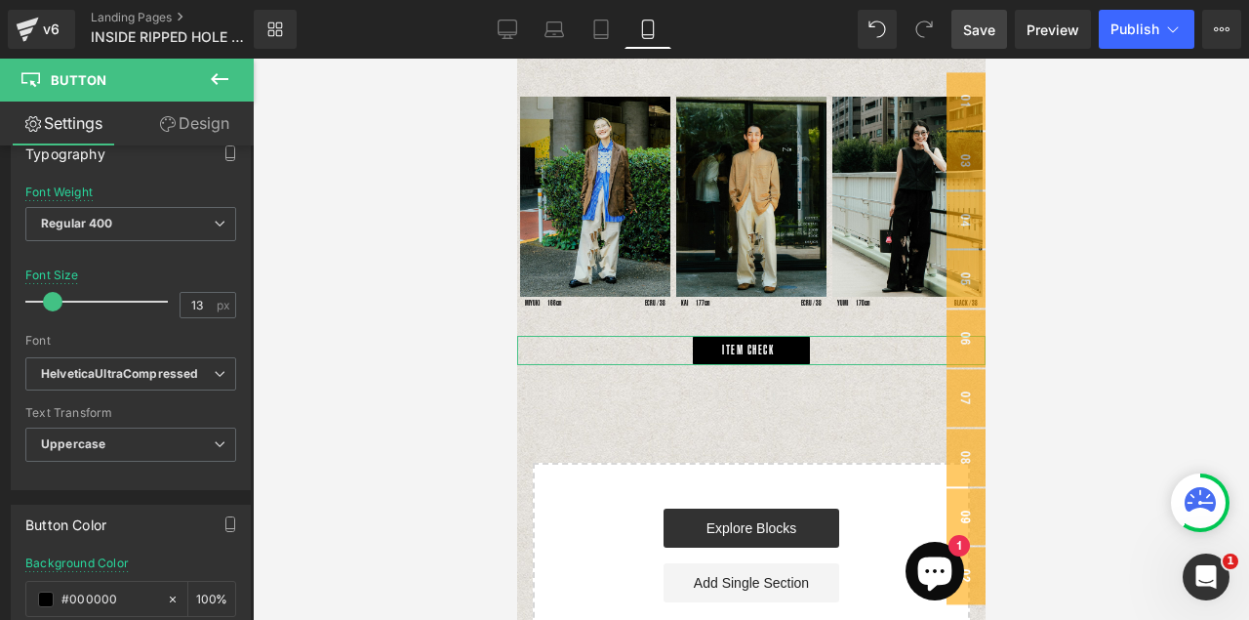
click at [203, 131] on link "Design" at bounding box center [194, 123] width 127 height 44
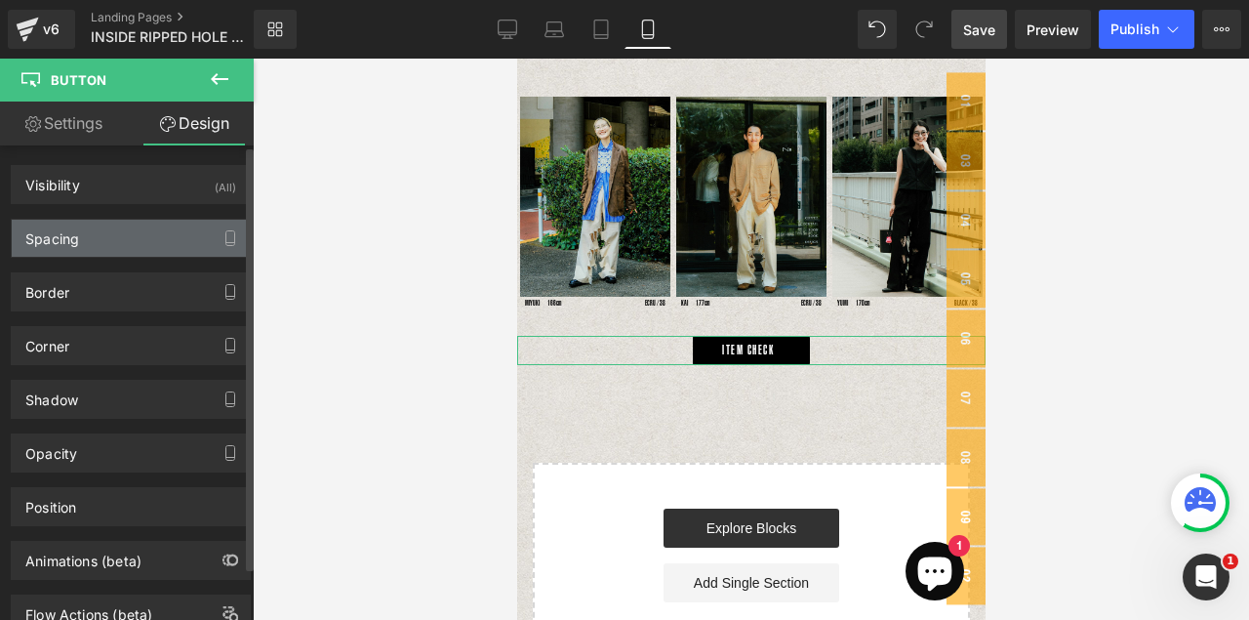
click at [76, 246] on div "Spacing" at bounding box center [52, 233] width 54 height 27
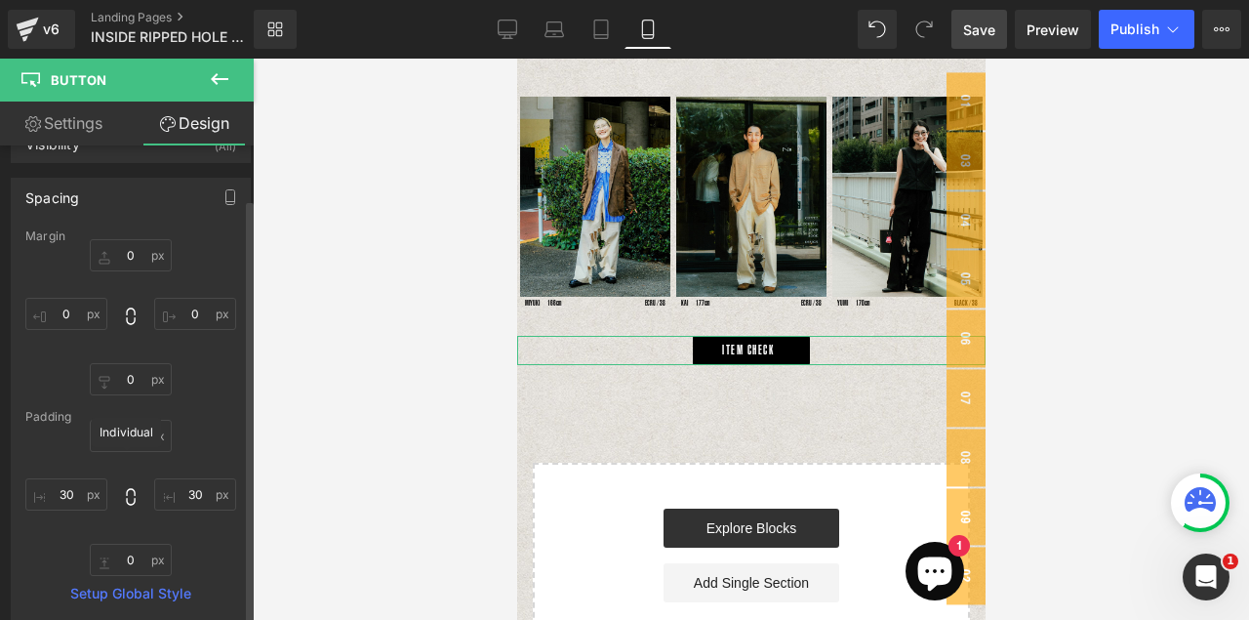
scroll to position [98, 0]
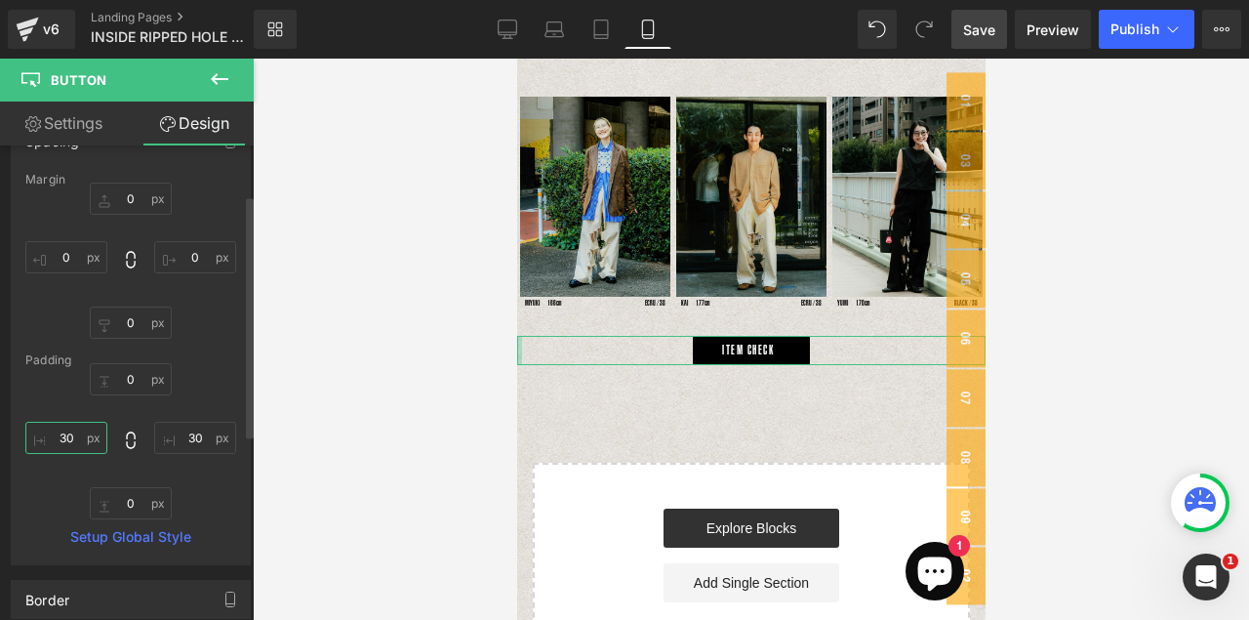
click at [72, 442] on input "30" at bounding box center [66, 437] width 82 height 32
type input "3"
click at [194, 439] on input "30" at bounding box center [195, 437] width 82 height 32
click at [200, 469] on div "0px 0 0px 0" at bounding box center [130, 441] width 211 height 156
click at [221, 86] on icon at bounding box center [219, 78] width 23 height 23
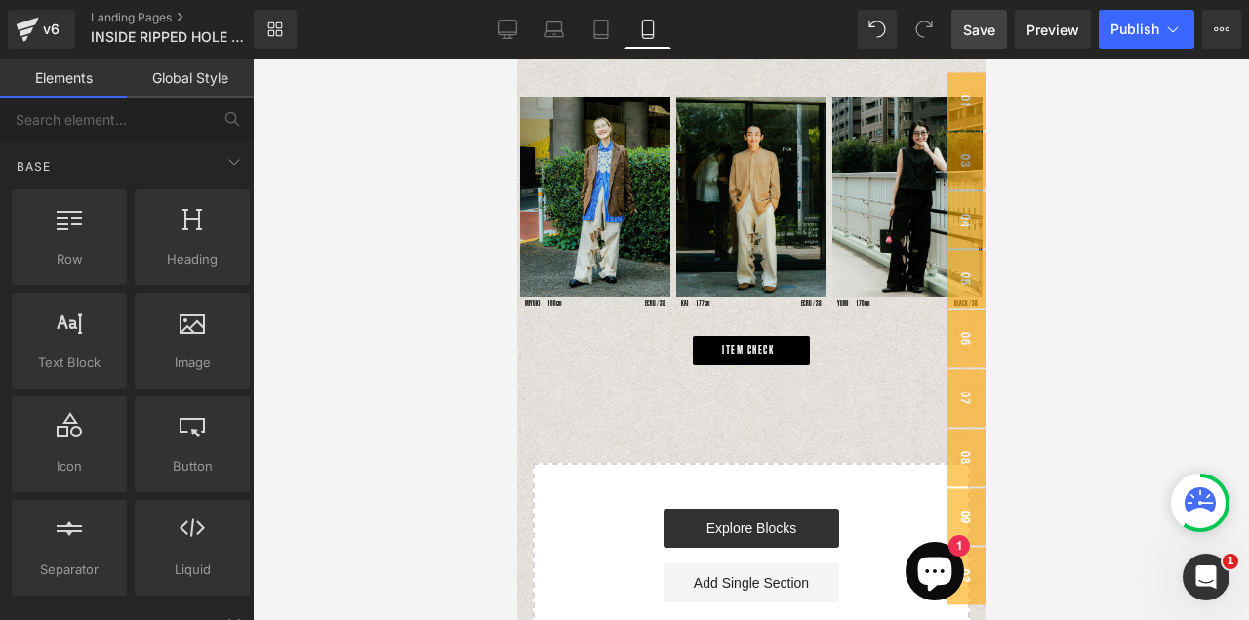
click at [989, 30] on span "Save" at bounding box center [979, 30] width 32 height 20
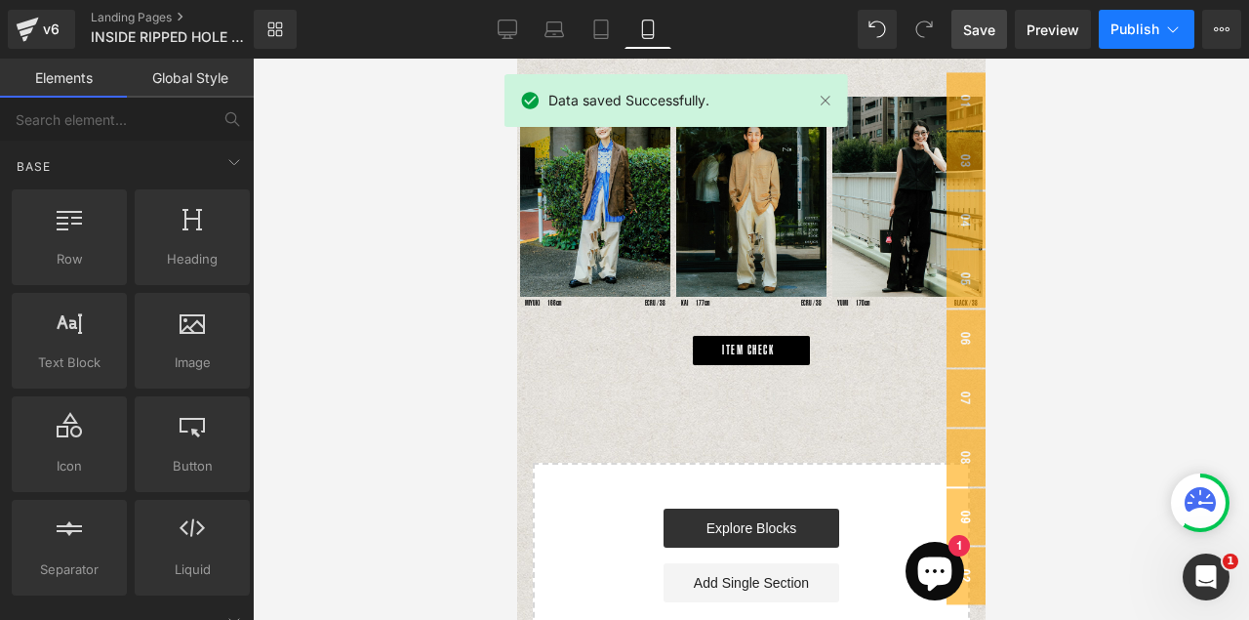
click at [1144, 34] on span "Publish" at bounding box center [1134, 29] width 49 height 16
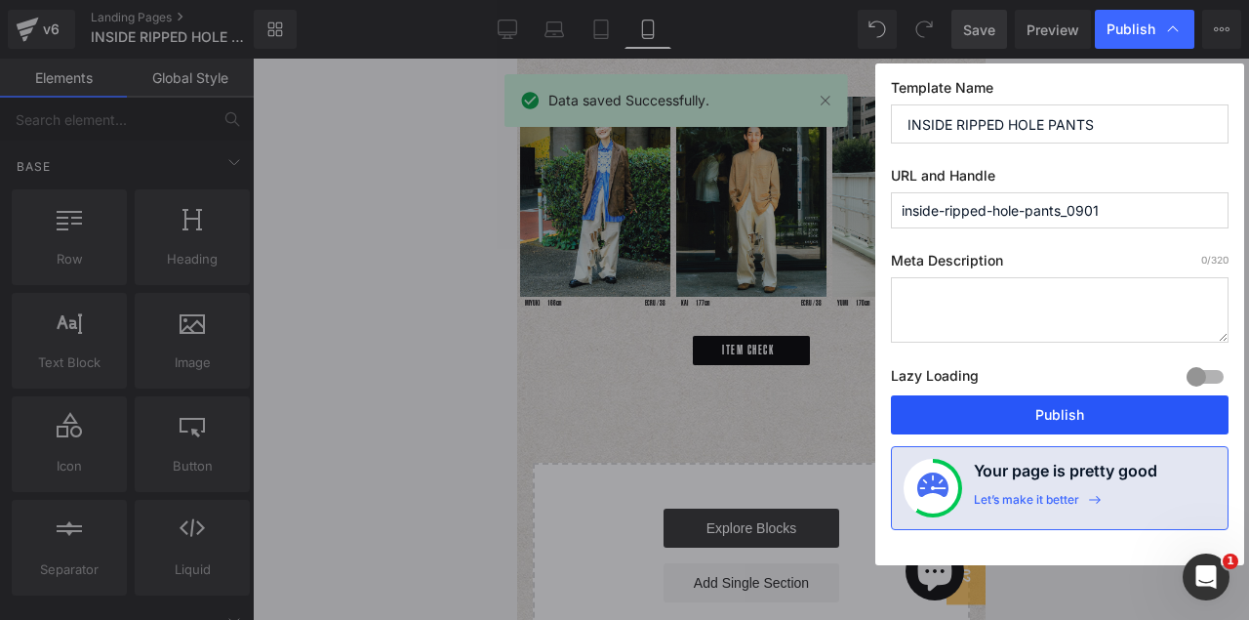
click at [1004, 411] on button "Publish" at bounding box center [1060, 414] width 338 height 39
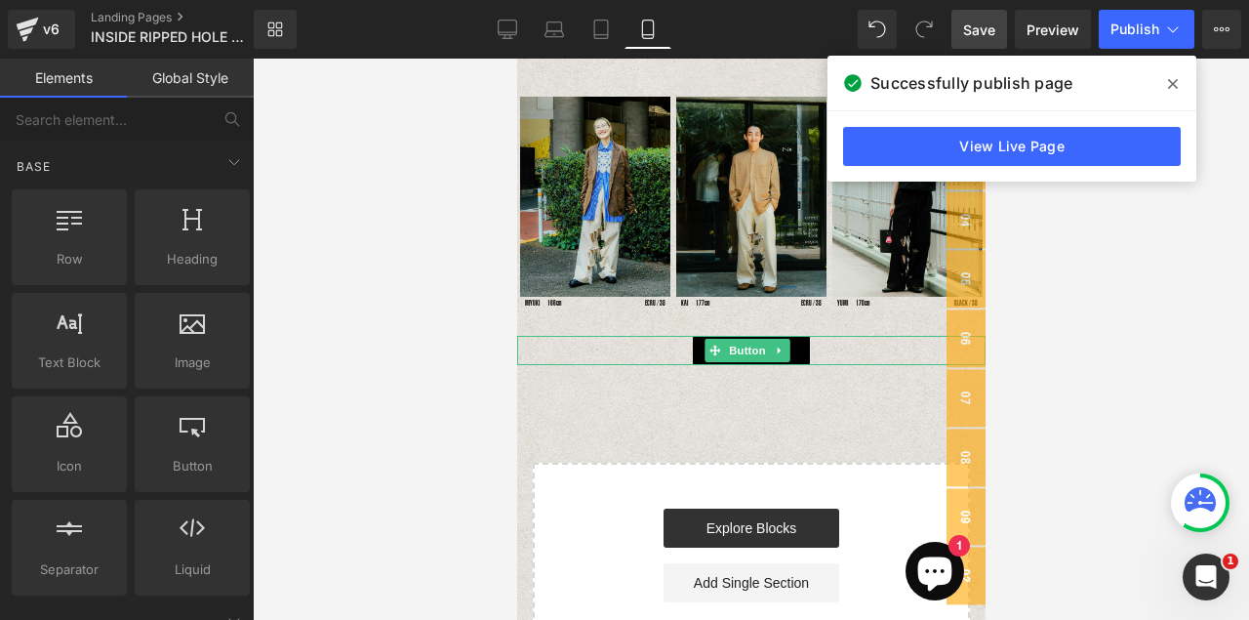
click at [795, 345] on link "ITEM CHECK" at bounding box center [750, 350] width 117 height 29
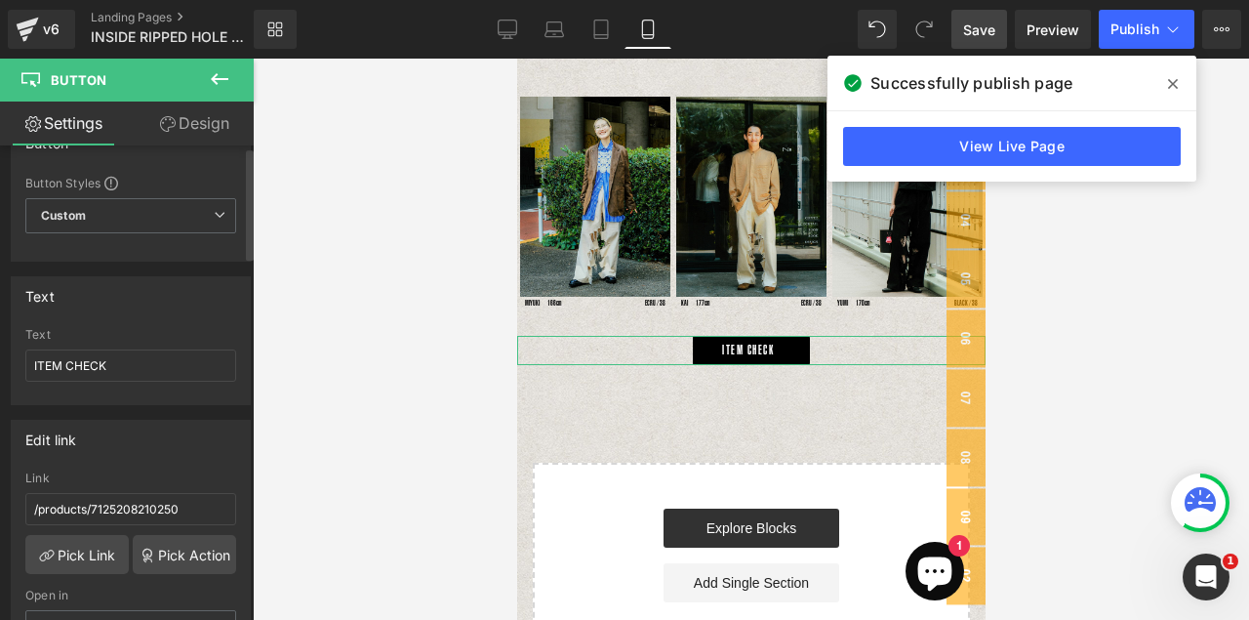
scroll to position [0, 0]
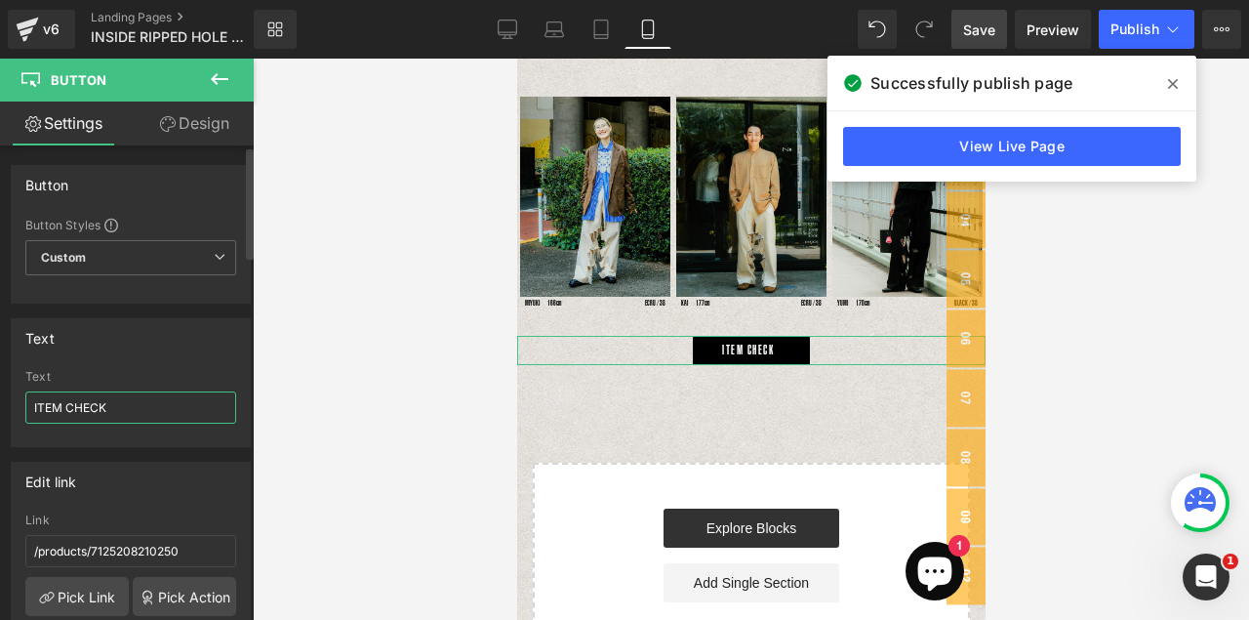
click at [52, 413] on input "ITEM CHECK" at bounding box center [130, 407] width 211 height 32
click at [100, 413] on input "ITEM CHECK" at bounding box center [130, 407] width 211 height 32
click at [111, 410] on input "ITEM CHECK" at bounding box center [130, 407] width 211 height 32
drag, startPoint x: 113, startPoint y: 409, endPoint x: 318, endPoint y: 409, distance: 204.9
click at [318, 409] on div "Button You are previewing how the will restyle your page. You can not edit Elem…" at bounding box center [624, 326] width 1249 height 653
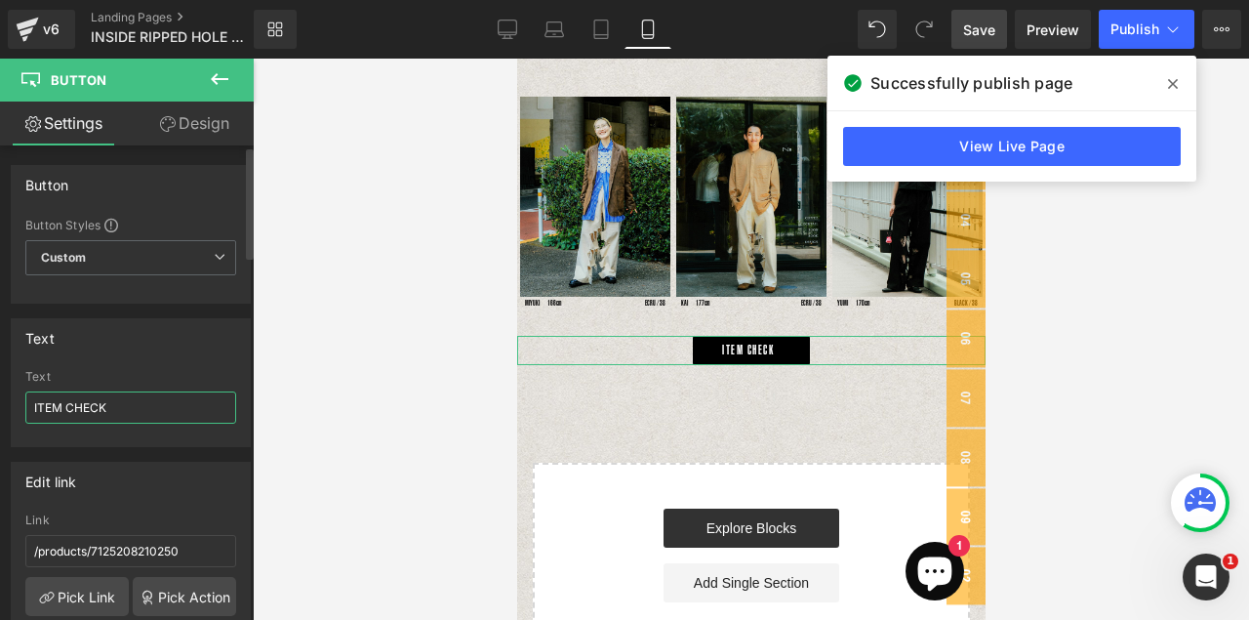
click at [162, 408] on input "ITEM CHECK" at bounding box center [130, 407] width 211 height 32
click at [42, 408] on input "ITEM CHECK" at bounding box center [130, 407] width 211 height 32
click at [31, 404] on input "ITEM CHECK" at bounding box center [130, 407] width 211 height 32
click at [67, 402] on input "ITEM CHECK" at bounding box center [130, 407] width 211 height 32
click at [142, 405] on input "ITEM CHECK" at bounding box center [130, 407] width 211 height 32
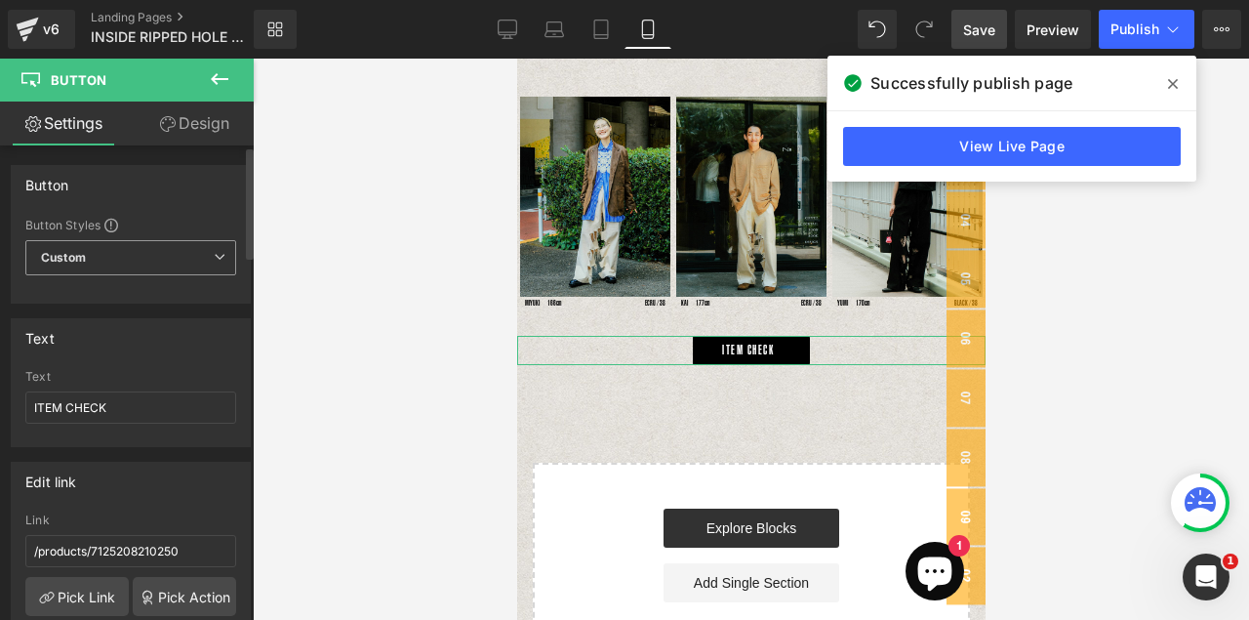
click at [214, 256] on icon at bounding box center [220, 257] width 12 height 12
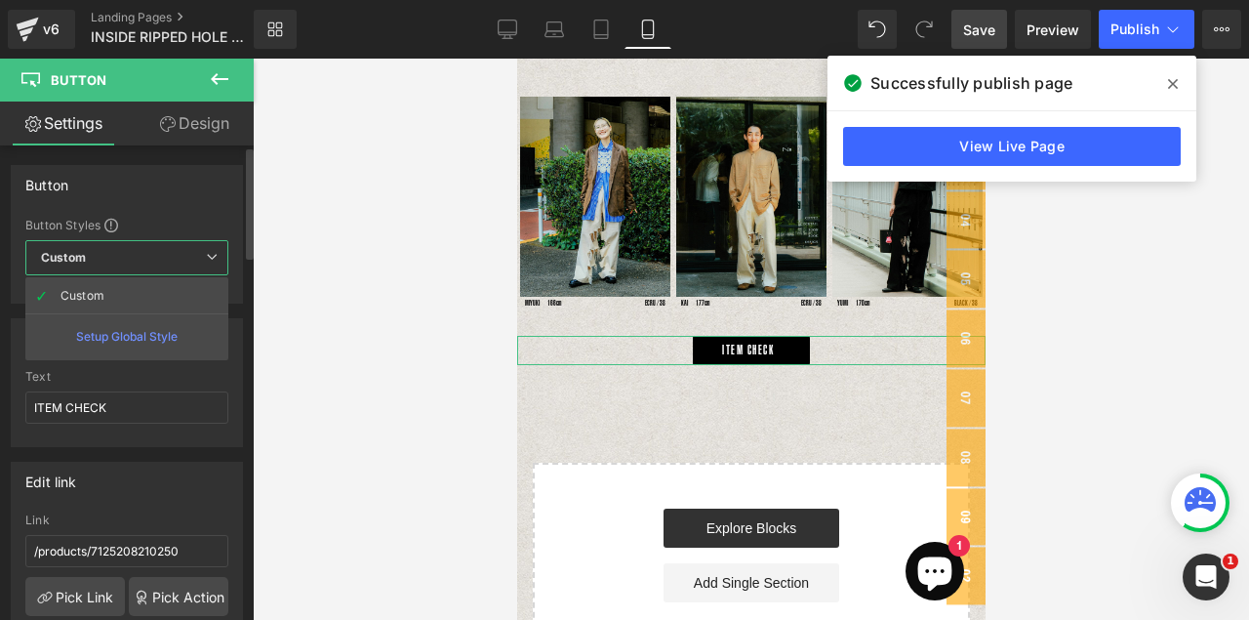
click at [208, 206] on div "Button Button Styles Custom Custom Setup Global Style Custom Setup Global Style…" at bounding box center [127, 234] width 232 height 139
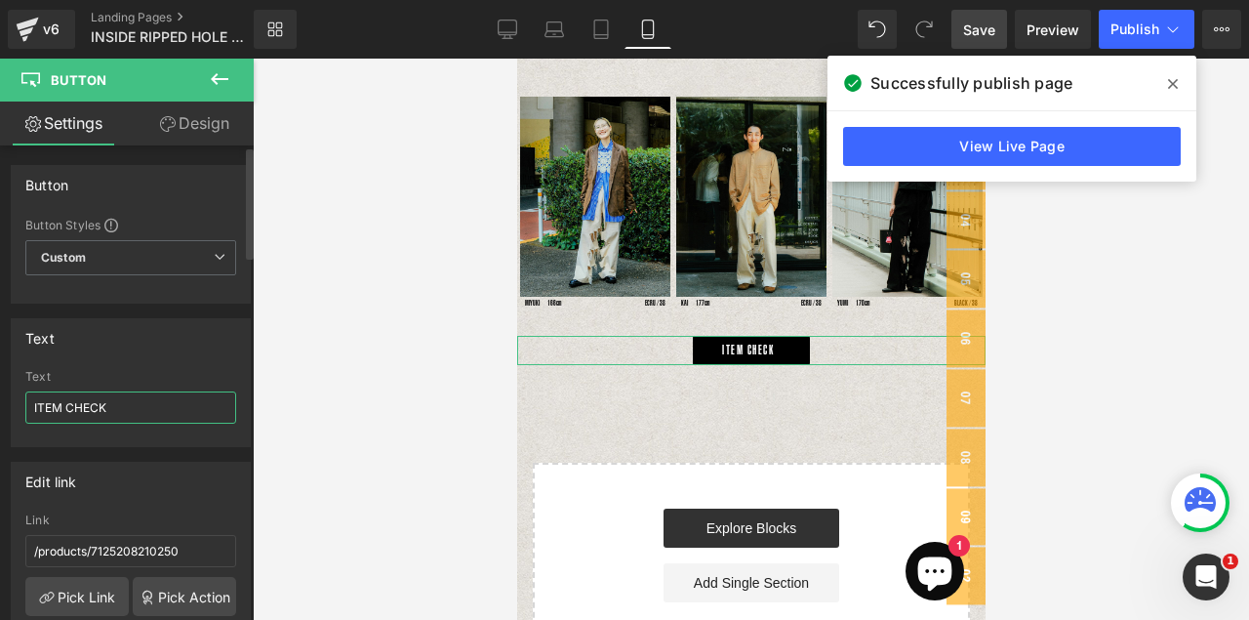
click at [66, 421] on input "ITEM CHECK" at bounding box center [130, 407] width 211 height 32
click at [149, 420] on input "ITEM CHECK" at bounding box center [130, 407] width 211 height 32
click at [182, 459] on div "Edit link /products/7125208210250 Link /products/7125208210250 Pick Link Pick A…" at bounding box center [131, 580] width 262 height 267
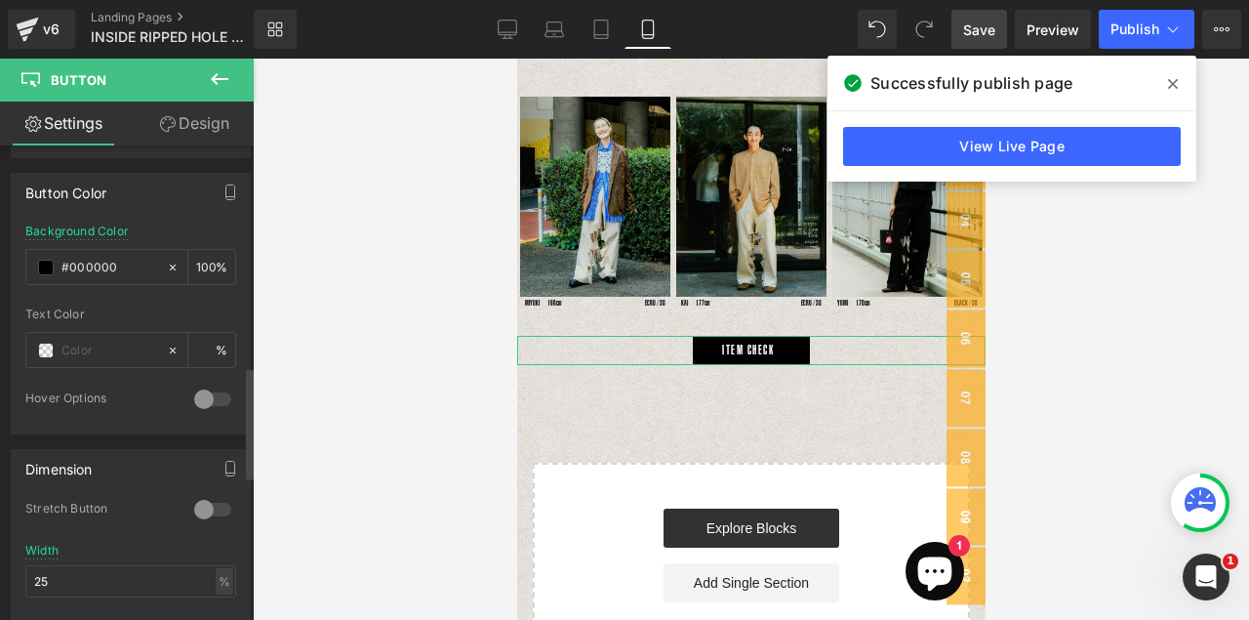
scroll to position [1073, 0]
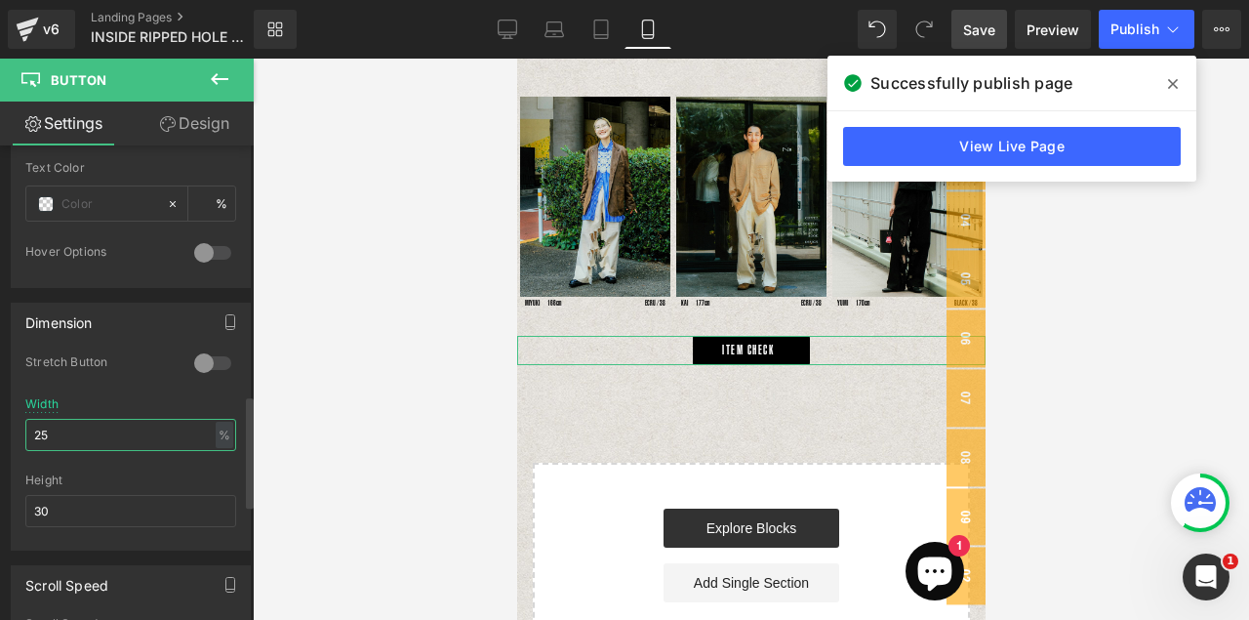
click at [134, 439] on input "25" at bounding box center [130, 435] width 211 height 32
type input "2"
type input "3"
type input "25"
click at [796, 336] on link "ITEM CHECK" at bounding box center [750, 350] width 117 height 29
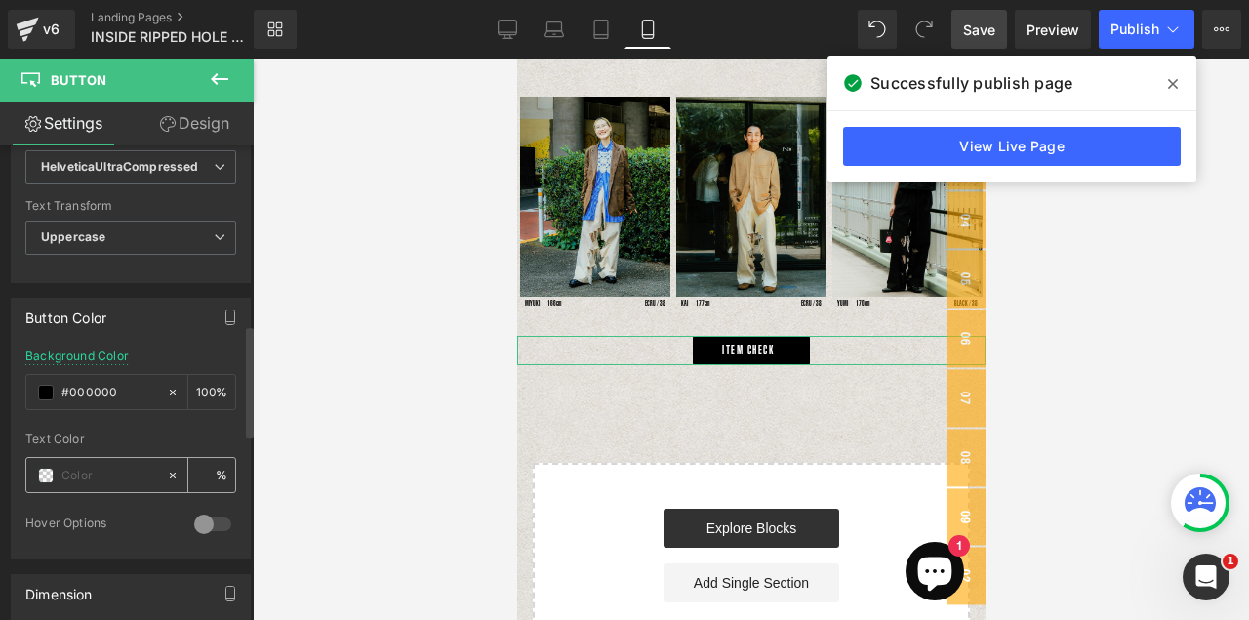
scroll to position [683, 0]
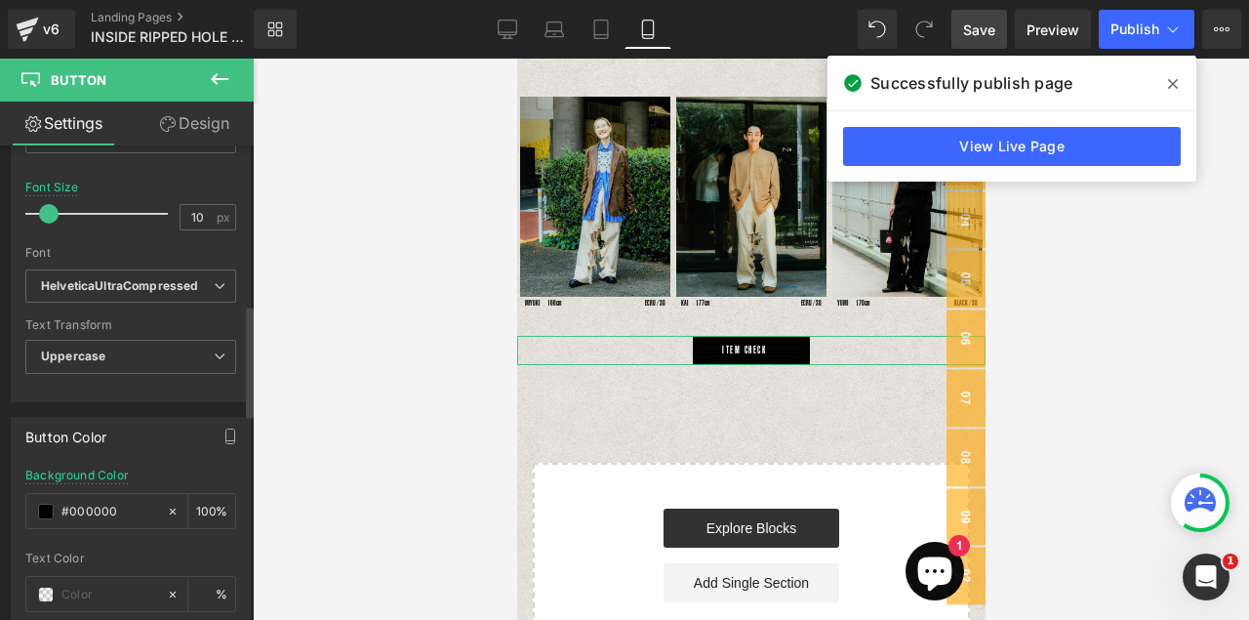
type input "11"
click at [50, 214] on span at bounding box center [50, 214] width 20 height 20
click at [829, 394] on div "INSIDE RIPPED HOLE PANTS Text Block “10 Ways to Style the Pants” Text Block Ima…" at bounding box center [750, 75] width 468 height 1203
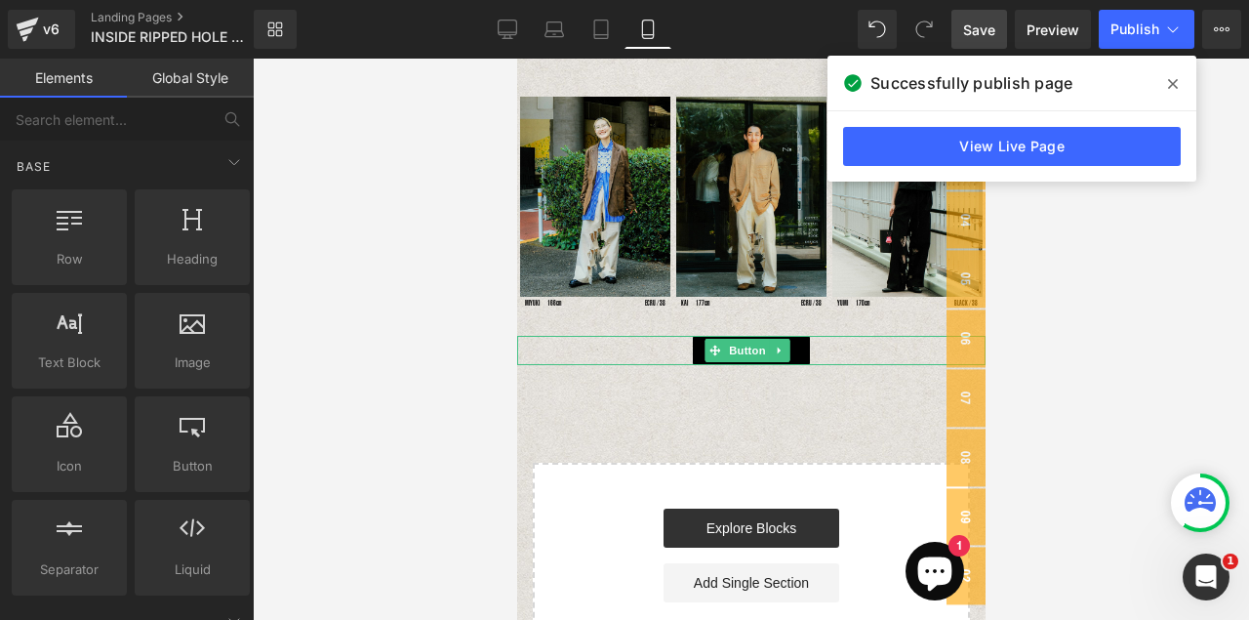
click at [795, 339] on link "ITEM CHECK" at bounding box center [750, 350] width 117 height 29
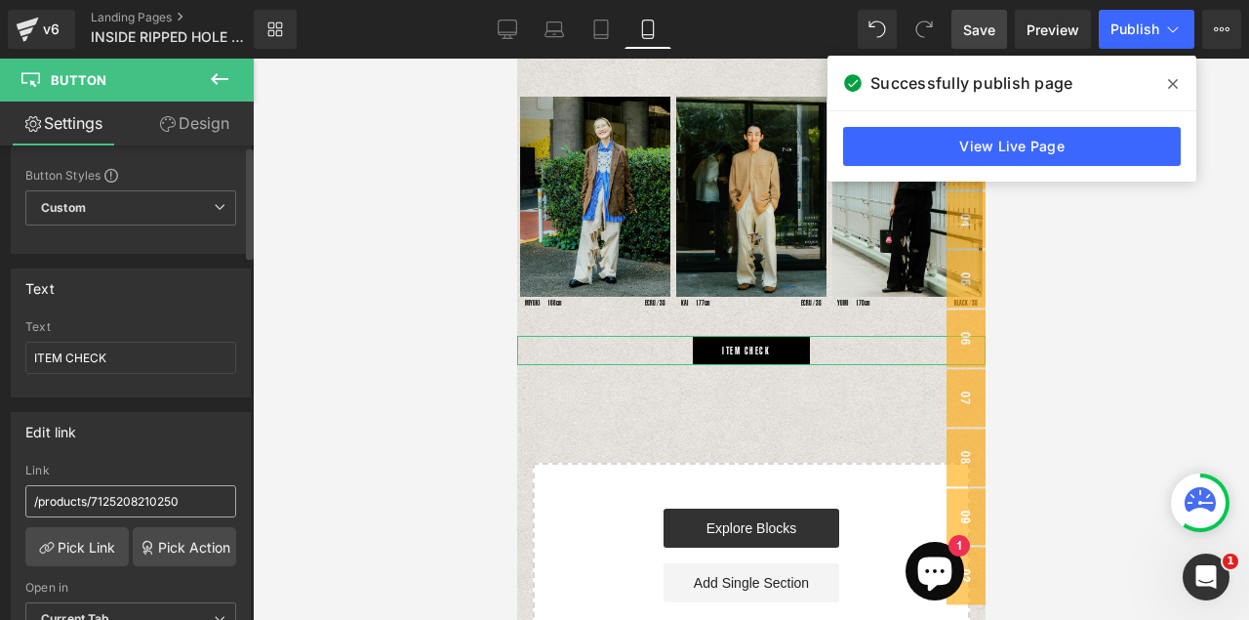
scroll to position [98, 0]
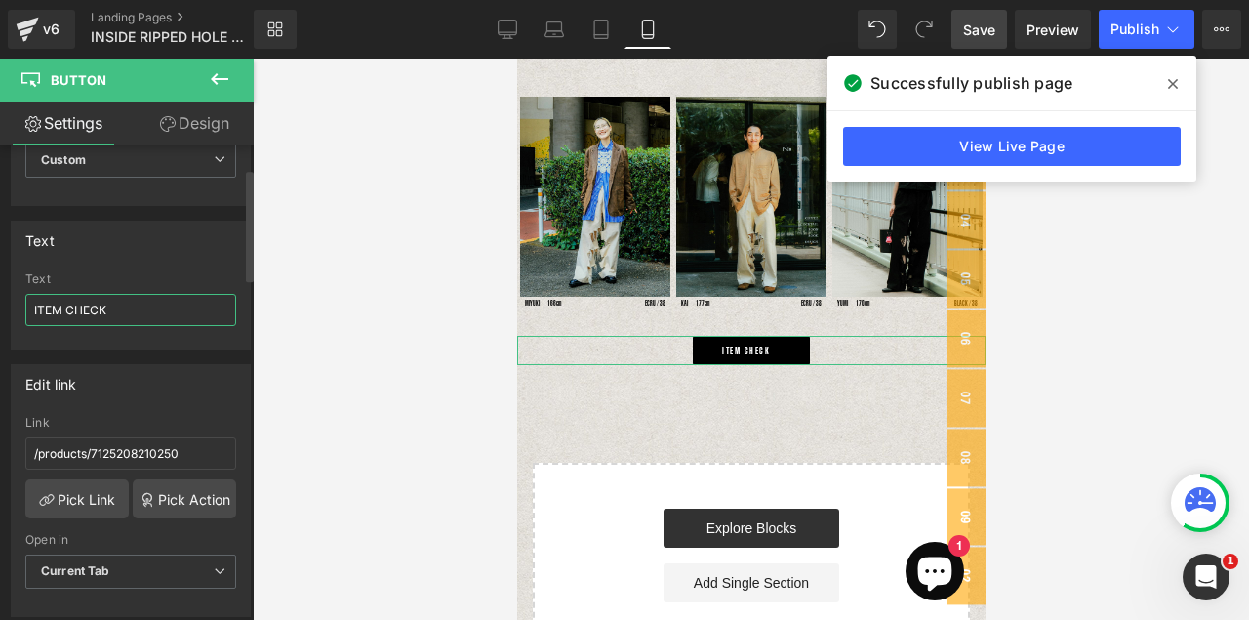
click at [127, 316] on input "ITEM CHECK" at bounding box center [130, 310] width 211 height 32
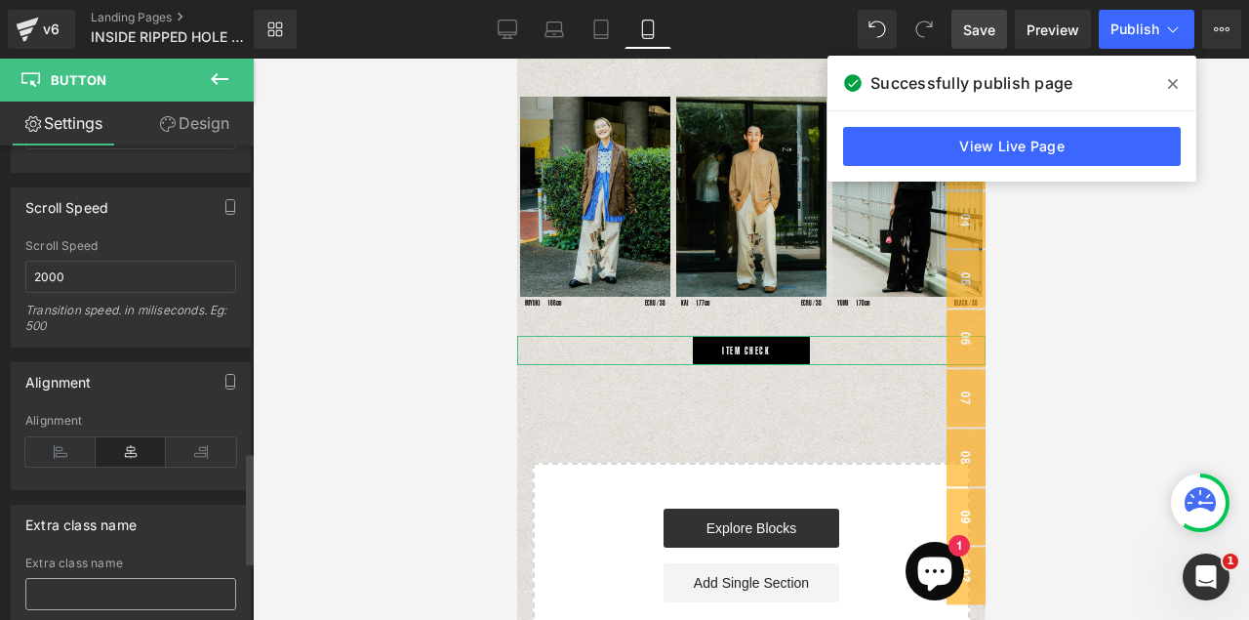
scroll to position [1561, 0]
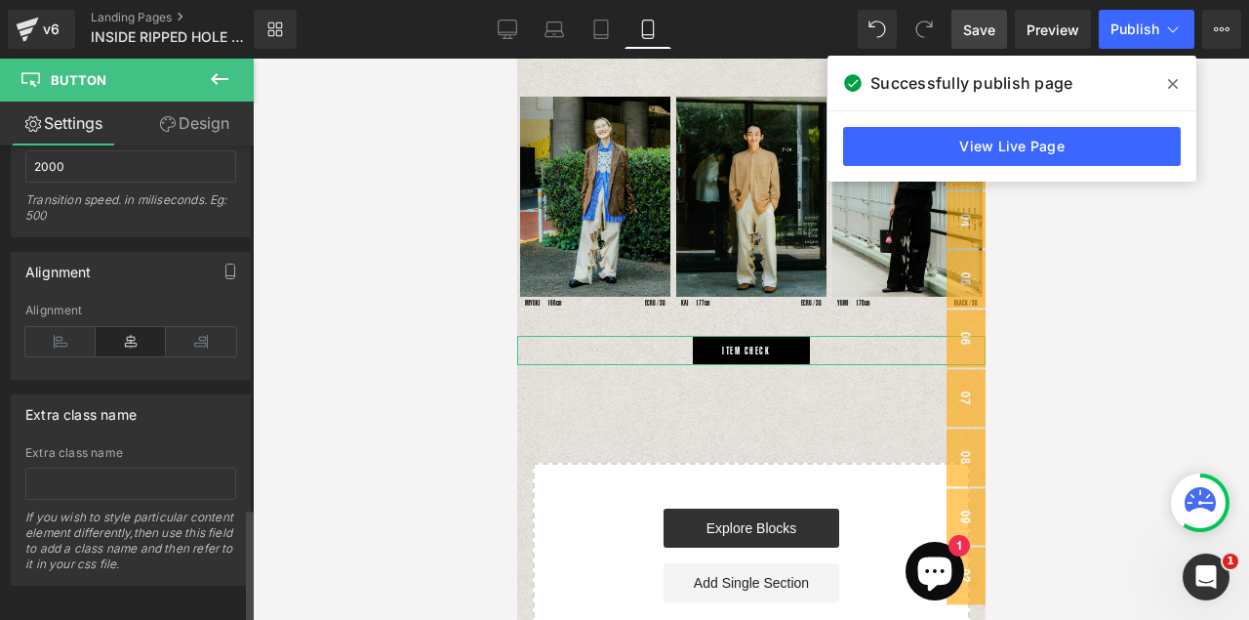
click at [130, 341] on icon at bounding box center [131, 341] width 70 height 29
click at [1173, 79] on icon at bounding box center [1173, 84] width 10 height 16
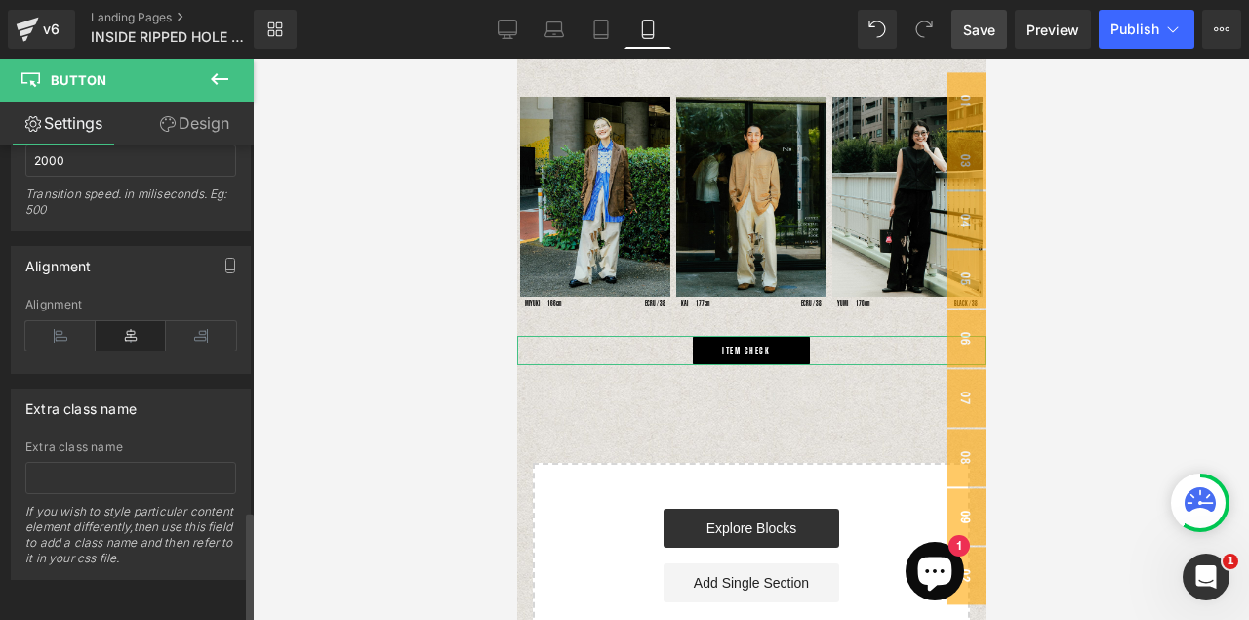
scroll to position [1572, 0]
click at [797, 346] on link "ITEM CHECK" at bounding box center [750, 350] width 117 height 29
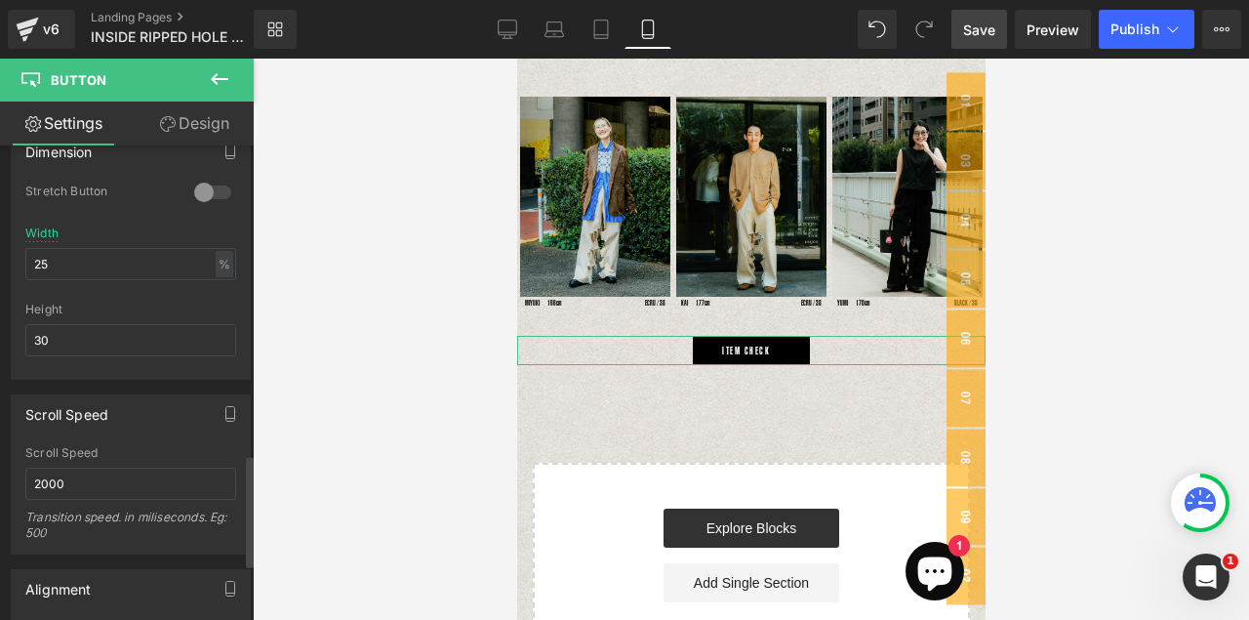
scroll to position [1182, 0]
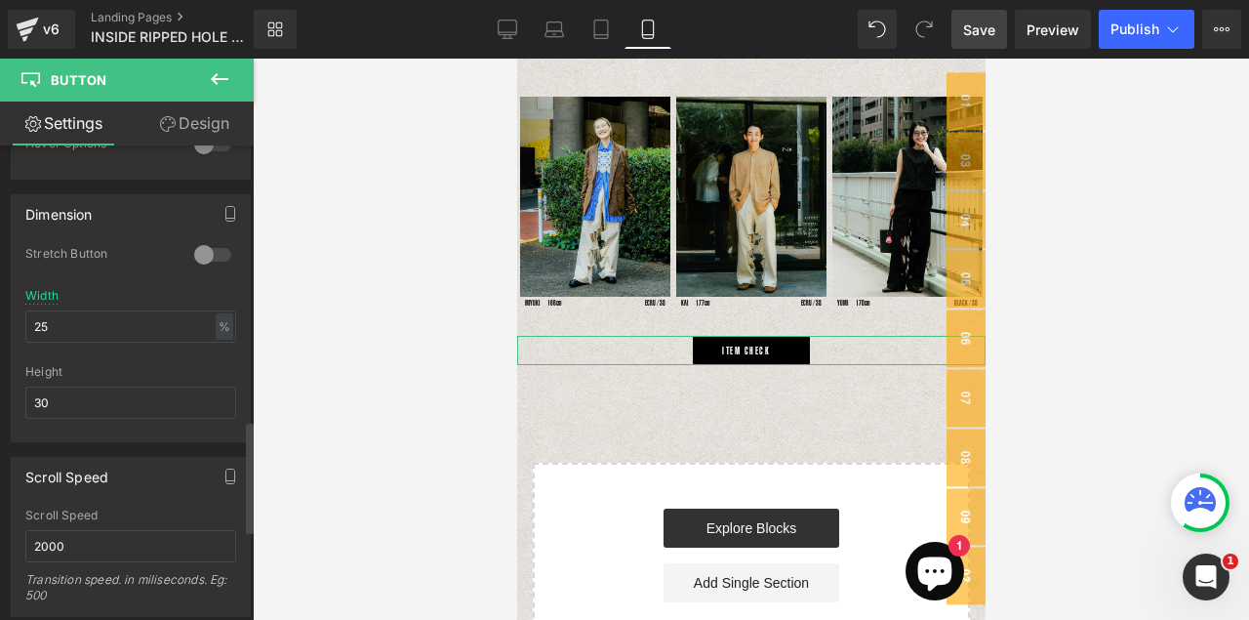
click at [204, 255] on div at bounding box center [212, 254] width 47 height 31
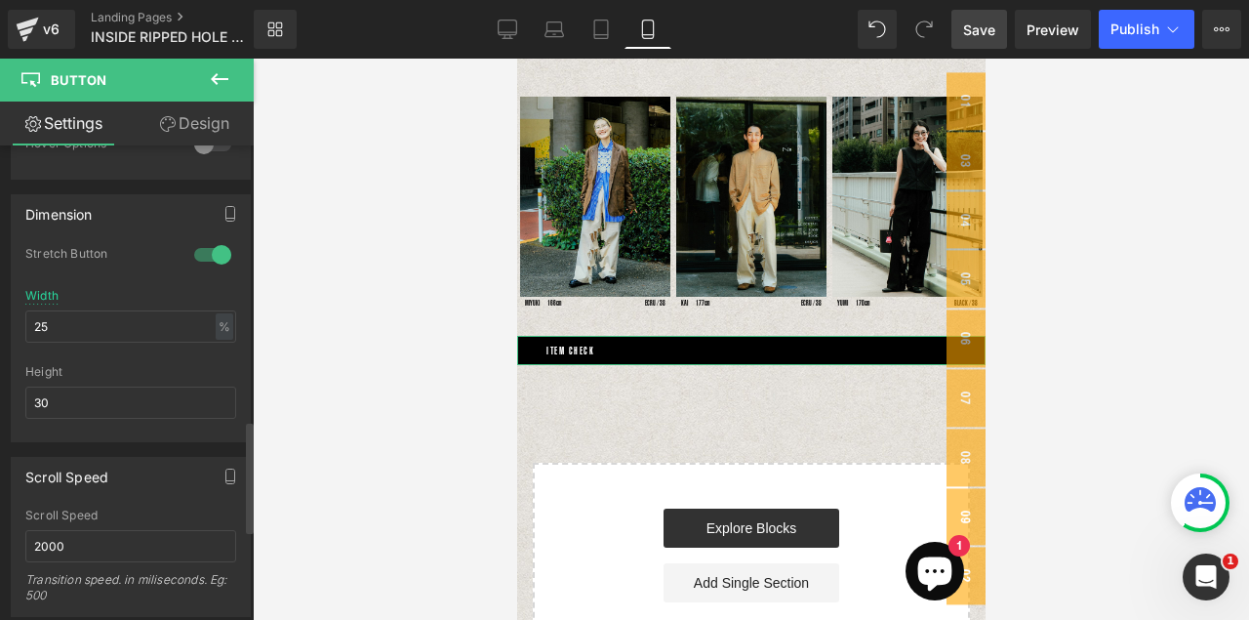
click at [204, 255] on div at bounding box center [212, 254] width 47 height 31
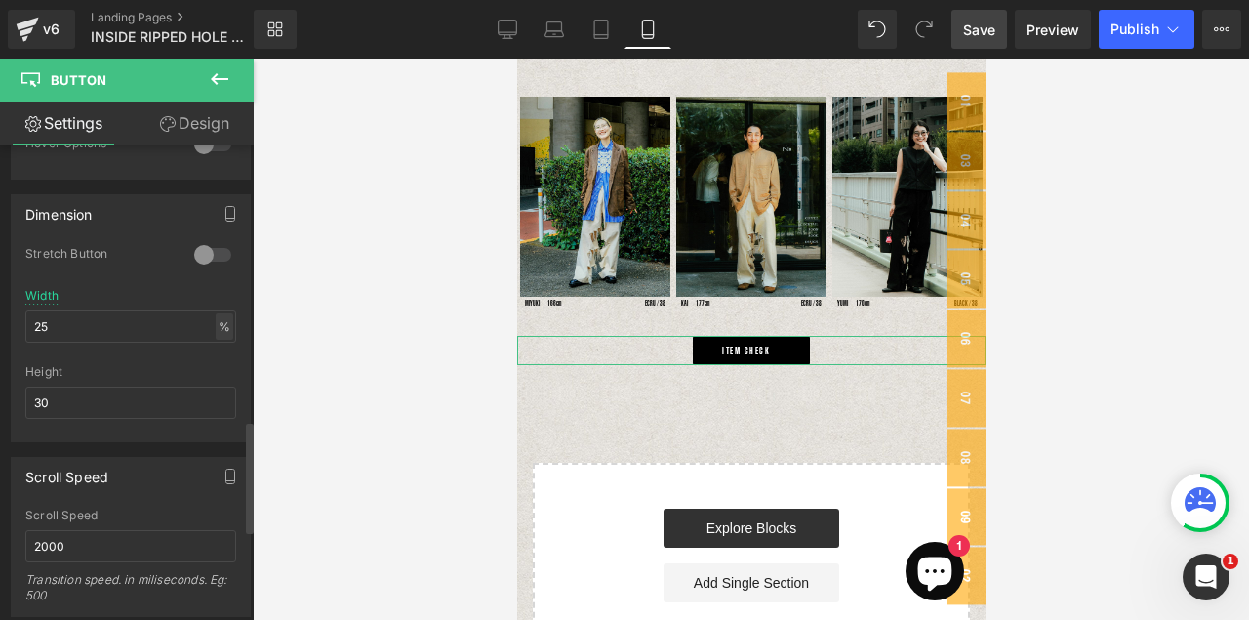
click at [224, 328] on div "%" at bounding box center [225, 326] width 18 height 26
drag, startPoint x: 187, startPoint y: 327, endPoint x: -10, endPoint y: 320, distance: 197.2
click at [0, 320] on html "Button You are previewing how the will restyle your page. You can not edit Elem…" at bounding box center [624, 310] width 1249 height 620
drag, startPoint x: 73, startPoint y: 408, endPoint x: 4, endPoint y: 404, distance: 69.4
click at [2, 404] on div "Dimension 0 Stretch Button Width - % px 30px Height 30" at bounding box center [131, 311] width 262 height 262
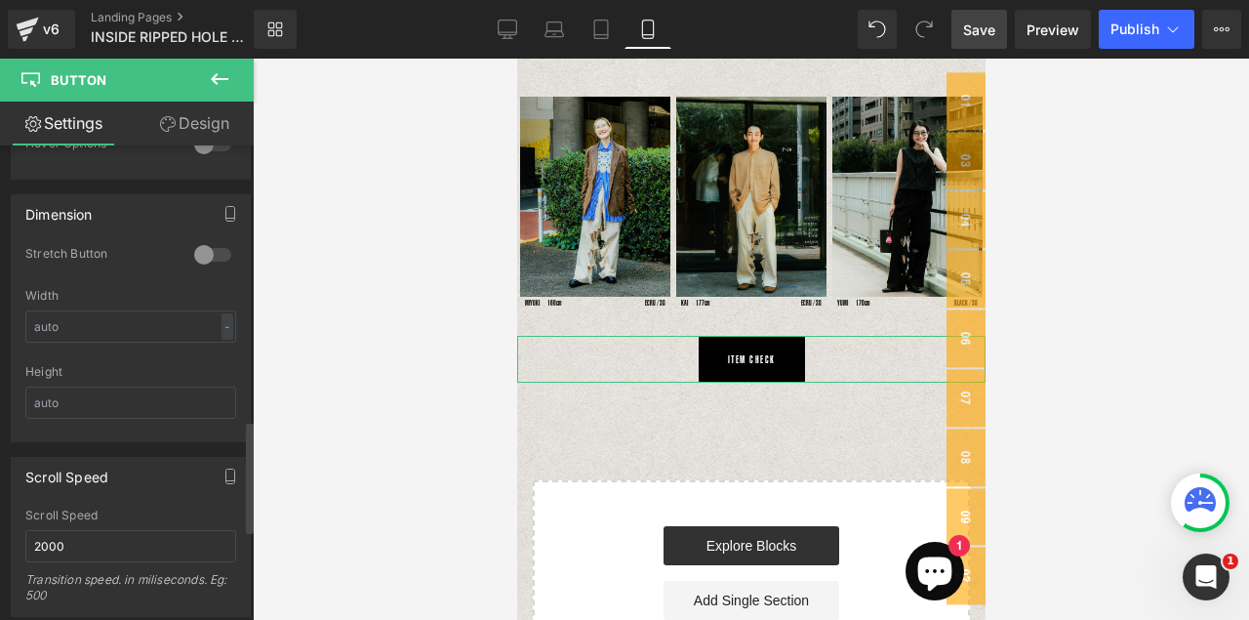
click at [148, 439] on div "Dimension 0 Stretch Button Width - % px Height" at bounding box center [131, 318] width 240 height 248
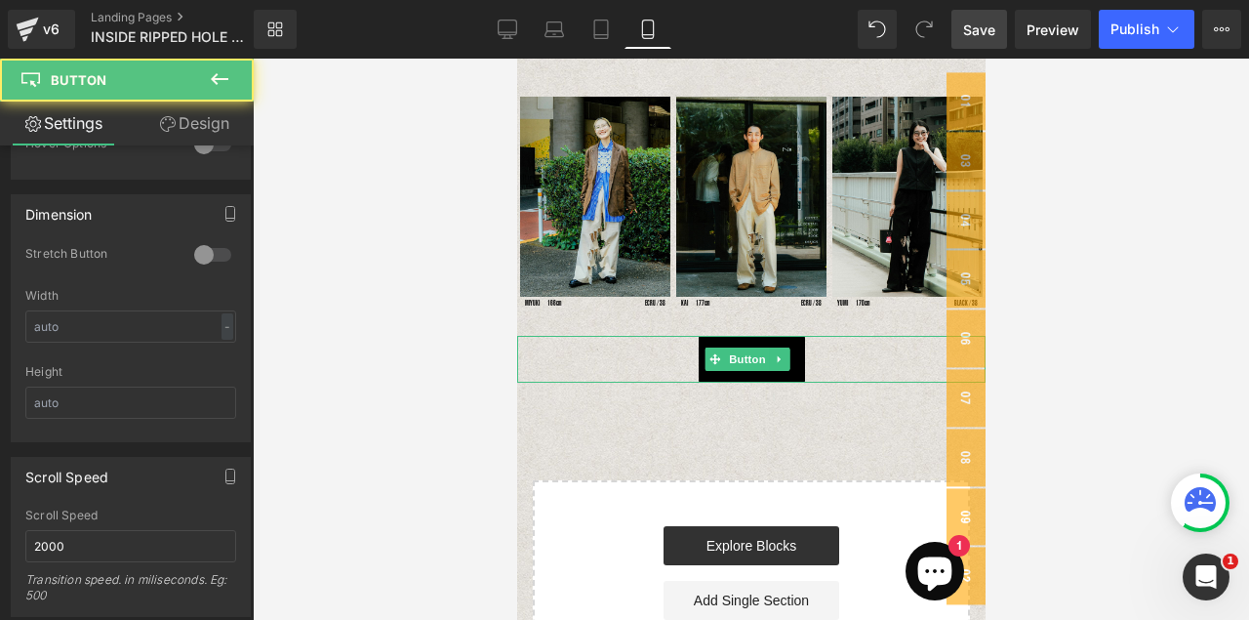
click at [797, 362] on link "ITEM CHECK" at bounding box center [751, 359] width 106 height 47
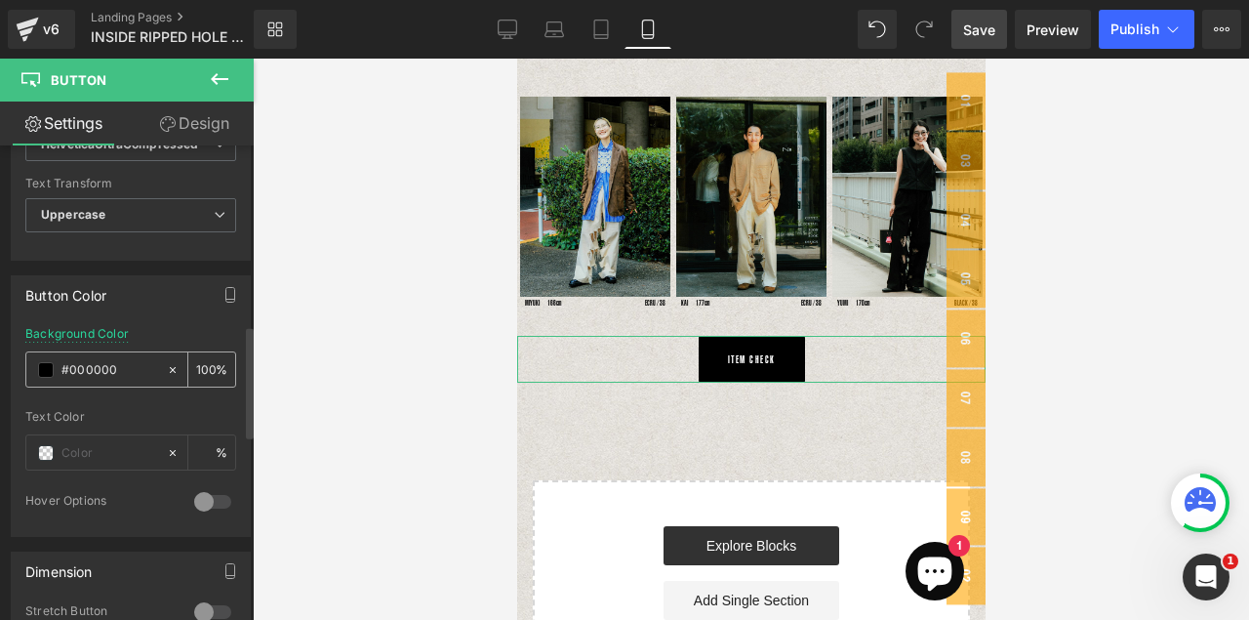
scroll to position [743, 0]
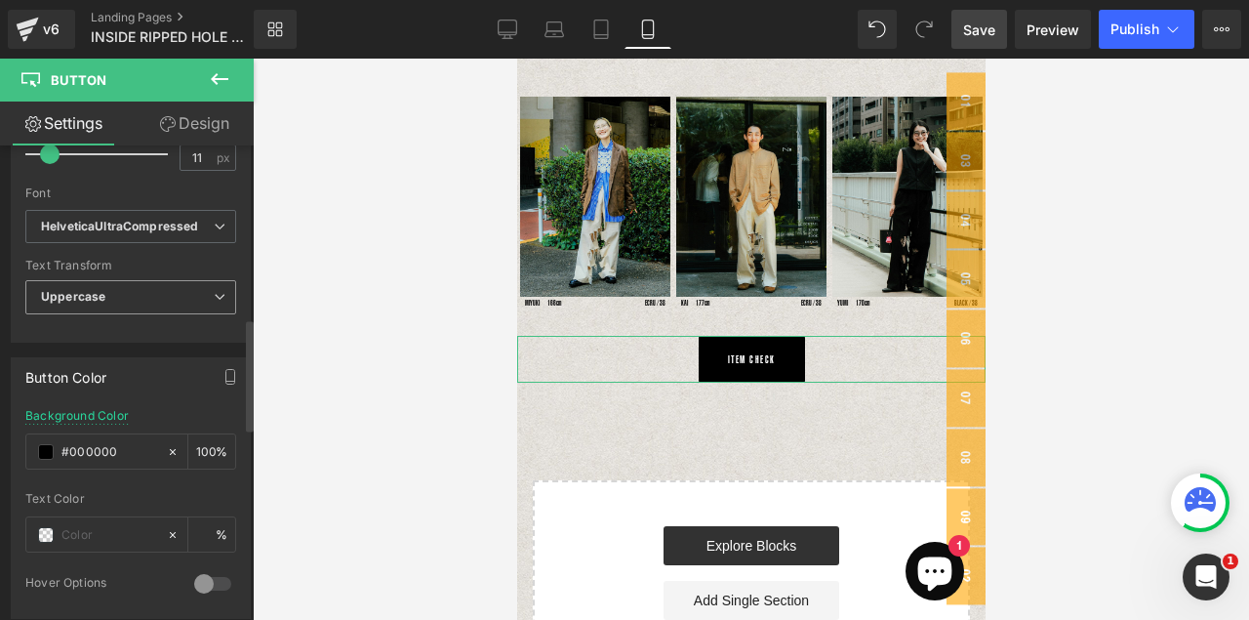
click at [214, 300] on icon at bounding box center [220, 297] width 12 height 12
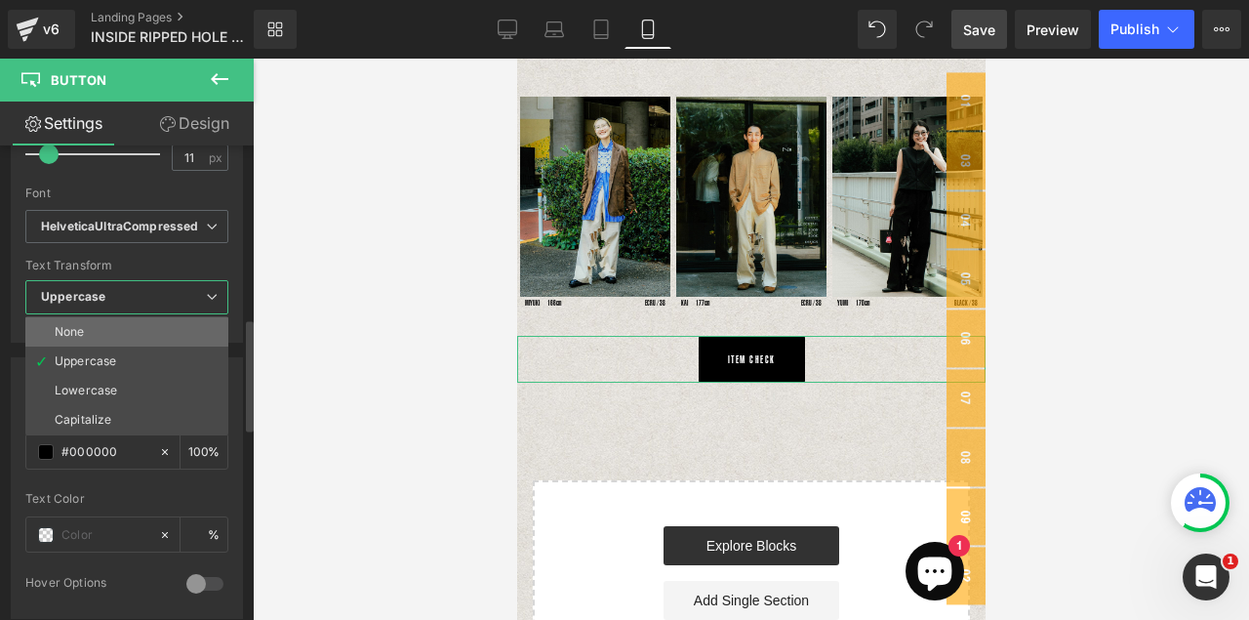
click at [79, 332] on div "None" at bounding box center [70, 332] width 30 height 14
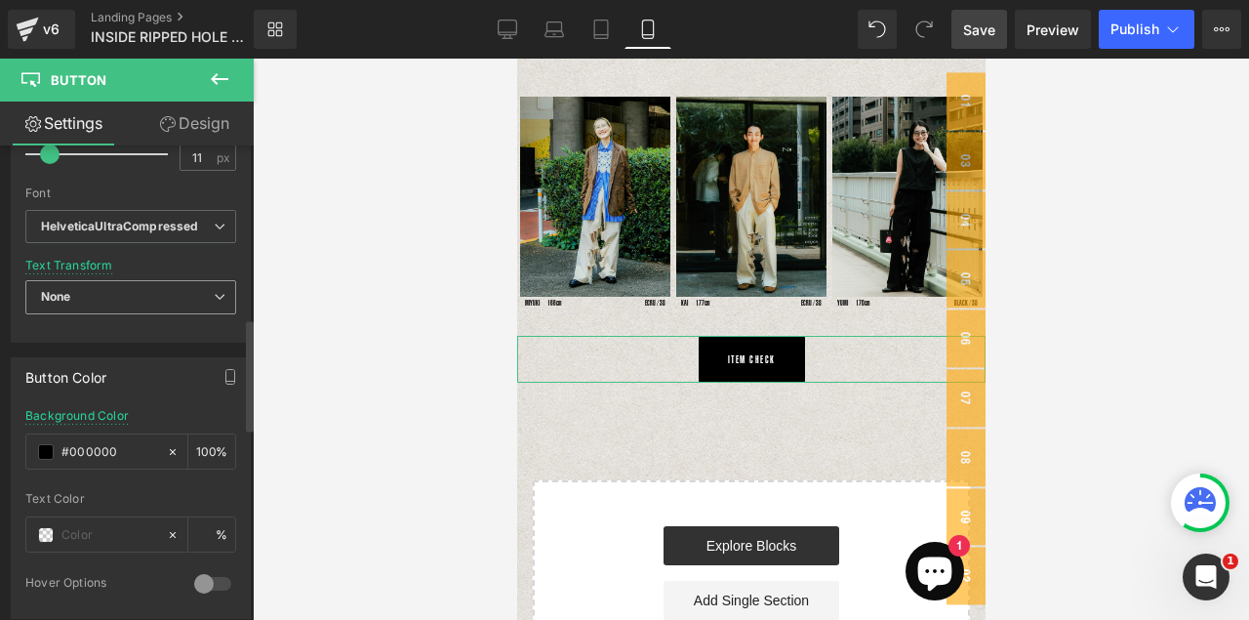
click at [199, 302] on span "None" at bounding box center [130, 297] width 211 height 34
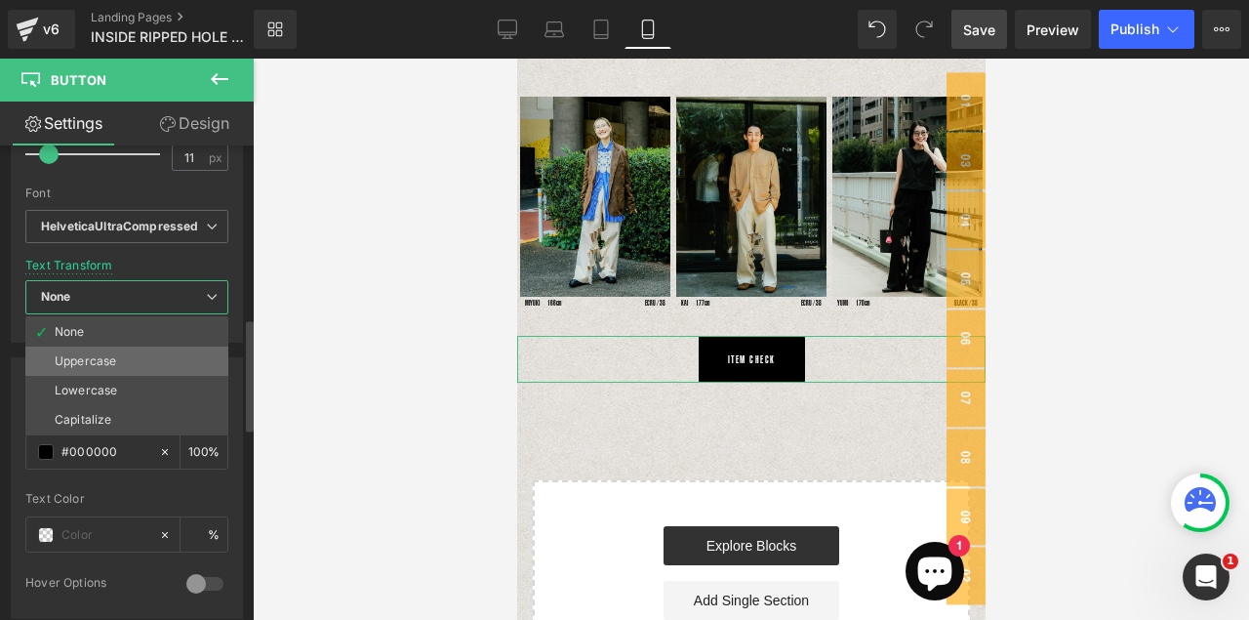
click at [127, 363] on li "Uppercase" at bounding box center [126, 360] width 203 height 29
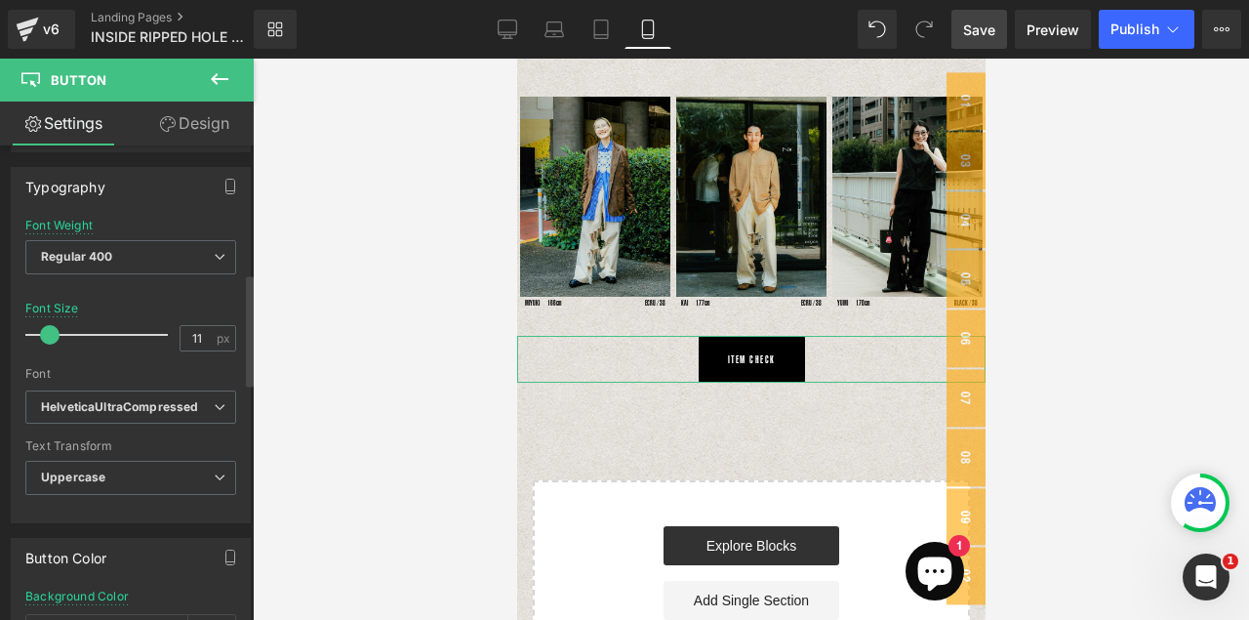
scroll to position [547, 0]
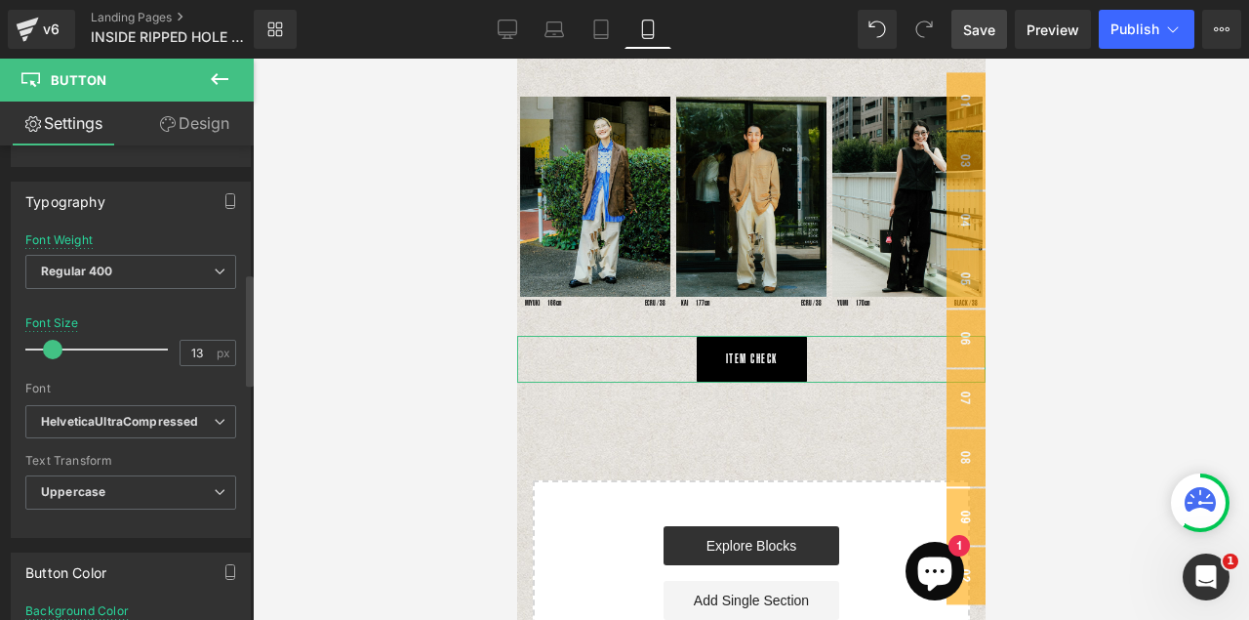
click at [56, 344] on span at bounding box center [53, 350] width 20 height 20
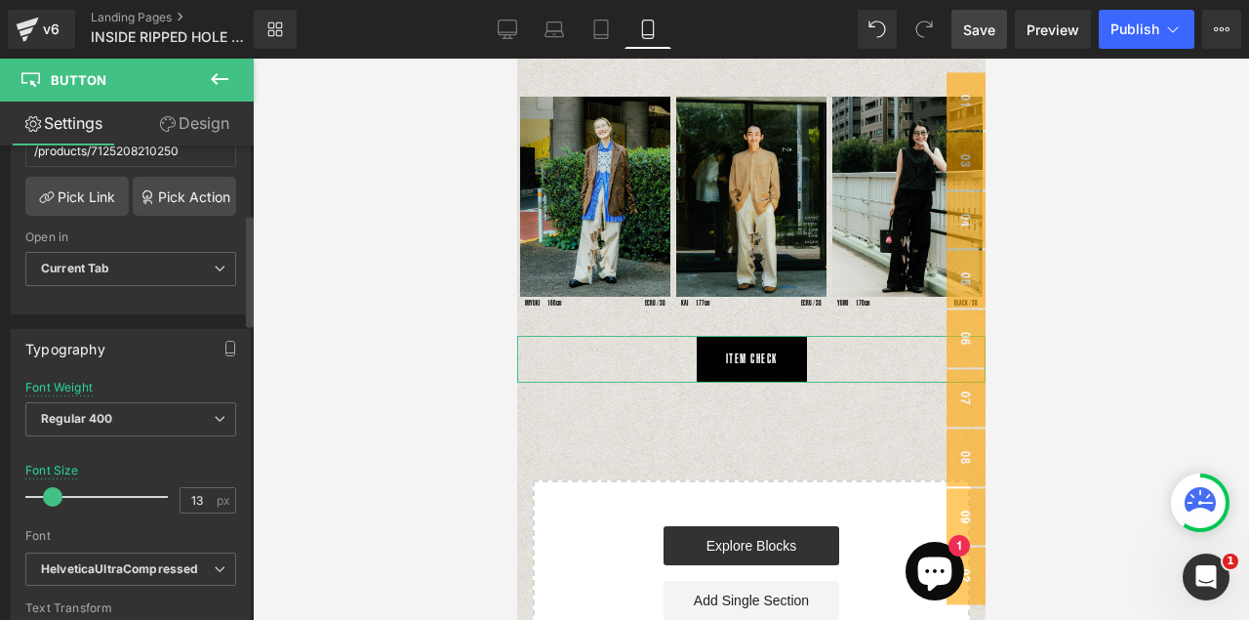
scroll to position [488, 0]
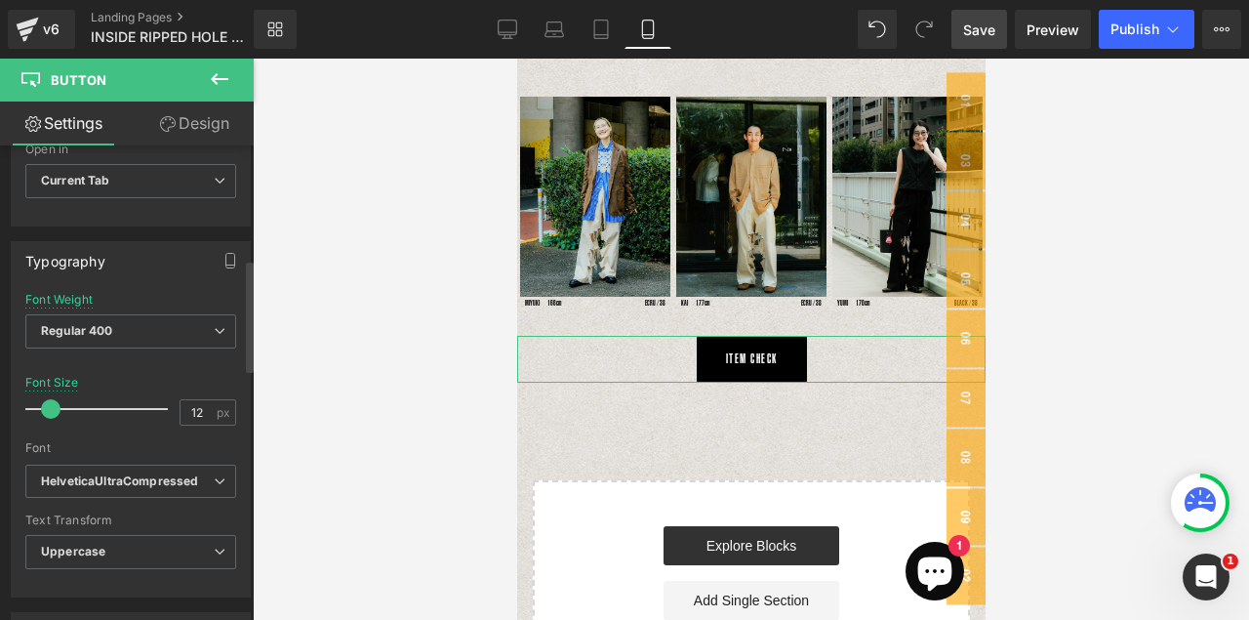
type input "11"
click at [47, 402] on span at bounding box center [50, 409] width 20 height 20
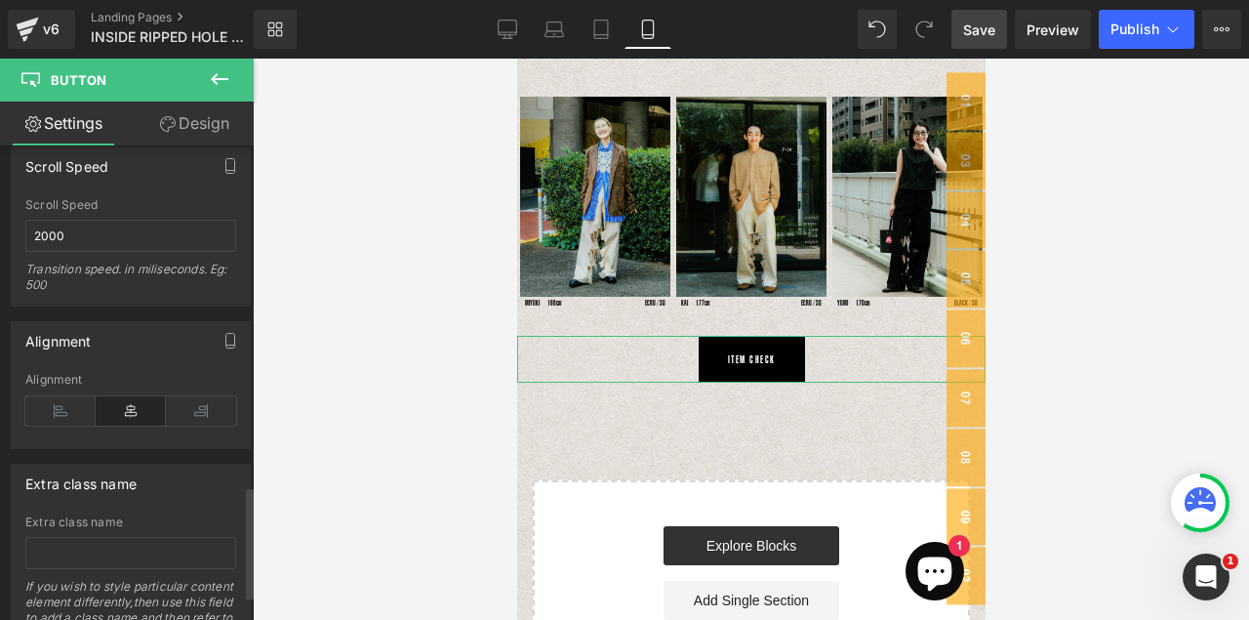
scroll to position [1572, 0]
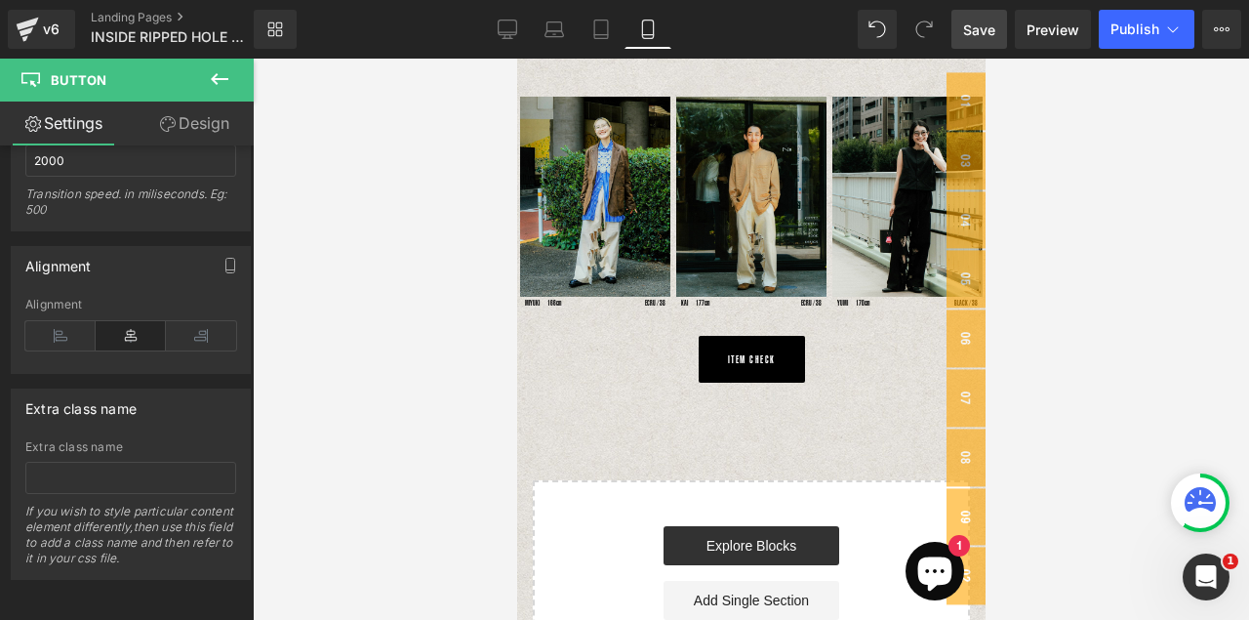
click at [989, 27] on span "Save" at bounding box center [979, 30] width 32 height 20
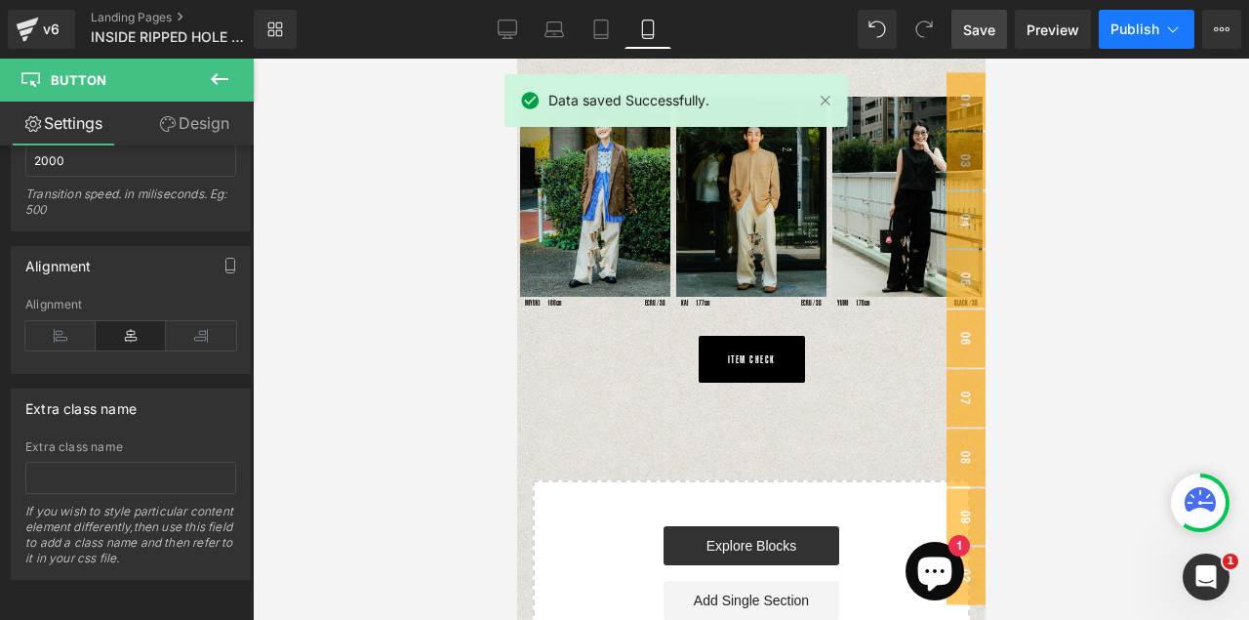
click at [1125, 34] on span "Publish" at bounding box center [1134, 29] width 49 height 16
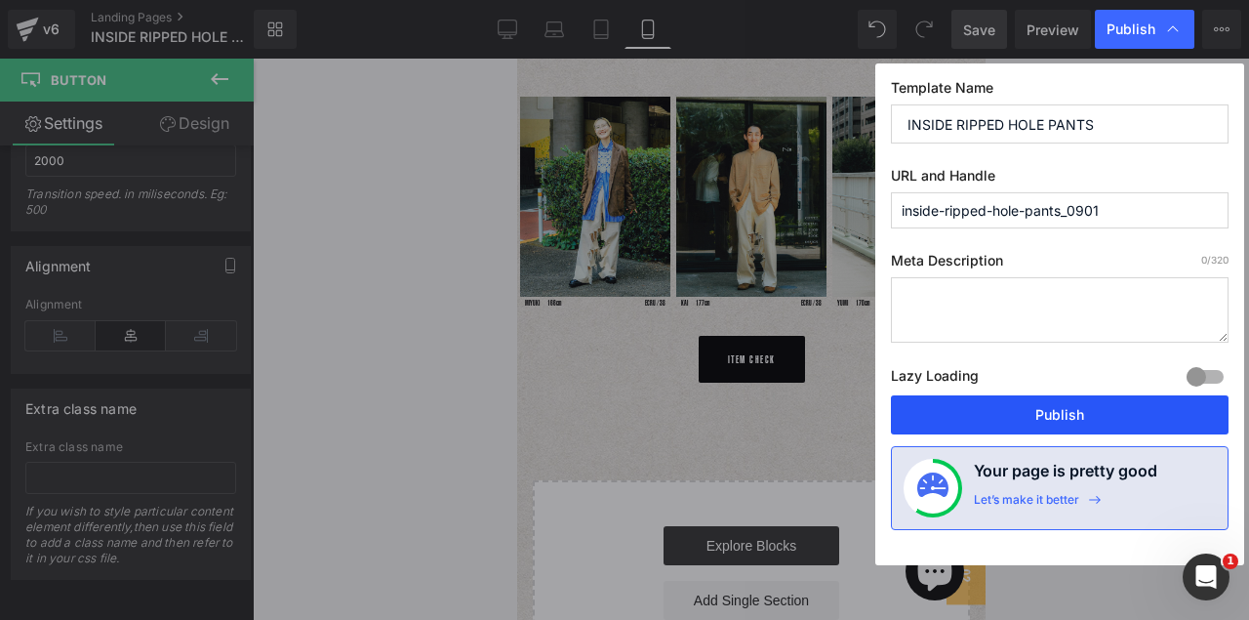
click at [1030, 416] on button "Publish" at bounding box center [1060, 414] width 338 height 39
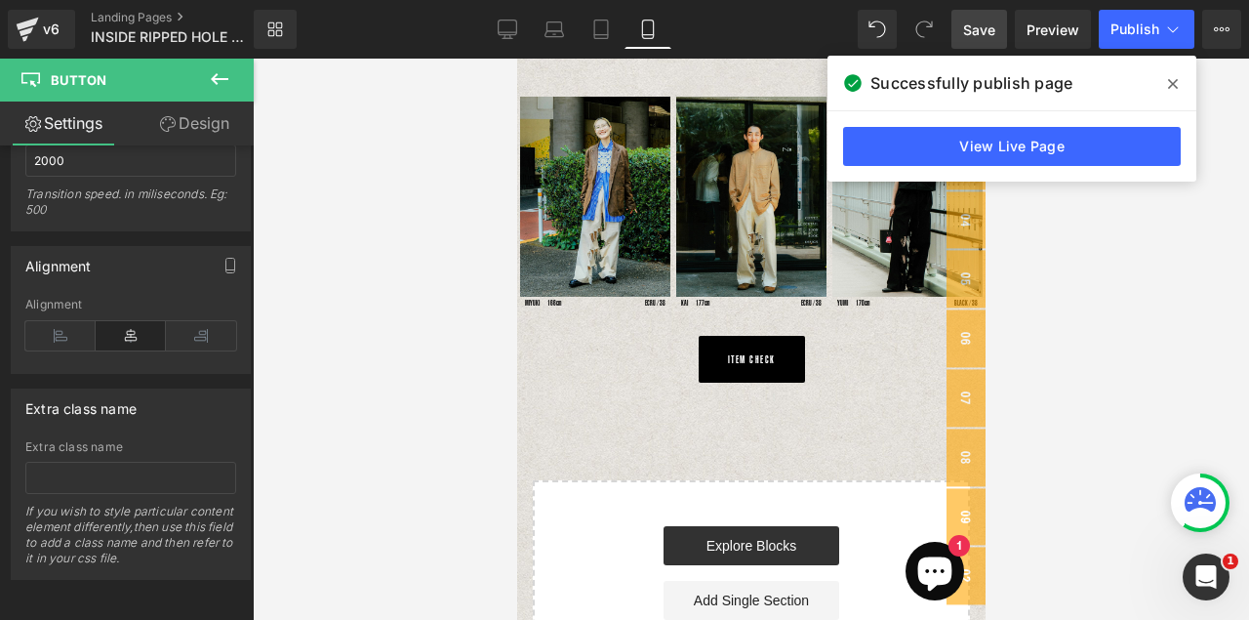
click at [1170, 81] on icon at bounding box center [1173, 84] width 10 height 10
